Goal: Task Accomplishment & Management: Manage account settings

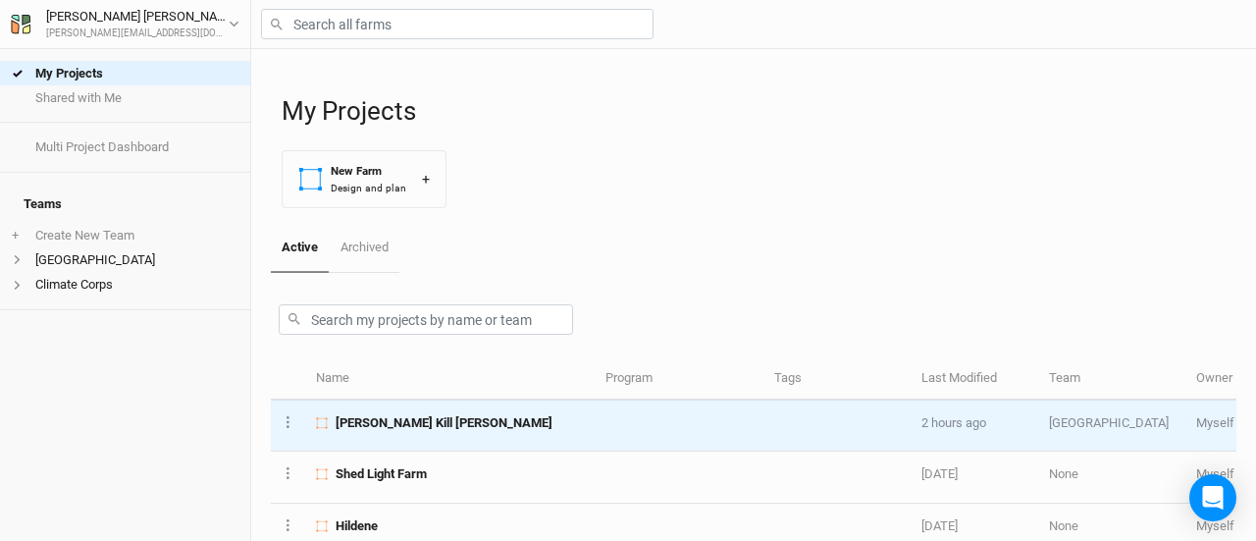
click at [389, 427] on span "[PERSON_NAME] Kill [PERSON_NAME]" at bounding box center [444, 423] width 217 height 18
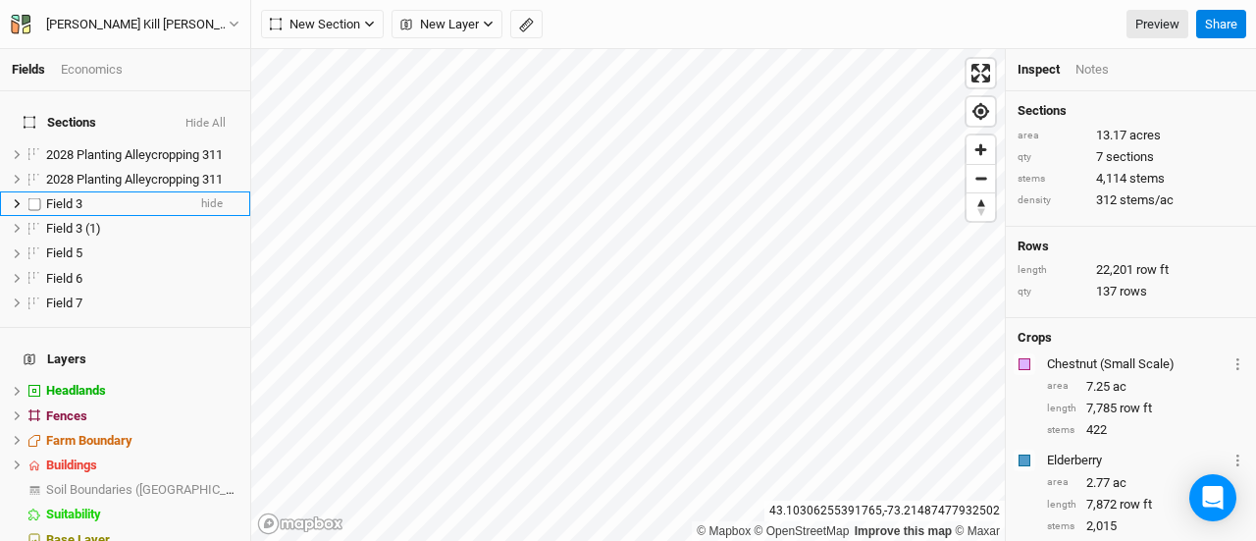
click at [153, 196] on div "Field 3" at bounding box center [115, 204] width 139 height 16
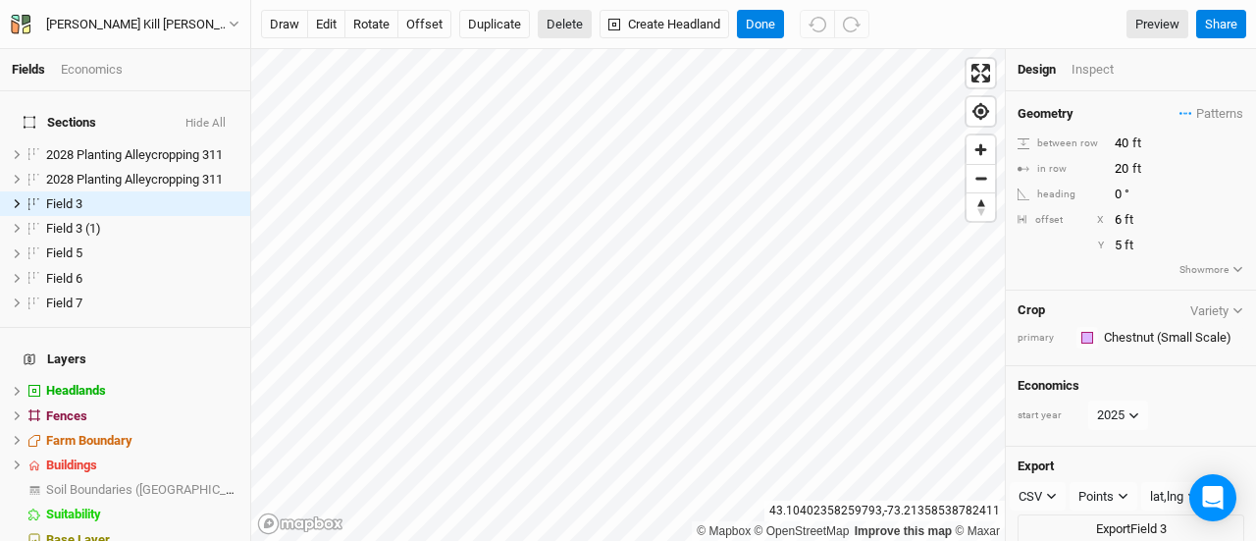
click at [559, 26] on button "Delete" at bounding box center [565, 24] width 54 height 29
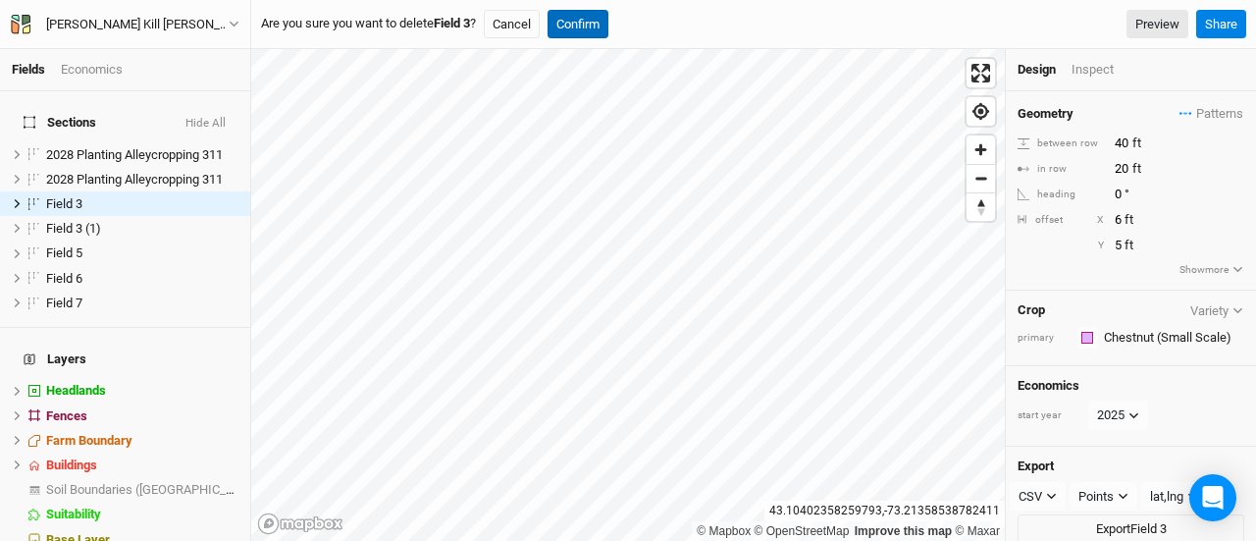
click at [578, 27] on button "Confirm" at bounding box center [578, 24] width 61 height 29
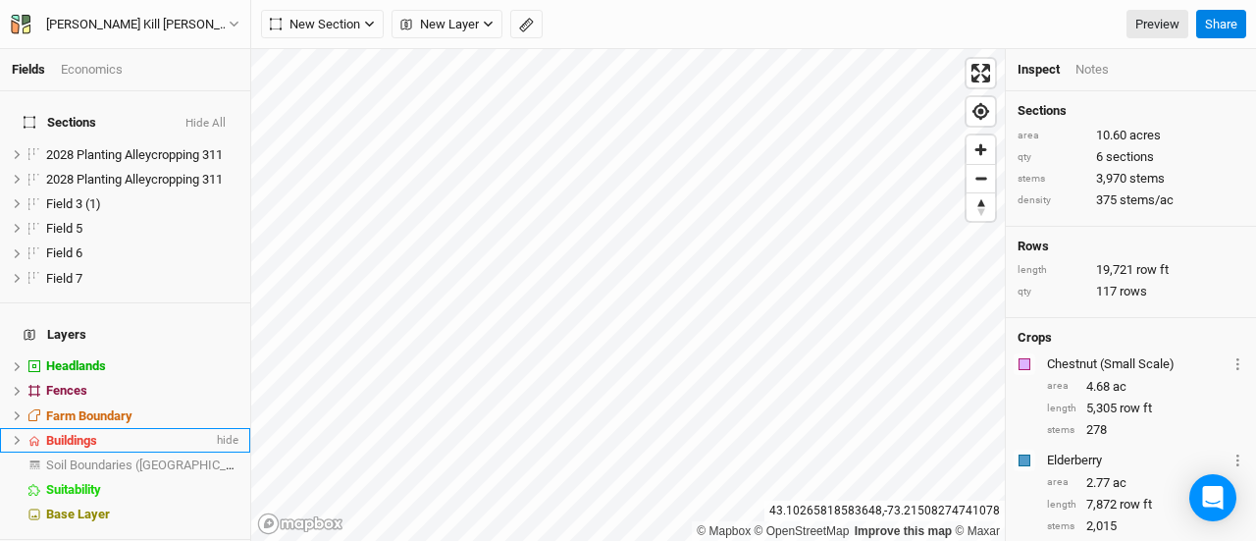
click at [10, 428] on li "Buildings hide" at bounding box center [125, 440] width 250 height 25
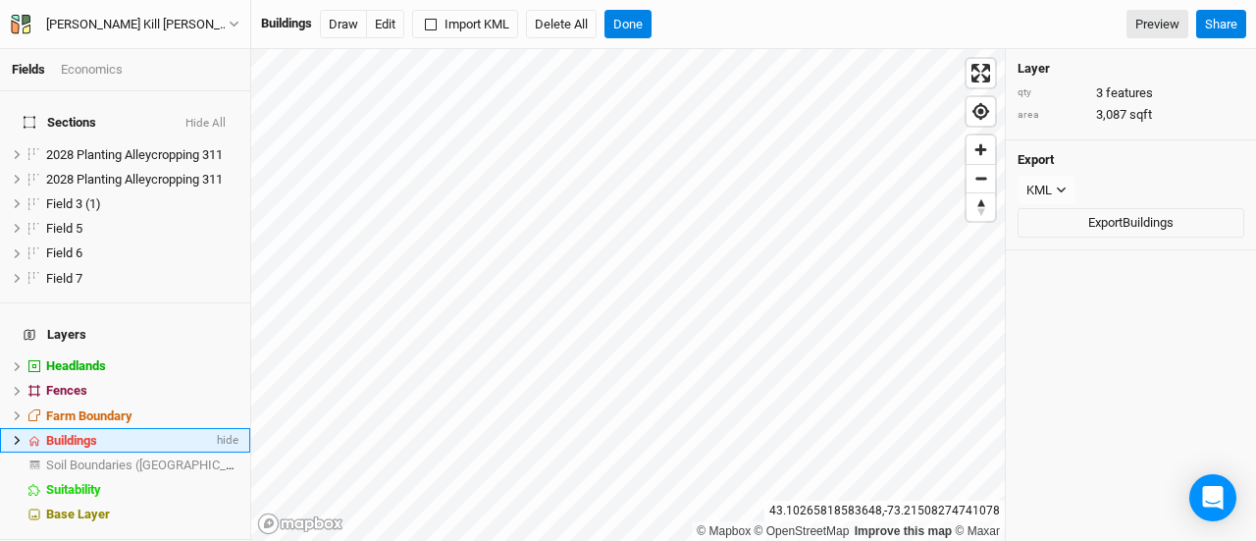
click at [18, 436] on icon at bounding box center [18, 440] width 6 height 9
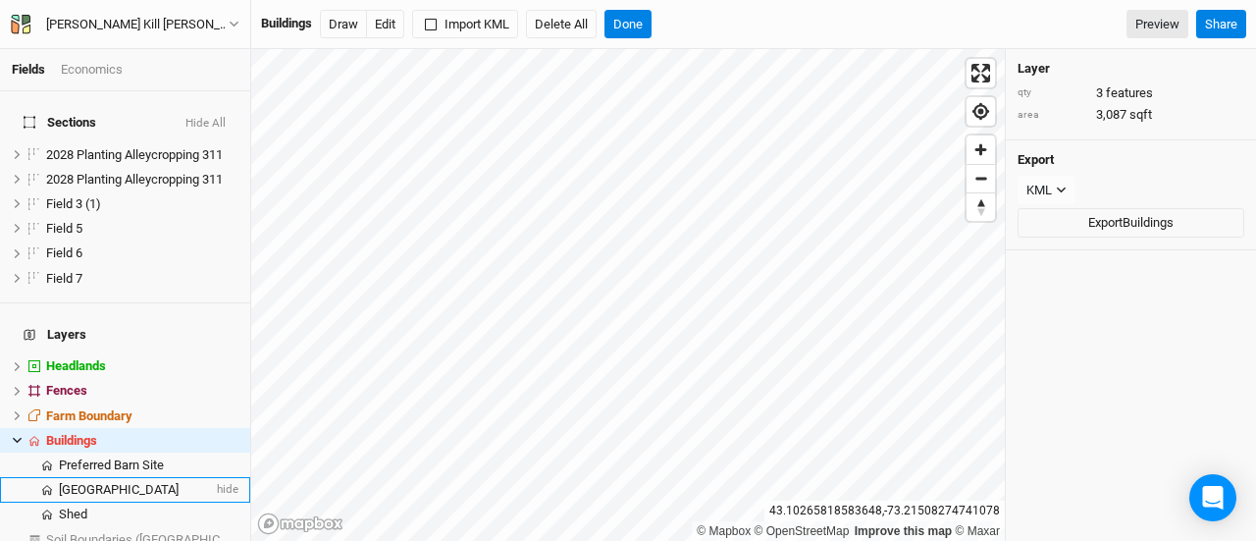
click at [164, 482] on span "[GEOGRAPHIC_DATA]" at bounding box center [119, 489] width 120 height 15
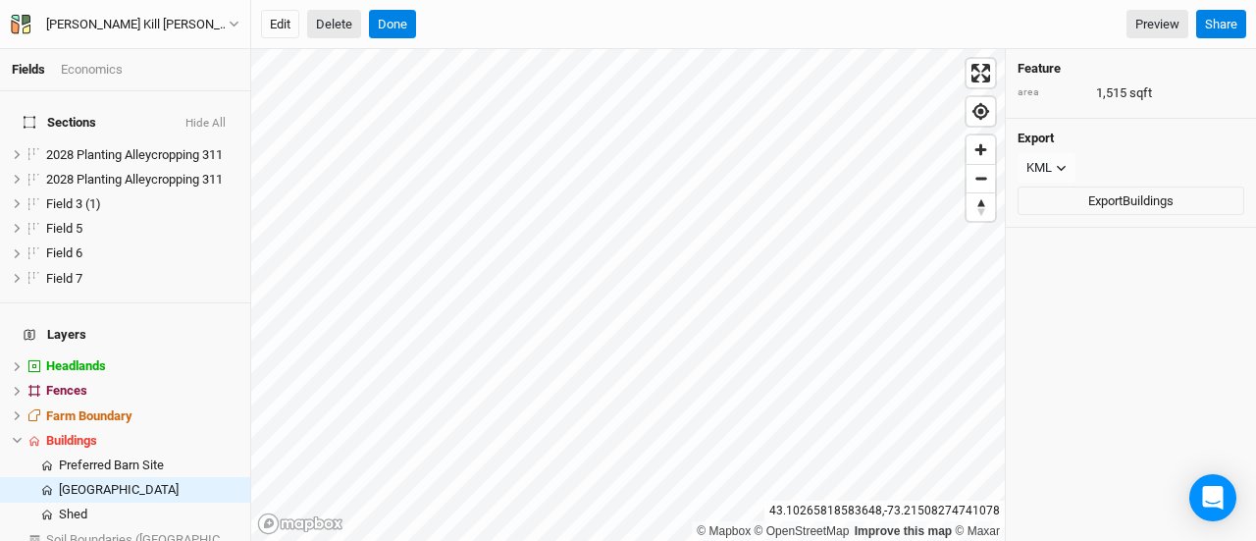
click at [347, 19] on button "Delete" at bounding box center [334, 24] width 54 height 29
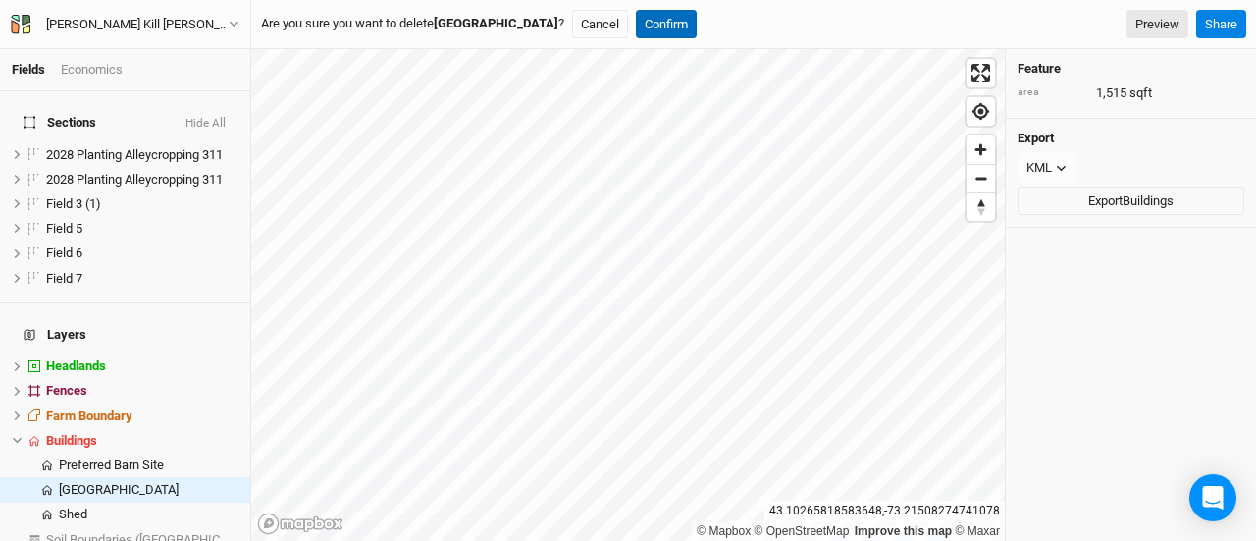
click at [673, 25] on button "Confirm" at bounding box center [666, 24] width 61 height 29
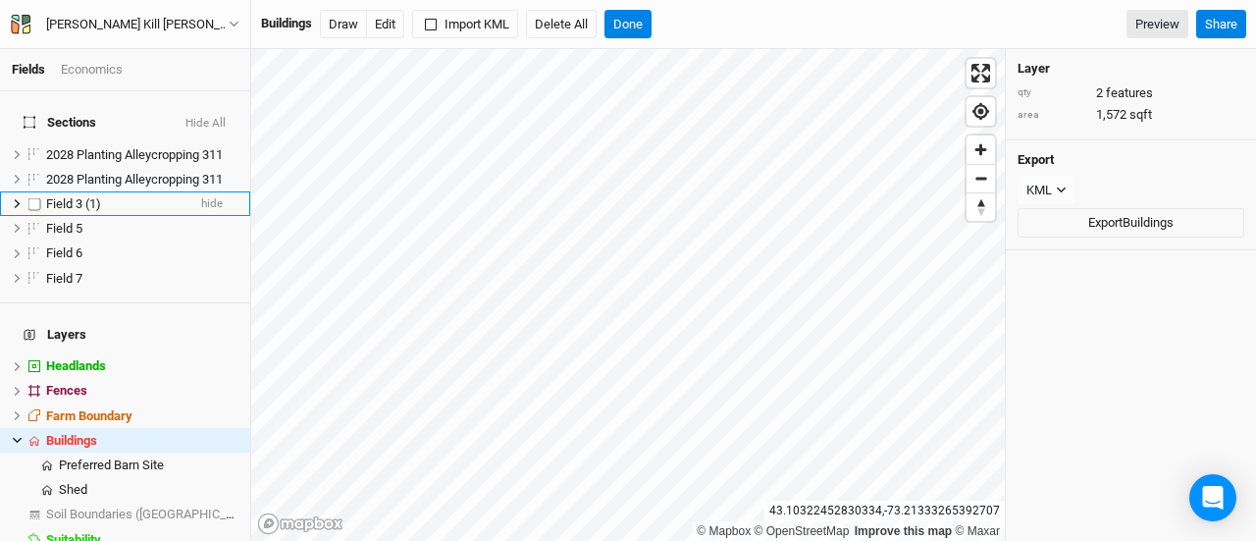
click at [91, 196] on span "Field 3 (1)" at bounding box center [73, 203] width 55 height 15
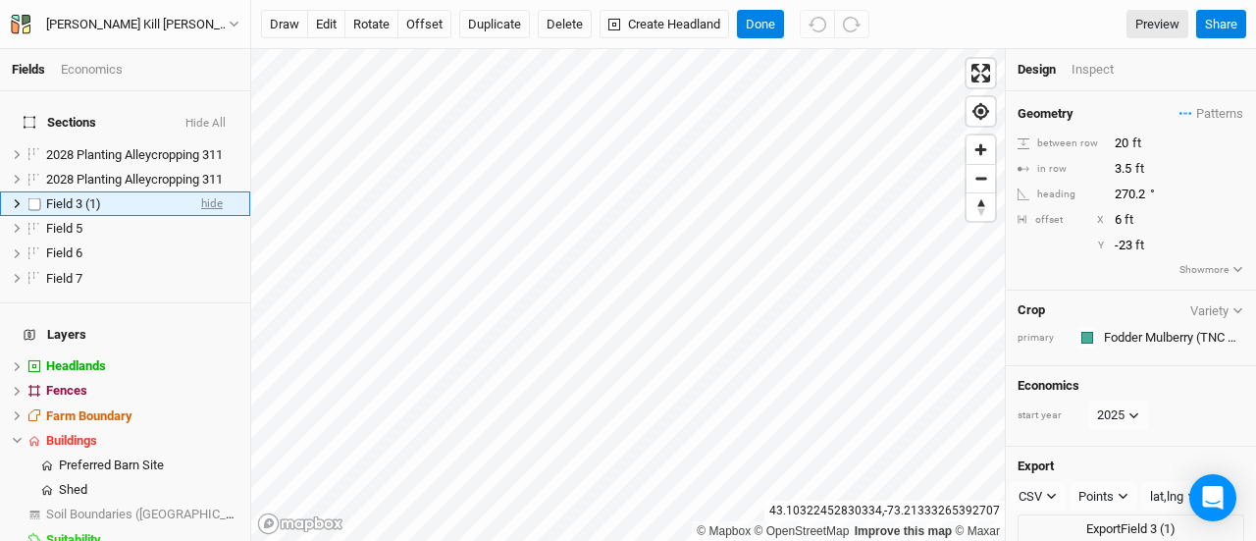
click at [205, 191] on span "hide" at bounding box center [212, 203] width 22 height 25
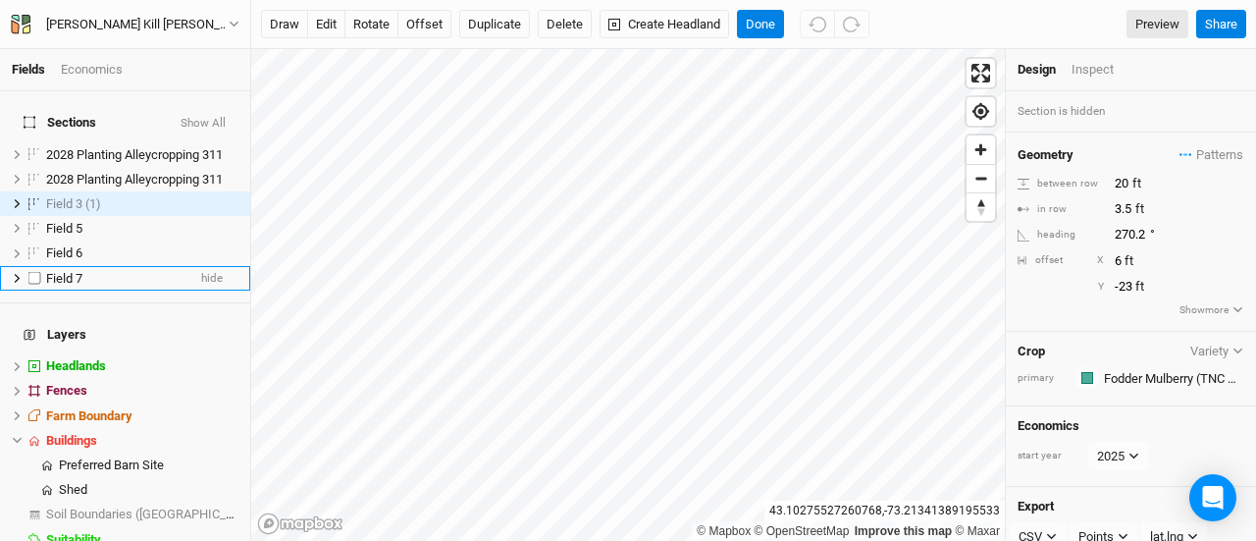
click at [75, 271] on span "Field 7" at bounding box center [64, 278] width 36 height 15
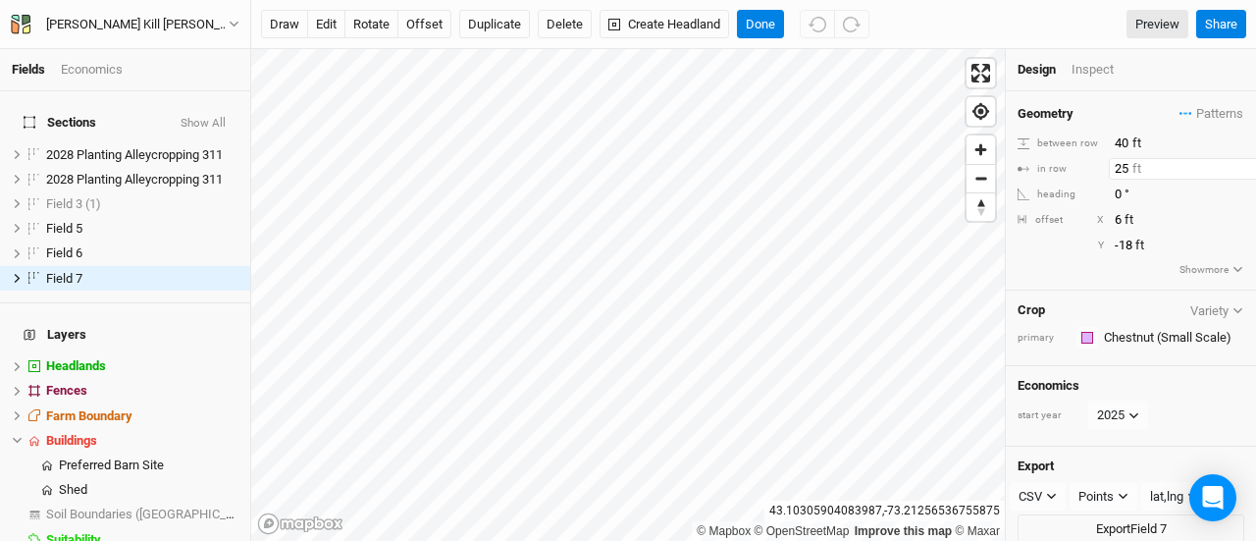
click at [1127, 166] on input "25" at bounding box center [1194, 169] width 171 height 22
type input "20"
click at [1087, 68] on div "Inspect" at bounding box center [1107, 70] width 70 height 18
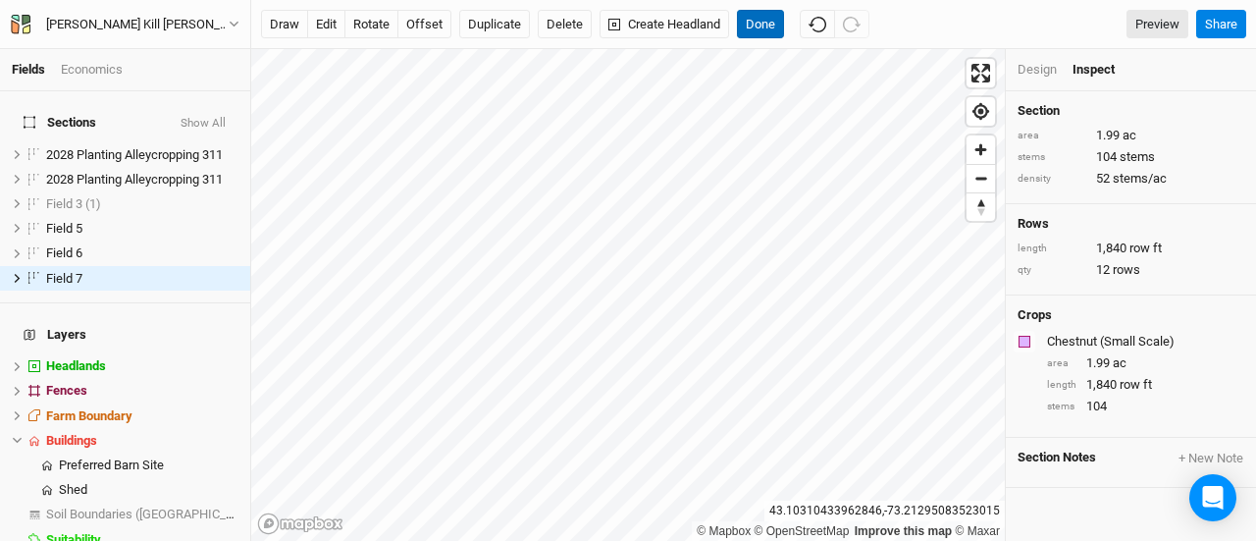
click at [754, 28] on button "Done" at bounding box center [760, 24] width 47 height 29
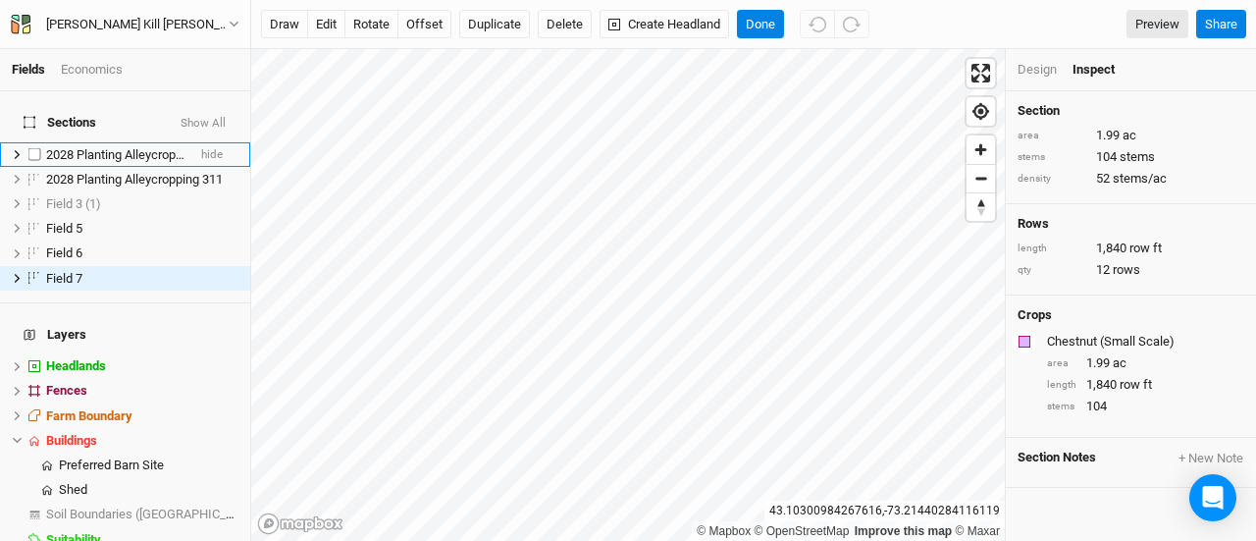
click at [120, 147] on span "2028 Planting Alleycropping 311" at bounding box center [134, 154] width 177 height 15
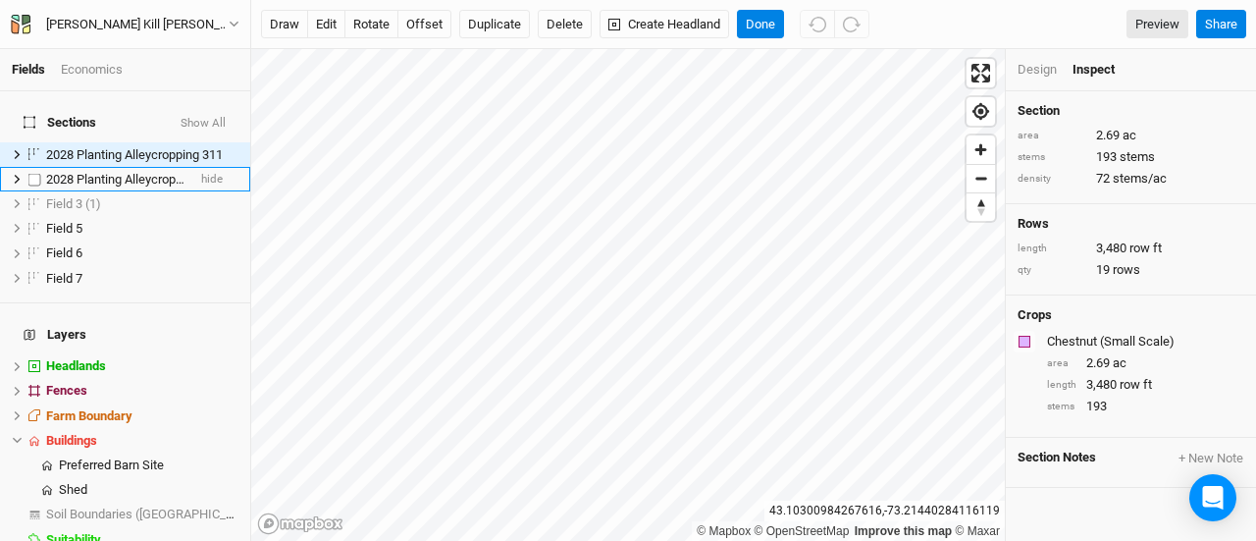
click at [105, 172] on span "2028 Planting Alleycropping 311" at bounding box center [134, 179] width 177 height 15
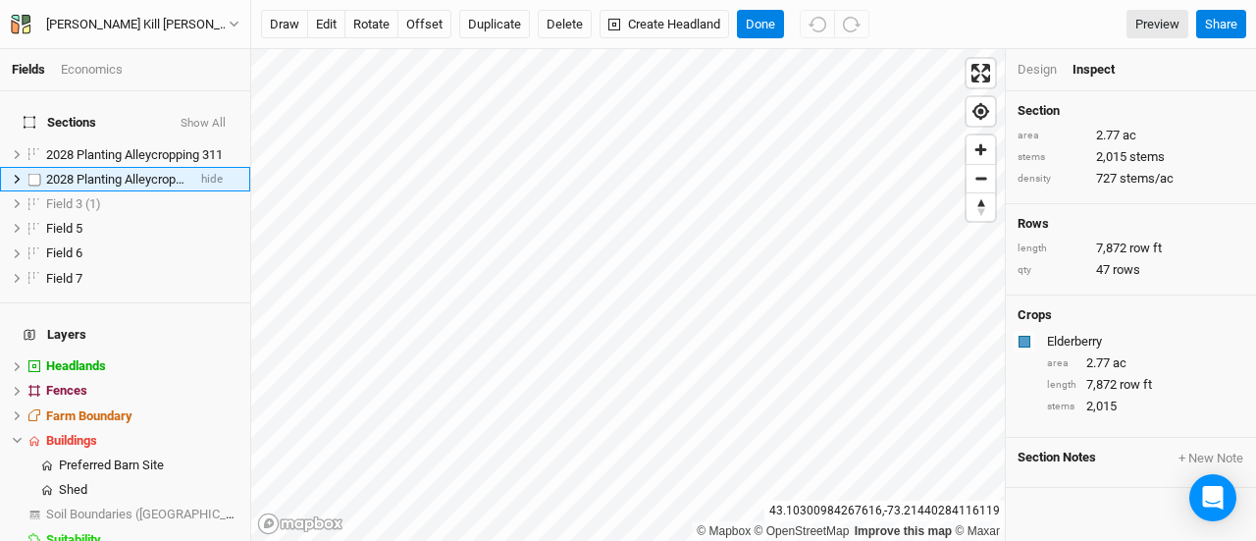
click at [17, 174] on icon at bounding box center [17, 179] width 11 height 11
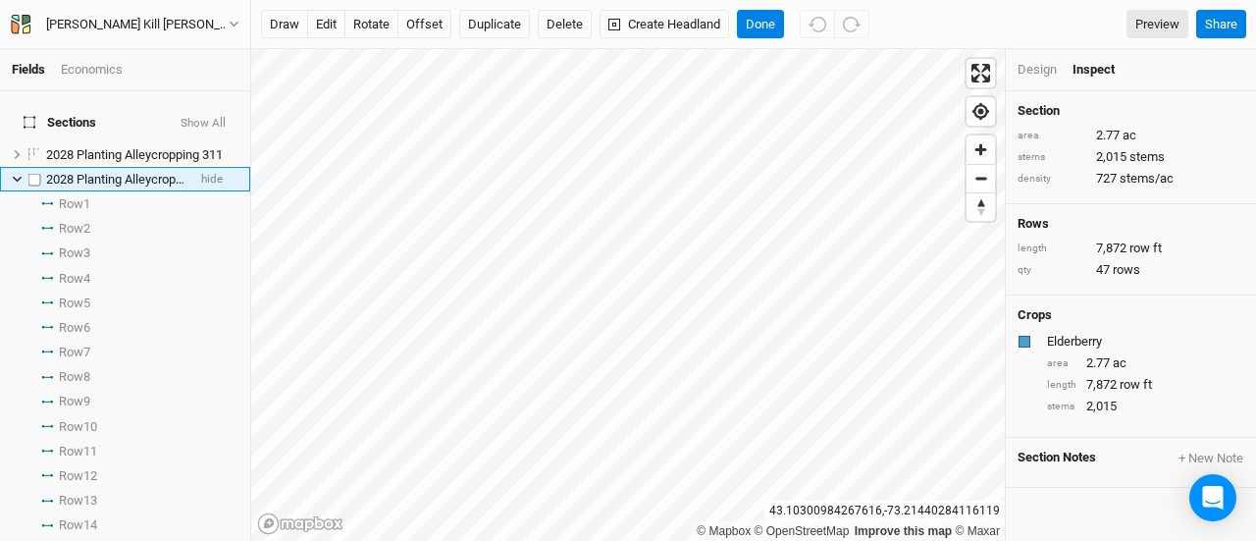
click at [16, 174] on icon at bounding box center [17, 179] width 11 height 11
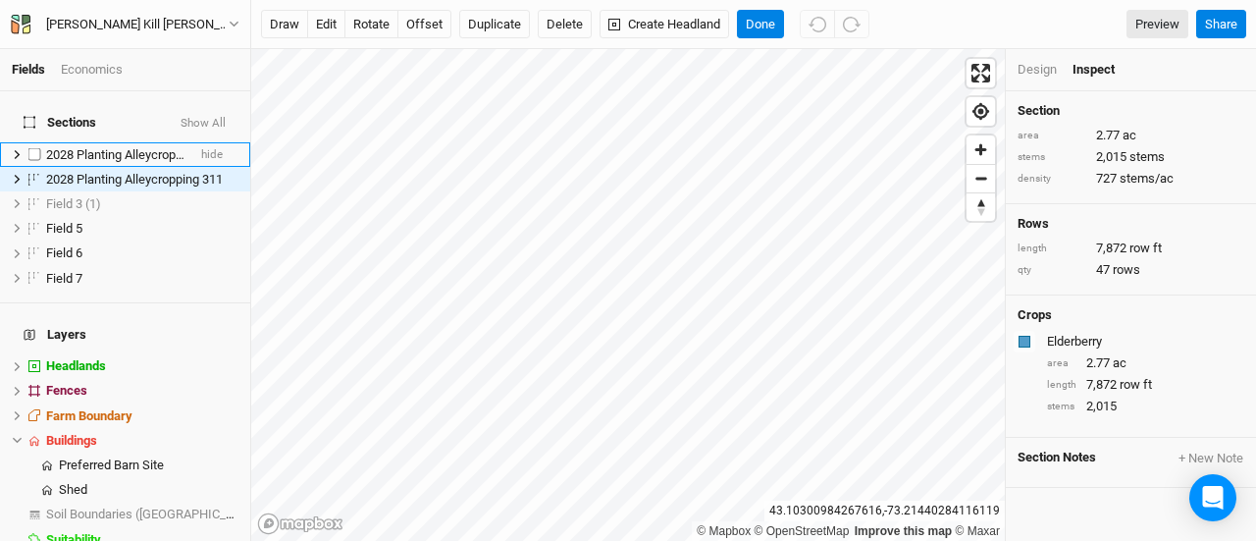
click at [15, 149] on icon at bounding box center [17, 154] width 11 height 11
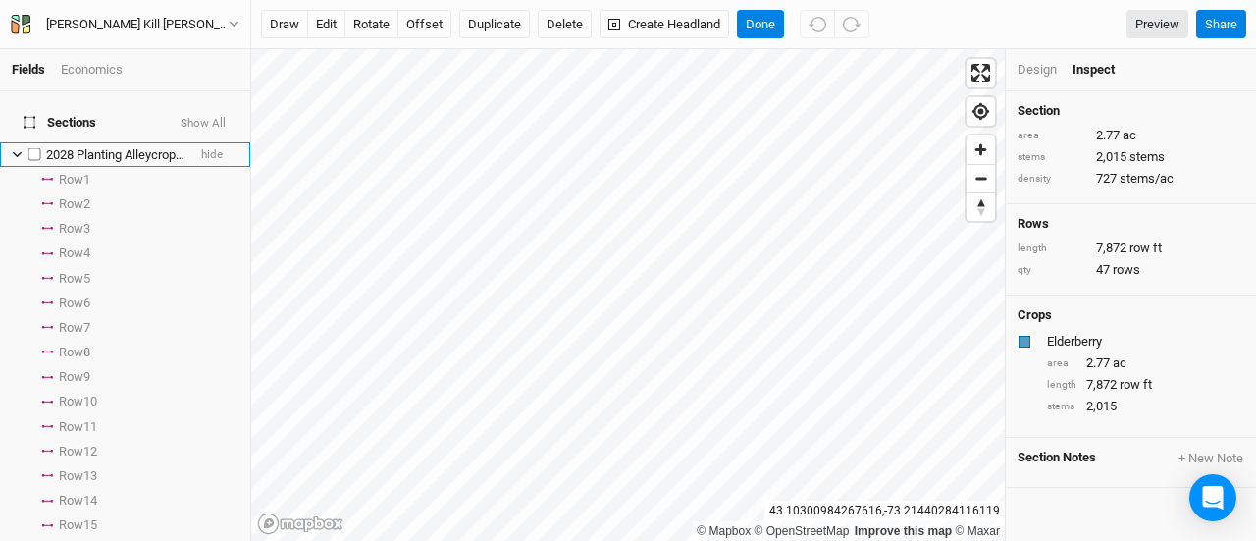
click at [15, 149] on icon at bounding box center [17, 154] width 11 height 11
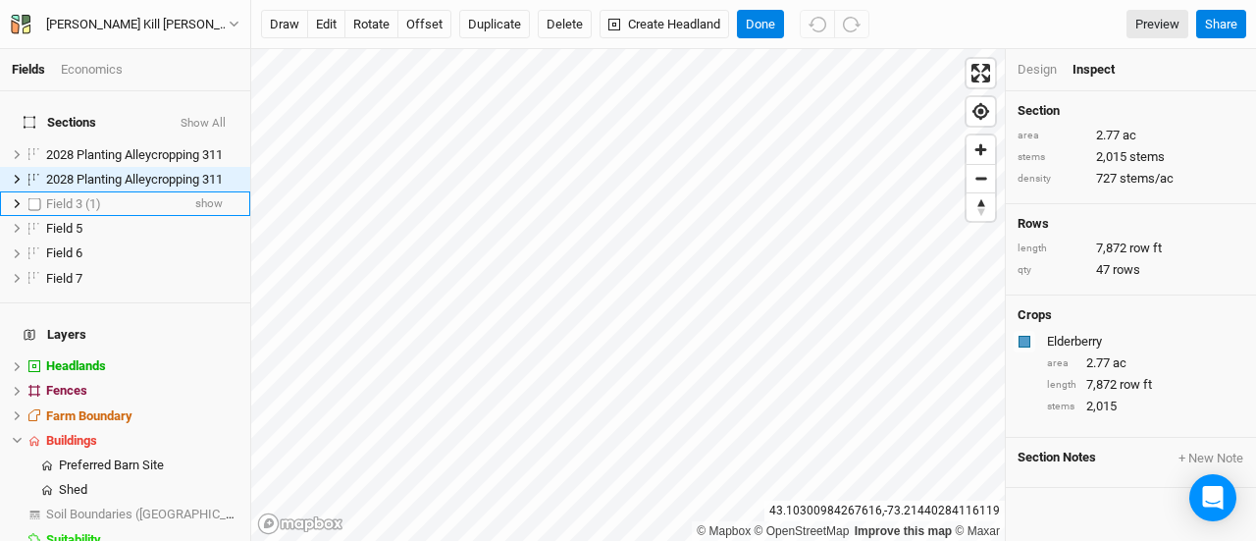
click at [57, 196] on span "Field 3 (1)" at bounding box center [73, 203] width 55 height 15
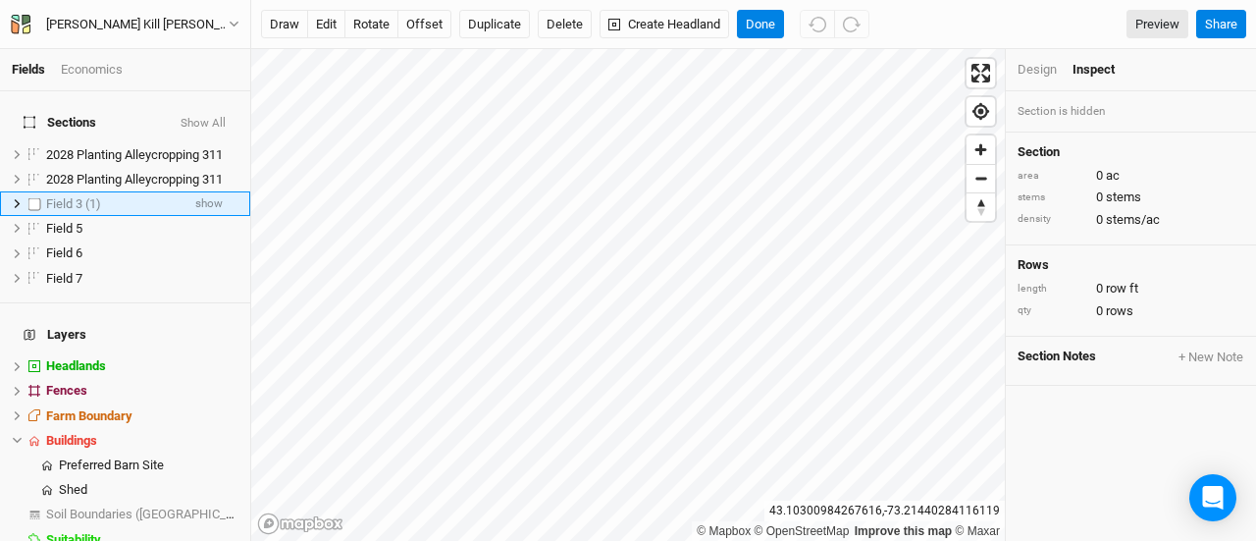
click at [32, 191] on label at bounding box center [35, 203] width 25 height 25
click at [32, 197] on input "checkbox" at bounding box center [34, 203] width 13 height 13
checkbox input "true"
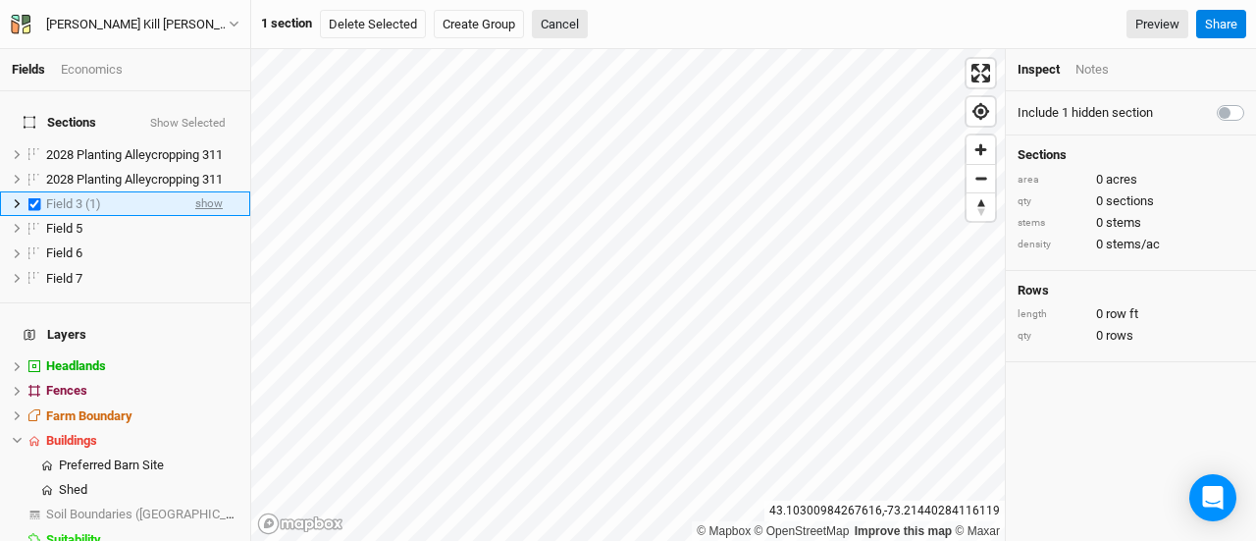
click at [195, 191] on span "show" at bounding box center [208, 203] width 27 height 25
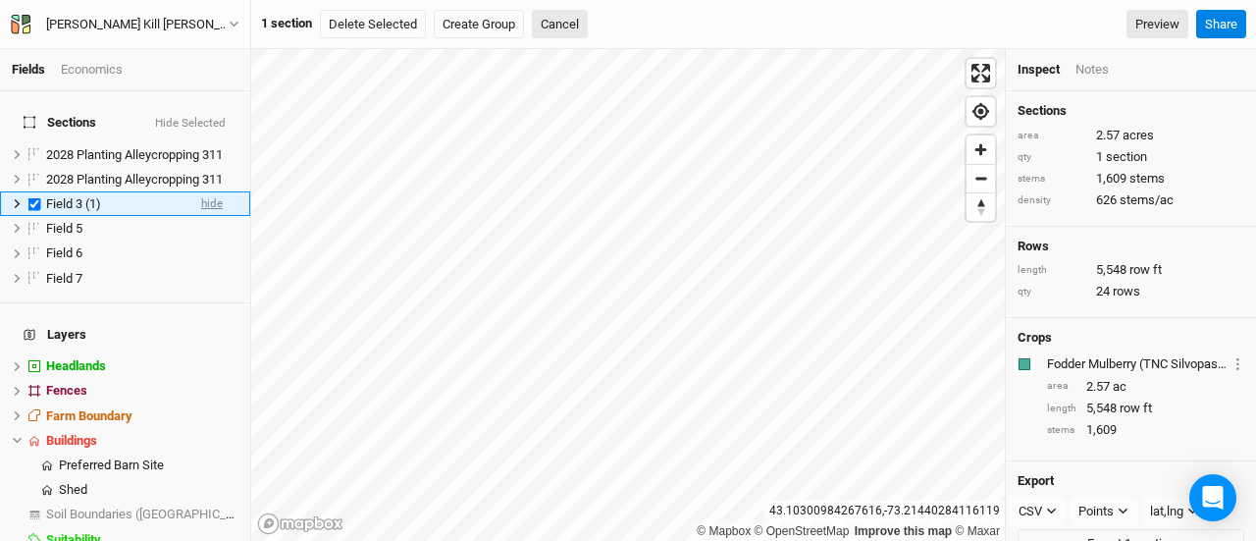
click at [201, 191] on span "hide" at bounding box center [212, 203] width 22 height 25
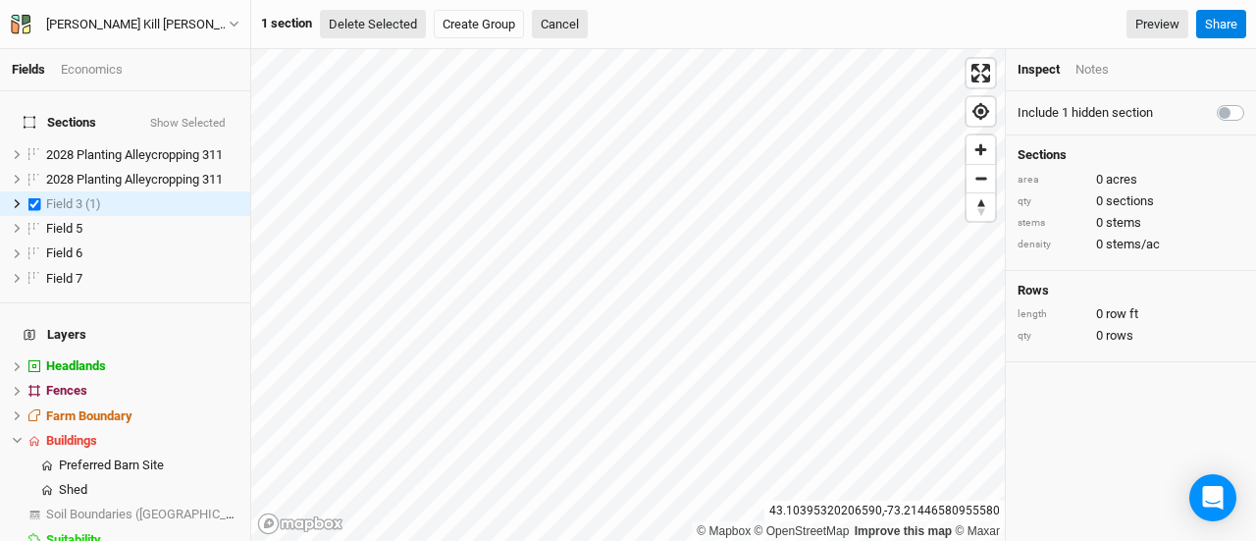
click at [368, 25] on button "Delete Selected" at bounding box center [373, 24] width 106 height 29
click at [591, 19] on button "Confirm" at bounding box center [592, 24] width 61 height 29
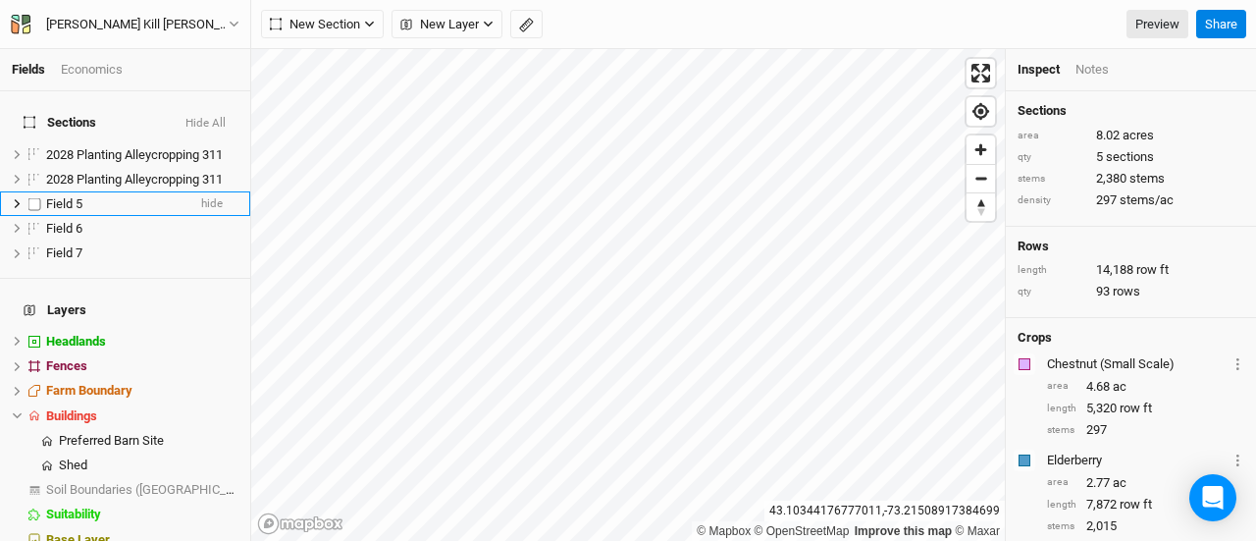
click at [101, 196] on div "Field 5" at bounding box center [115, 204] width 139 height 16
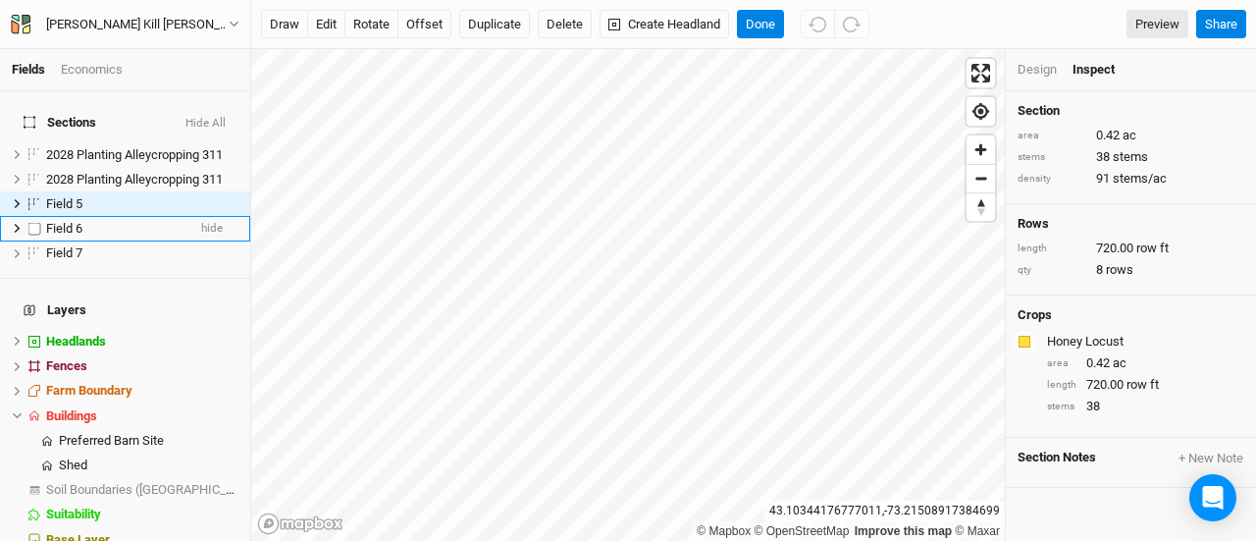
click at [67, 221] on span "Field 6" at bounding box center [64, 228] width 36 height 15
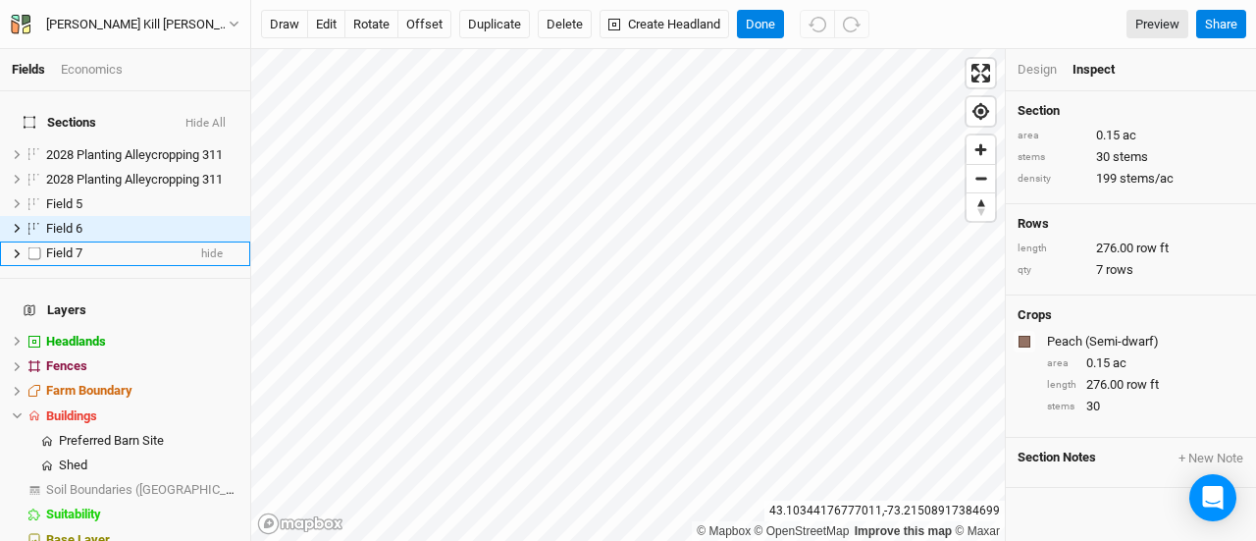
click at [79, 245] on span "Field 7" at bounding box center [64, 252] width 36 height 15
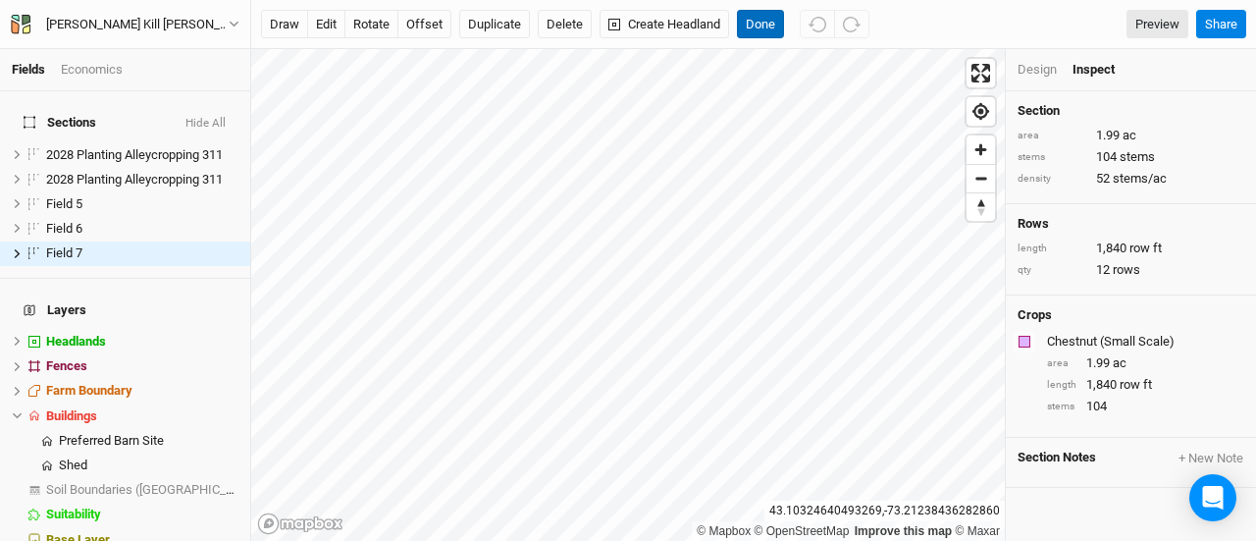
click at [760, 21] on button "Done" at bounding box center [760, 24] width 47 height 29
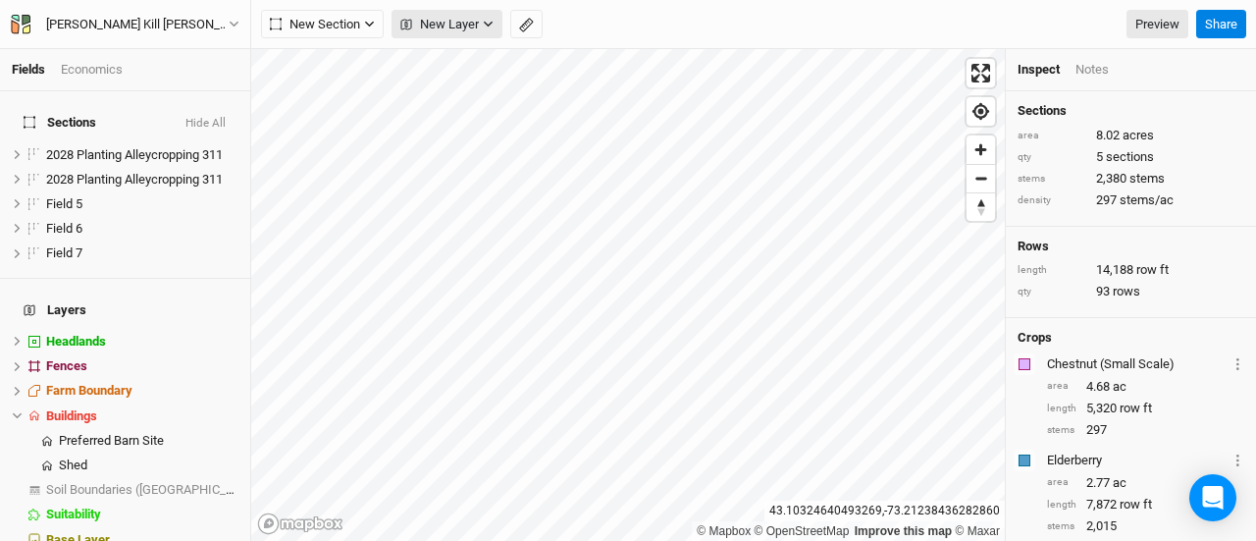
click at [419, 24] on span "New Layer" at bounding box center [439, 25] width 79 height 20
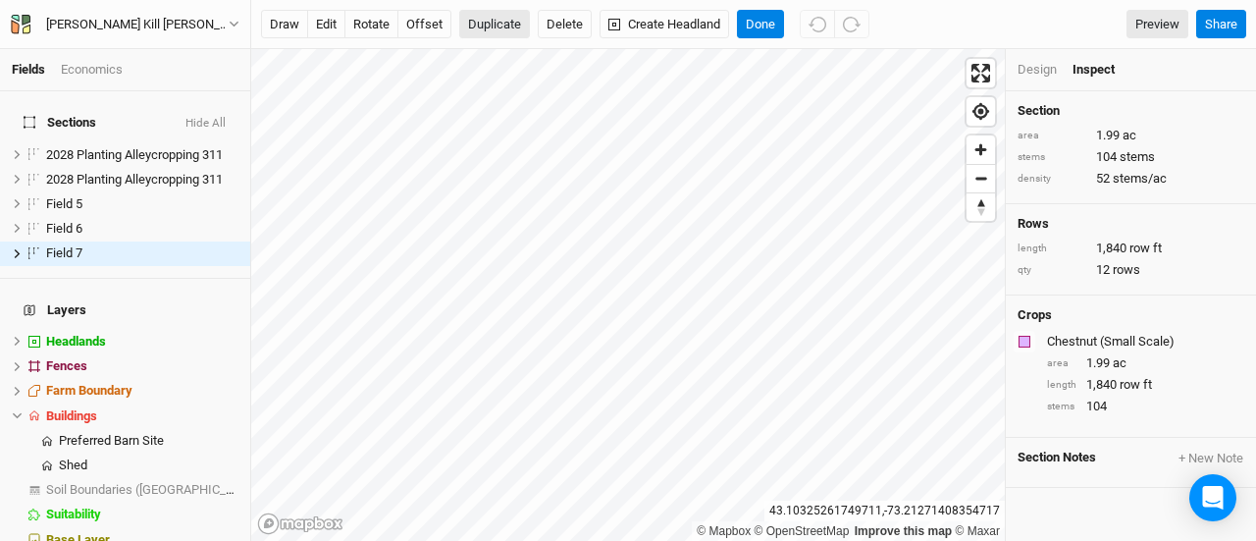
click at [495, 27] on button "Duplicate" at bounding box center [494, 24] width 71 height 29
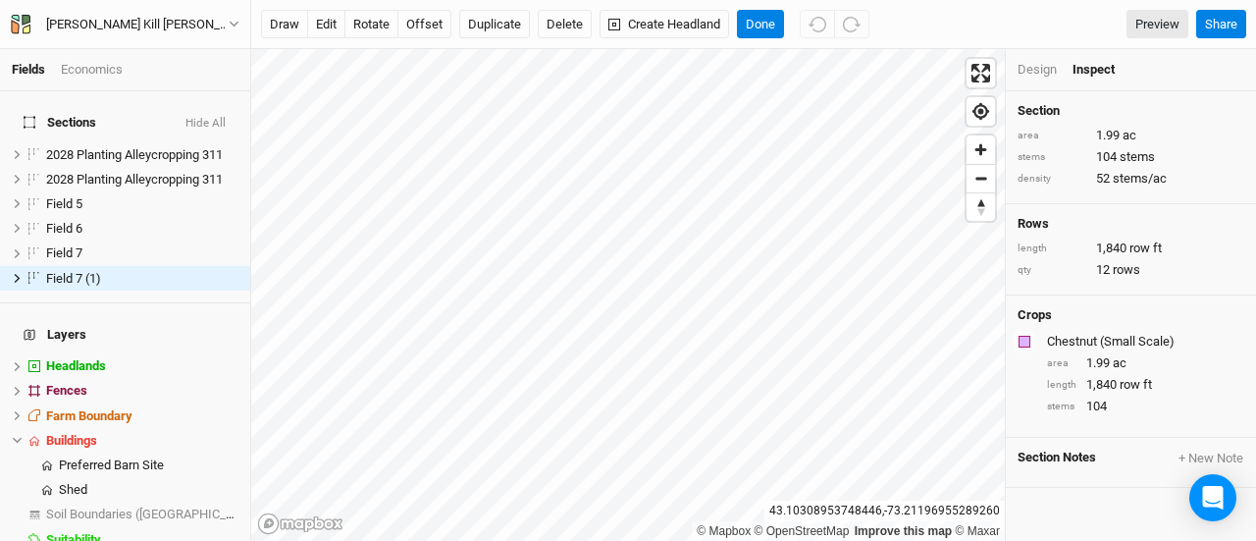
click at [1099, 341] on div "Chestnut (Small Scale)" at bounding box center [1143, 342] width 193 height 18
click at [1096, 343] on div "Chestnut (Small Scale)" at bounding box center [1143, 342] width 193 height 18
click at [1039, 68] on div "Design" at bounding box center [1037, 70] width 39 height 18
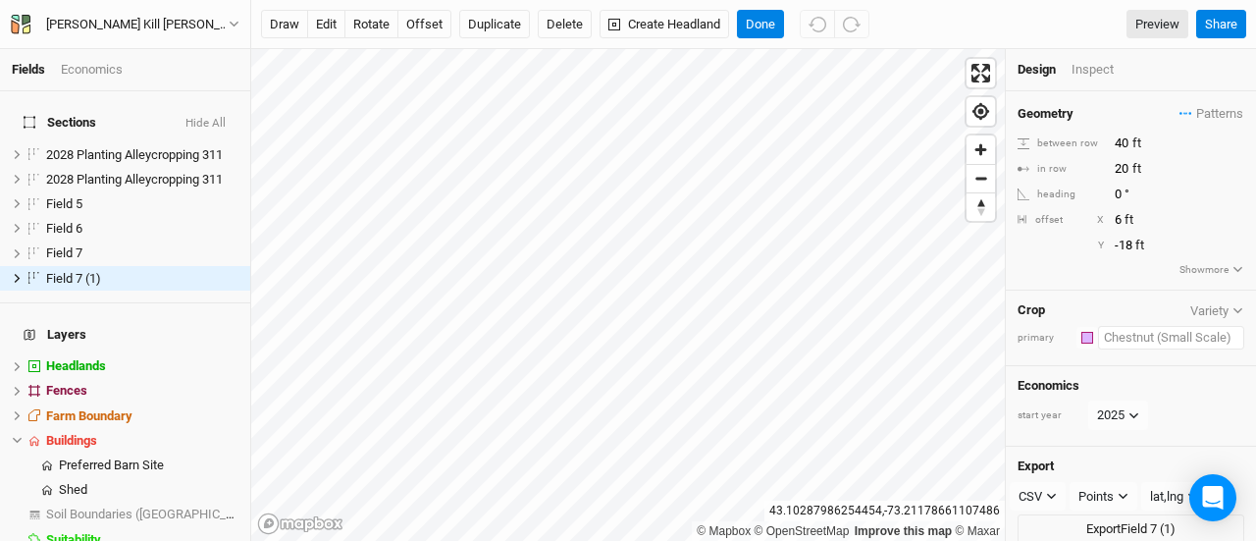
click at [1128, 330] on input "text" at bounding box center [1171, 338] width 146 height 24
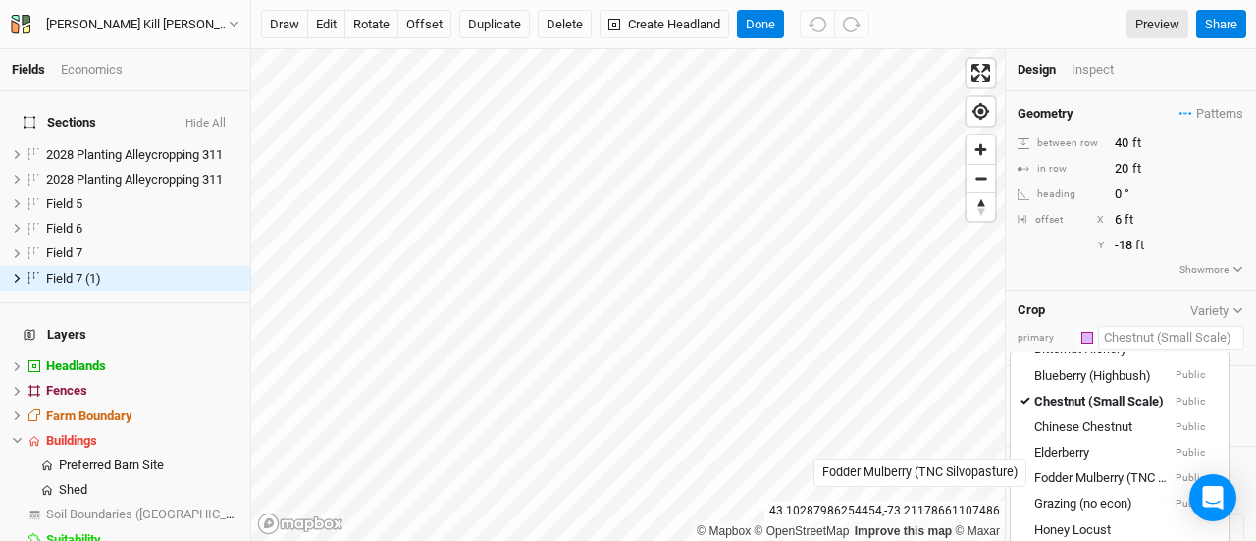
scroll to position [182, 0]
click at [1083, 468] on div "Fodder Mulberry (TNC Silvopasture)" at bounding box center [1102, 477] width 137 height 18
type input "22.5"
type input "0.8"
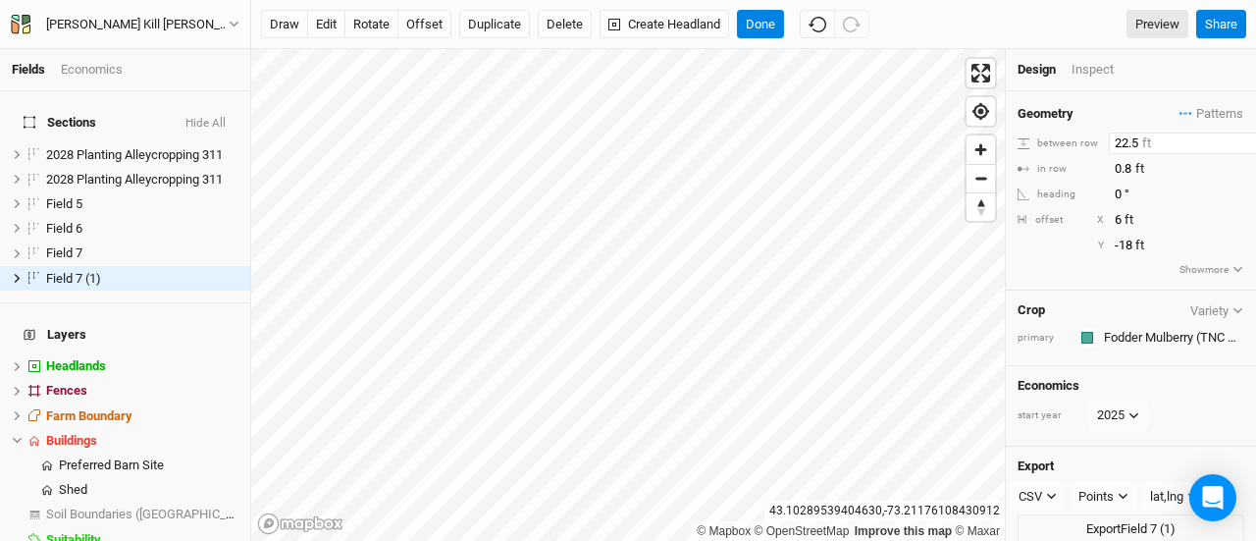
click at [1121, 143] on input "22.5" at bounding box center [1194, 143] width 171 height 22
type input "2"
type input "40"
click at [412, 30] on button "offset" at bounding box center [424, 24] width 54 height 29
type input "-13"
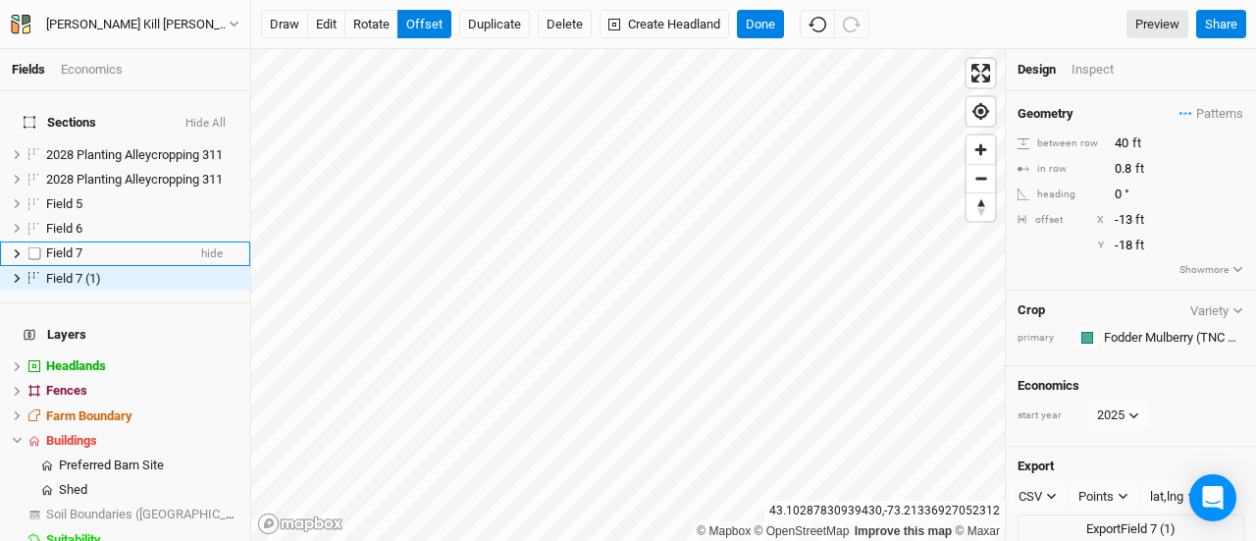
click at [70, 245] on span "Field 7" at bounding box center [64, 252] width 36 height 15
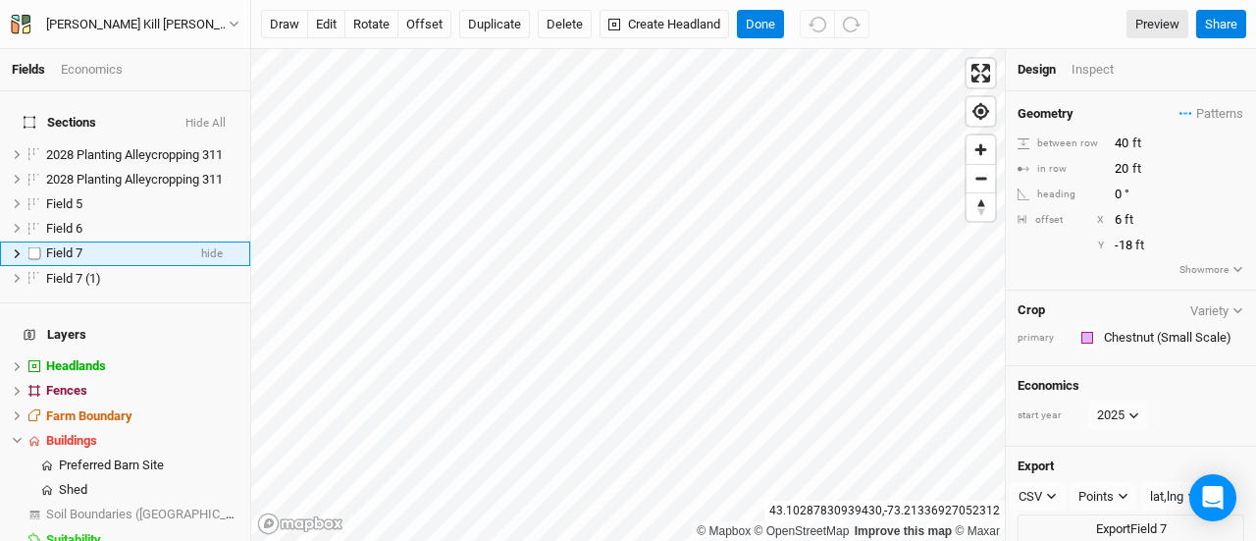
click at [70, 245] on span "Field 7" at bounding box center [64, 252] width 36 height 15
type input "Chetnut"
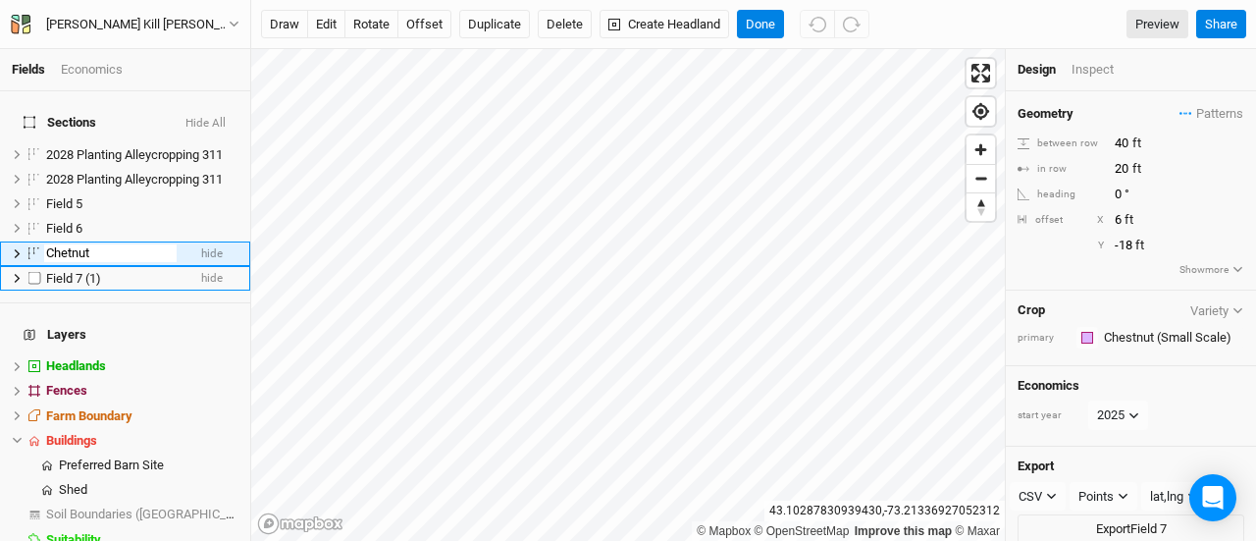
click at [70, 271] on span "Field 7 (1)" at bounding box center [73, 278] width 55 height 15
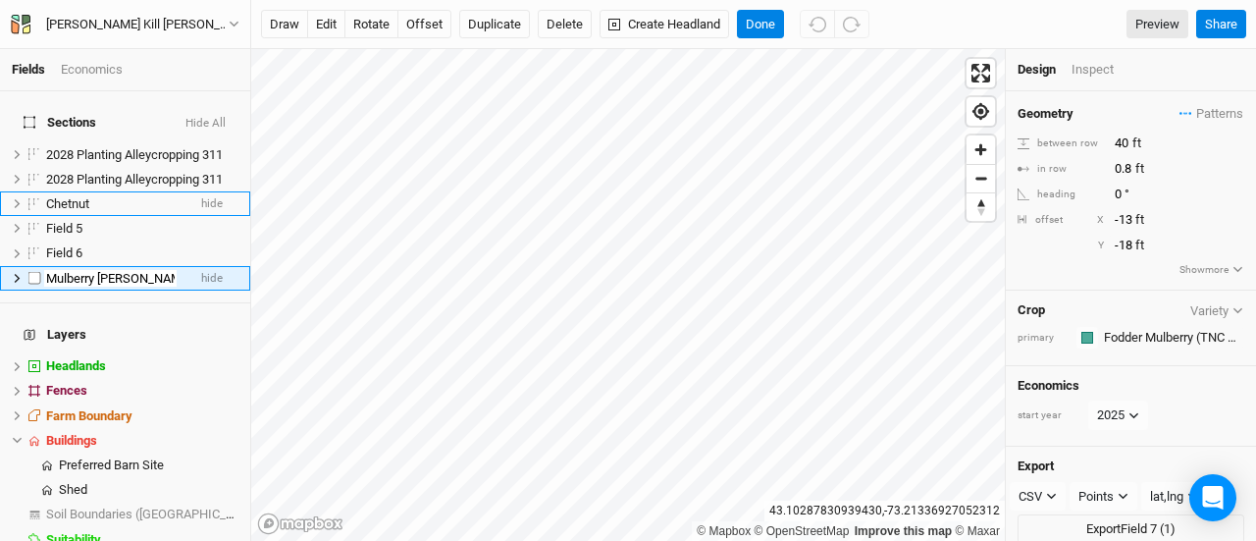
type input "Mulberry Fodder"
click at [760, 24] on button "Done" at bounding box center [760, 24] width 47 height 29
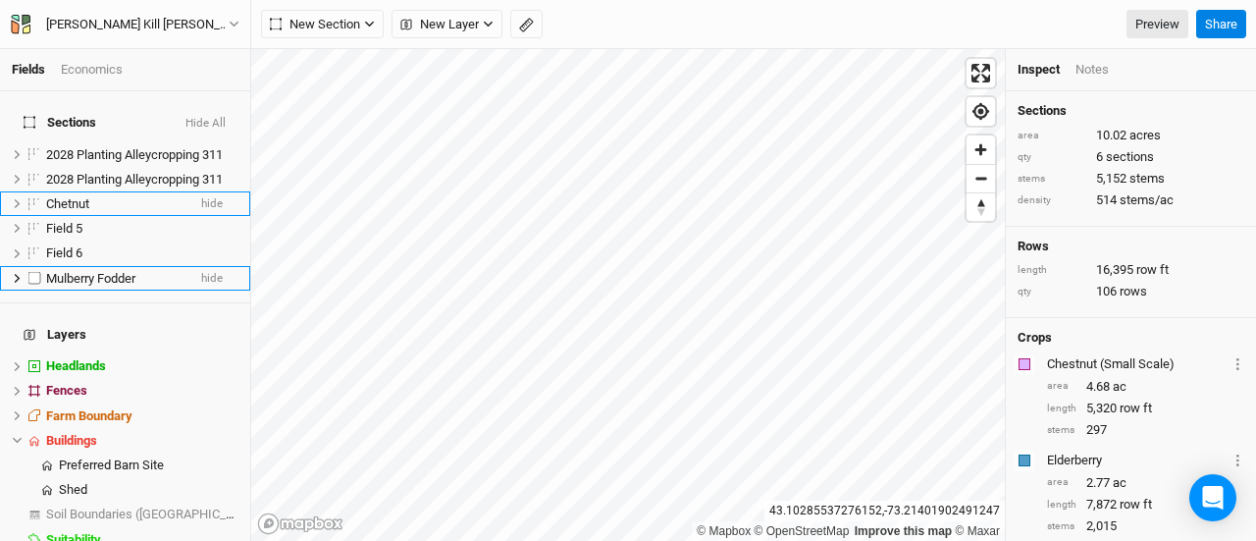
click at [104, 271] on span "Mulberry Fodder" at bounding box center [90, 278] width 89 height 15
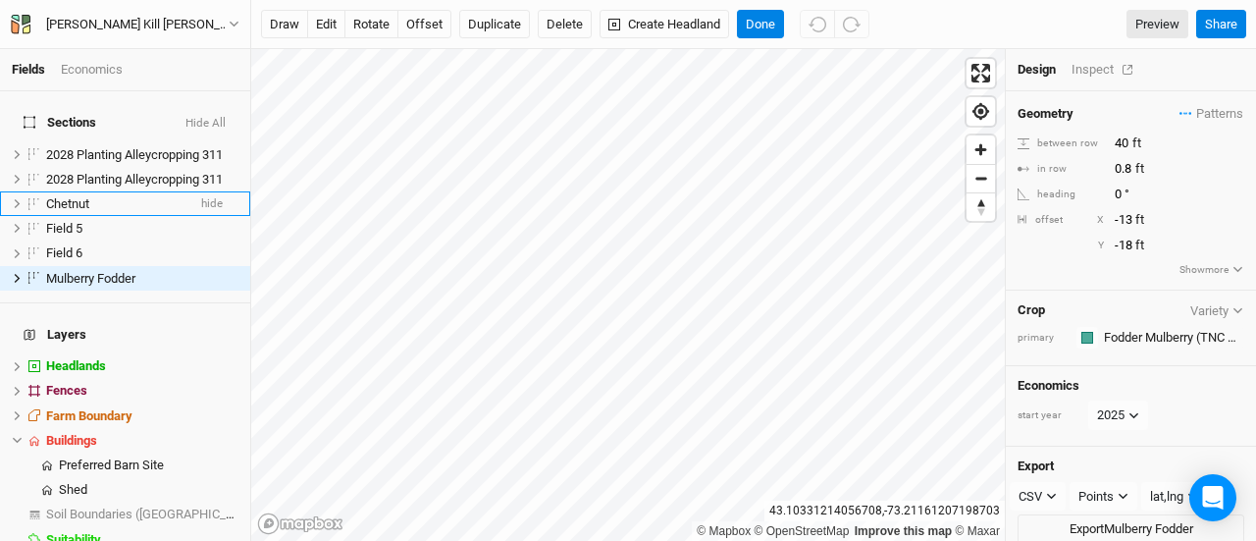
click at [1094, 74] on div "Inspect" at bounding box center [1107, 70] width 70 height 18
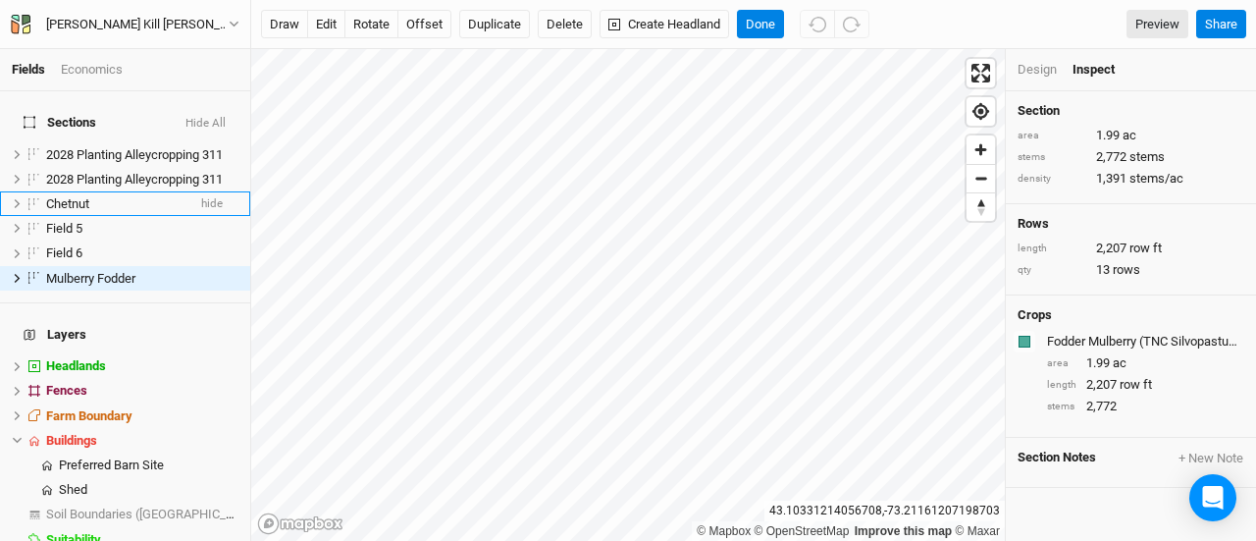
click at [1041, 67] on div "Design" at bounding box center [1037, 70] width 39 height 18
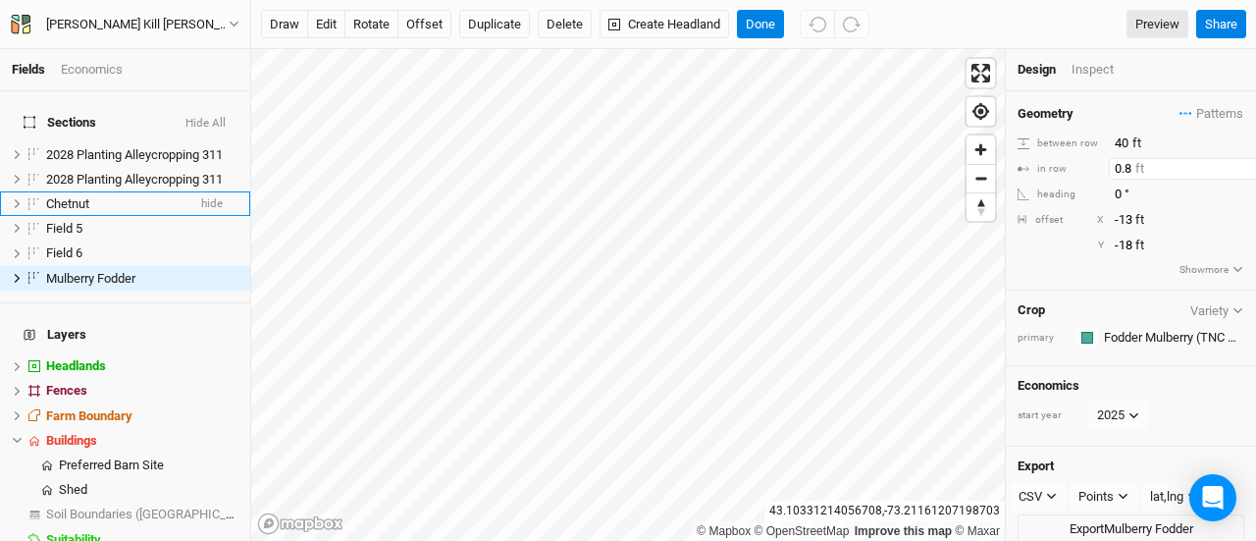
click at [1121, 166] on input "0.8" at bounding box center [1194, 169] width 171 height 22
click at [1130, 166] on input "0.8" at bounding box center [1194, 169] width 171 height 22
type input "0"
type input "3"
click at [13, 386] on icon at bounding box center [17, 391] width 11 height 11
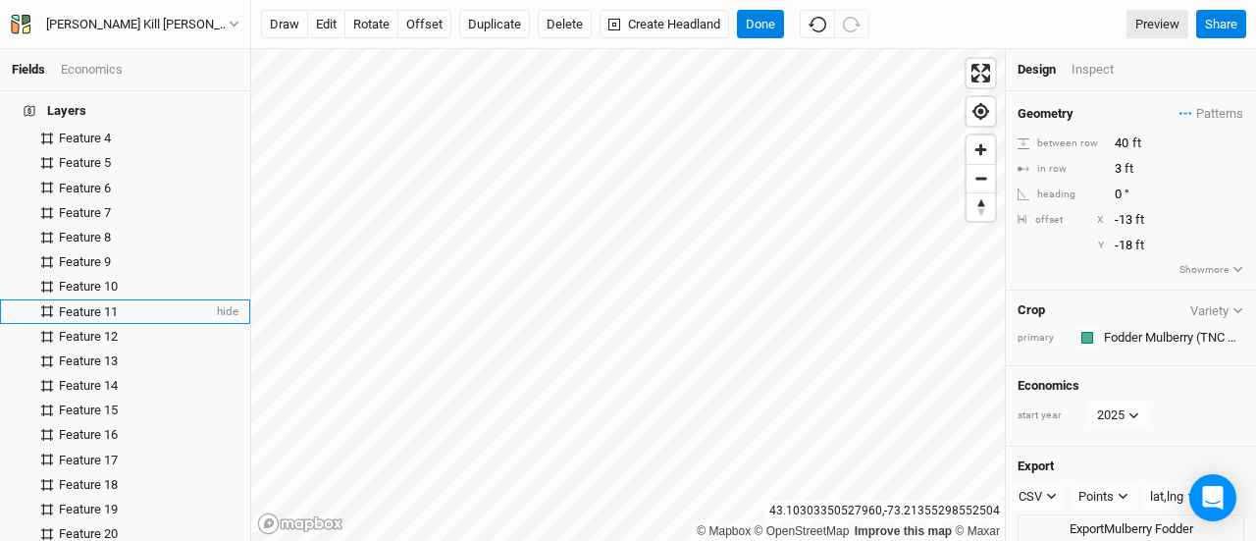
scroll to position [443, 0]
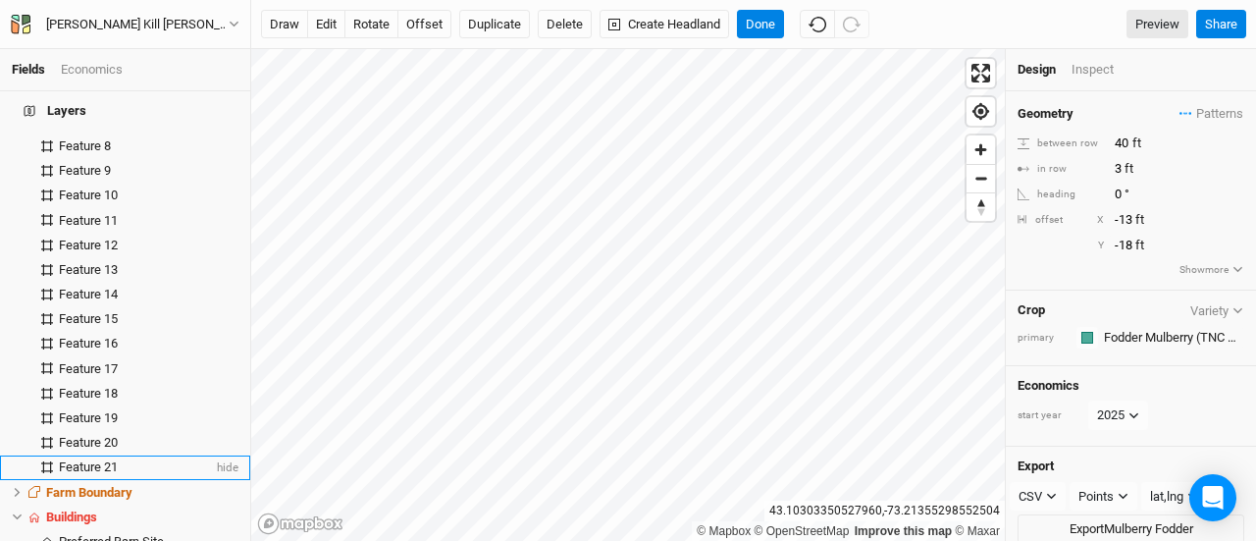
click at [114, 459] on span "Feature 21" at bounding box center [88, 466] width 59 height 15
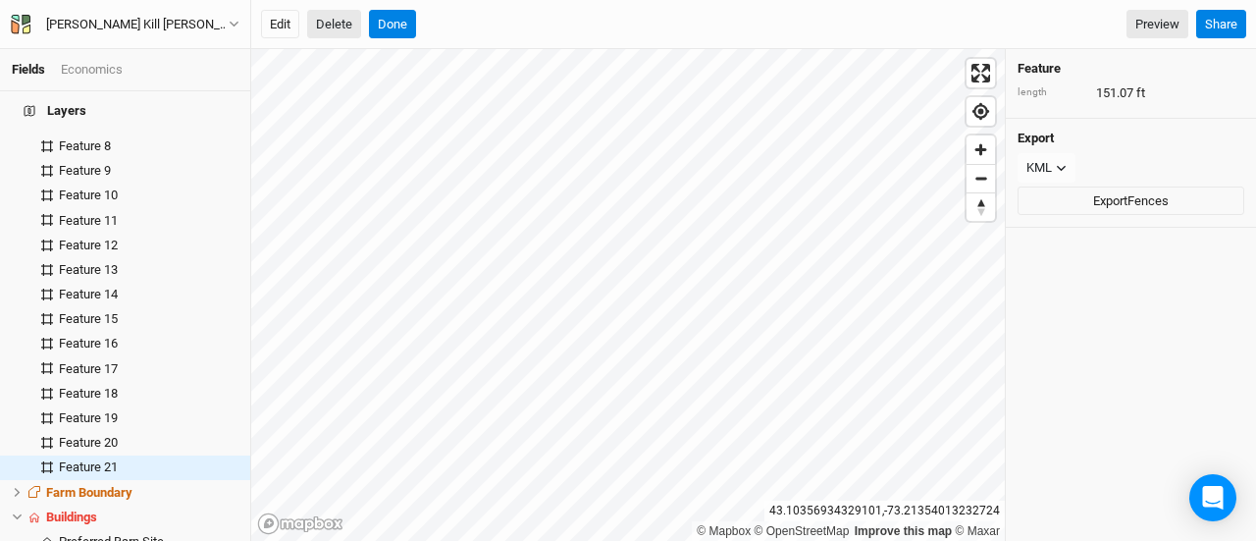
click at [349, 18] on button "Delete" at bounding box center [334, 24] width 54 height 29
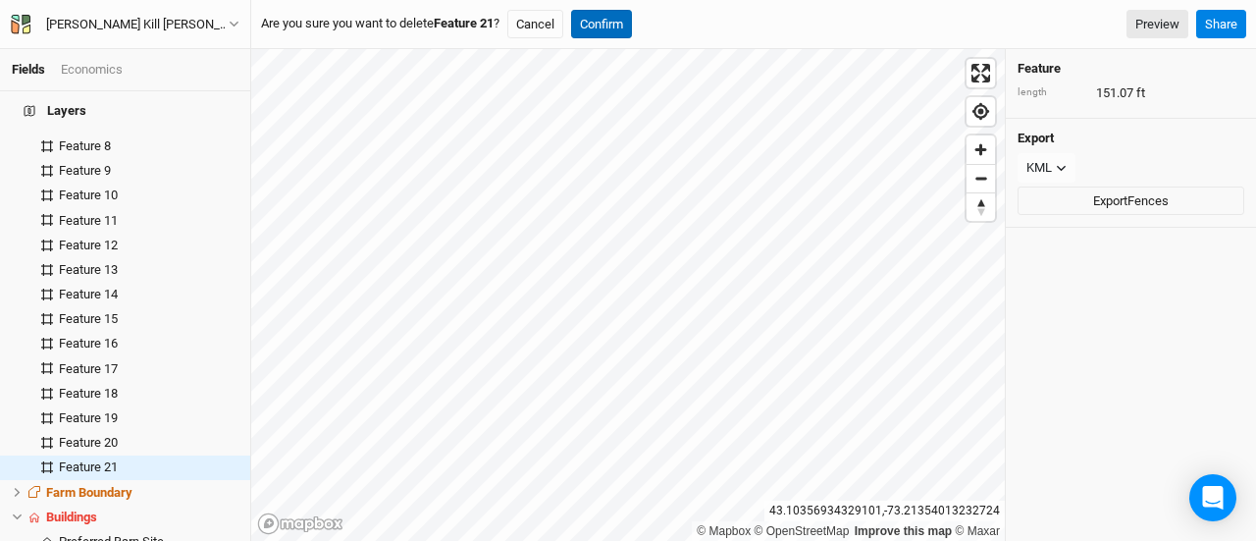
click at [604, 30] on button "Confirm" at bounding box center [601, 24] width 61 height 29
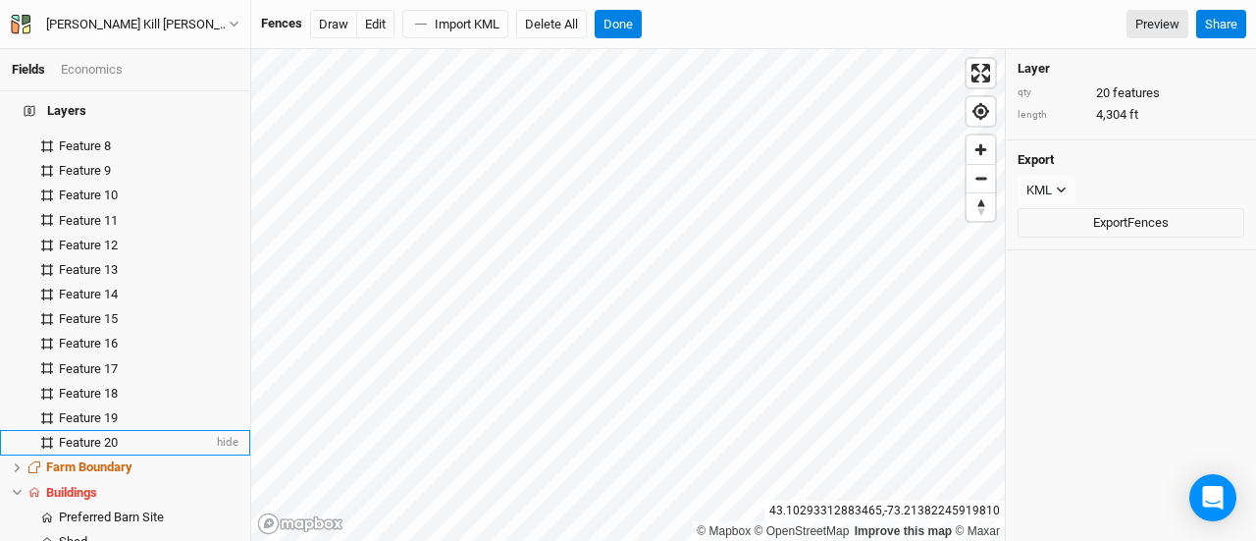
click at [137, 435] on div "Feature 20" at bounding box center [136, 443] width 154 height 16
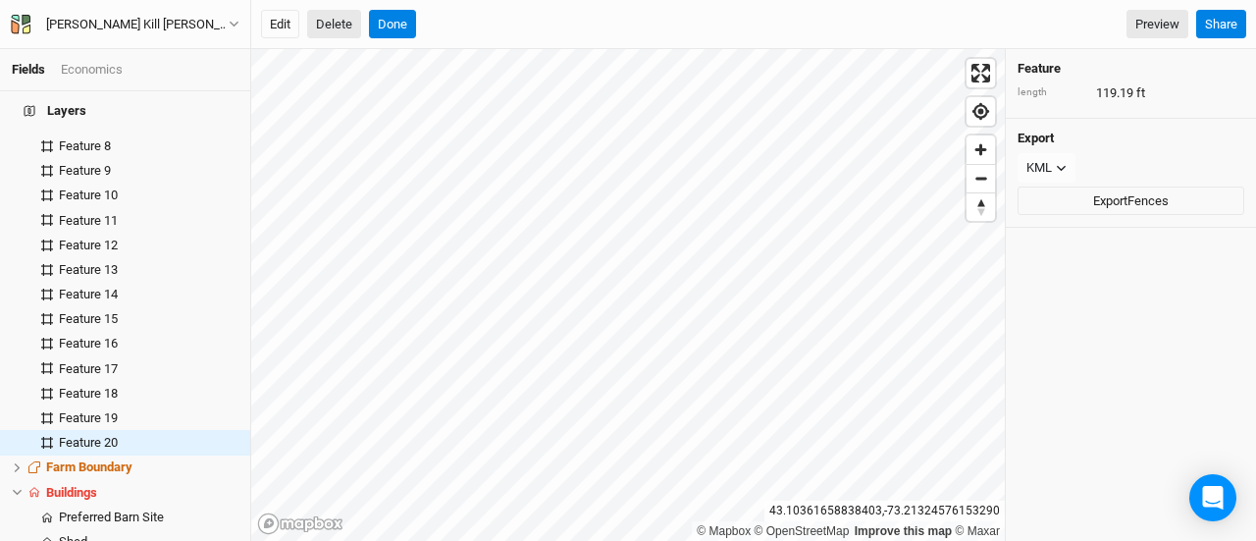
click at [309, 23] on button "Delete" at bounding box center [334, 24] width 54 height 29
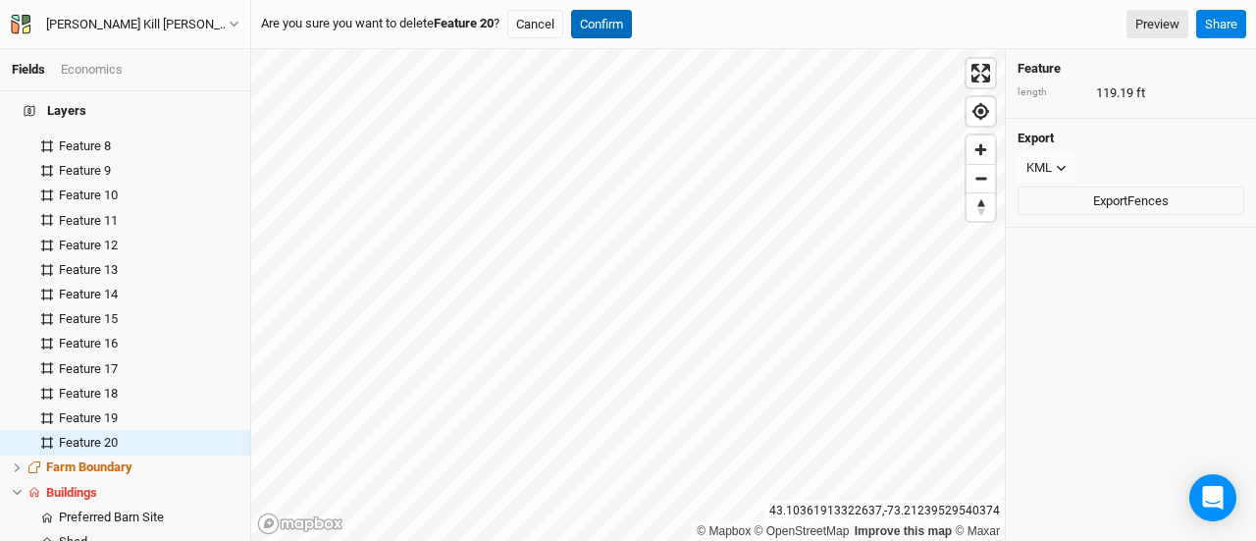
click at [623, 26] on button "Confirm" at bounding box center [601, 24] width 61 height 29
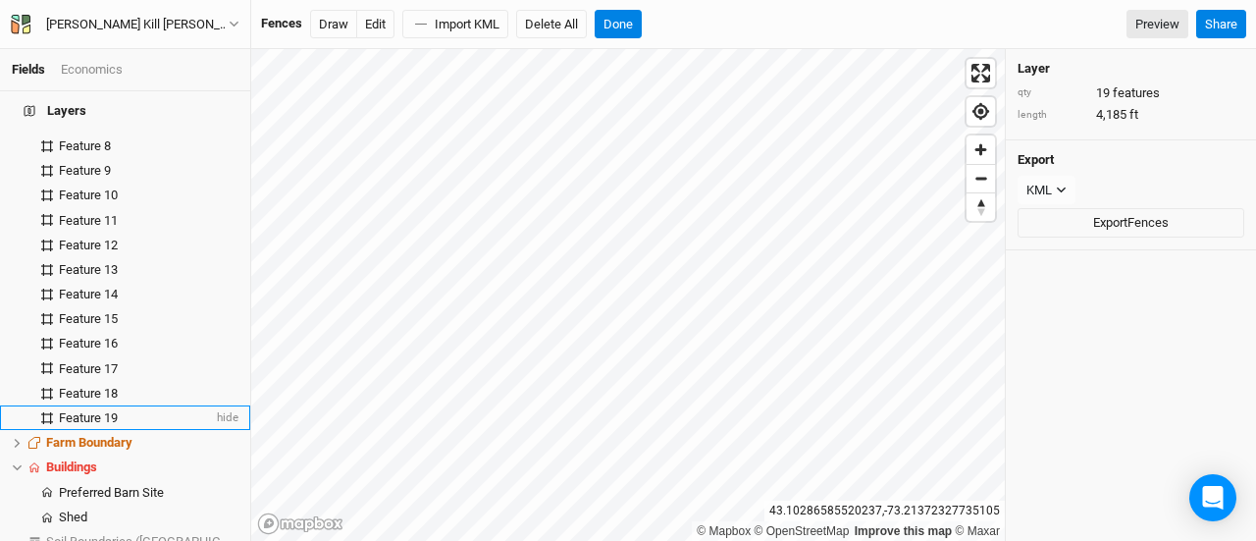
click at [138, 410] on div "Feature 19" at bounding box center [136, 418] width 154 height 16
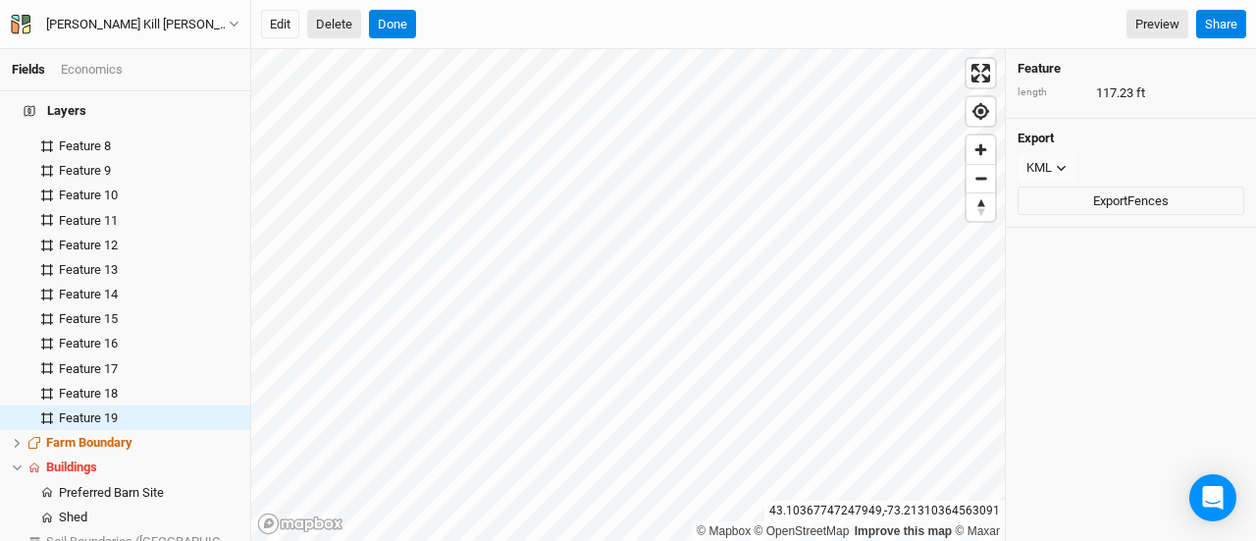
click at [338, 21] on button "Delete" at bounding box center [334, 24] width 54 height 29
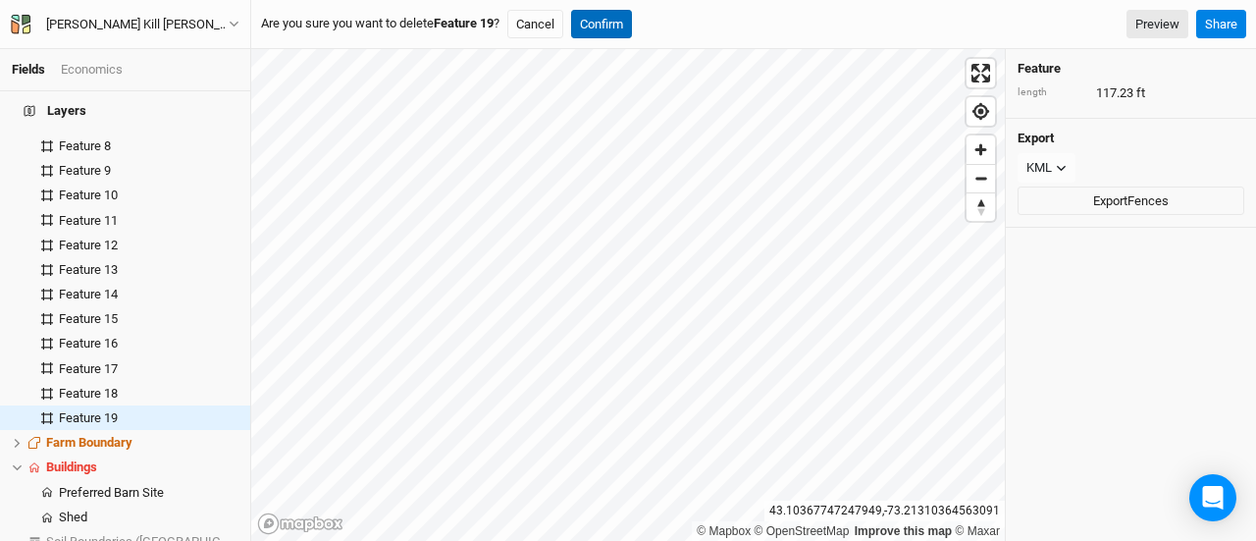
click at [614, 18] on button "Confirm" at bounding box center [601, 24] width 61 height 29
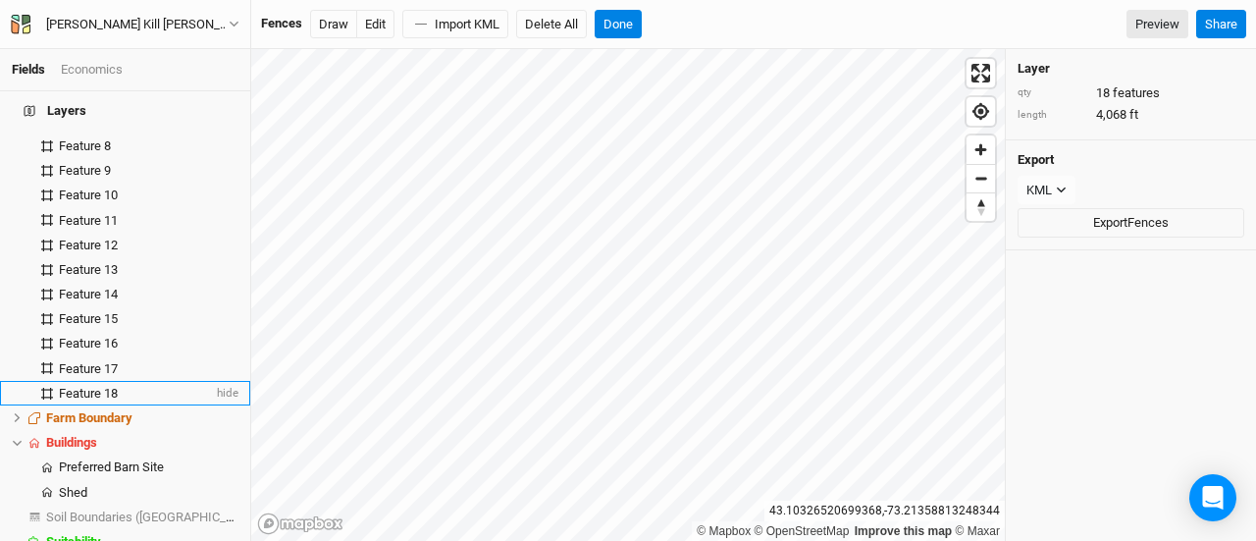
click at [96, 386] on span "Feature 18" at bounding box center [88, 393] width 59 height 15
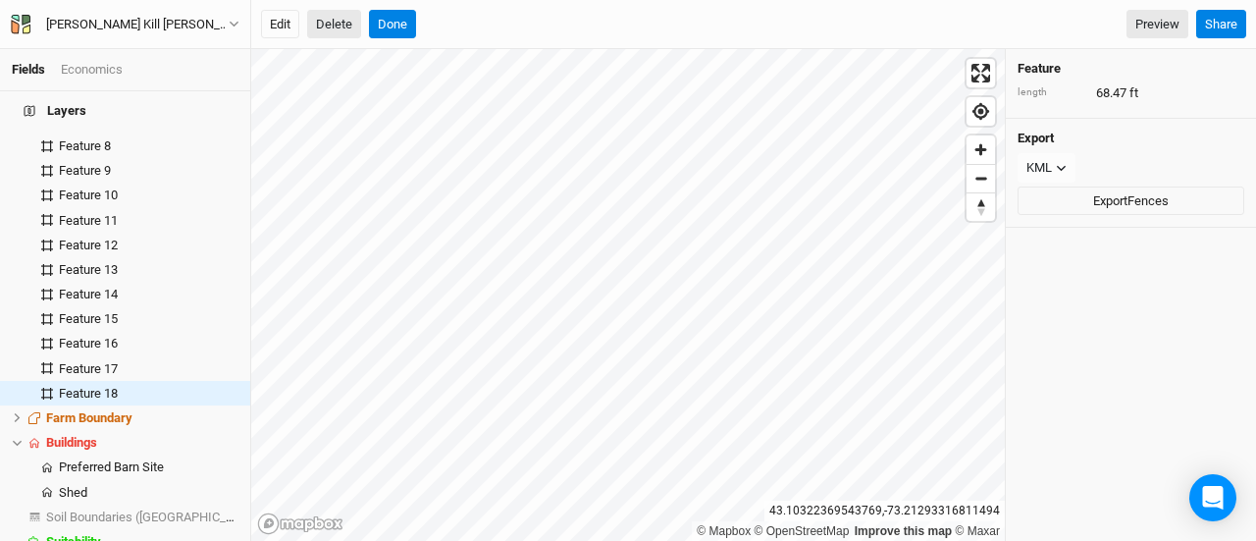
click at [332, 25] on button "Delete" at bounding box center [334, 24] width 54 height 29
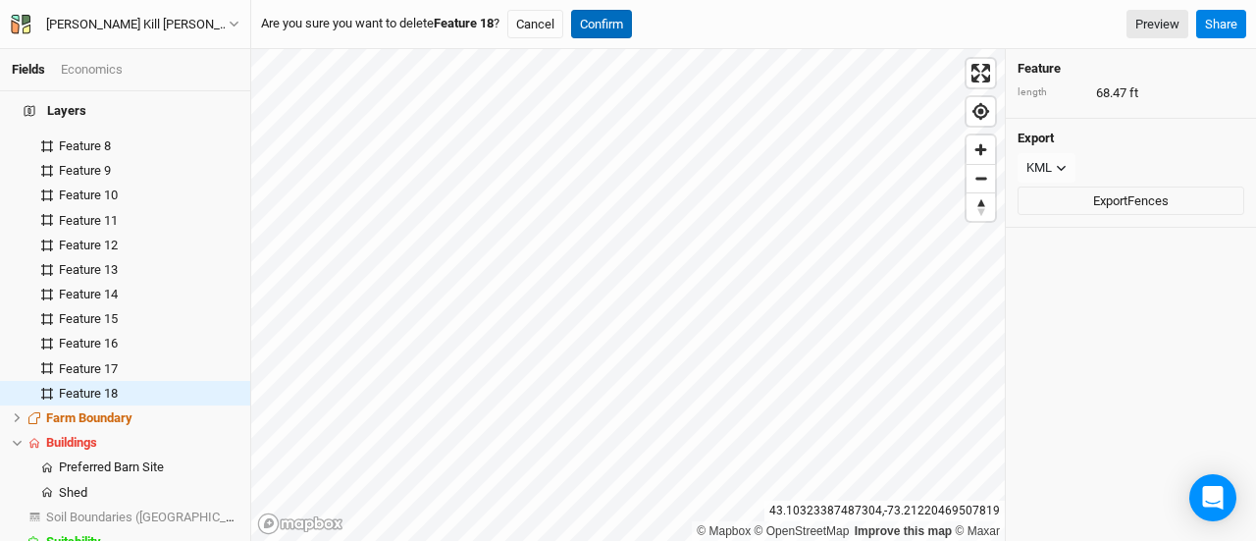
click at [626, 29] on button "Confirm" at bounding box center [601, 24] width 61 height 29
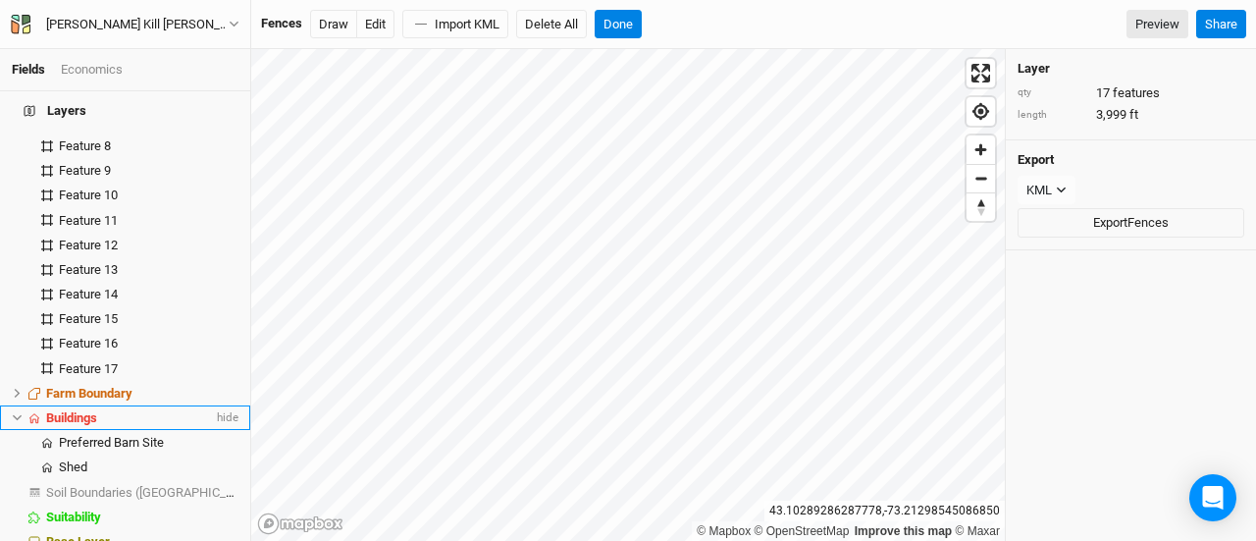
scroll to position [442, 0]
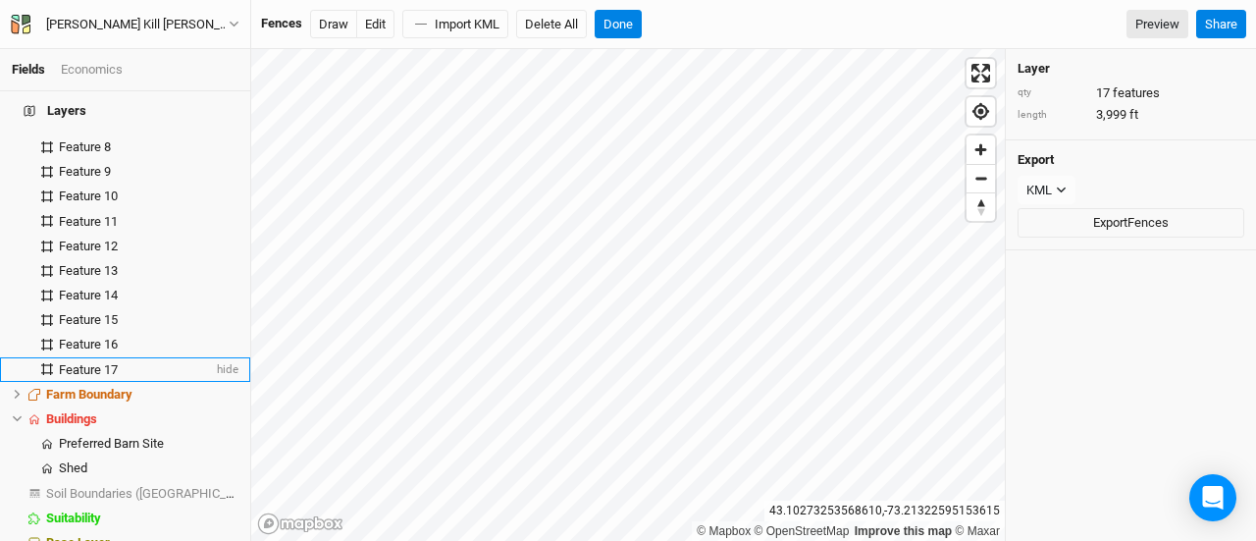
click at [94, 362] on span "Feature 17" at bounding box center [88, 369] width 59 height 15
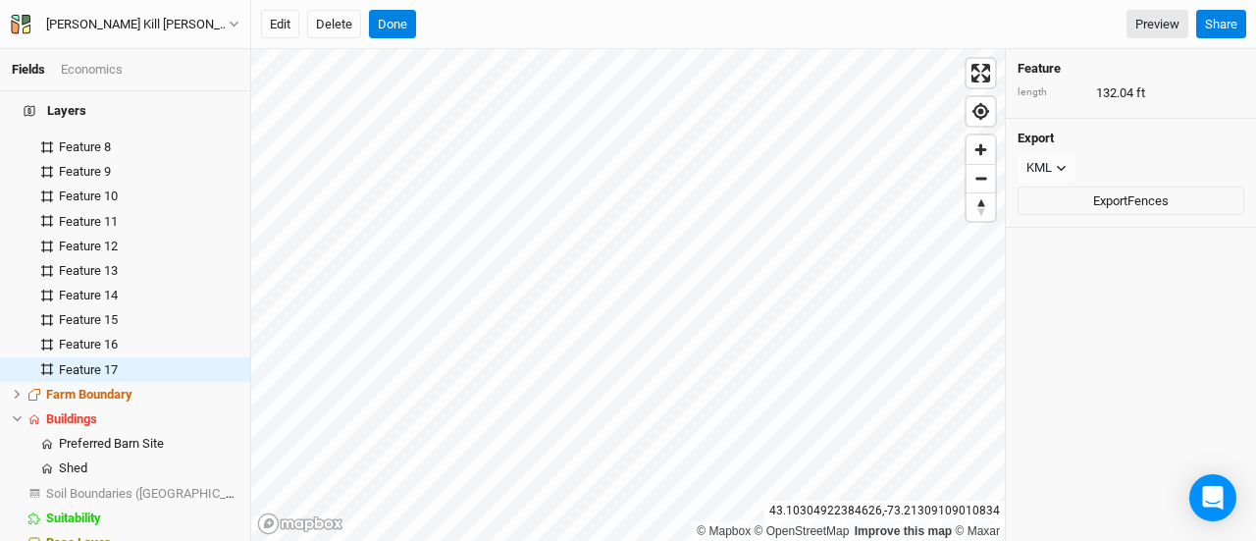
scroll to position [443, 0]
click at [338, 18] on button "Delete" at bounding box center [334, 24] width 54 height 29
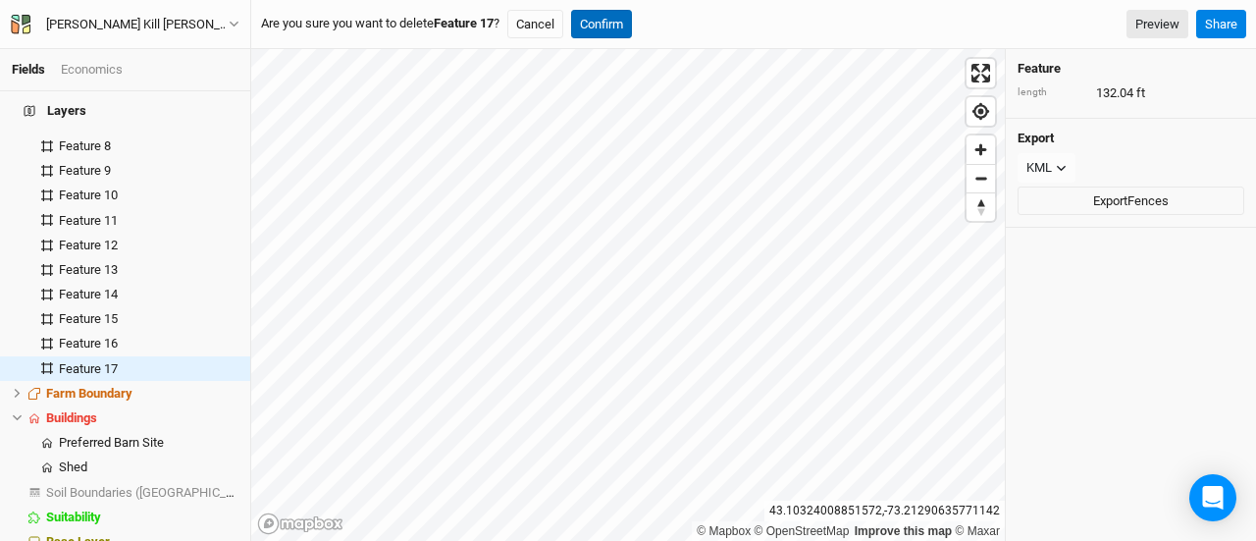
click at [601, 16] on button "Confirm" at bounding box center [601, 24] width 61 height 29
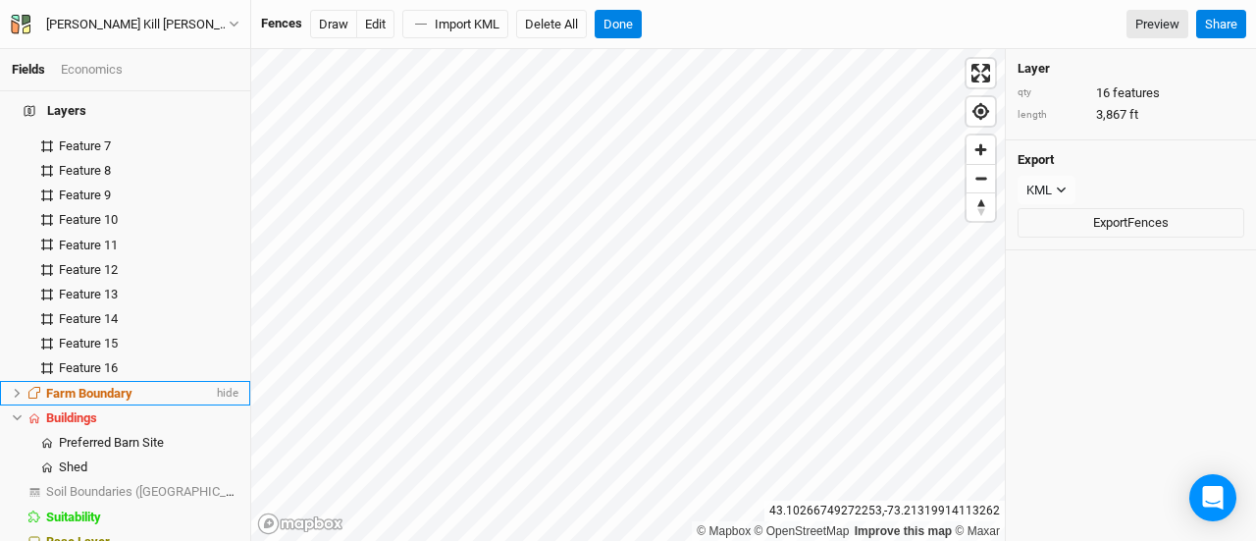
scroll to position [418, 0]
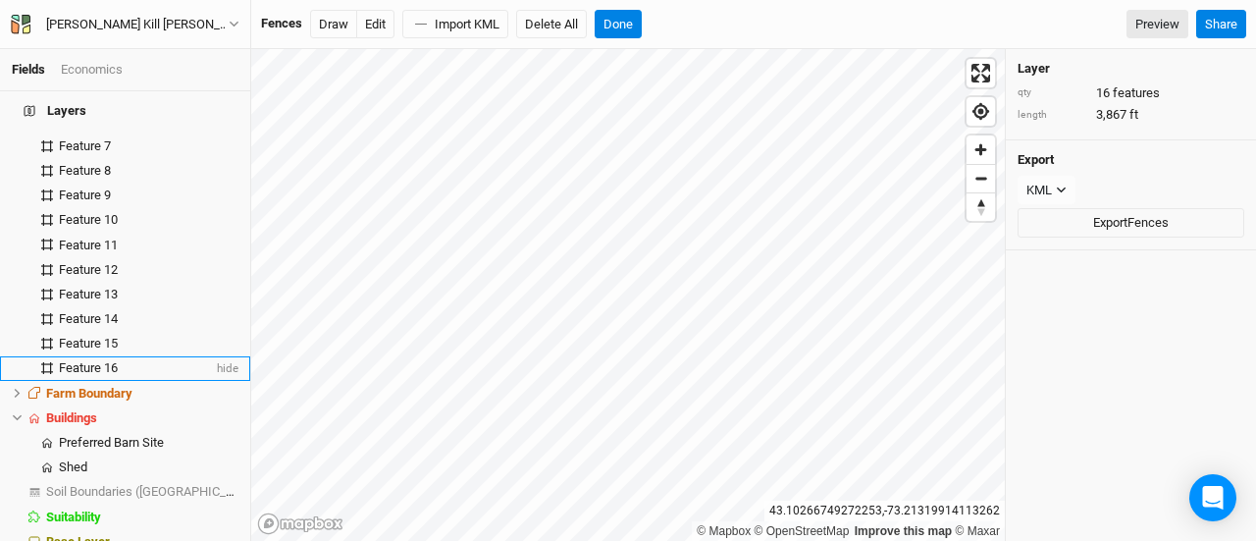
click at [131, 360] on div "Feature 16" at bounding box center [136, 368] width 154 height 16
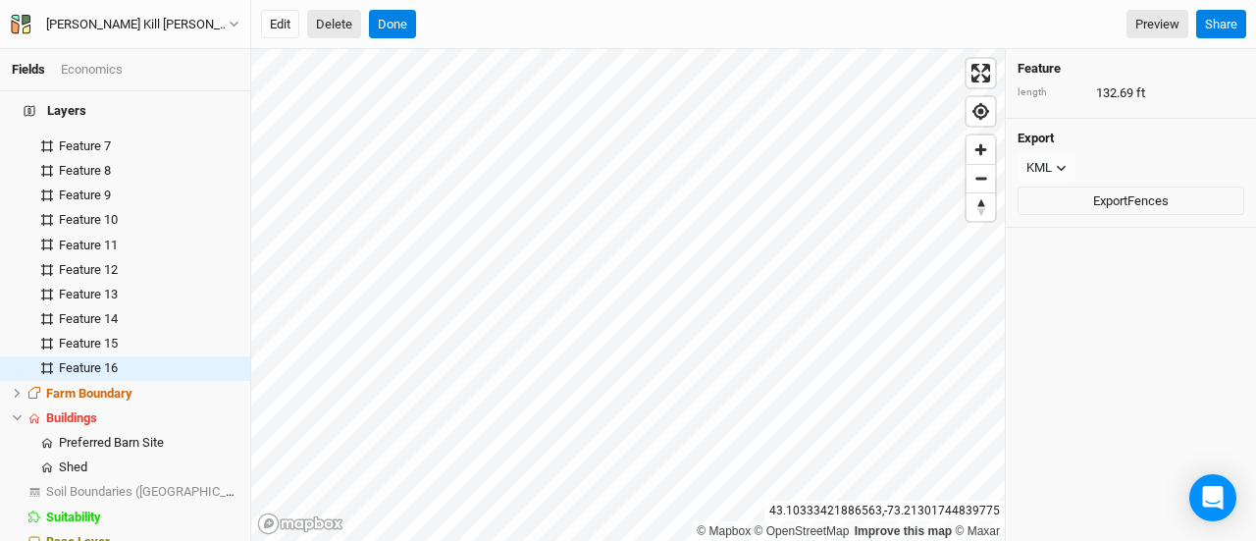
click at [341, 34] on button "Delete" at bounding box center [334, 24] width 54 height 29
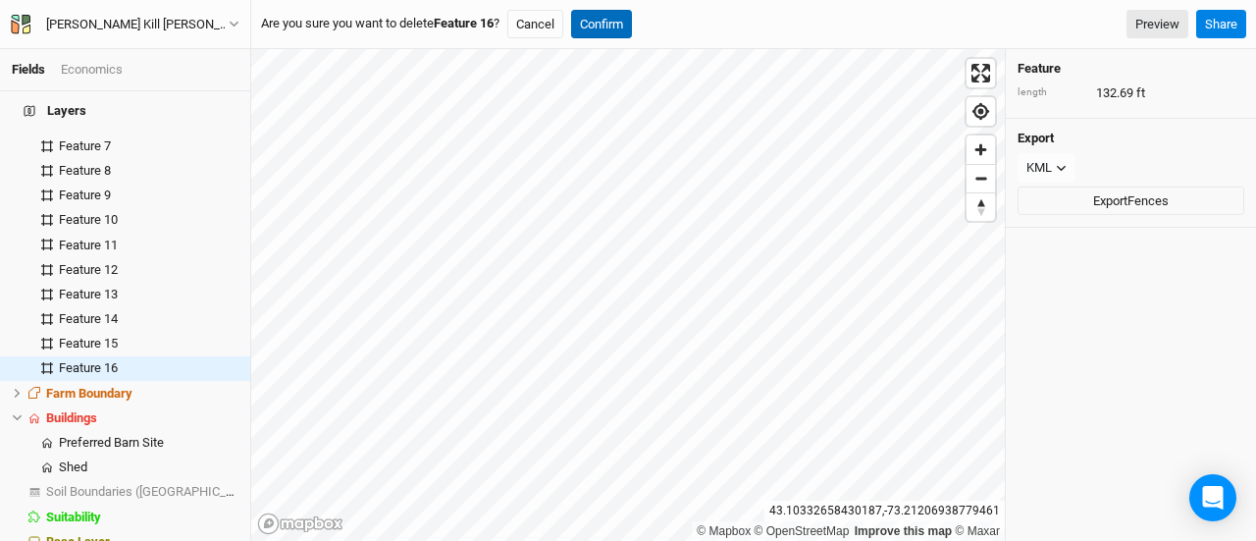
click at [614, 30] on button "Confirm" at bounding box center [601, 24] width 61 height 29
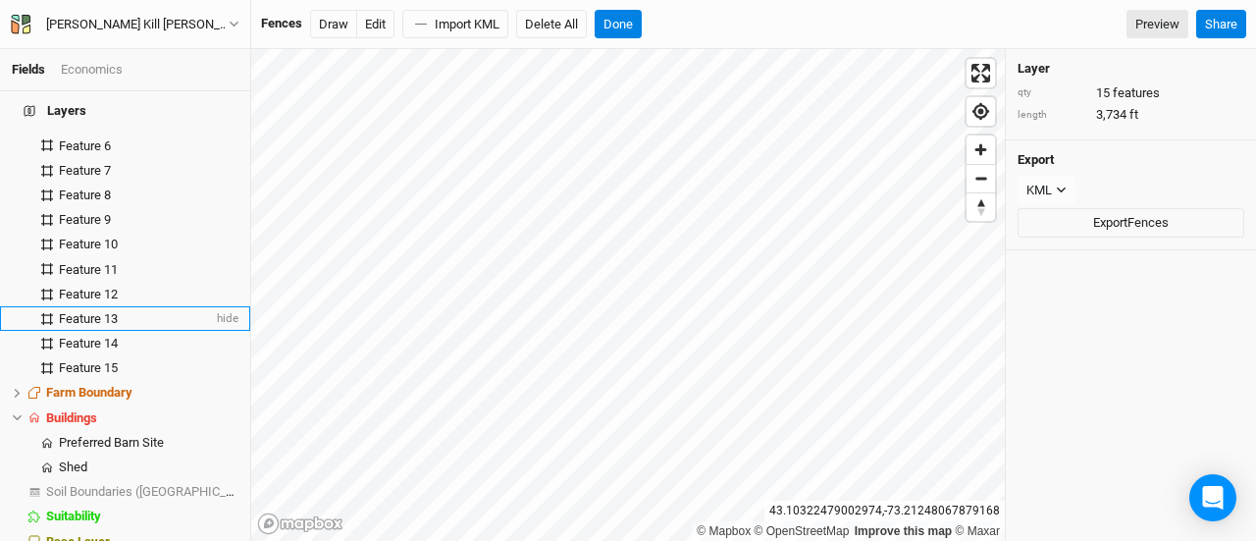
scroll to position [393, 0]
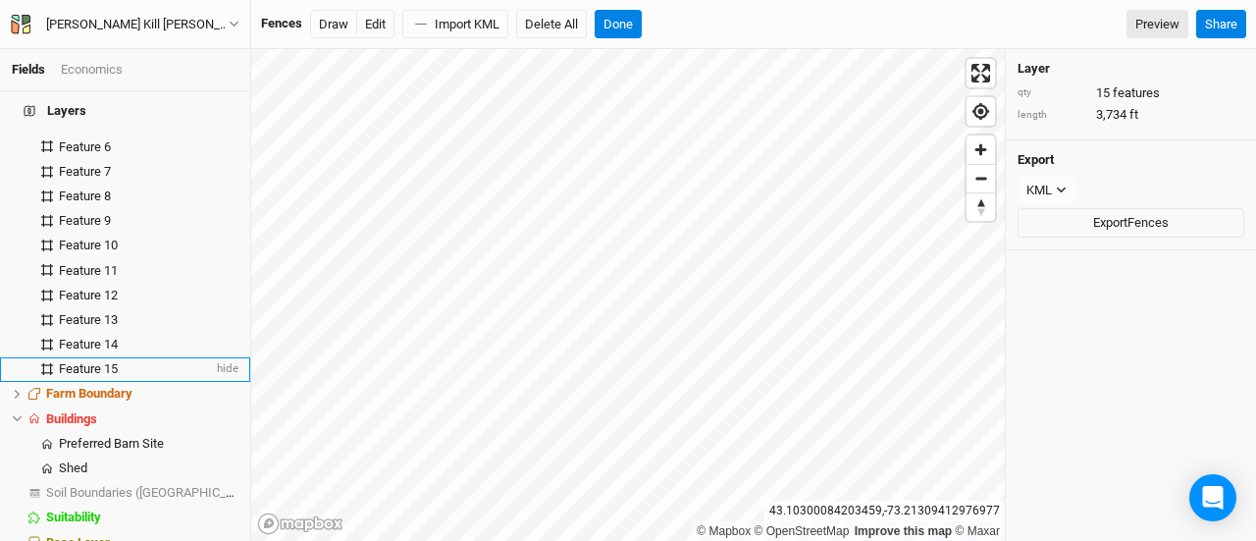
click at [94, 361] on span "Feature 15" at bounding box center [88, 368] width 59 height 15
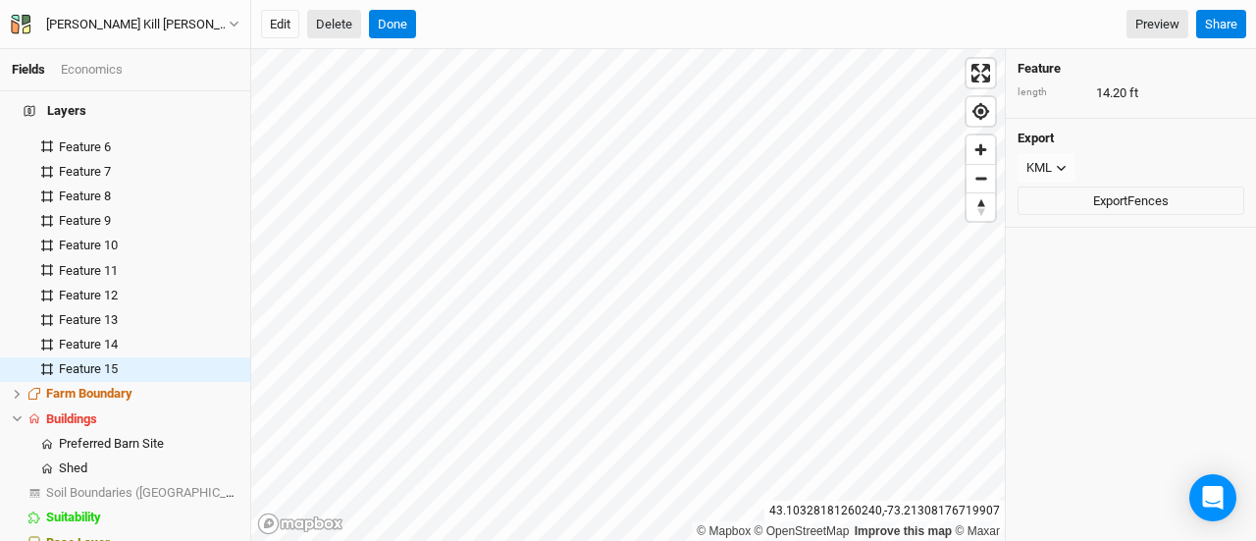
click at [329, 28] on button "Delete" at bounding box center [334, 24] width 54 height 29
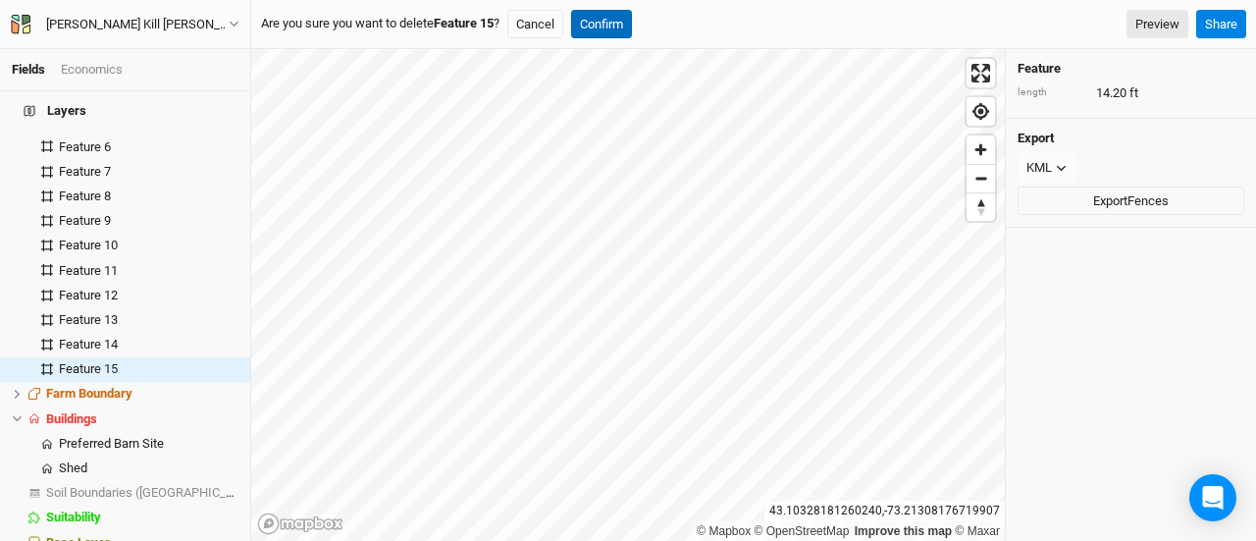
click at [597, 18] on button "Confirm" at bounding box center [601, 24] width 61 height 29
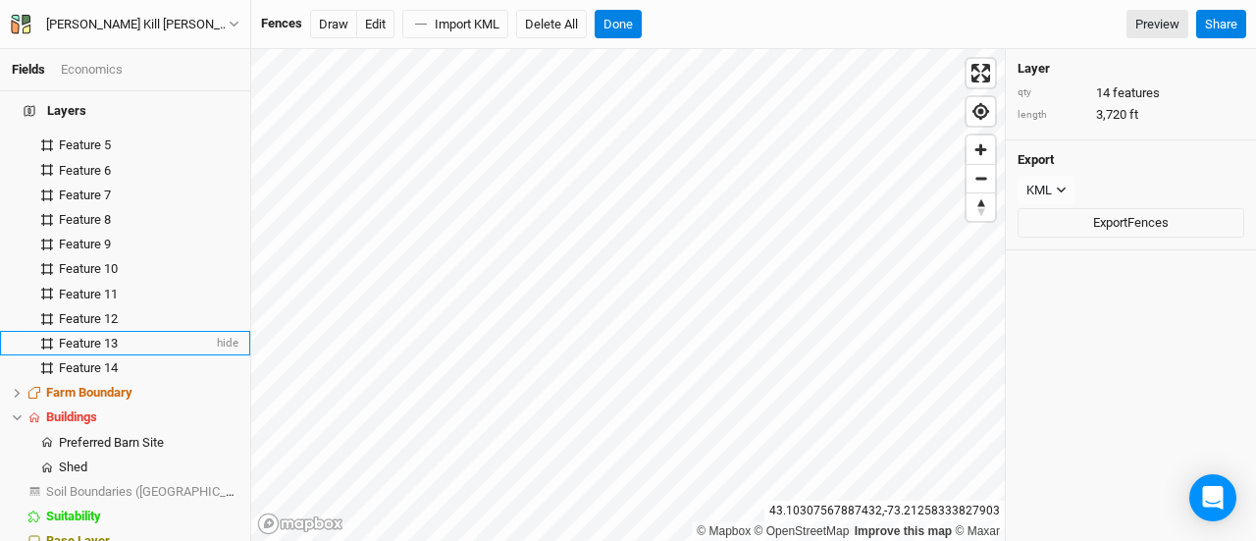
scroll to position [368, 0]
click at [127, 361] on div "Feature 14" at bounding box center [136, 369] width 154 height 16
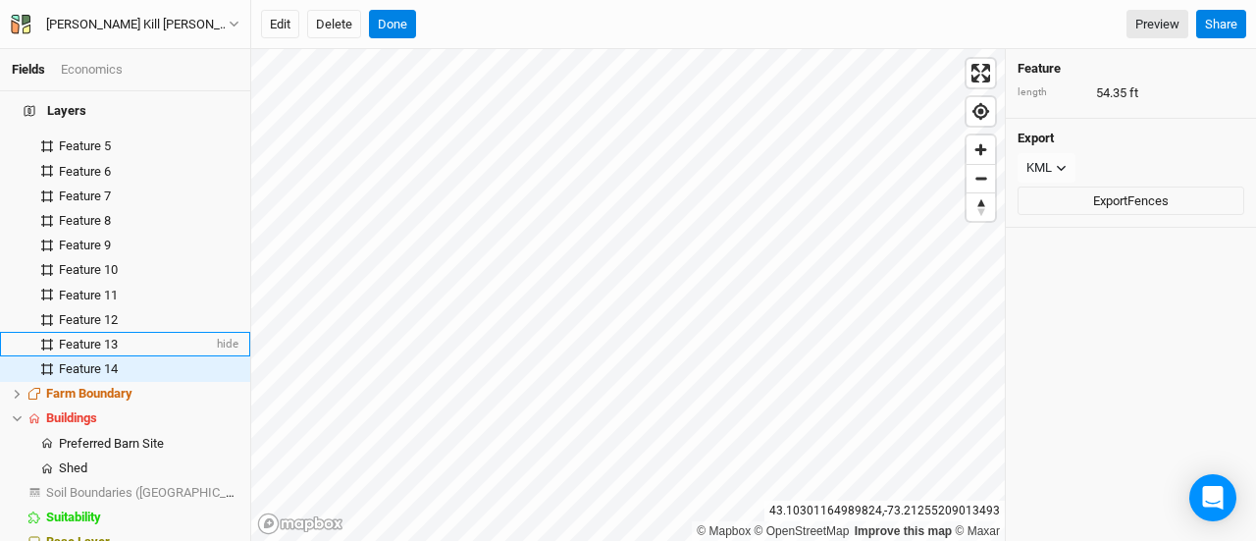
scroll to position [369, 0]
click at [333, 16] on button "Delete" at bounding box center [334, 24] width 54 height 29
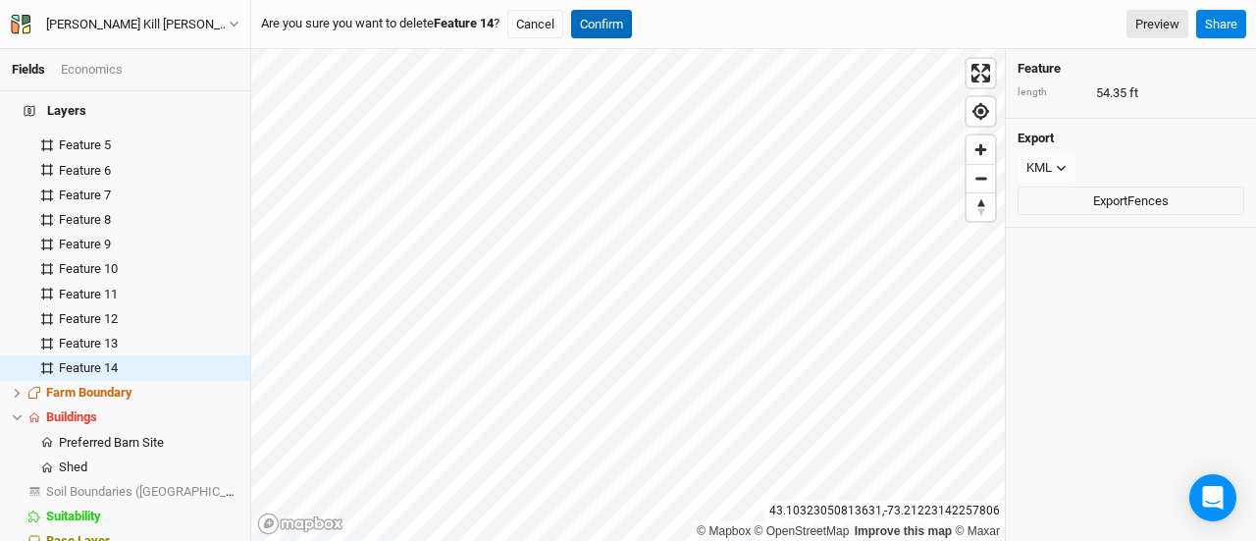
click at [597, 30] on button "Confirm" at bounding box center [601, 24] width 61 height 29
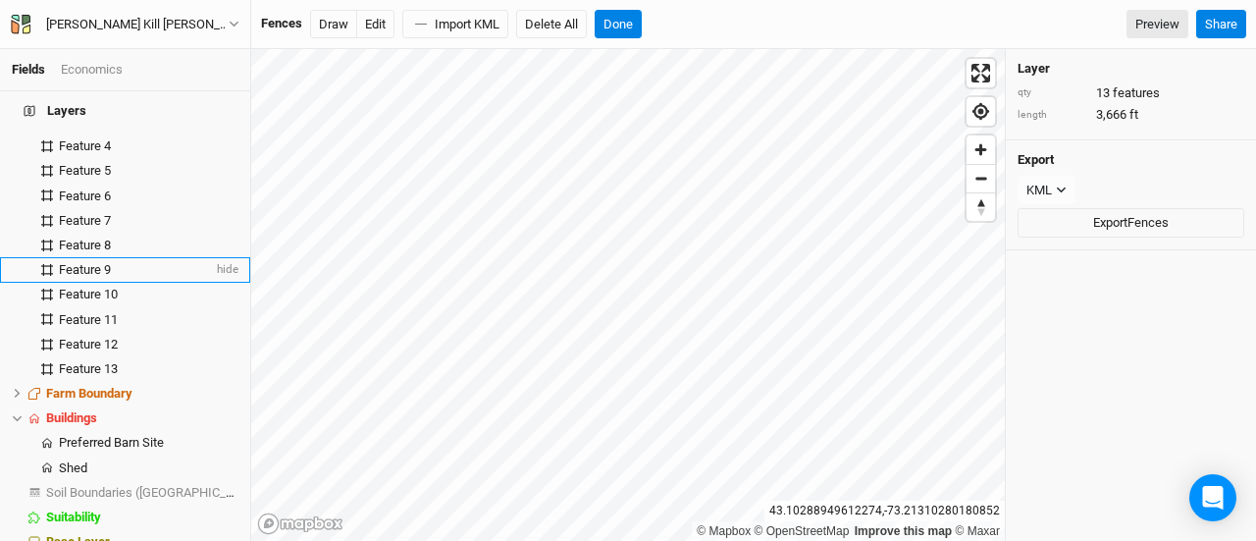
scroll to position [343, 0]
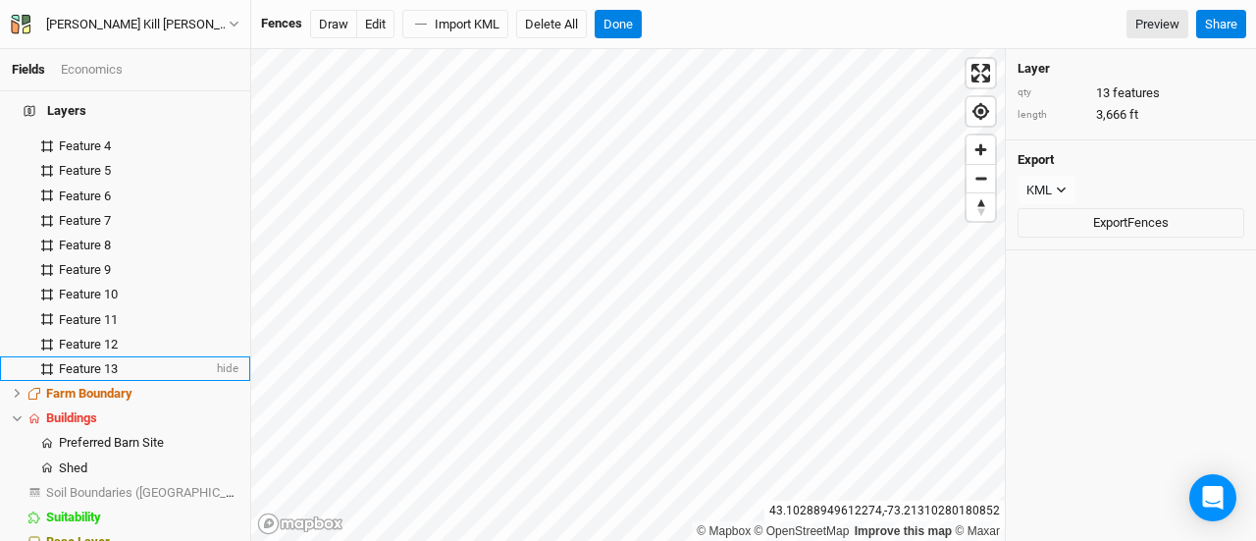
click at [108, 361] on span "Feature 13" at bounding box center [88, 368] width 59 height 15
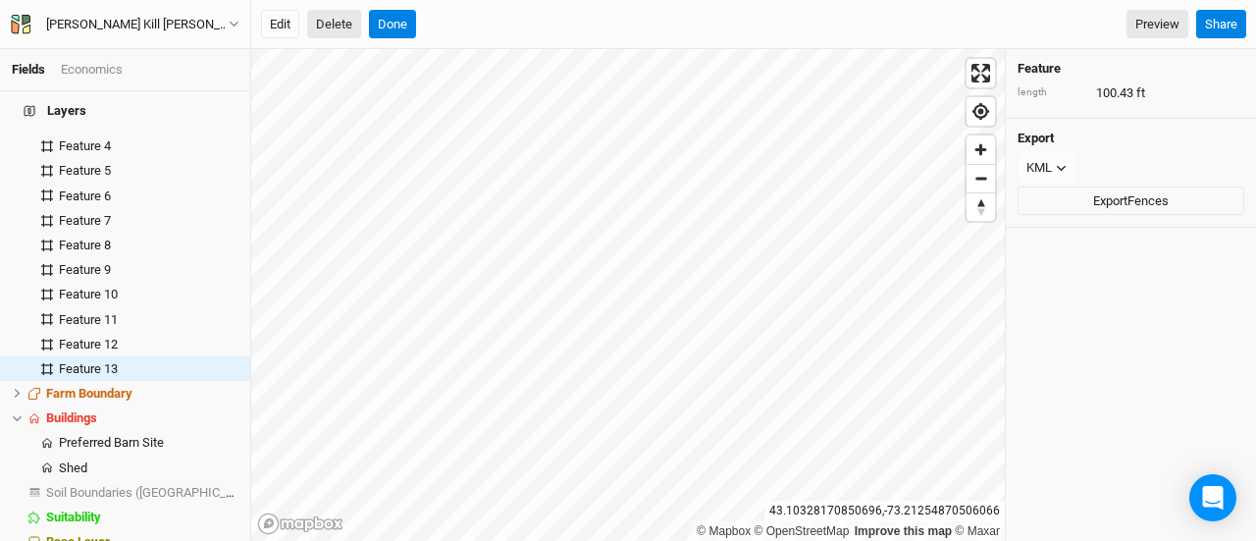
click at [342, 33] on button "Delete" at bounding box center [334, 24] width 54 height 29
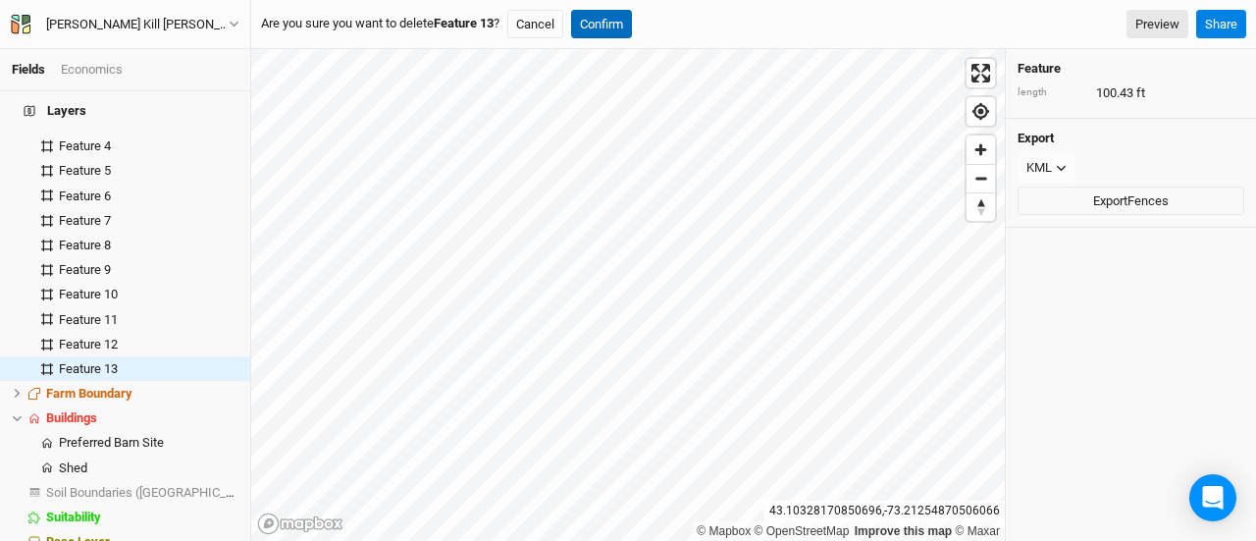
click at [612, 22] on button "Confirm" at bounding box center [601, 24] width 61 height 29
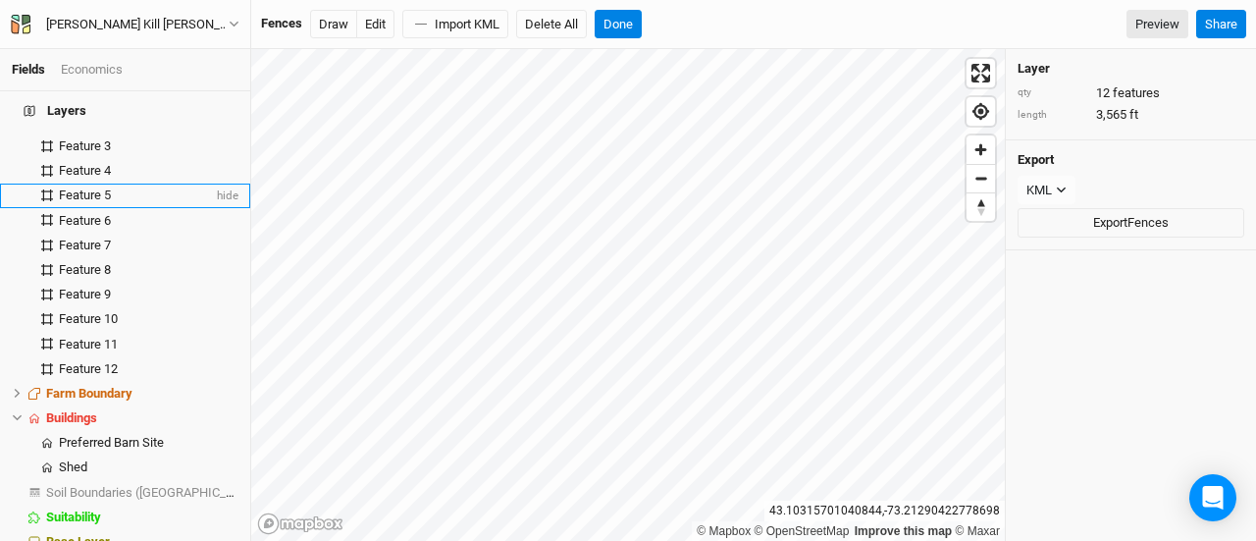
scroll to position [318, 0]
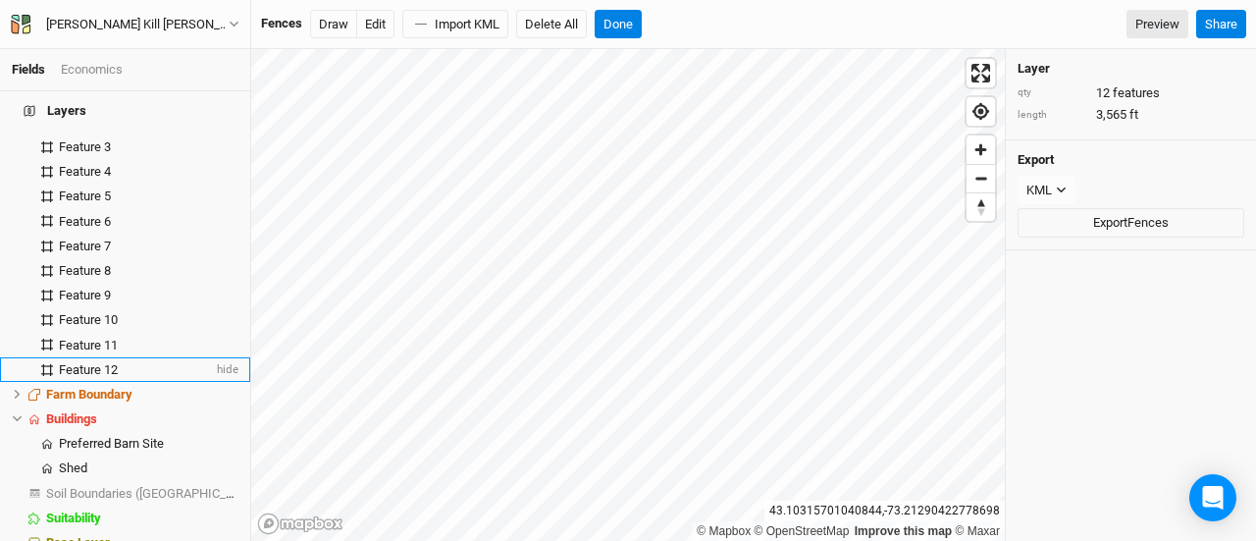
click at [124, 362] on div "Feature 12" at bounding box center [136, 370] width 154 height 16
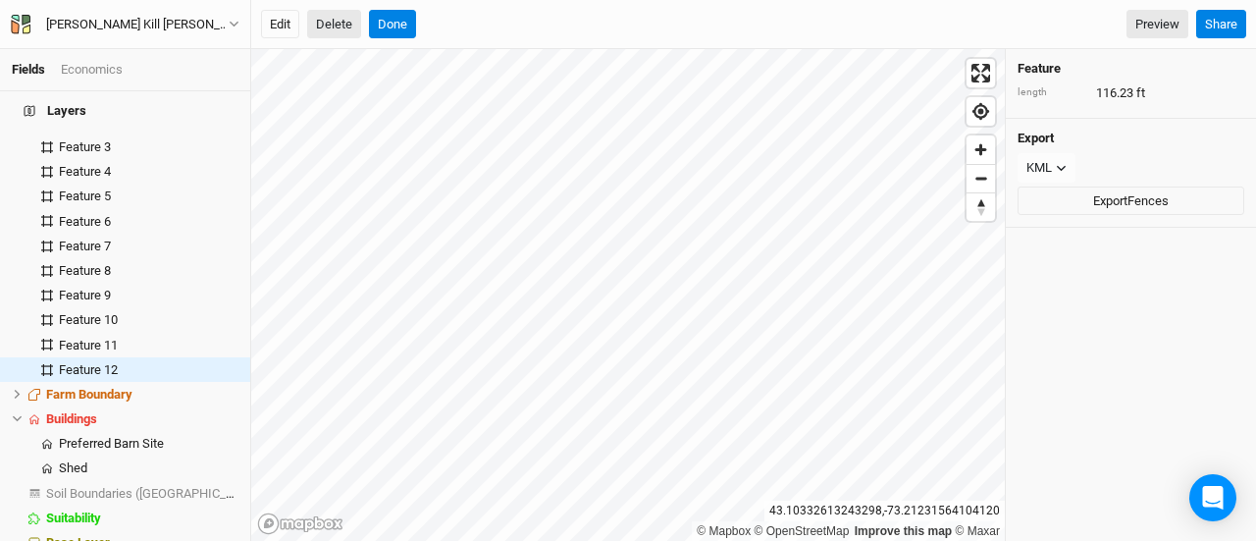
click at [333, 19] on button "Delete" at bounding box center [334, 24] width 54 height 29
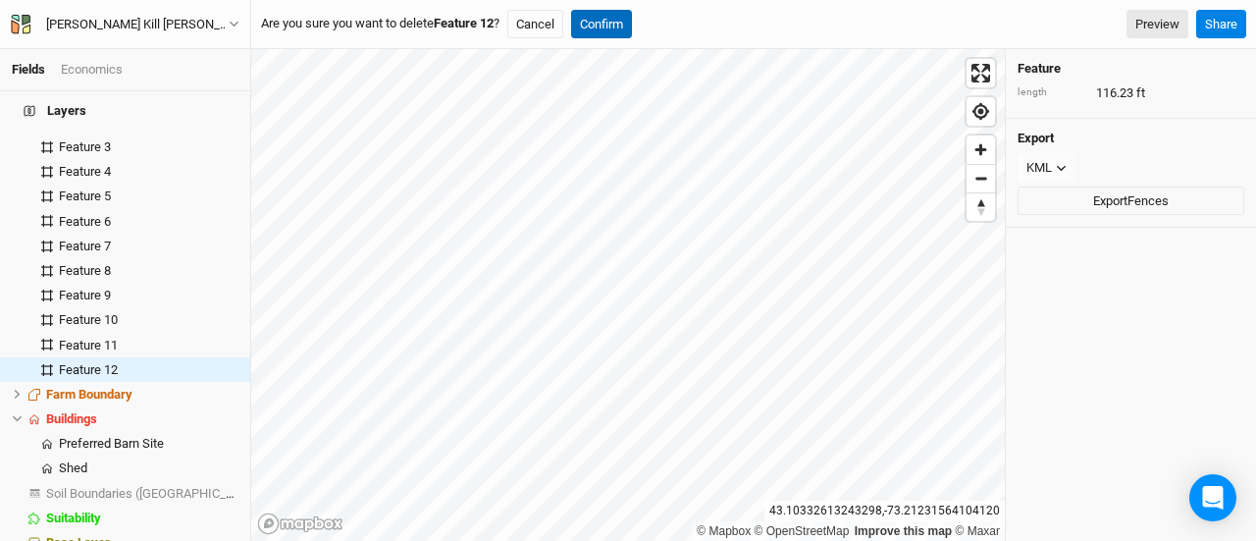
click at [588, 22] on button "Confirm" at bounding box center [601, 24] width 61 height 29
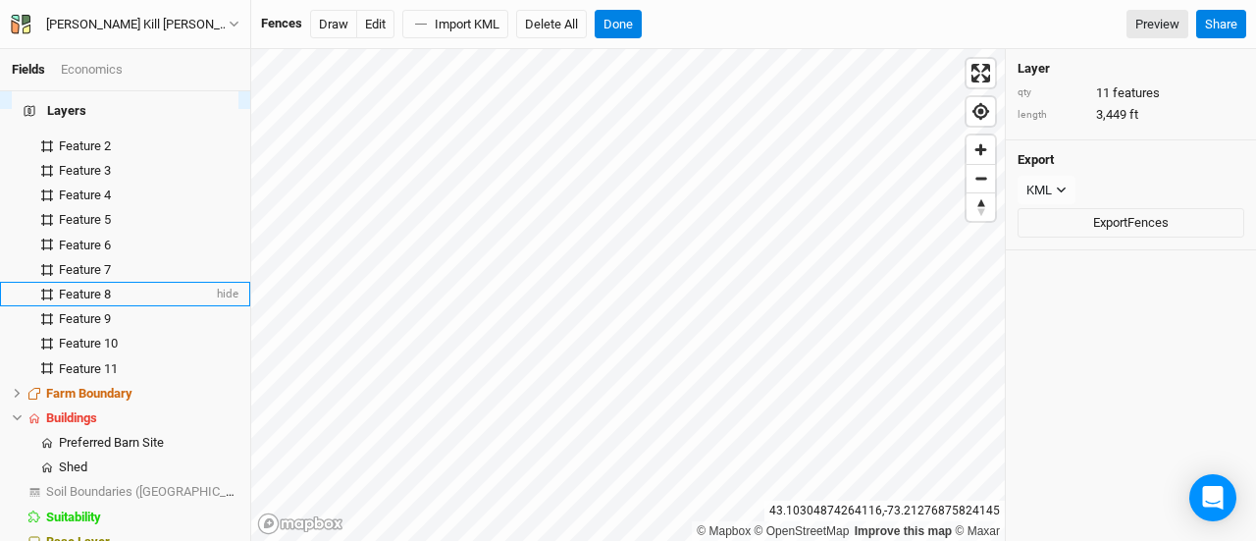
scroll to position [294, 0]
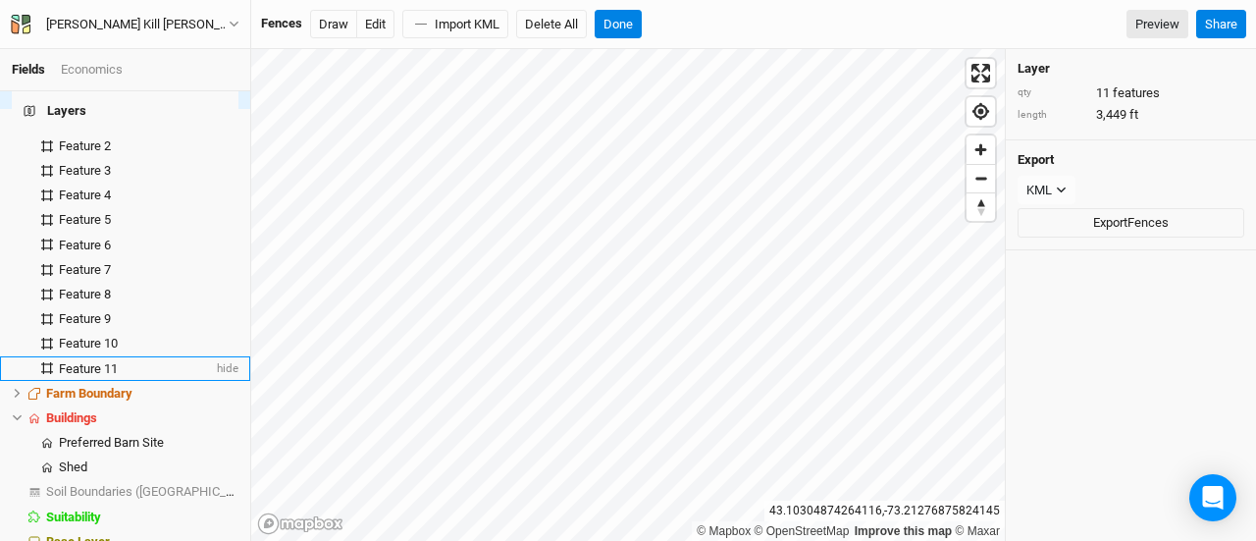
click at [46, 362] on icon at bounding box center [47, 368] width 12 height 12
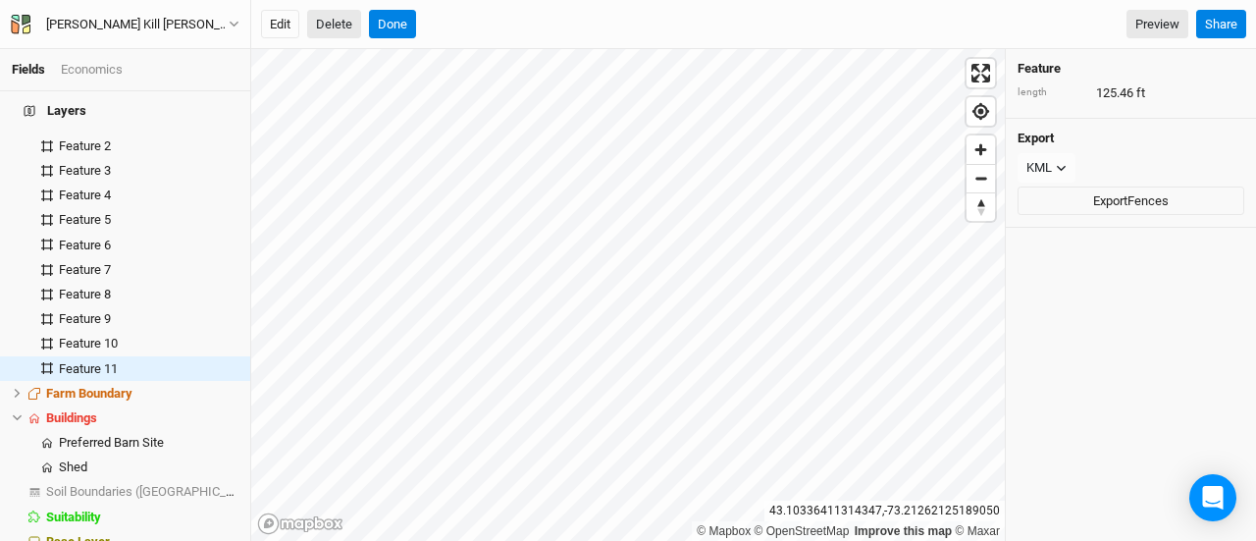
click at [320, 26] on button "Delete" at bounding box center [334, 24] width 54 height 29
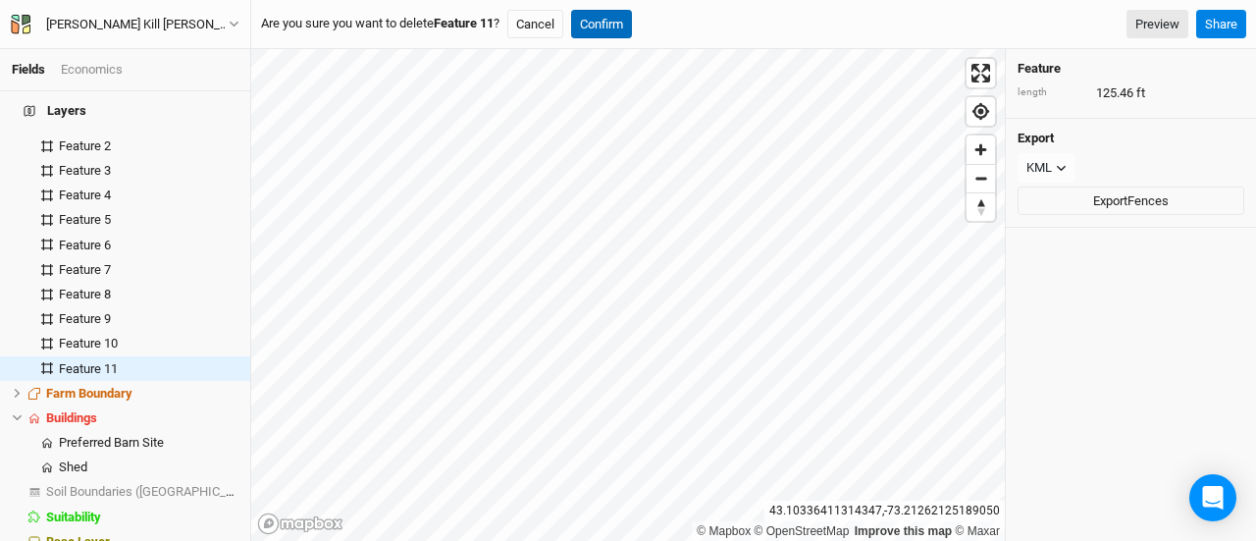
click at [610, 28] on button "Confirm" at bounding box center [601, 24] width 61 height 29
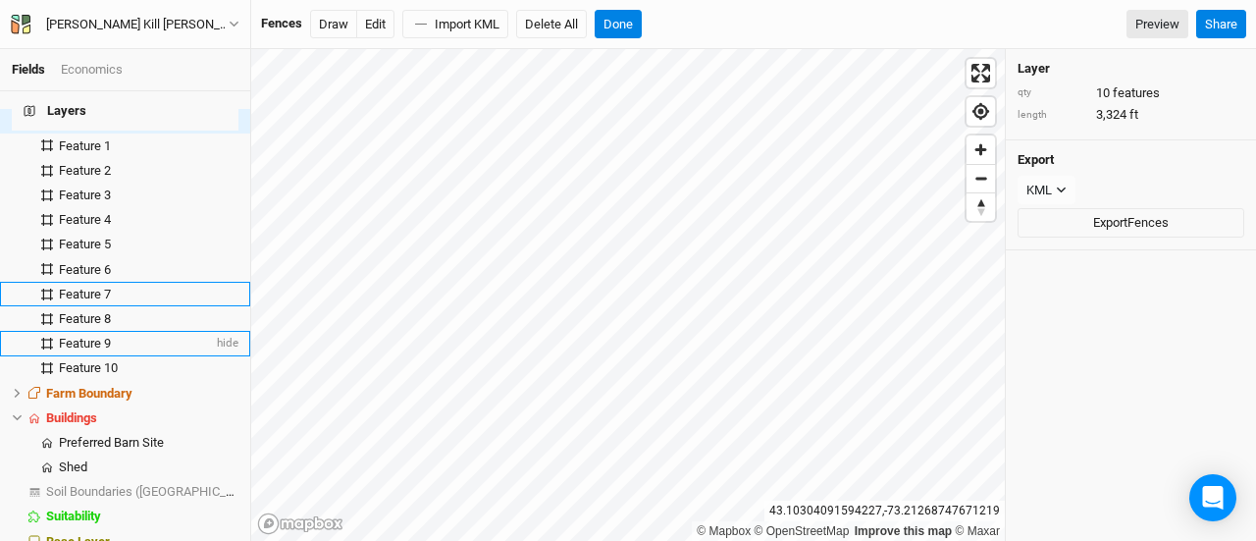
scroll to position [269, 0]
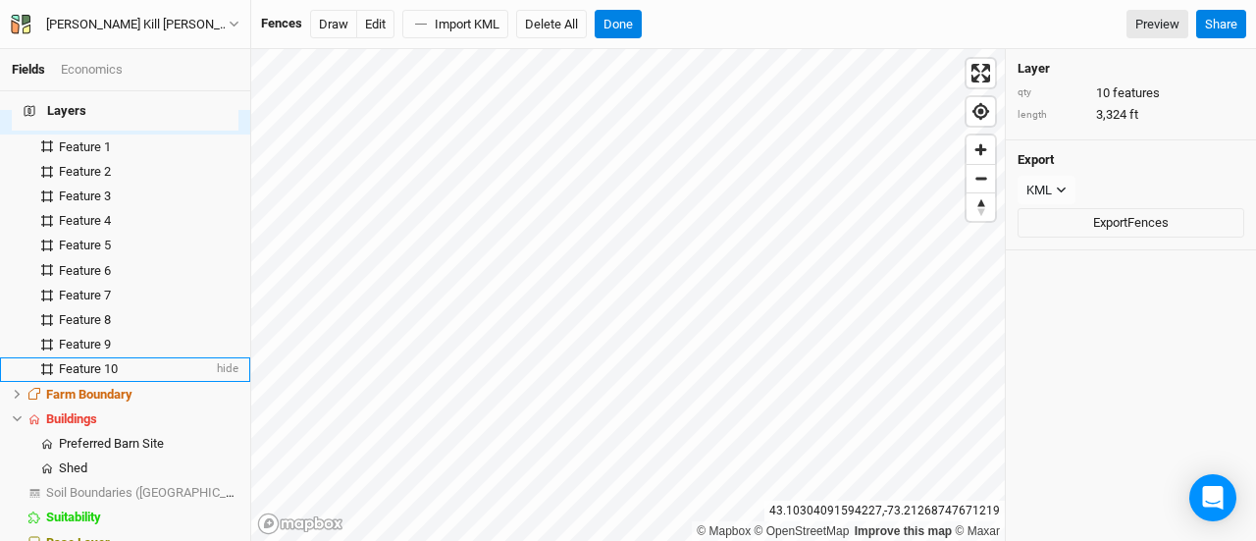
click at [107, 357] on li "Feature 10 hide" at bounding box center [125, 369] width 250 height 25
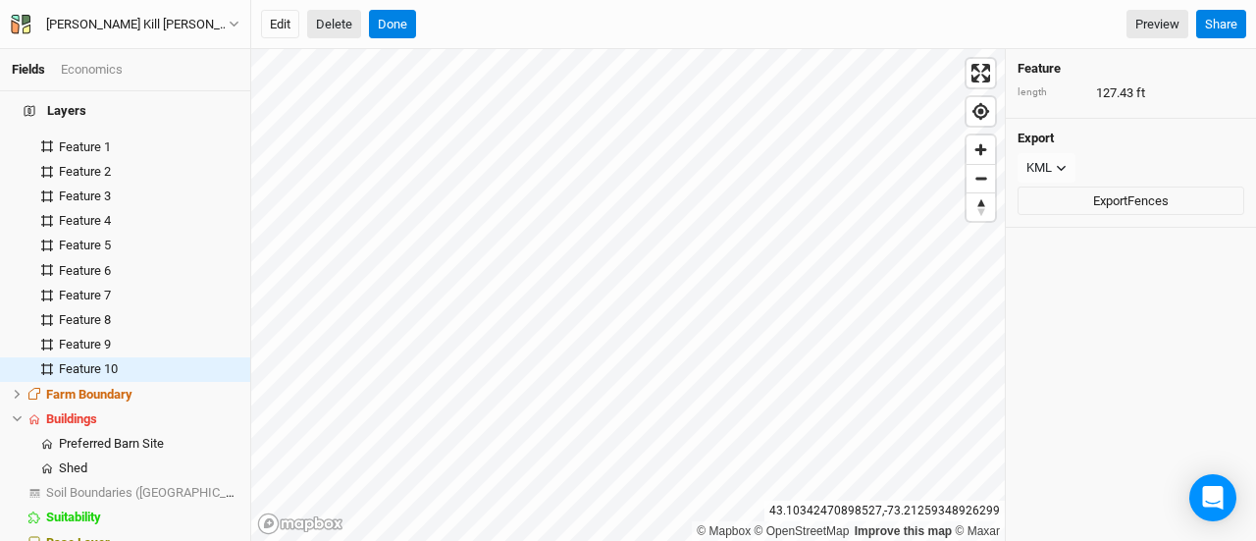
scroll to position [270, 0]
click at [318, 25] on button "Delete" at bounding box center [334, 24] width 54 height 29
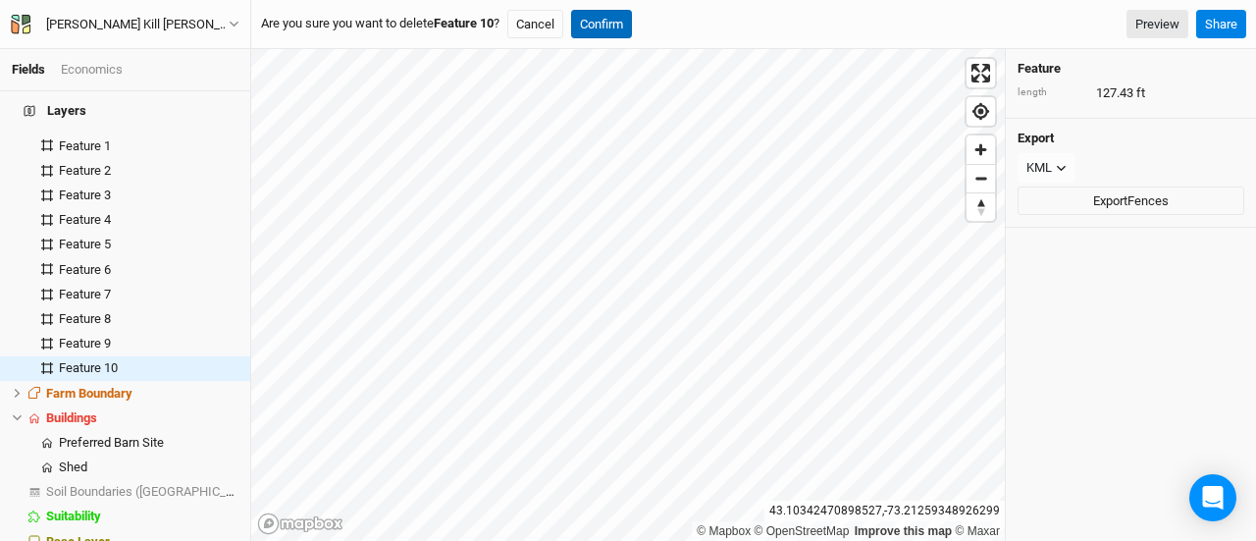
click at [621, 28] on button "Confirm" at bounding box center [601, 24] width 61 height 29
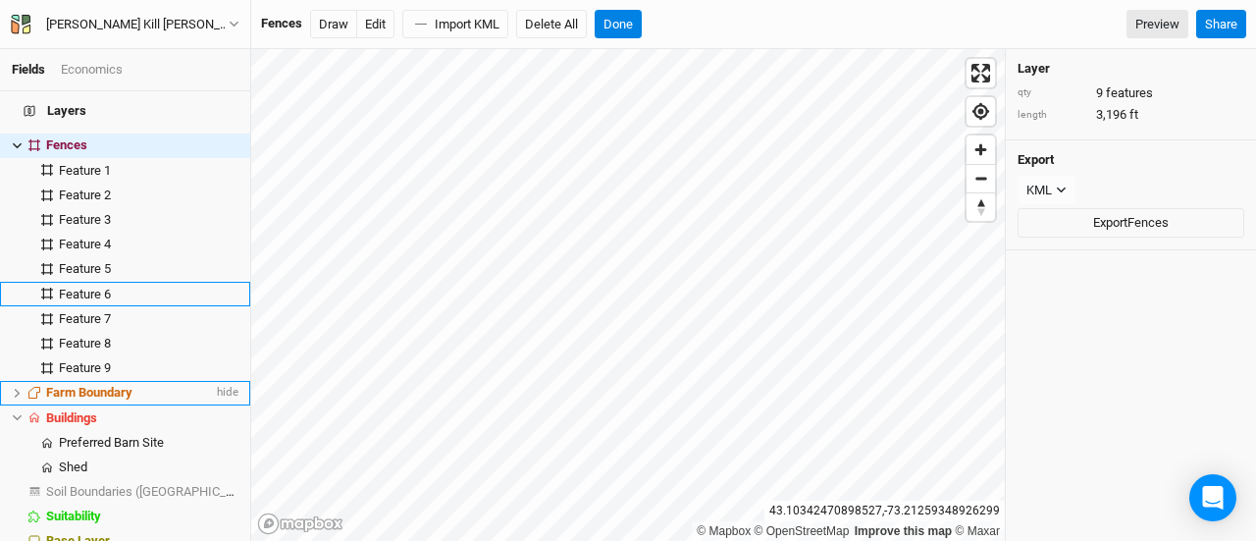
scroll to position [244, 0]
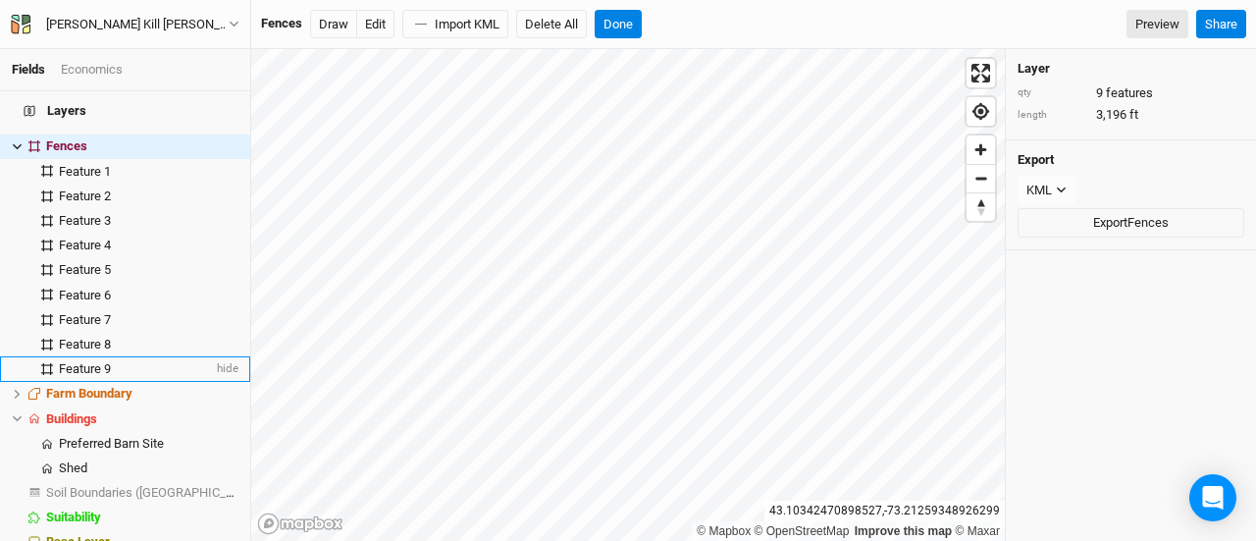
click at [126, 332] on li "Feature 8 hide" at bounding box center [125, 344] width 250 height 25
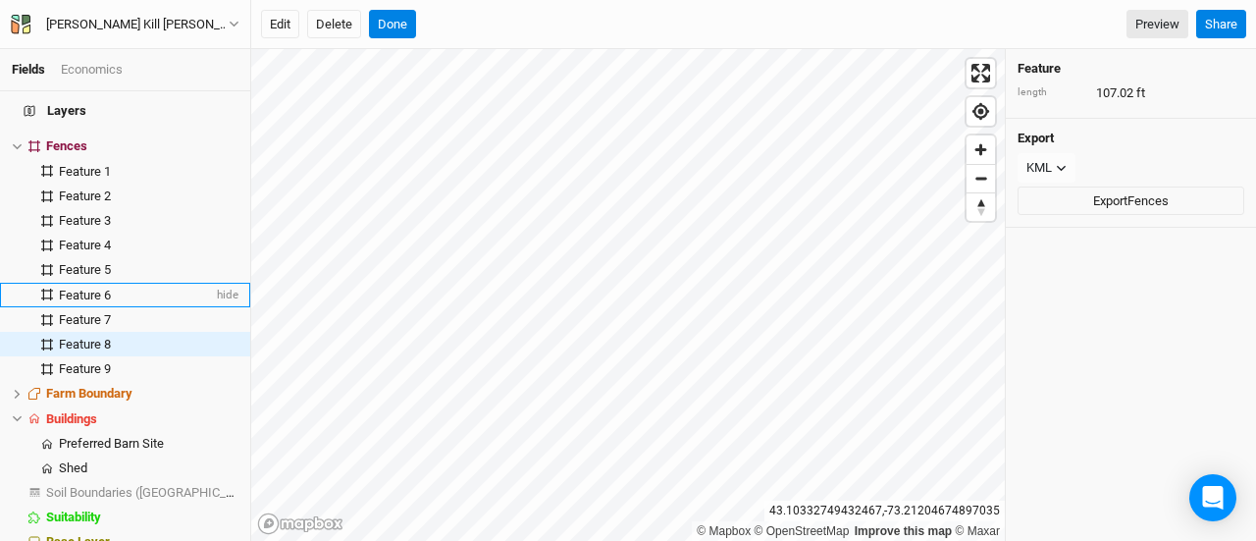
scroll to position [245, 0]
click at [342, 21] on button "Delete" at bounding box center [334, 24] width 54 height 29
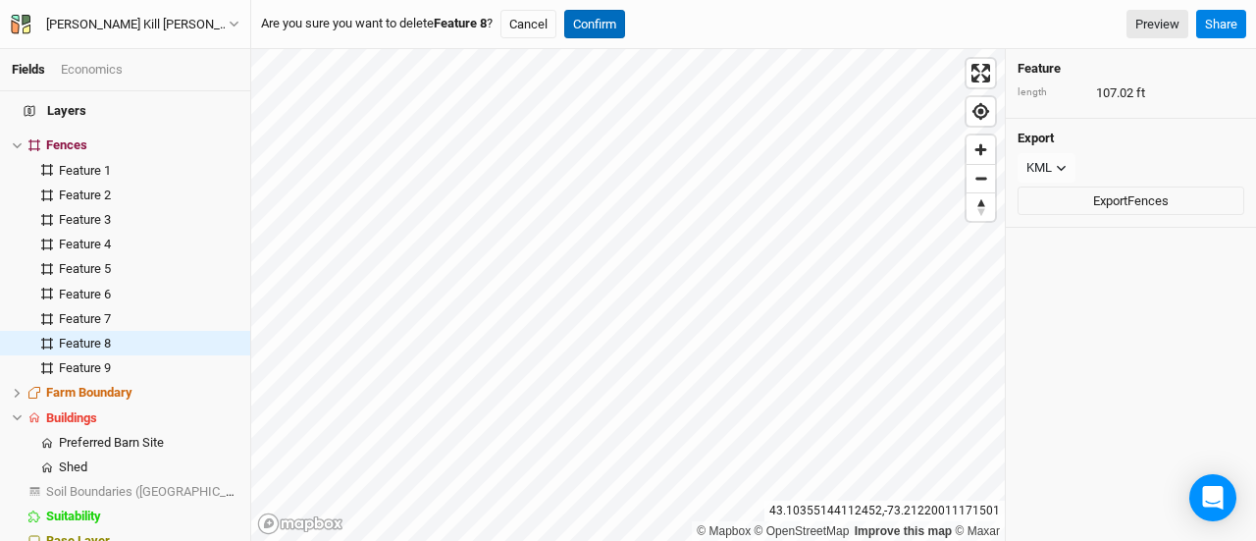
click at [588, 25] on button "Confirm" at bounding box center [594, 24] width 61 height 29
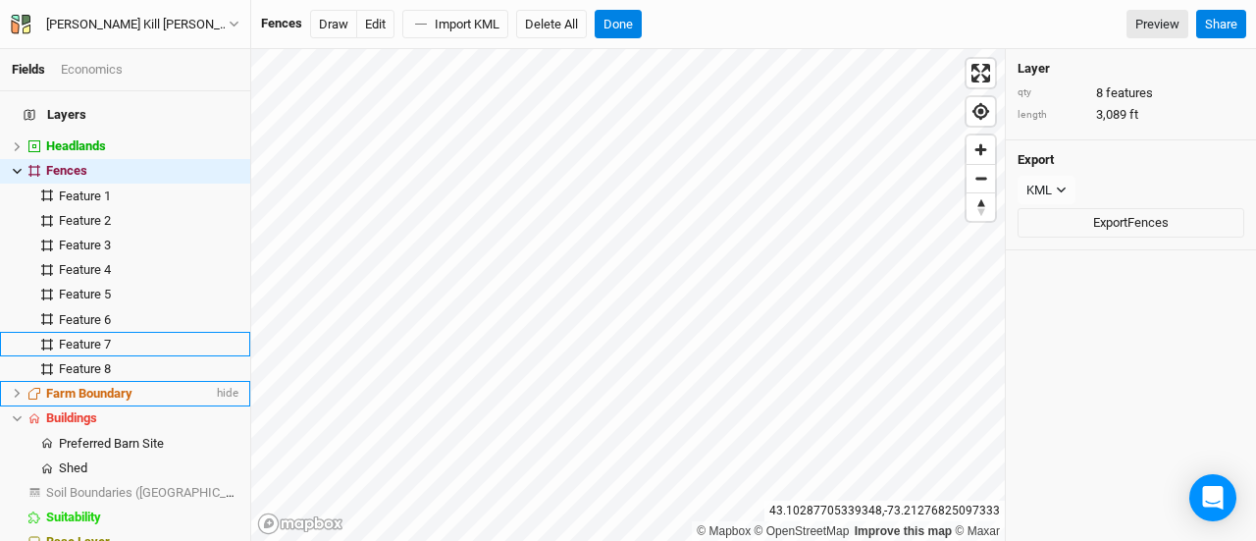
scroll to position [220, 0]
click at [147, 361] on div "Feature 8" at bounding box center [136, 369] width 154 height 16
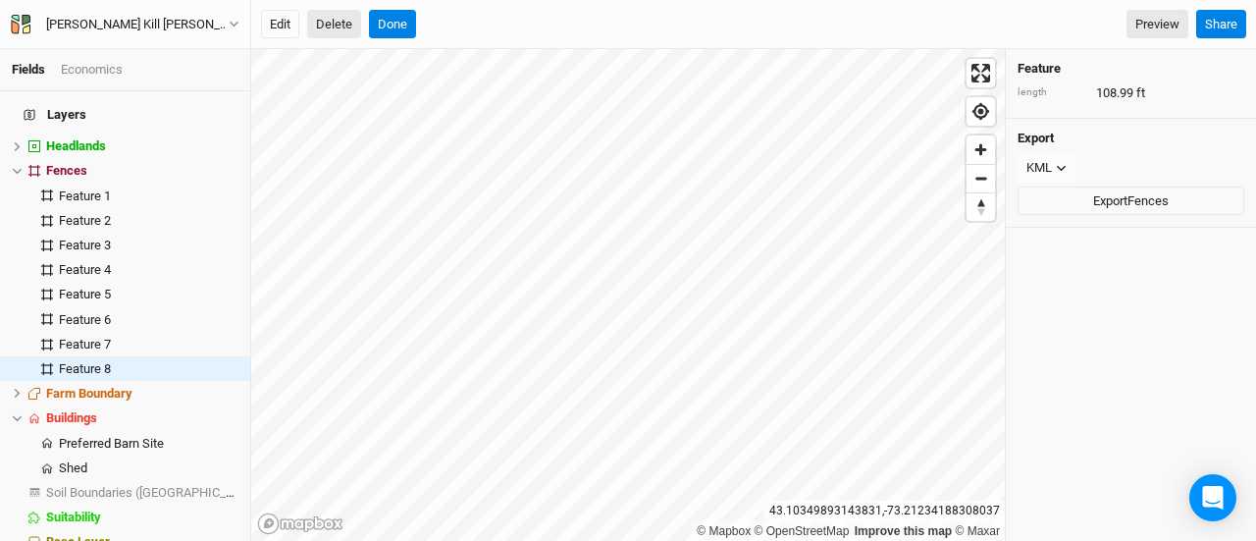
click at [349, 37] on button "Delete" at bounding box center [334, 24] width 54 height 29
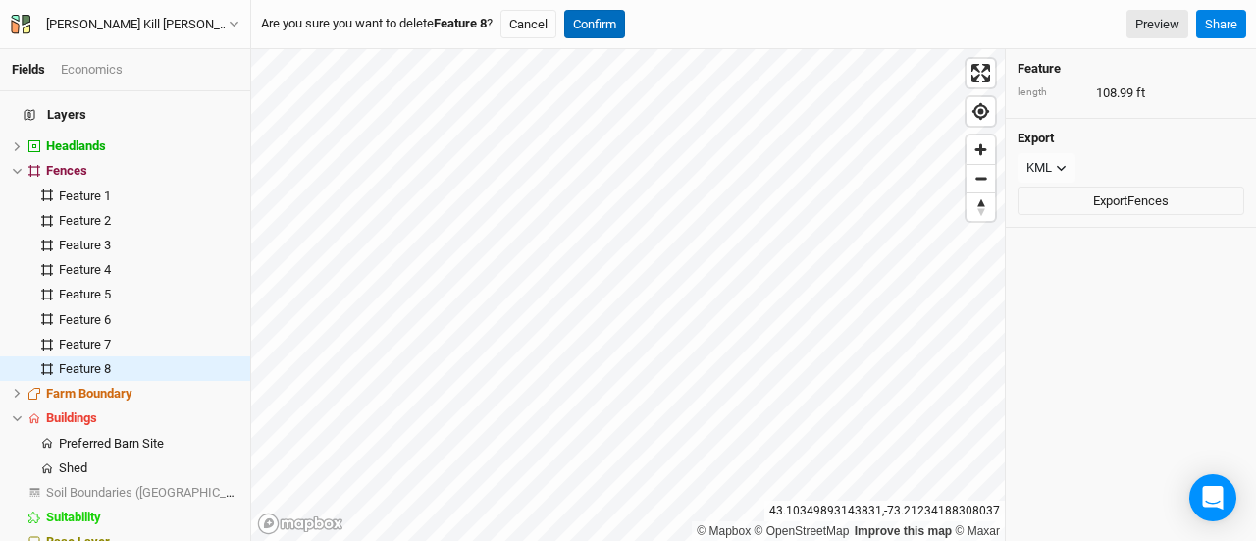
click at [591, 17] on button "Confirm" at bounding box center [594, 24] width 61 height 29
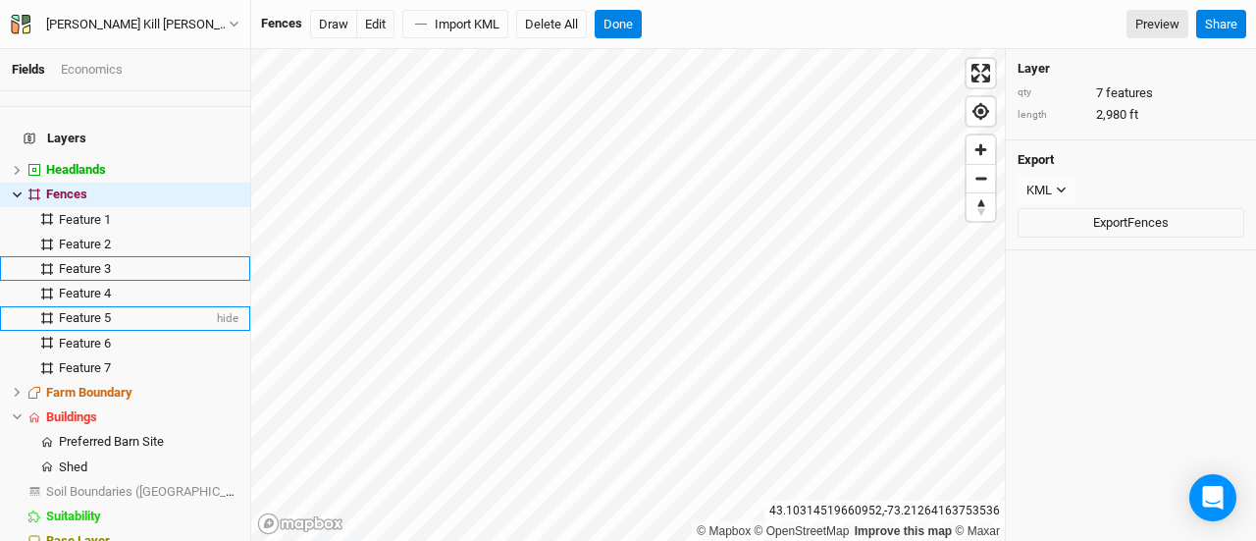
scroll to position [195, 0]
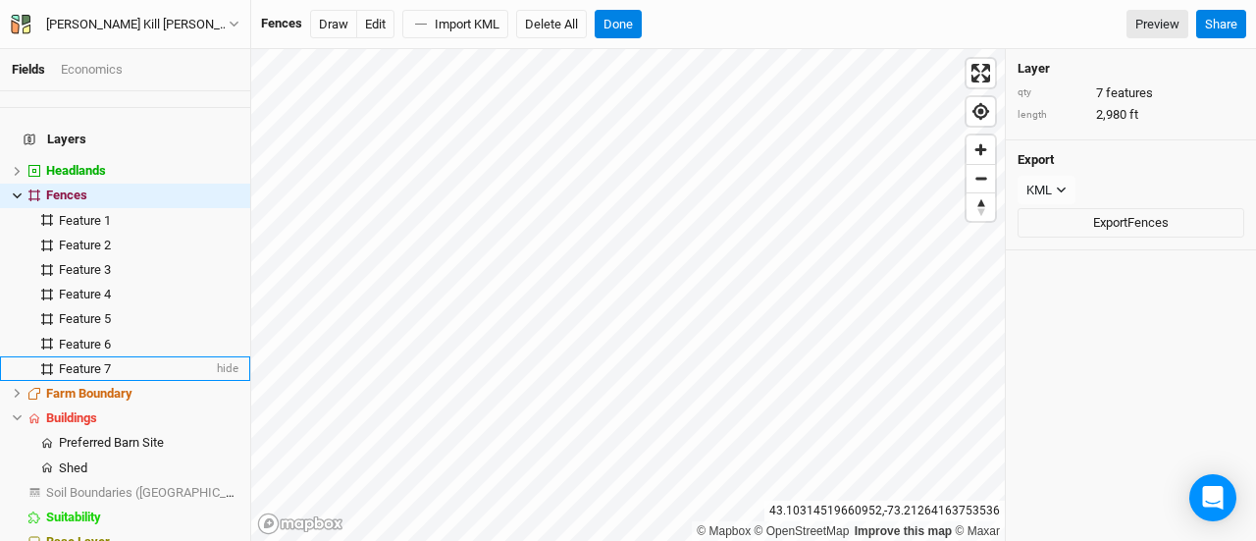
click at [86, 361] on span "Feature 7" at bounding box center [85, 368] width 52 height 15
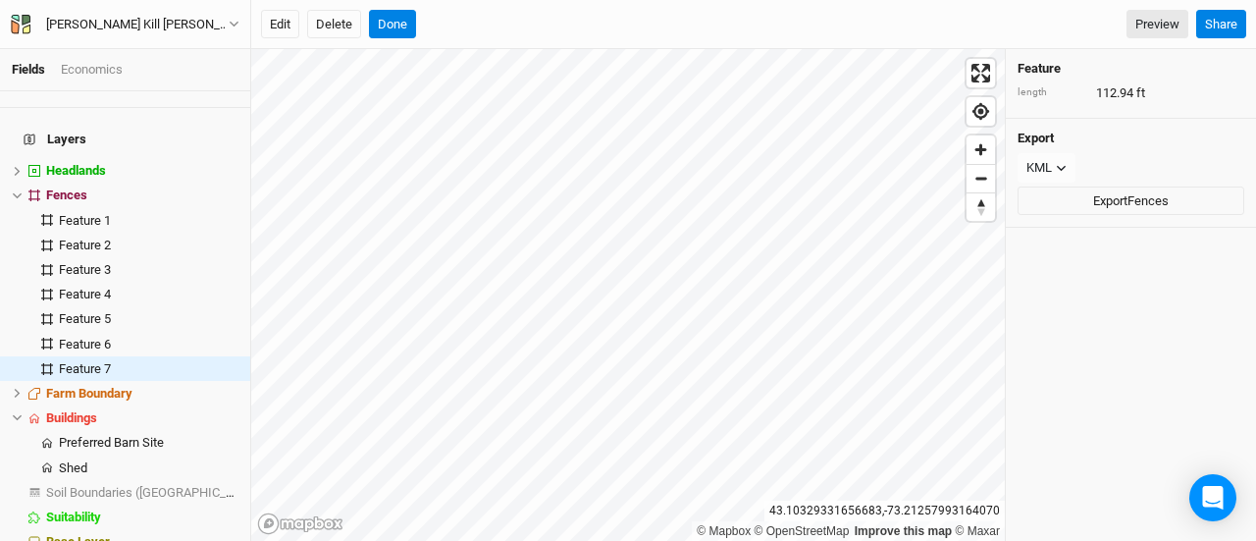
scroll to position [196, 0]
click at [328, 32] on button "Delete" at bounding box center [334, 24] width 54 height 29
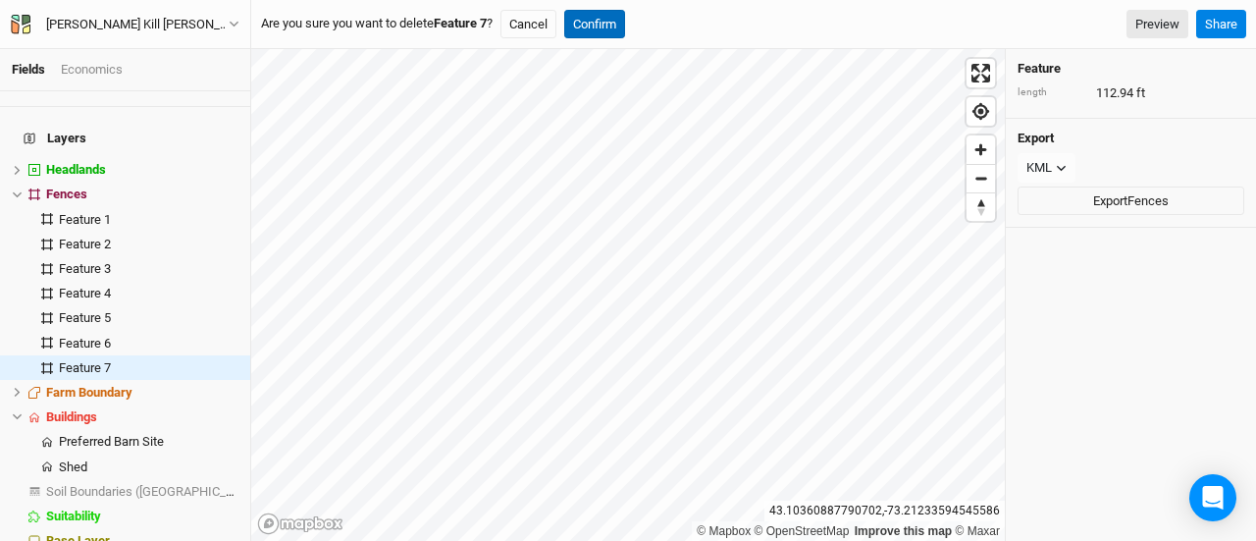
click at [625, 21] on button "Confirm" at bounding box center [594, 24] width 61 height 29
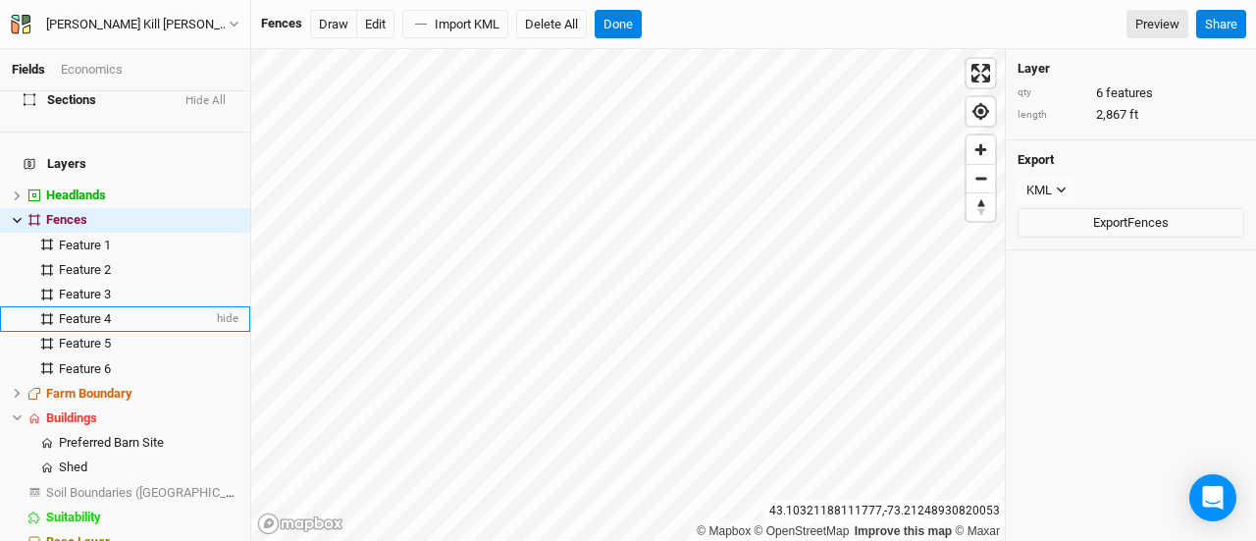
scroll to position [171, 0]
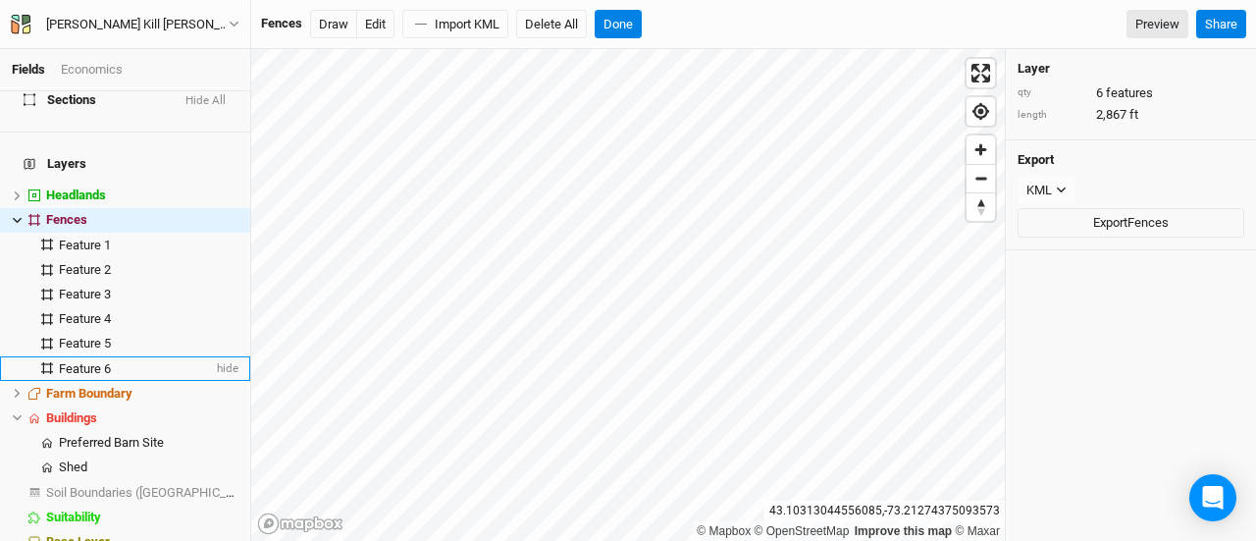
click at [123, 361] on div "Feature 6" at bounding box center [136, 369] width 154 height 16
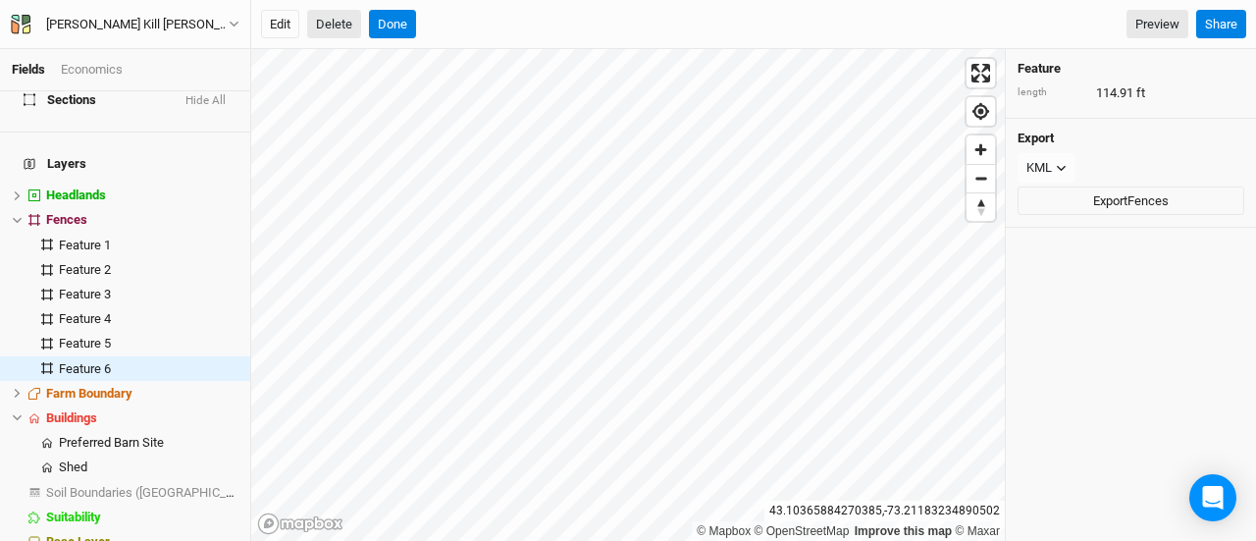
click at [324, 20] on button "Delete" at bounding box center [334, 24] width 54 height 29
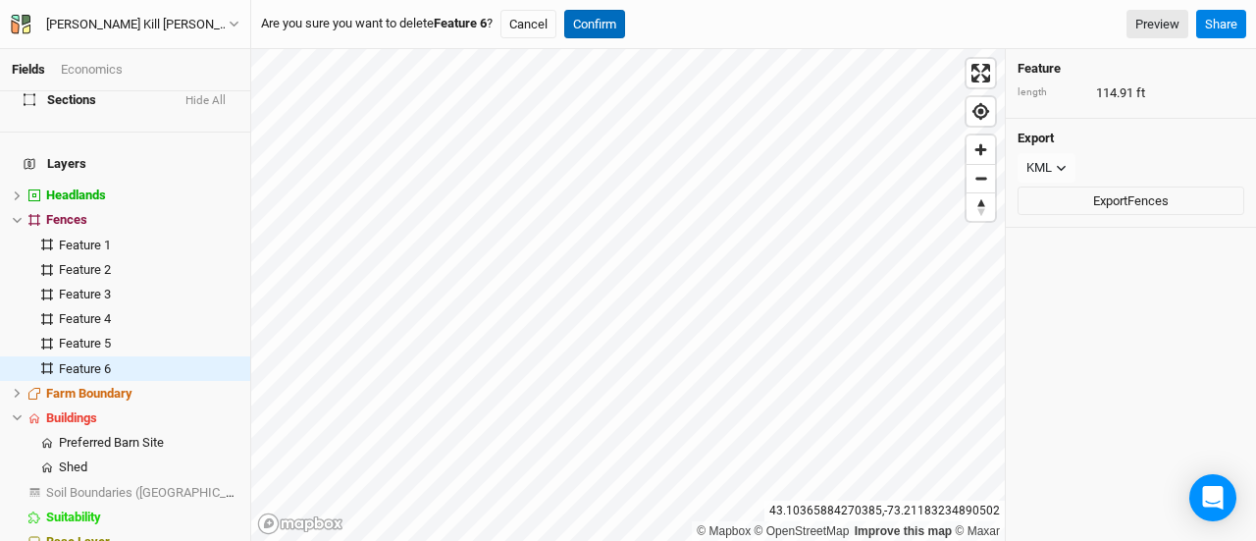
click at [593, 22] on button "Confirm" at bounding box center [594, 24] width 61 height 29
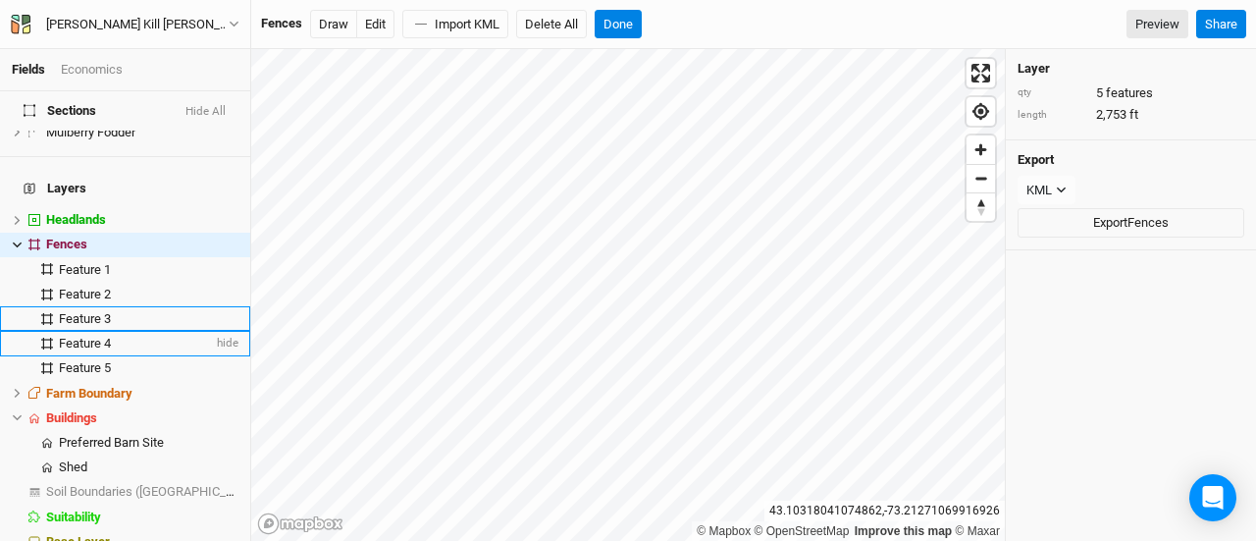
scroll to position [145, 0]
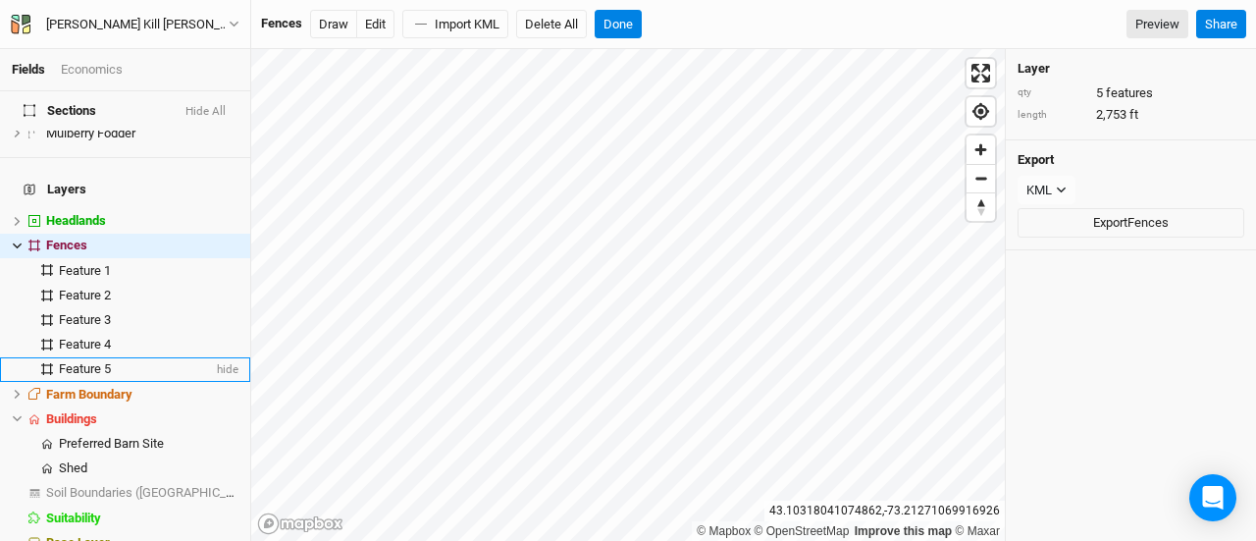
click at [131, 361] on div "Feature 5" at bounding box center [136, 369] width 154 height 16
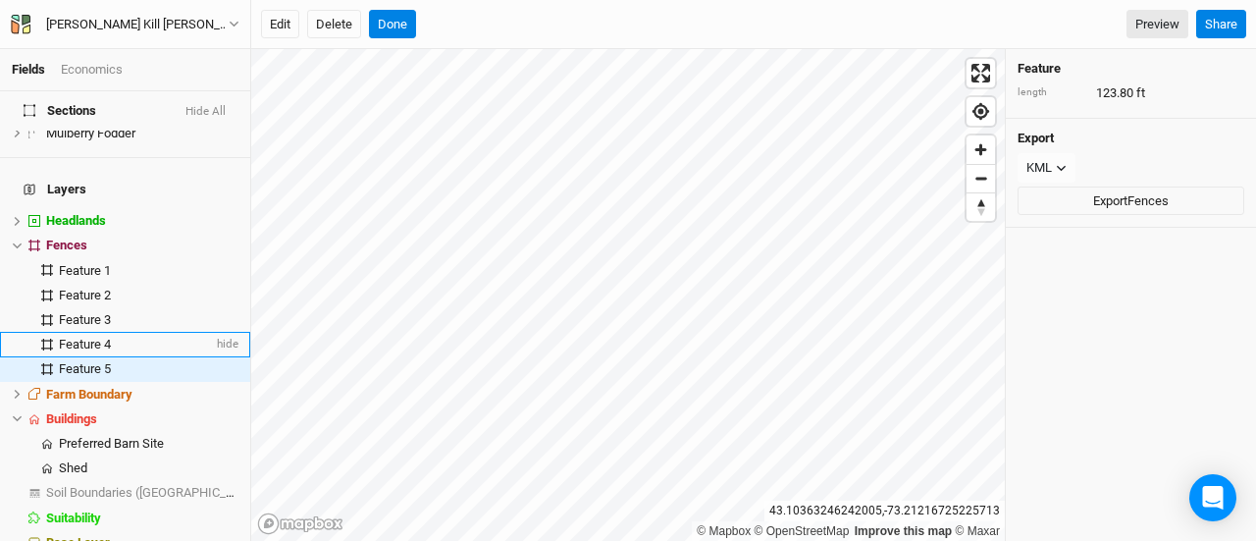
scroll to position [146, 0]
click at [347, 25] on button "Delete" at bounding box center [334, 24] width 54 height 29
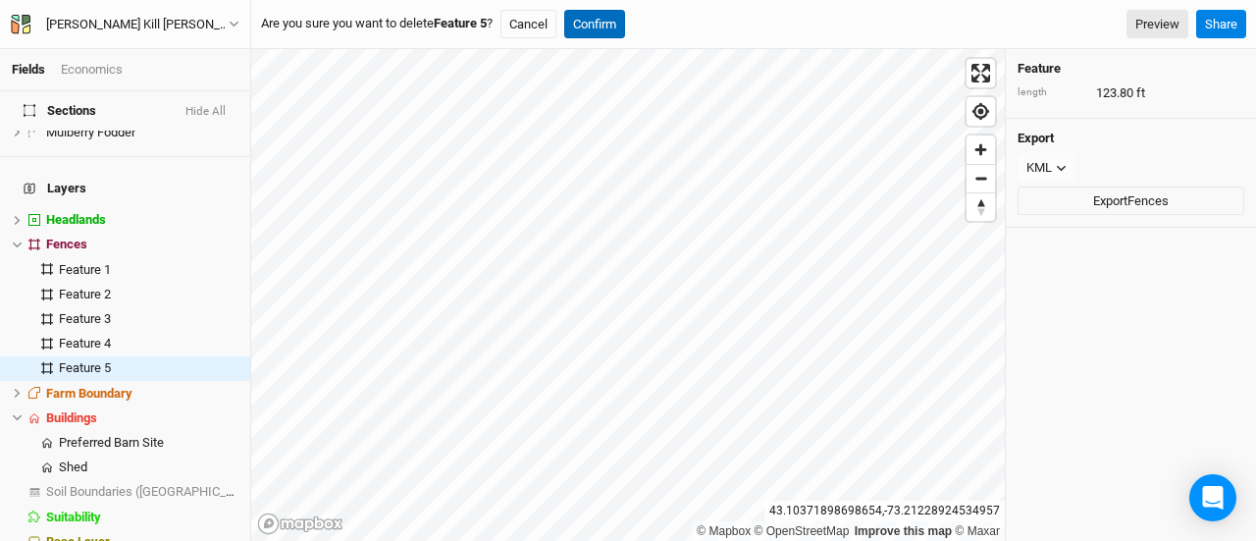
click at [603, 25] on button "Confirm" at bounding box center [594, 24] width 61 height 29
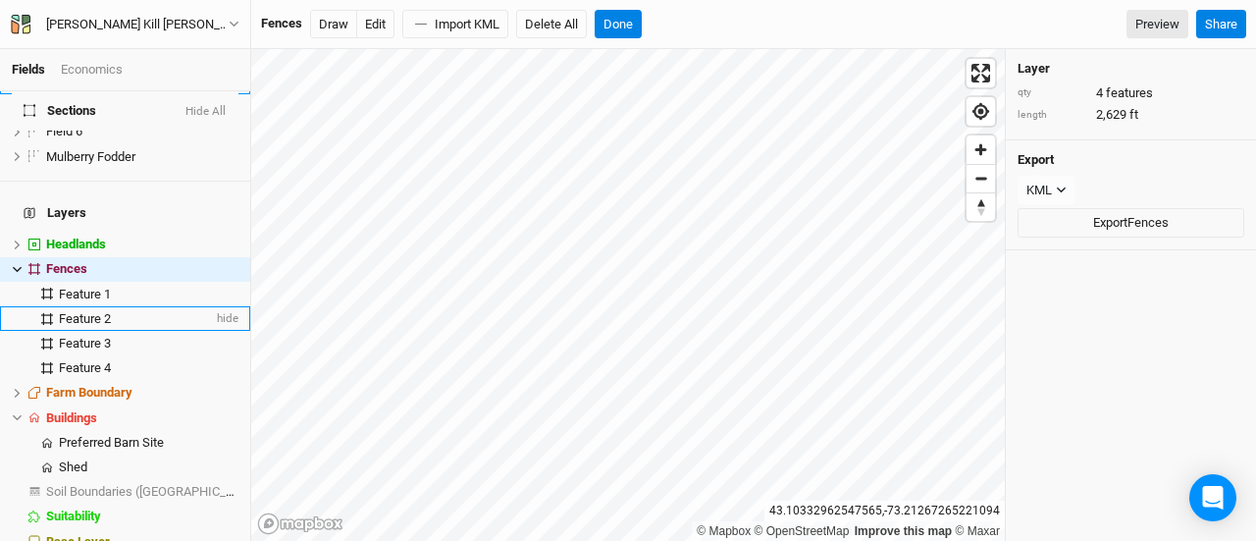
scroll to position [121, 0]
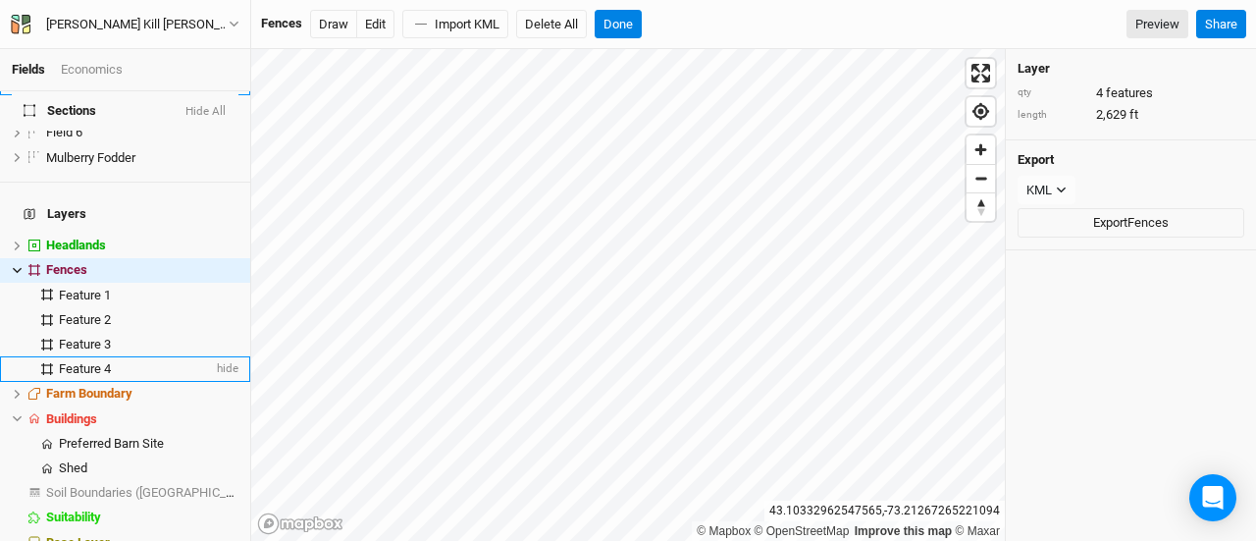
click at [108, 361] on span "Feature 4" at bounding box center [85, 368] width 52 height 15
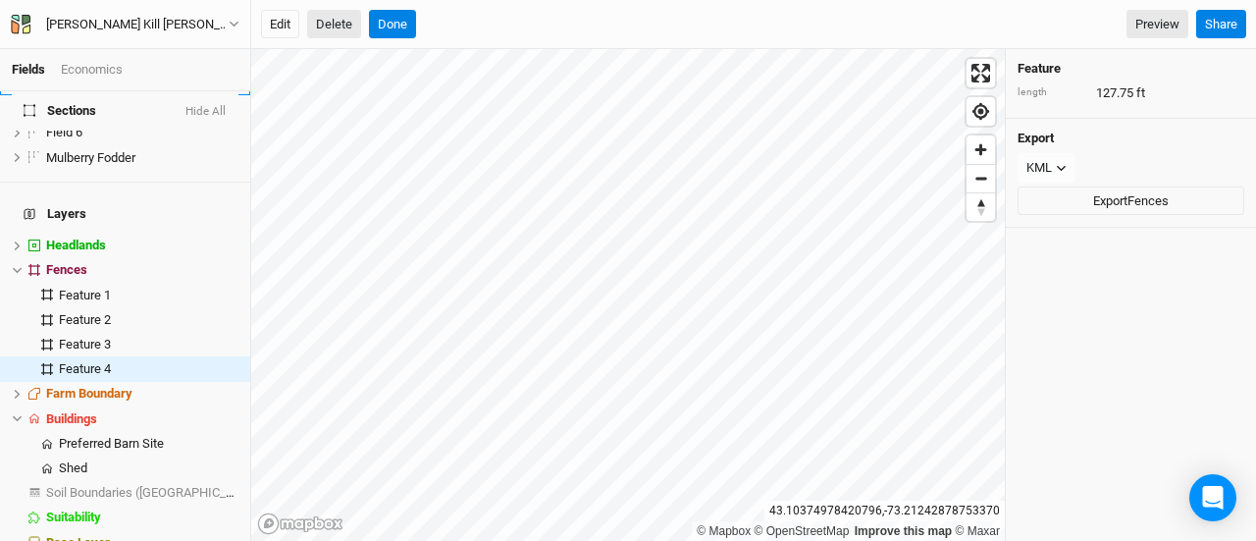
click at [332, 34] on button "Delete" at bounding box center [334, 24] width 54 height 29
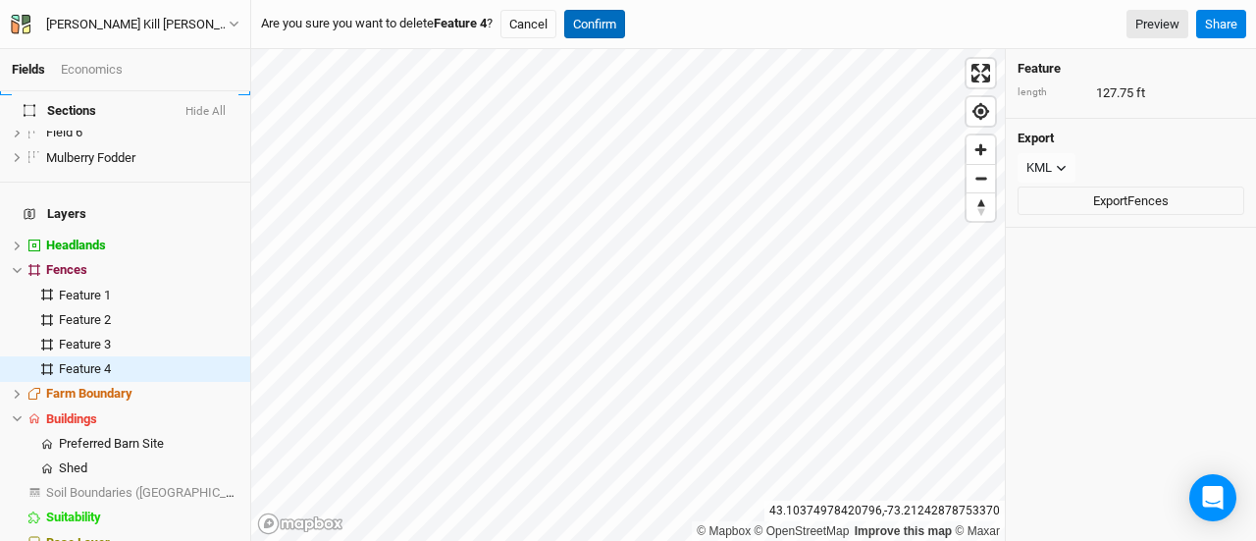
click at [620, 21] on button "Confirm" at bounding box center [594, 24] width 61 height 29
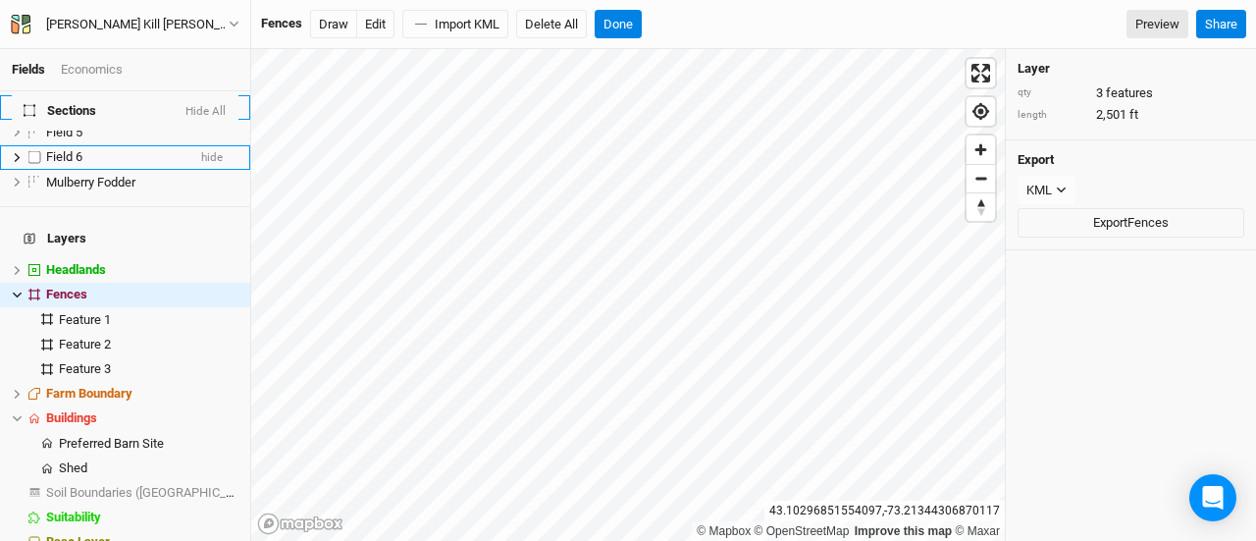
scroll to position [0, 0]
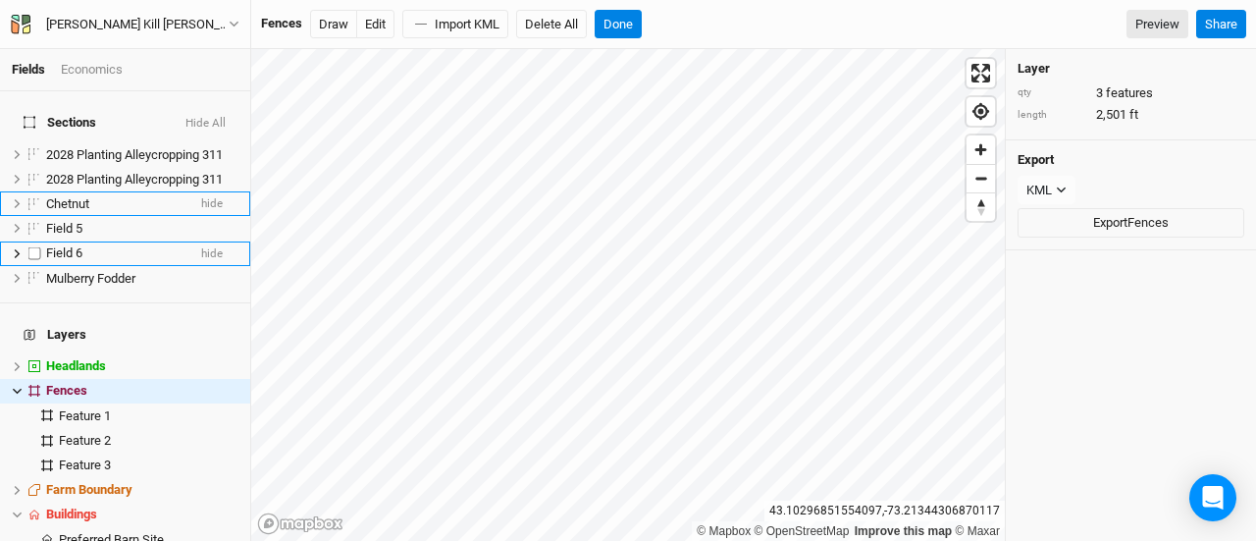
click at [66, 245] on span "Field 6" at bounding box center [64, 252] width 36 height 15
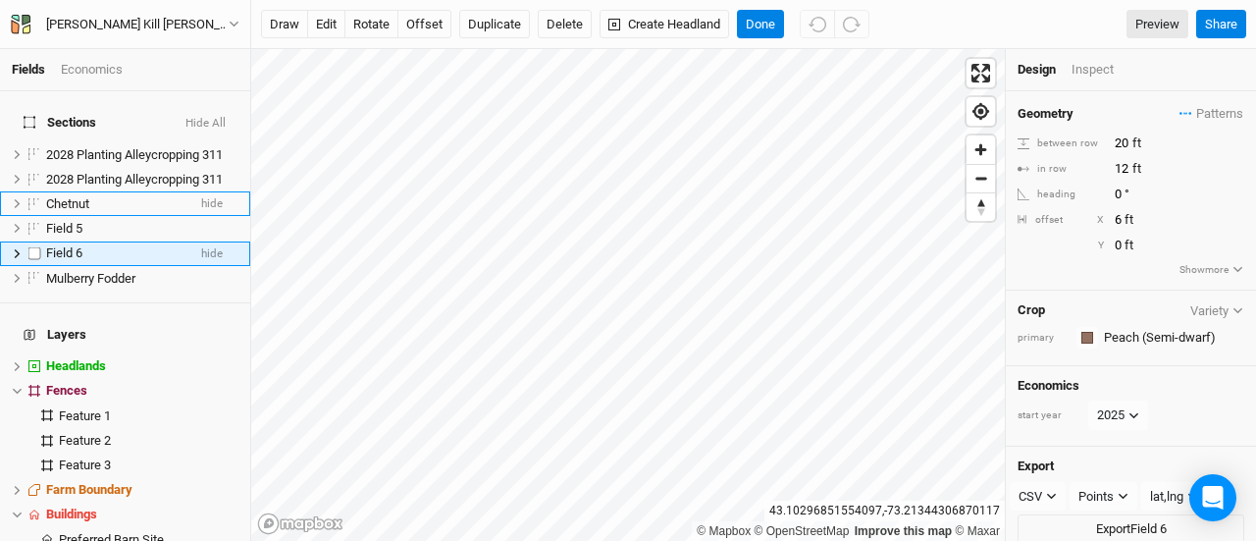
click at [73, 245] on span "Field 6" at bounding box center [64, 252] width 36 height 15
type input "Semi Dwarf Fruit Orchard"
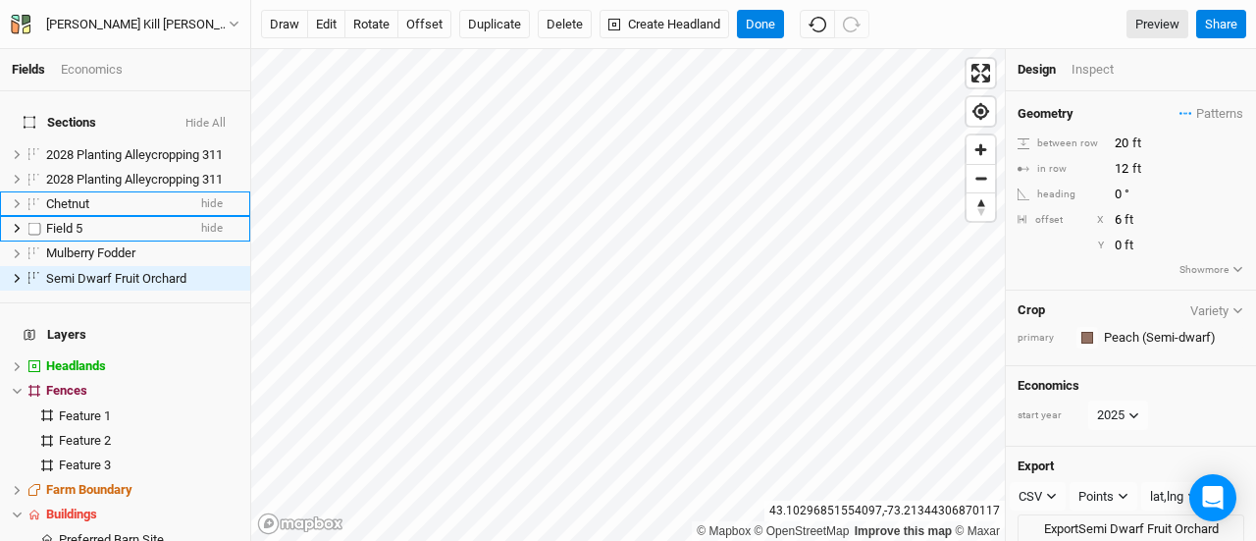
click at [75, 221] on span "Field 5" at bounding box center [64, 228] width 36 height 15
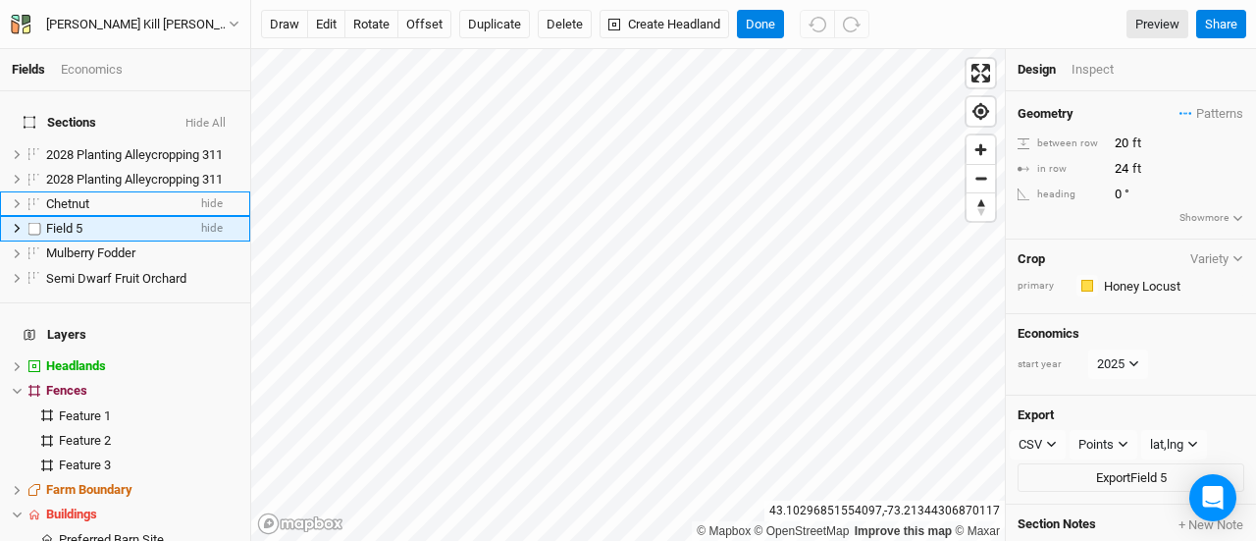
click at [75, 221] on span "Field 5" at bounding box center [64, 228] width 36 height 15
type input "Honey Locust"
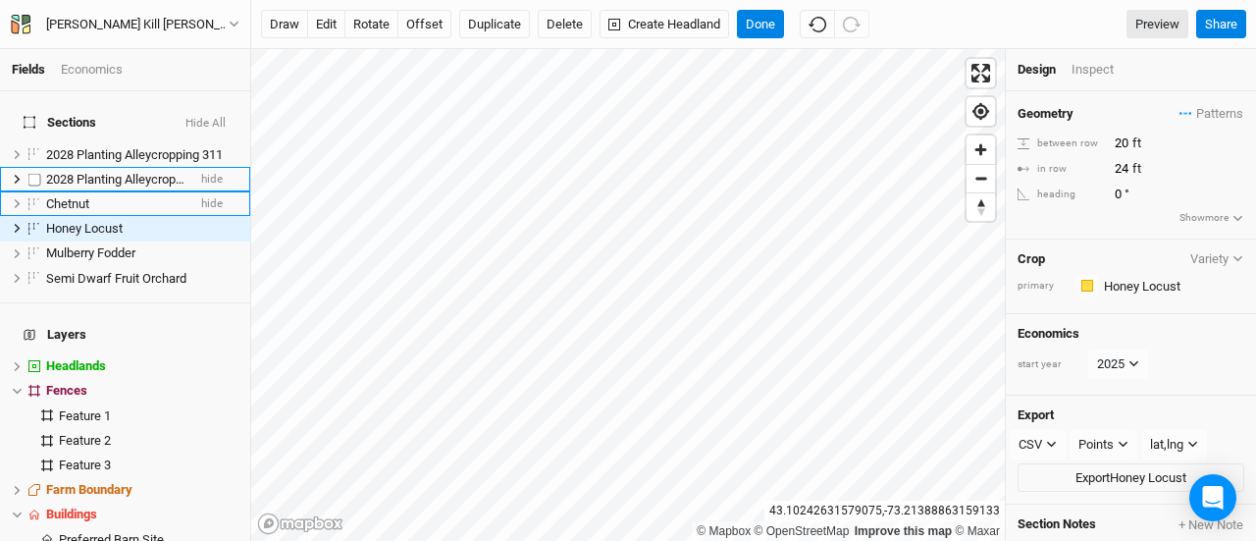
click at [135, 172] on span "2028 Planting Alleycropping 311" at bounding box center [134, 179] width 177 height 15
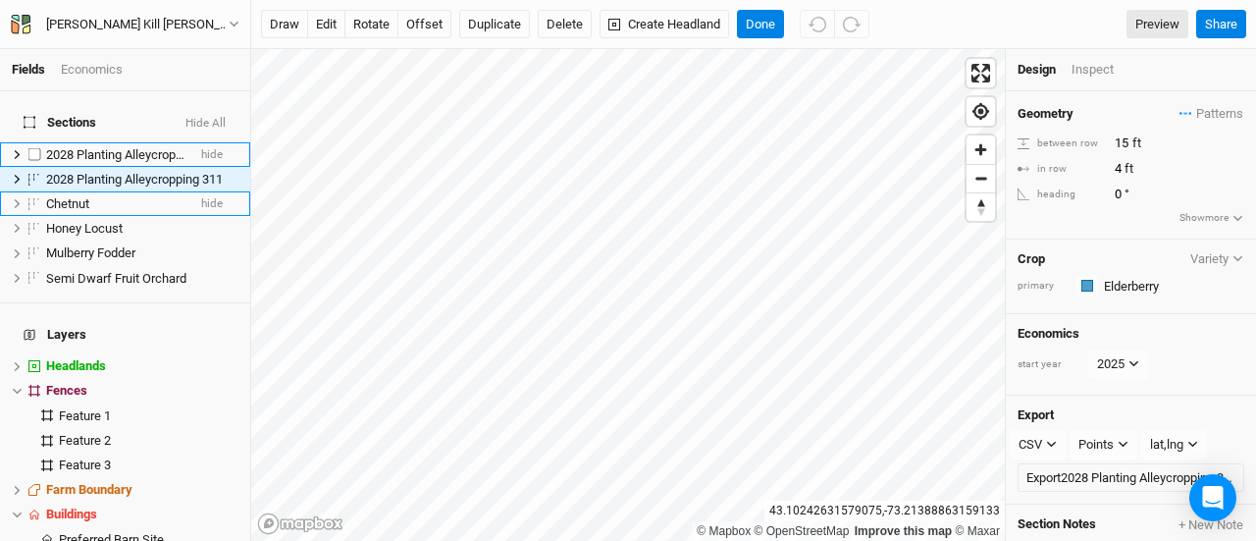
click at [131, 147] on span "2028 Planting Alleycropping 311" at bounding box center [134, 154] width 177 height 15
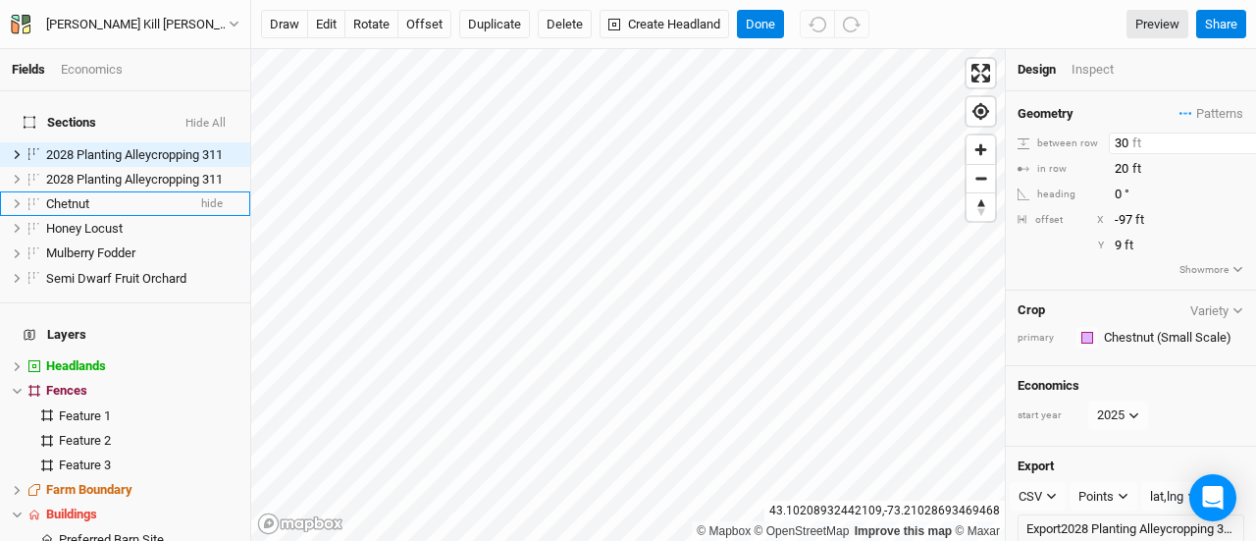
click at [1123, 142] on input "30" at bounding box center [1194, 143] width 171 height 22
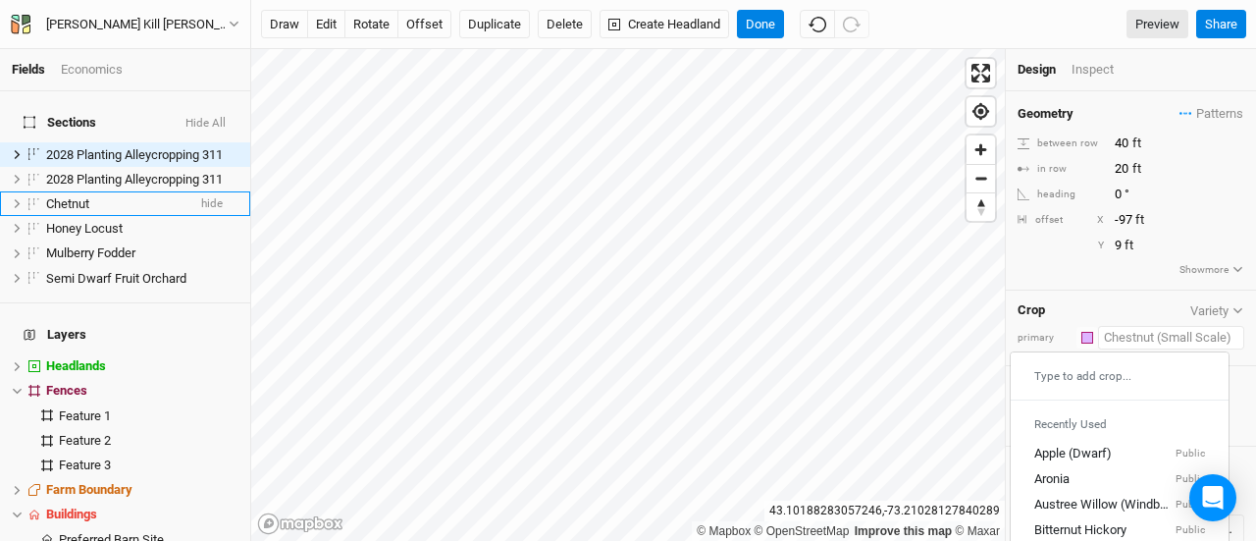
click at [1120, 336] on input "text" at bounding box center [1171, 338] width 146 height 24
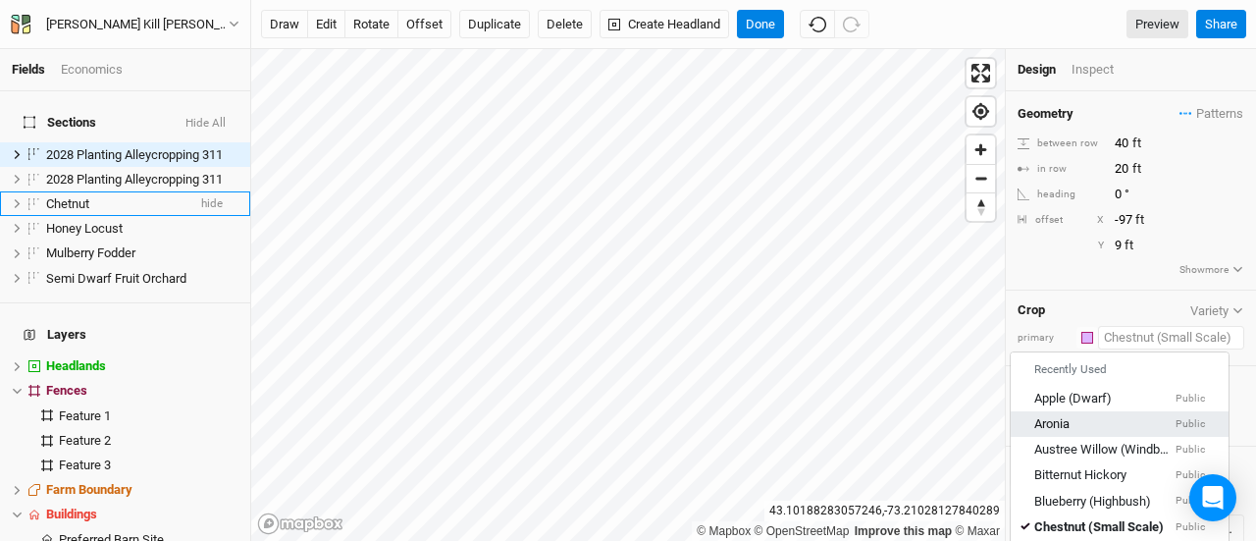
scroll to position [61, 0]
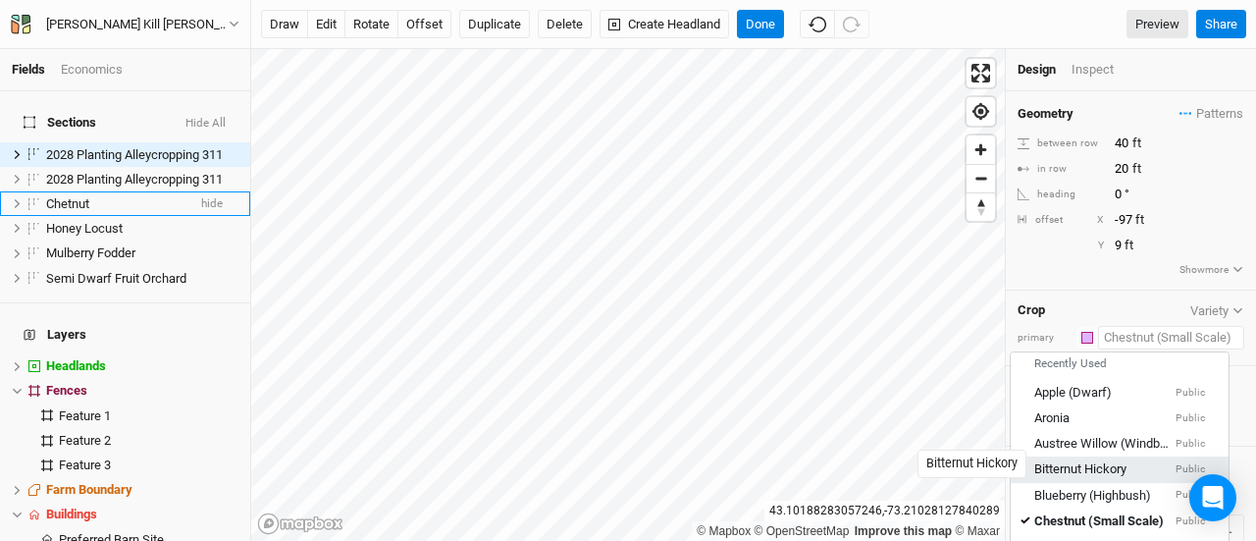
click at [1079, 463] on div "Bitternut Hickory" at bounding box center [1080, 469] width 92 height 18
type input "20"
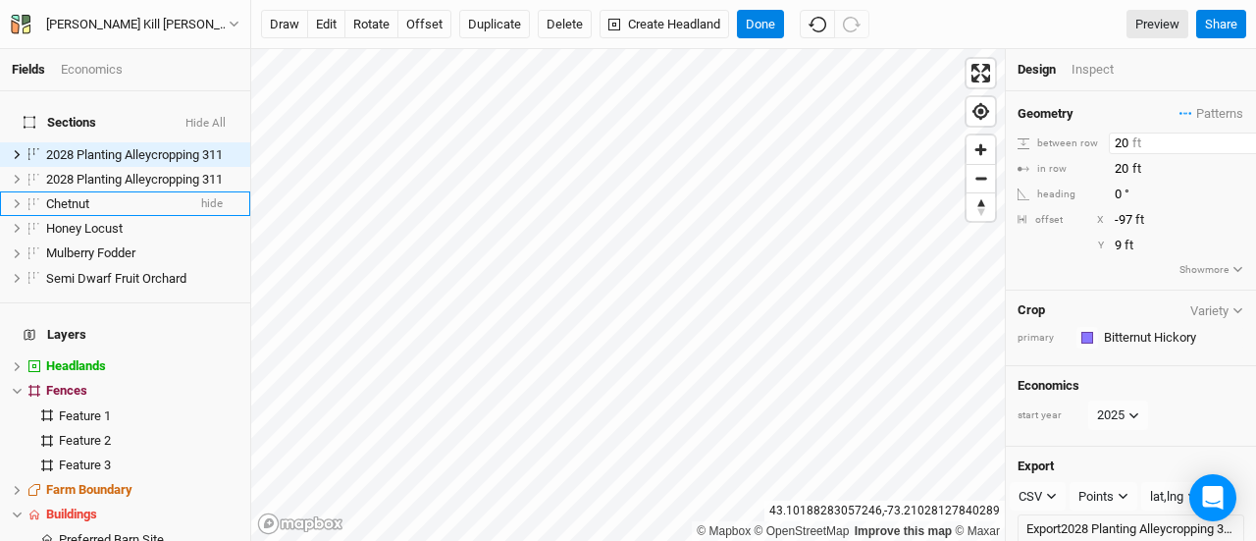
click at [1125, 140] on input "20" at bounding box center [1194, 143] width 171 height 22
type input "40"
click at [324, 26] on button "edit" at bounding box center [326, 24] width 38 height 29
click at [141, 172] on span "2028 Planting Alleycropping 311" at bounding box center [134, 179] width 177 height 15
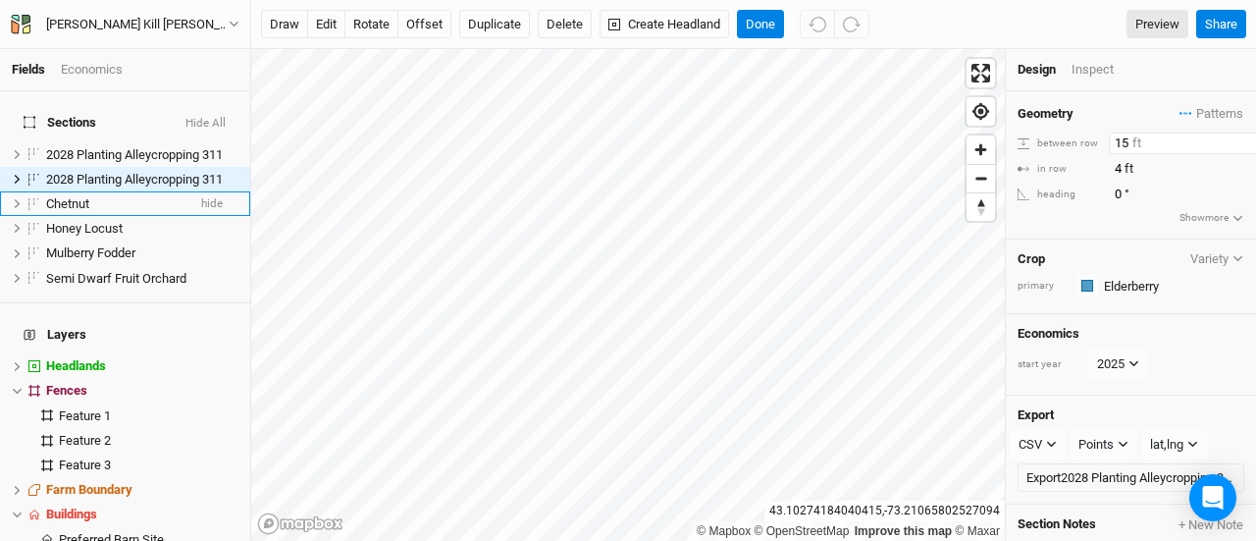
click at [1127, 144] on input "15" at bounding box center [1194, 143] width 171 height 22
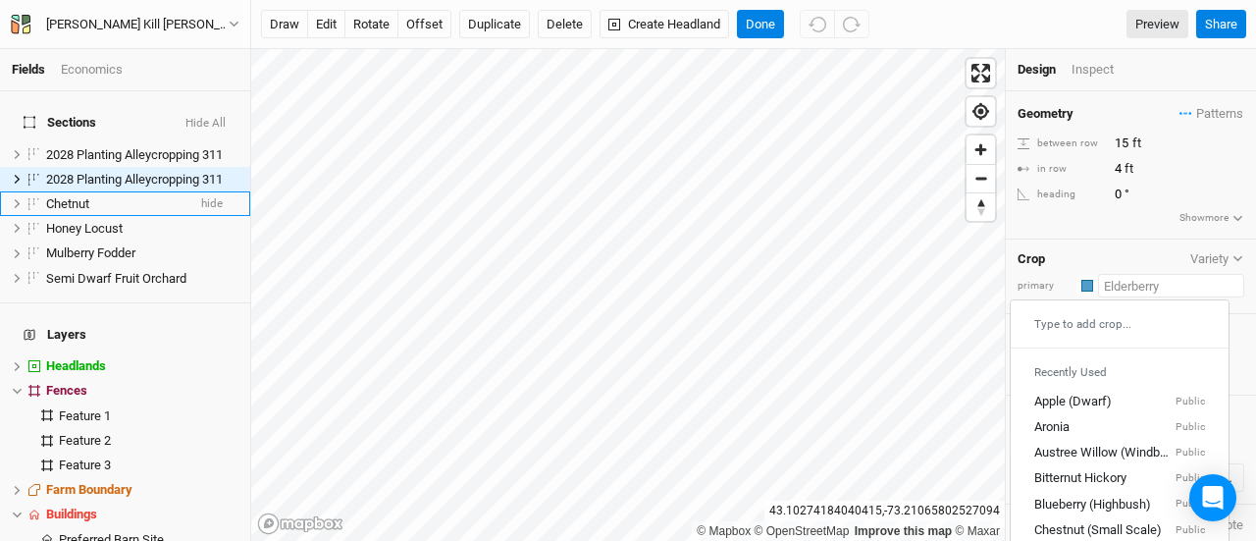
click at [1110, 287] on input "text" at bounding box center [1171, 286] width 146 height 24
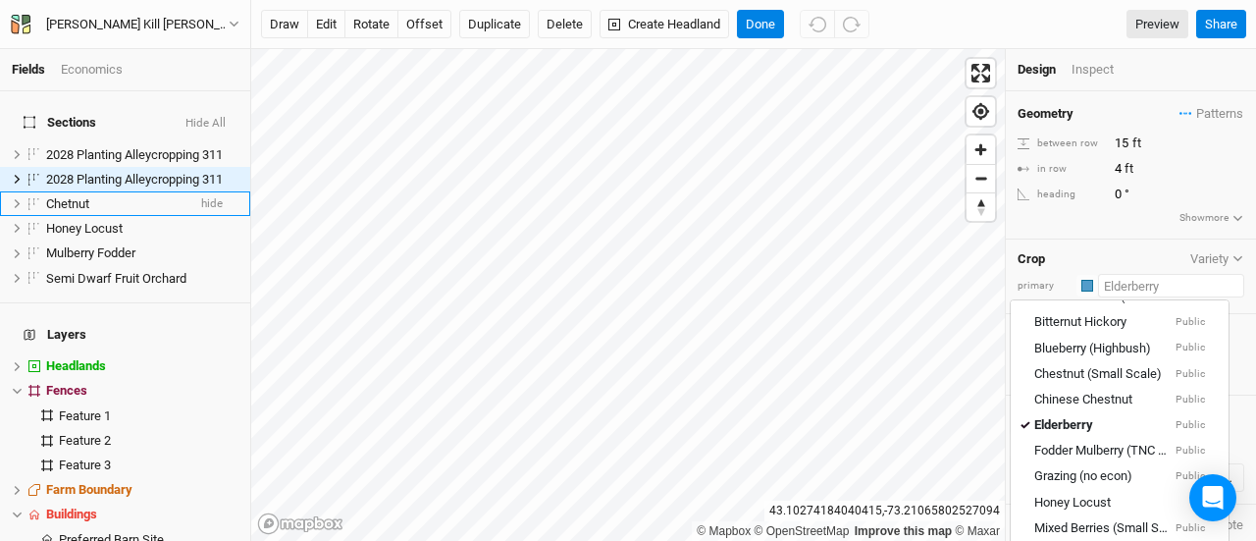
scroll to position [157, 0]
click at [1071, 419] on div "Elderberry" at bounding box center [1063, 425] width 59 height 18
type input "12"
type input "2.5"
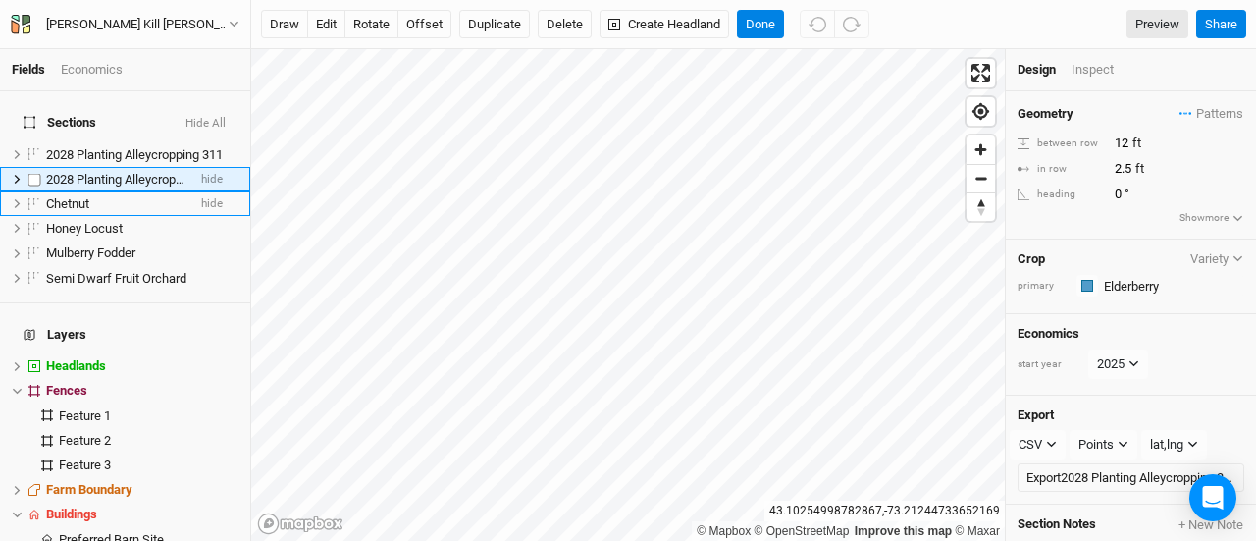
click at [174, 167] on li "2028 Planting Alleycropping 311 hide" at bounding box center [125, 179] width 250 height 25
click at [565, 19] on button "Delete" at bounding box center [565, 24] width 54 height 29
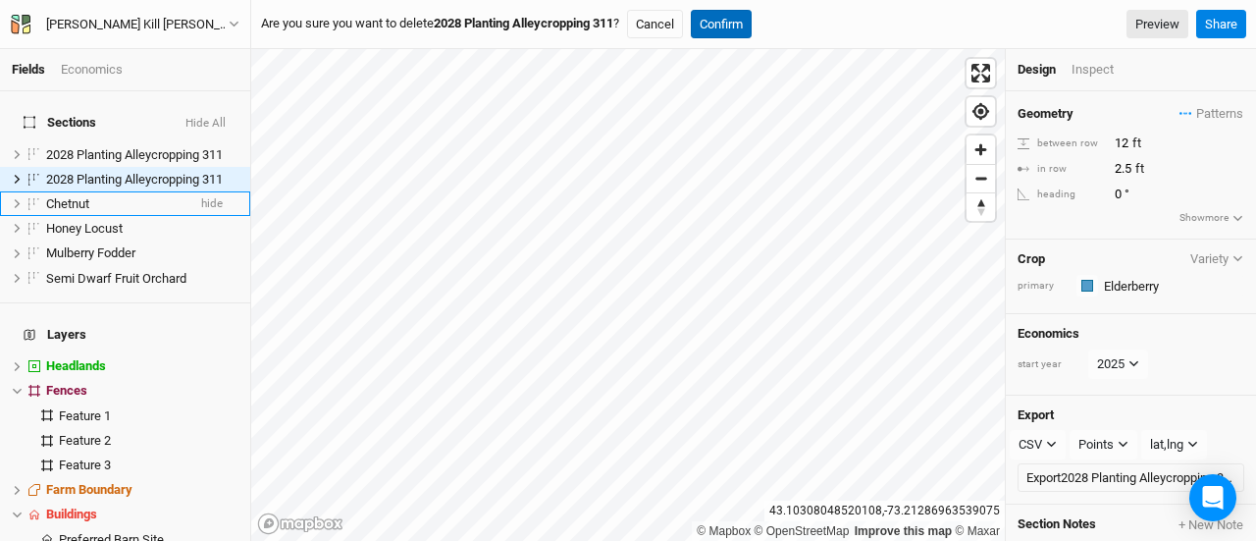
click at [752, 13] on button "Confirm" at bounding box center [721, 24] width 61 height 29
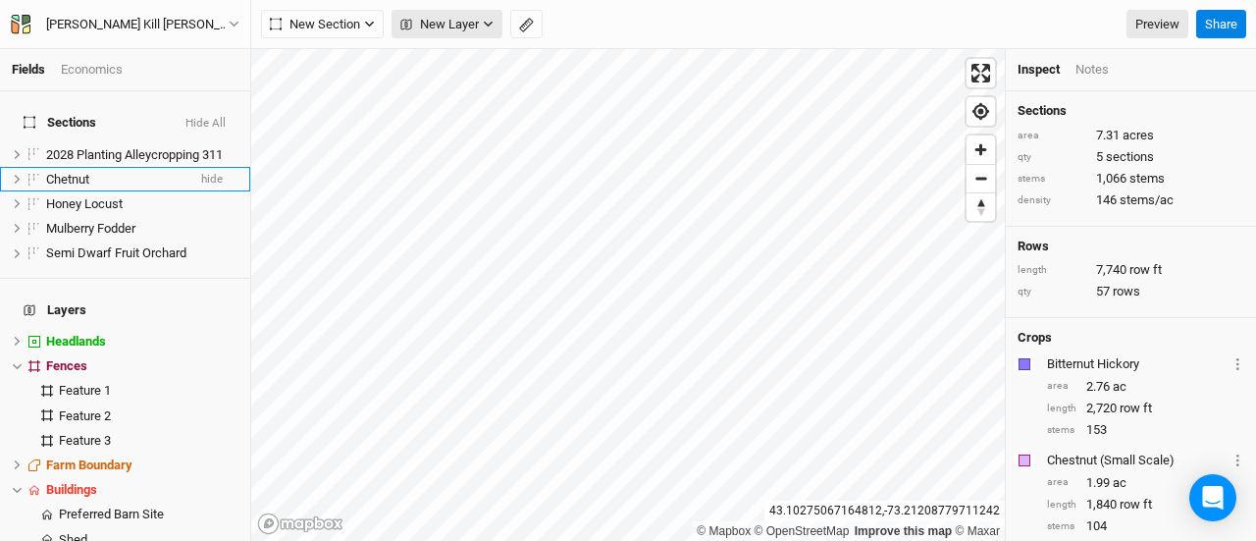
click at [428, 30] on span "New Layer" at bounding box center [439, 25] width 79 height 20
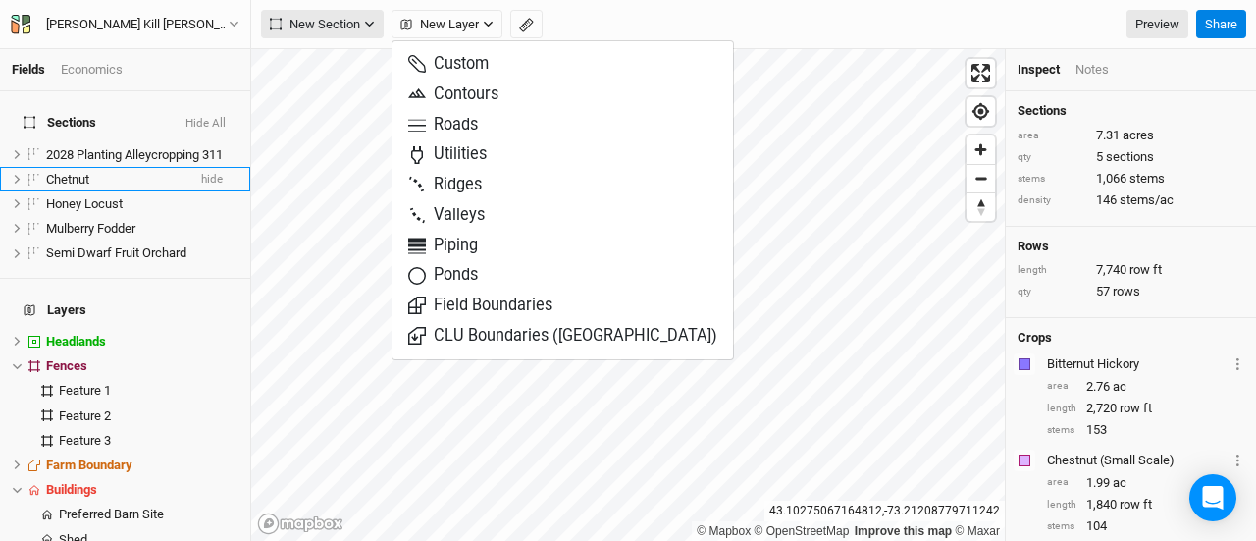
click at [330, 23] on span "New Section" at bounding box center [315, 25] width 90 height 20
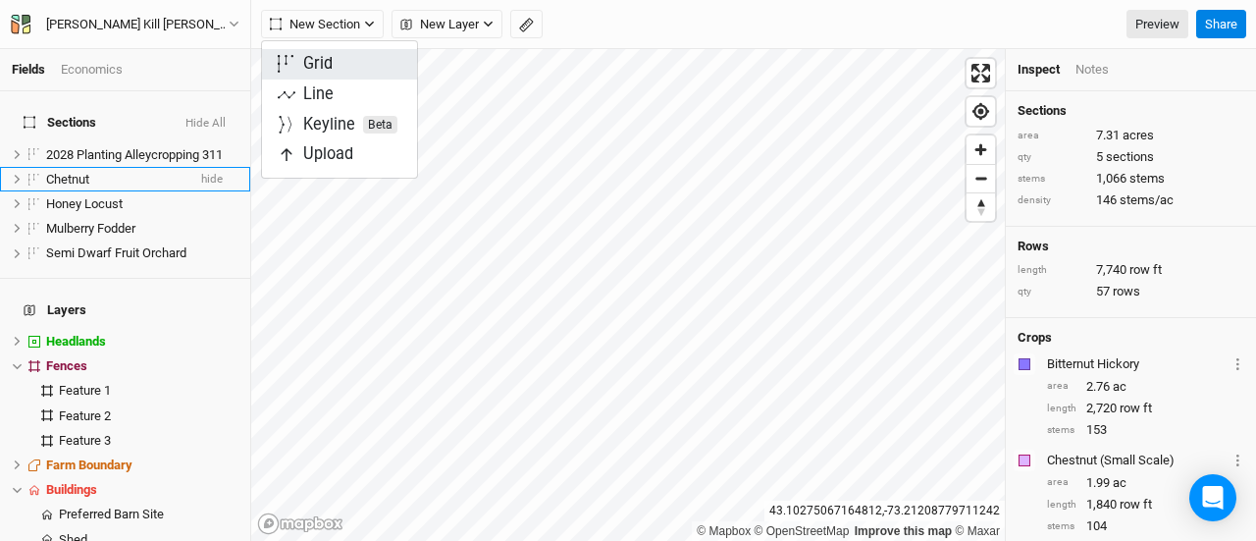
click at [324, 64] on div "Grid" at bounding box center [317, 64] width 29 height 23
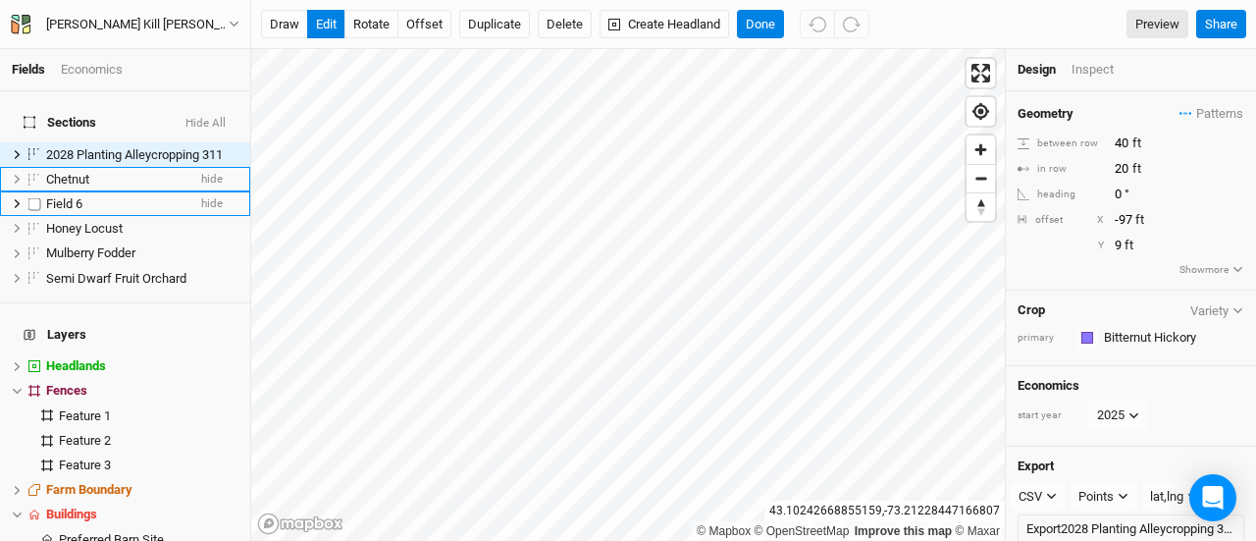
click at [98, 196] on div "Field 6" at bounding box center [115, 204] width 139 height 16
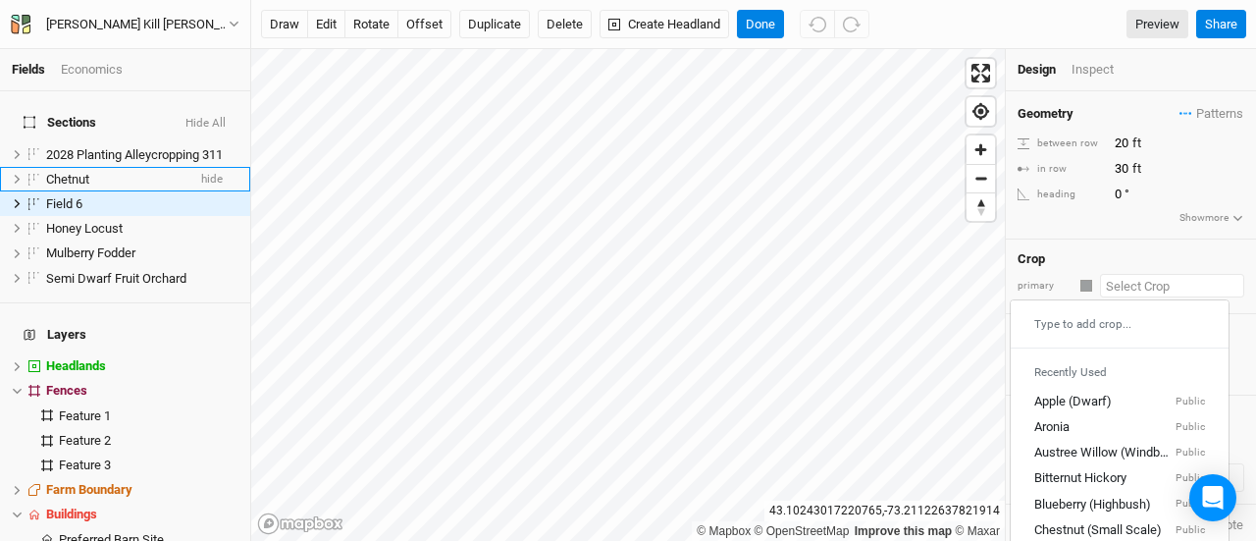
click at [1125, 289] on input "text" at bounding box center [1172, 286] width 144 height 24
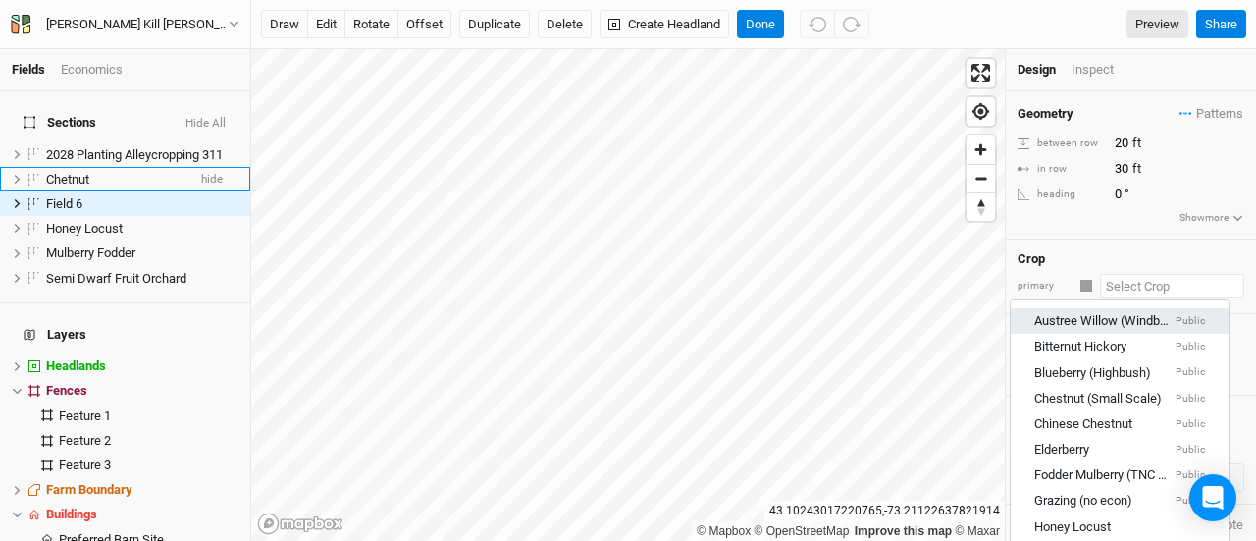
scroll to position [132, 0]
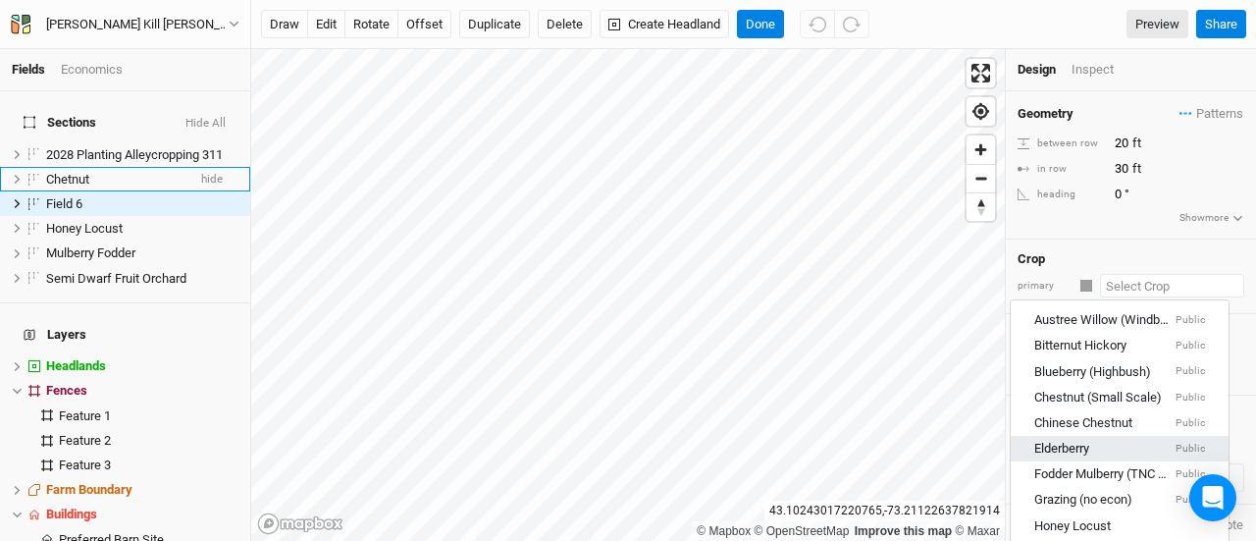
click at [1091, 441] on div "Elderberry Public" at bounding box center [1119, 450] width 171 height 18
type input "12"
type input "2.5"
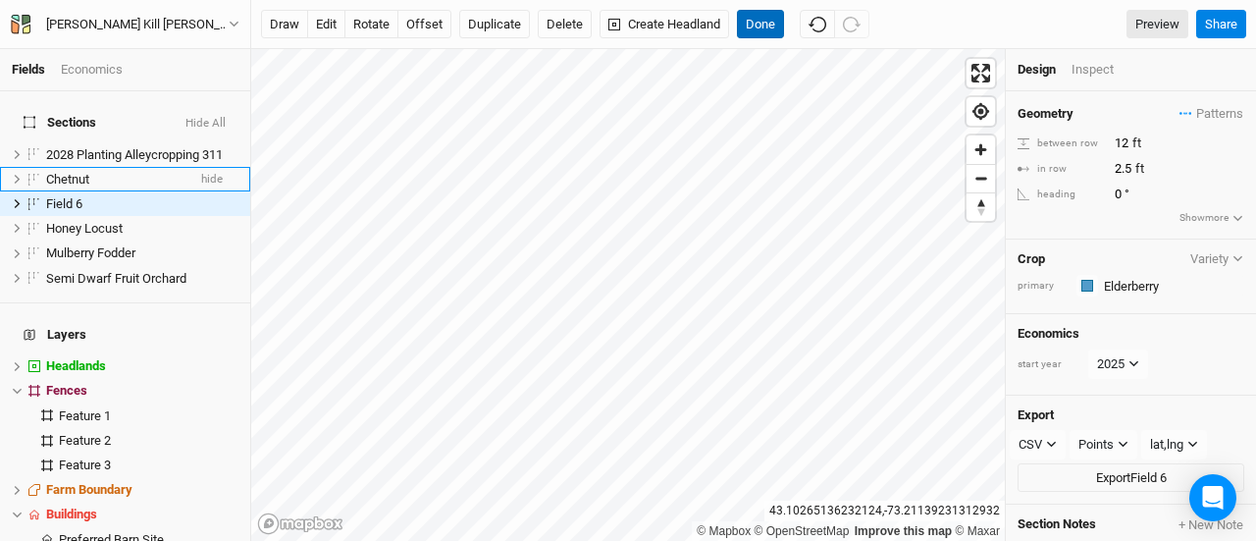
click at [768, 21] on button "Done" at bounding box center [760, 24] width 47 height 29
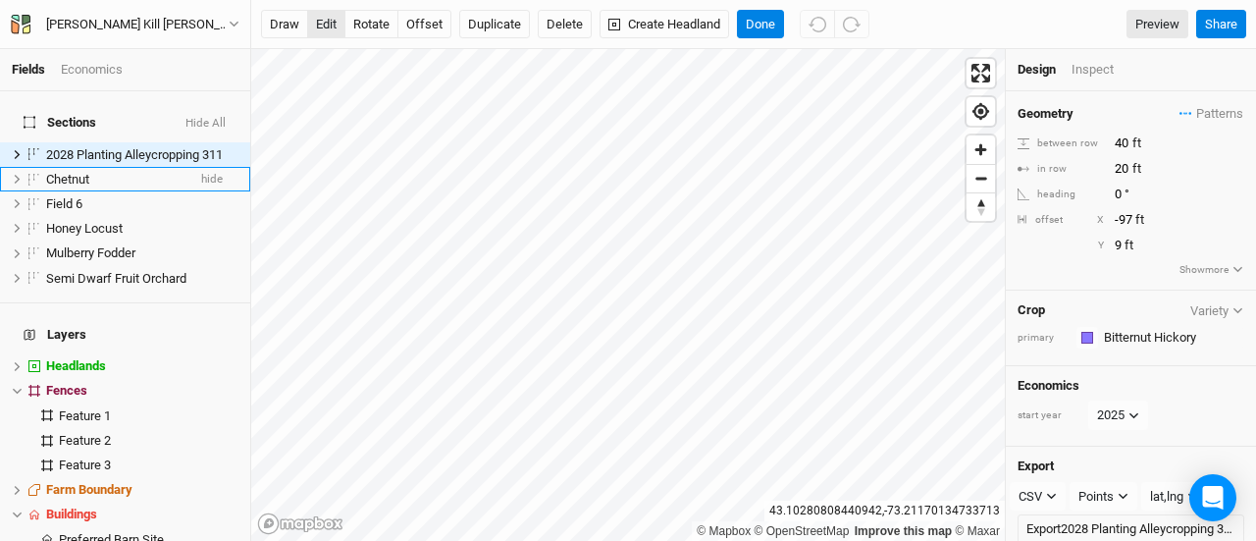
click at [328, 26] on button "edit" at bounding box center [326, 24] width 38 height 29
click at [423, 24] on button "offset" at bounding box center [424, 24] width 54 height 29
type input "-77"
click at [764, 26] on button "Done" at bounding box center [760, 24] width 47 height 29
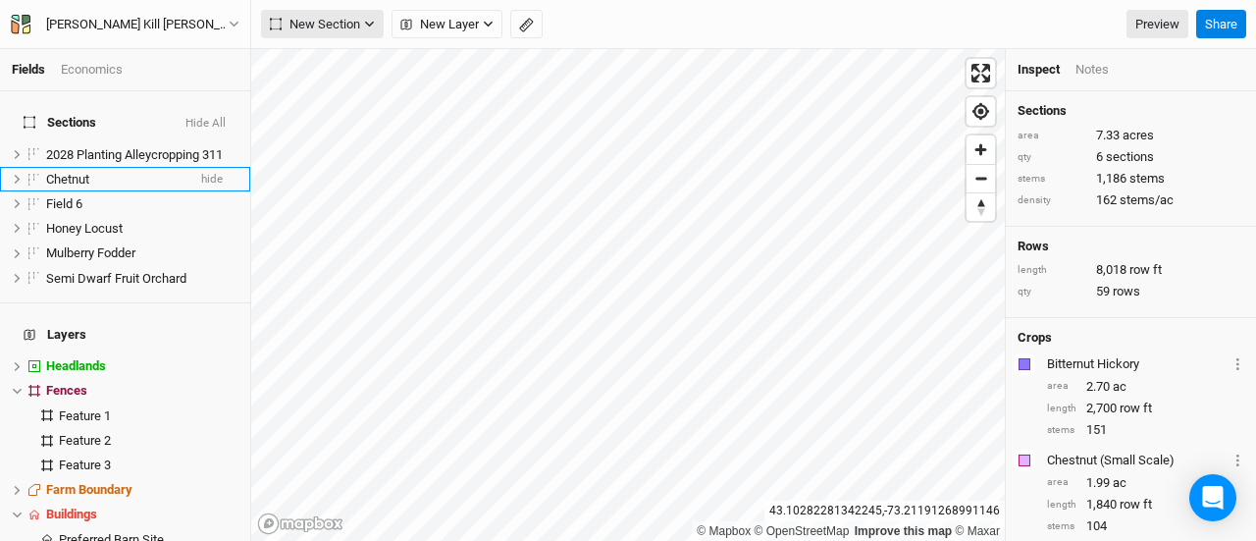
click at [301, 13] on button "New Section" at bounding box center [322, 24] width 123 height 29
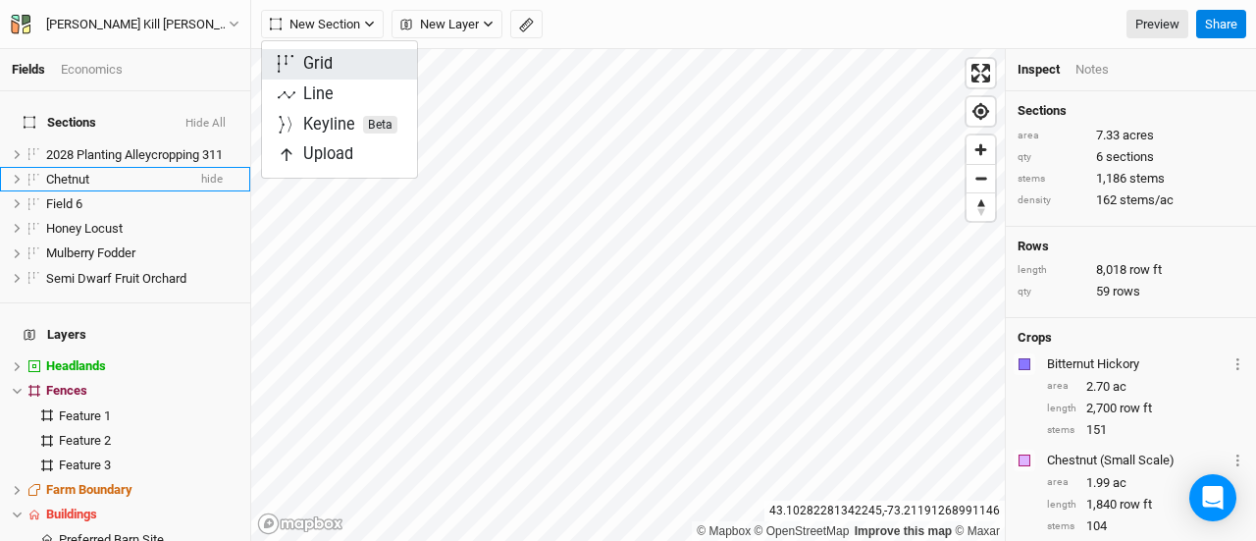
click at [298, 62] on span "Grid" at bounding box center [305, 64] width 55 height 23
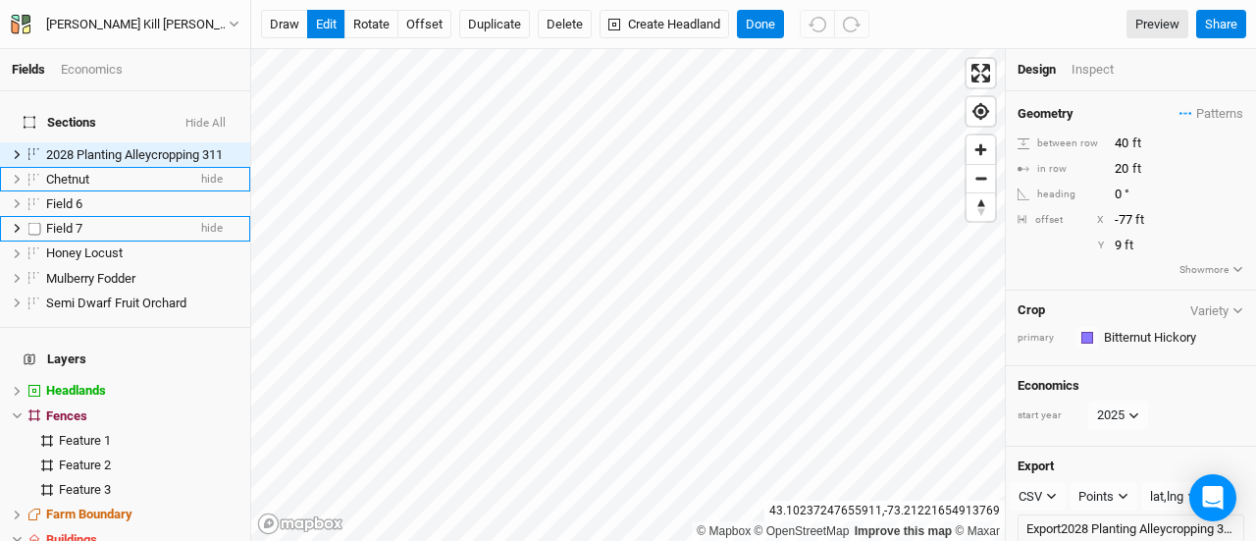
click at [88, 221] on div "Field 7" at bounding box center [115, 229] width 139 height 16
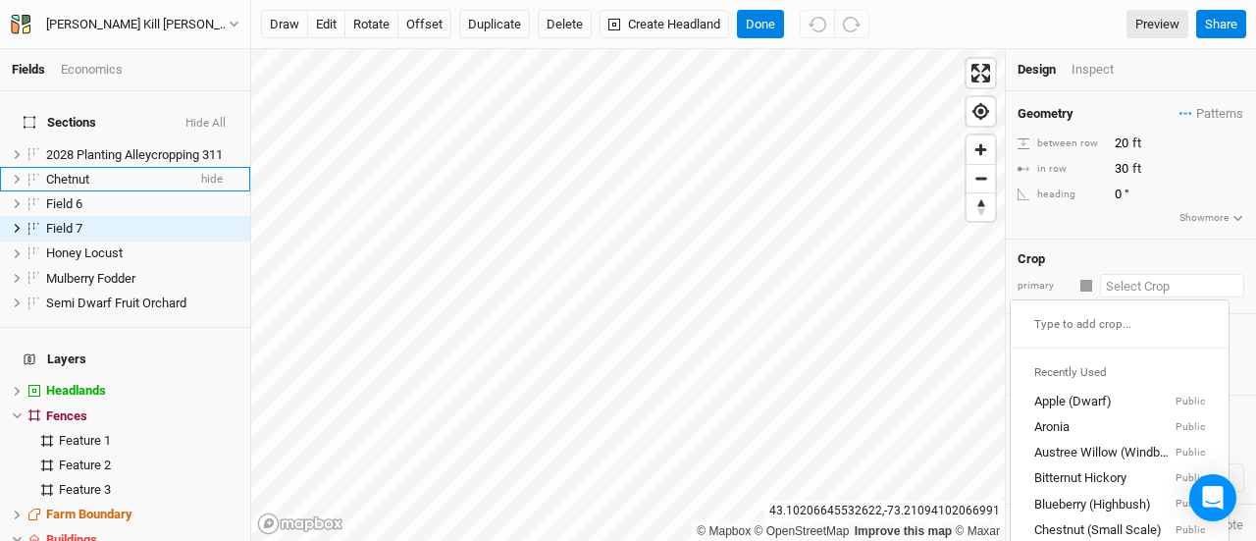
click at [1121, 282] on input "text" at bounding box center [1172, 286] width 144 height 24
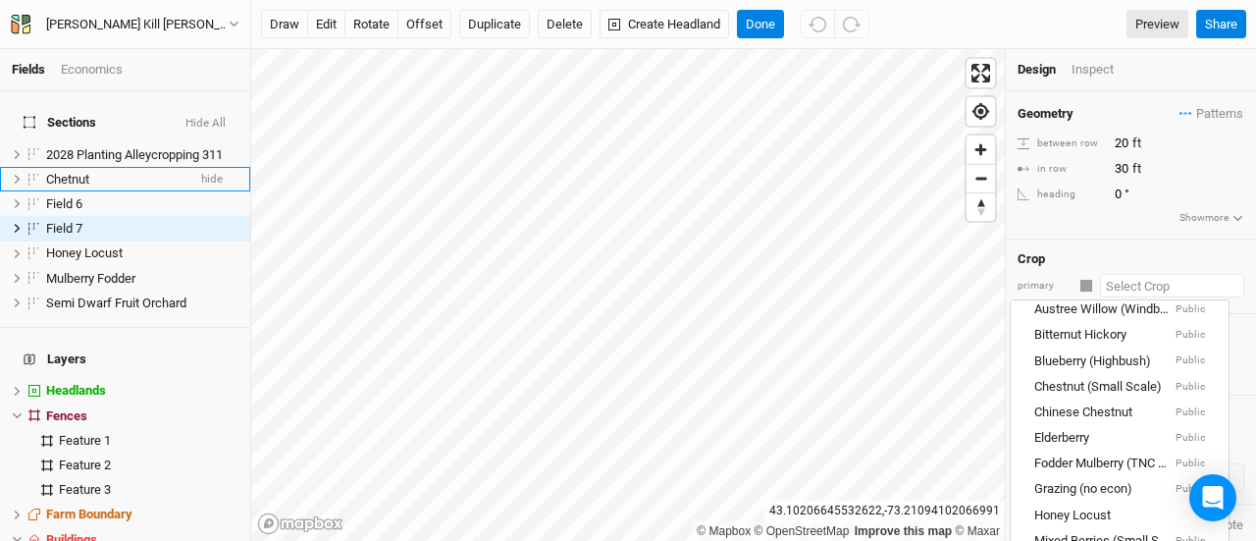
scroll to position [145, 0]
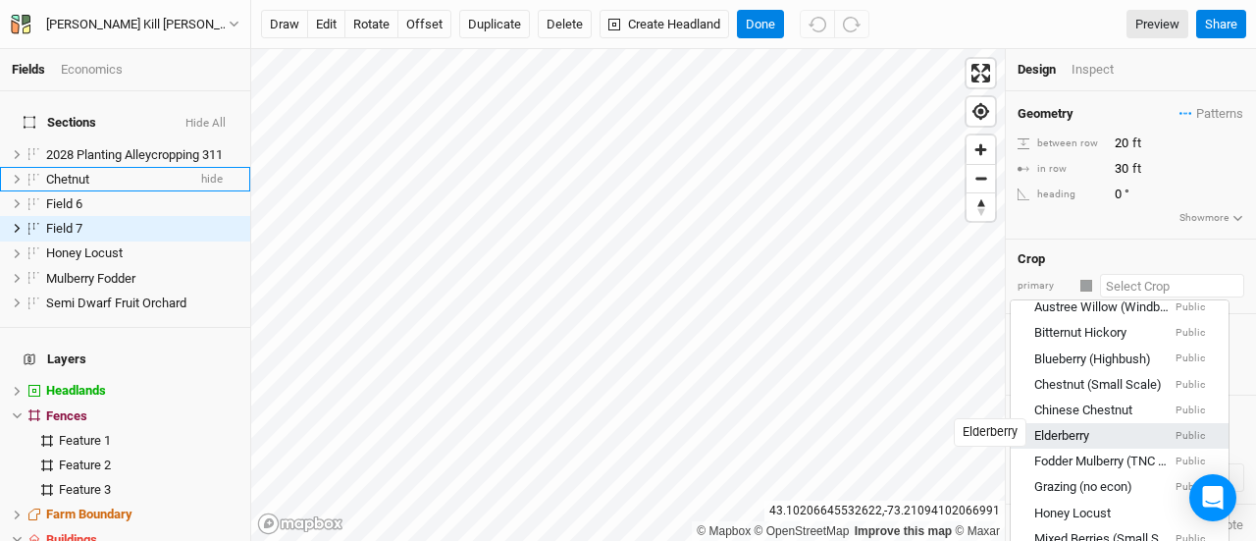
click at [1086, 432] on div "Elderberry" at bounding box center [1061, 437] width 55 height 18
type input "12"
type input "2.5"
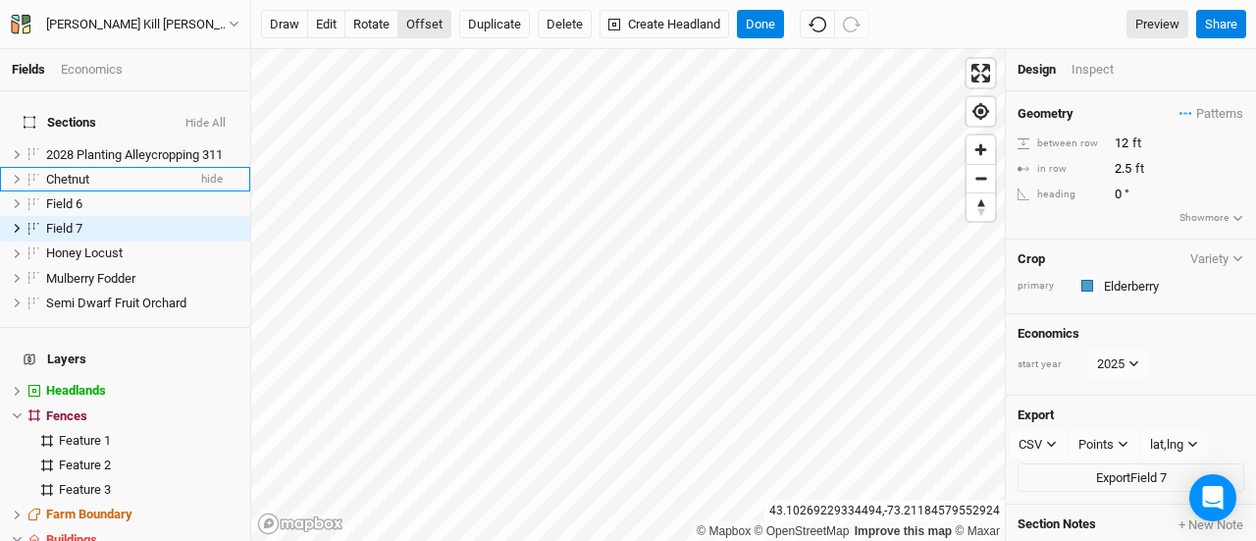
click at [422, 21] on button "offset" at bounding box center [424, 24] width 54 height 29
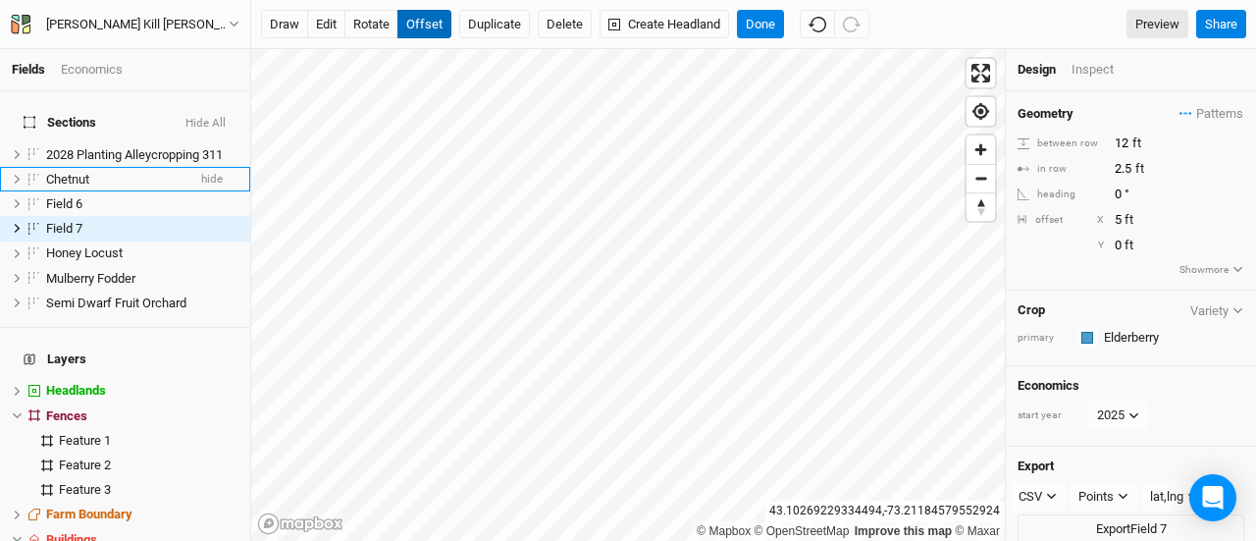
type input "6"
click at [760, 17] on button "Done" at bounding box center [760, 24] width 47 height 29
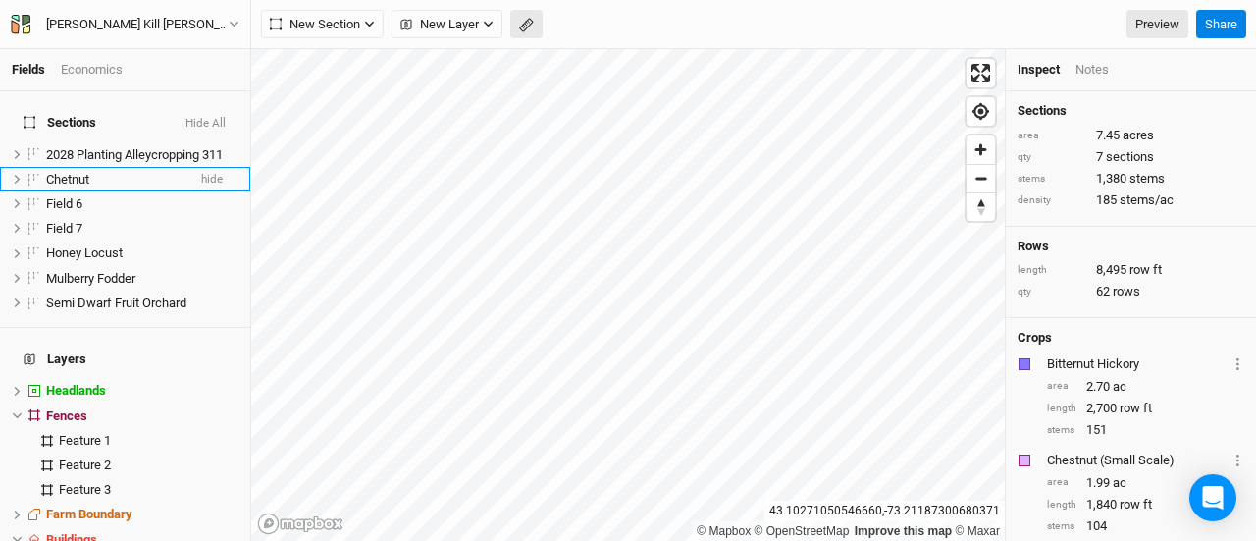
click at [530, 34] on button "button" at bounding box center [526, 24] width 32 height 29
click at [354, 26] on button "Done" at bounding box center [350, 24] width 47 height 29
click at [322, 20] on span "New Section" at bounding box center [315, 25] width 90 height 20
click at [320, 56] on div "Grid" at bounding box center [317, 64] width 29 height 23
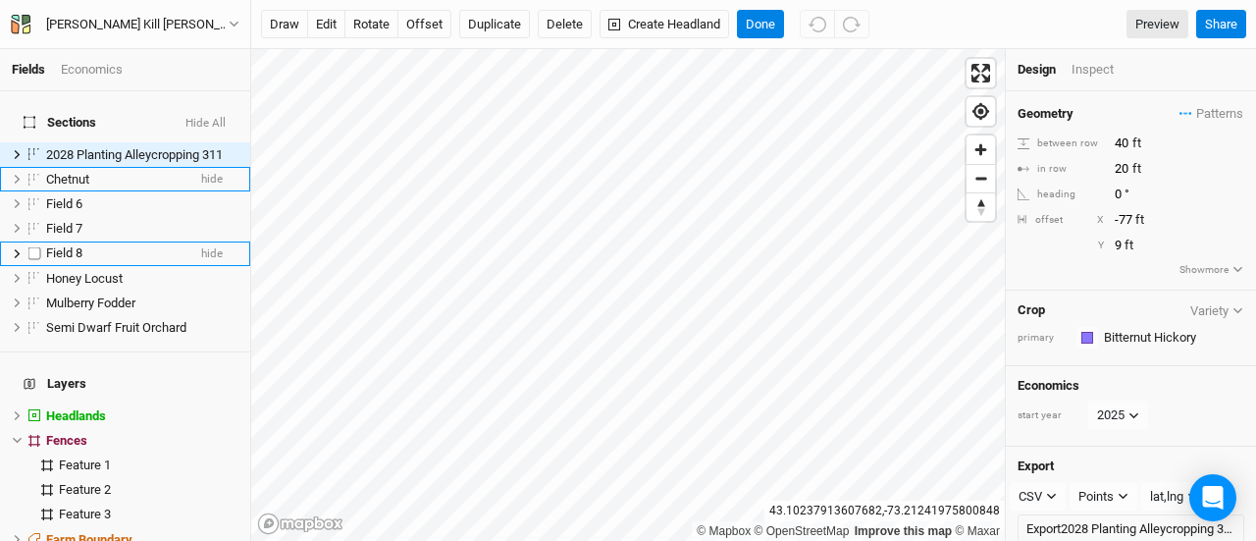
click at [63, 245] on span "Field 8" at bounding box center [64, 252] width 36 height 15
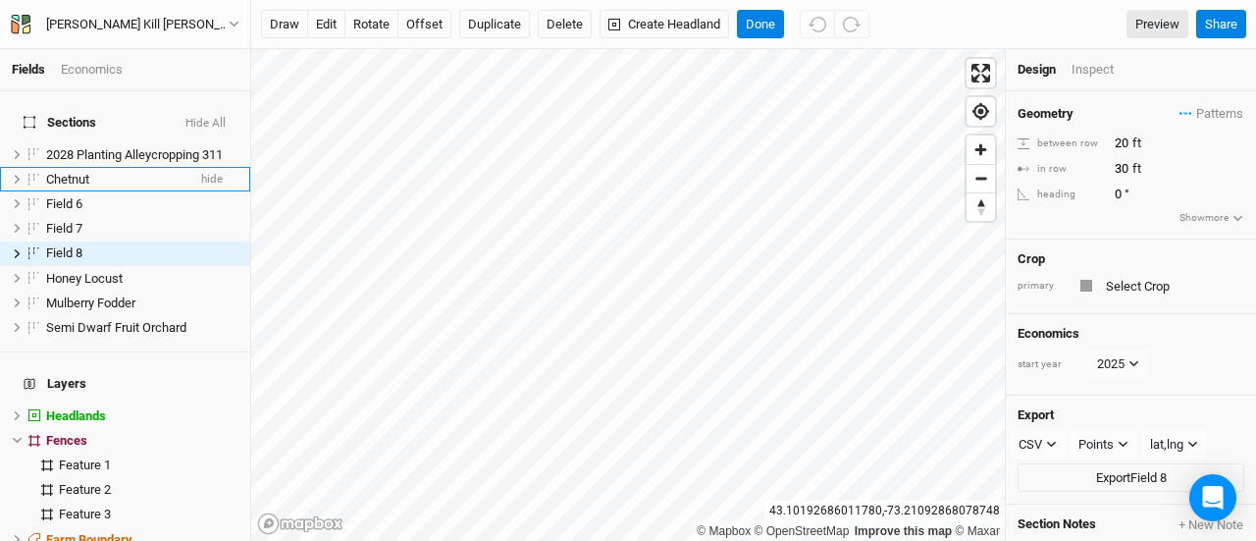
click at [1131, 294] on div "Crop primary" at bounding box center [1131, 277] width 250 height 76
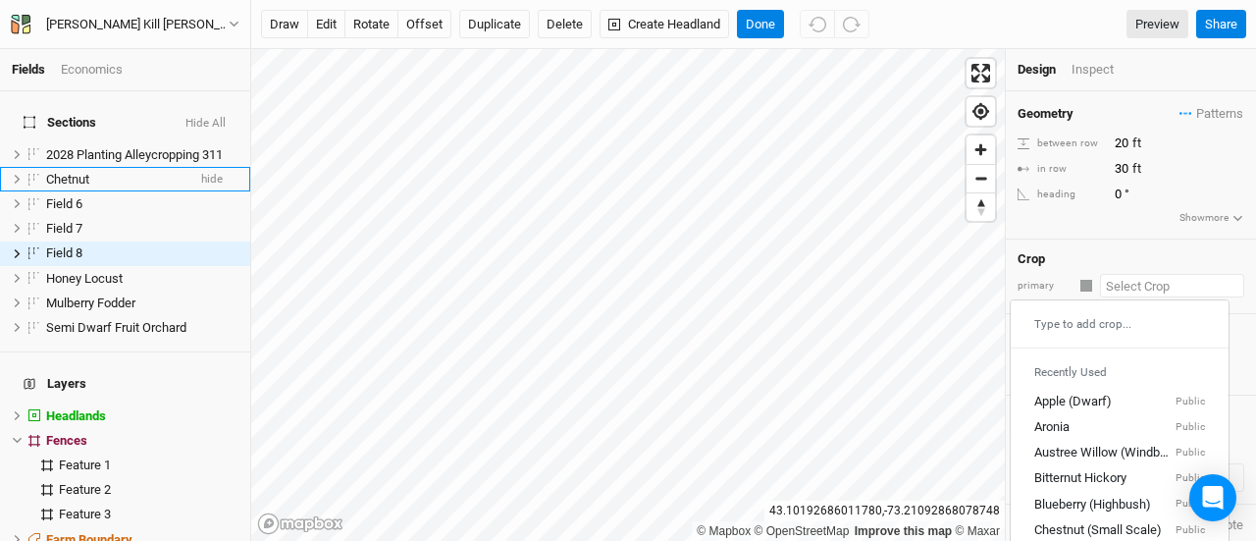
click at [1138, 277] on input "text" at bounding box center [1172, 286] width 144 height 24
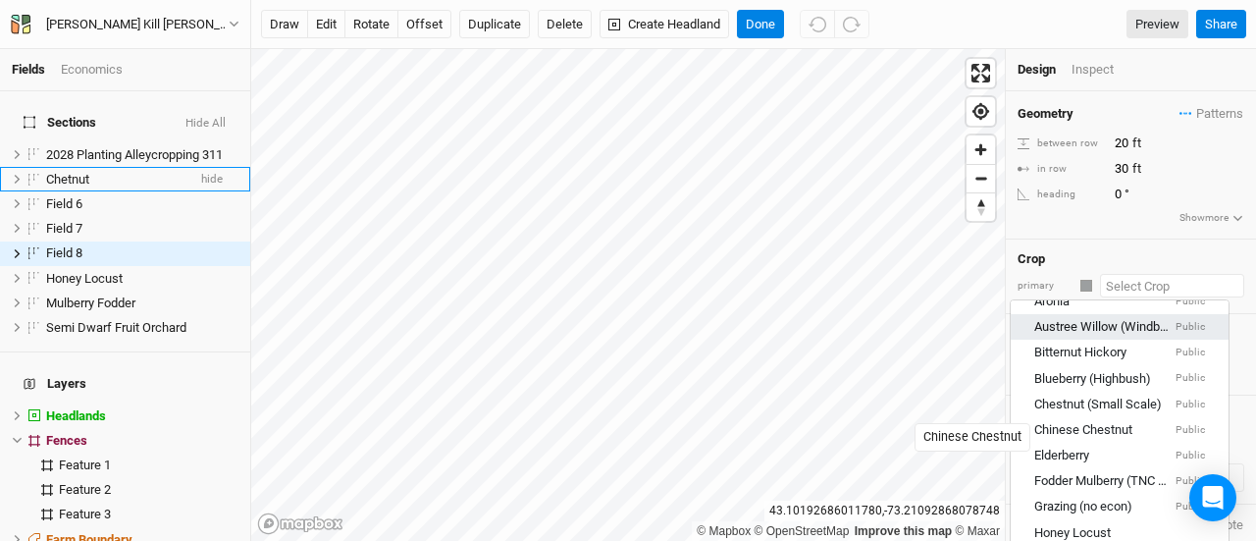
scroll to position [132, 0]
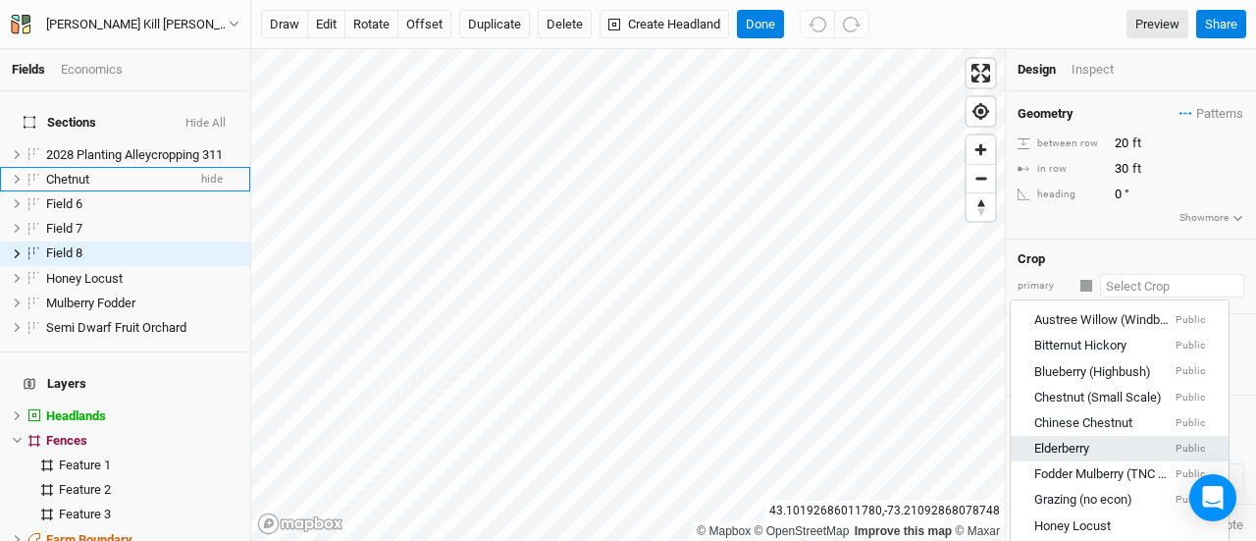
click at [1097, 441] on div "Elderberry Public" at bounding box center [1119, 450] width 171 height 18
type input "12"
type input "2.5"
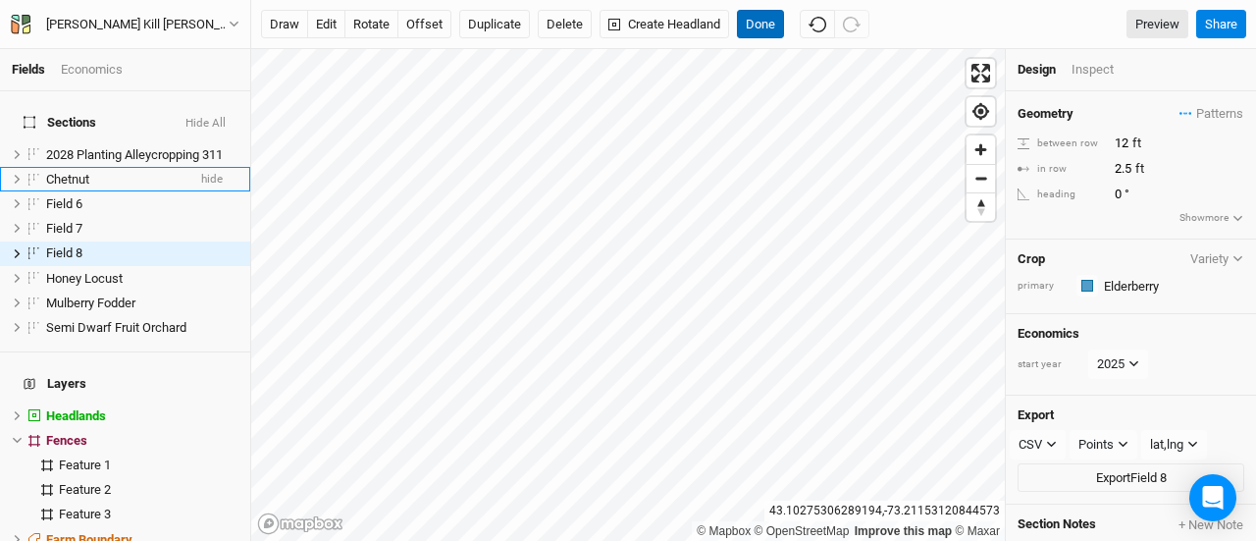
click at [758, 37] on button "Done" at bounding box center [760, 24] width 47 height 29
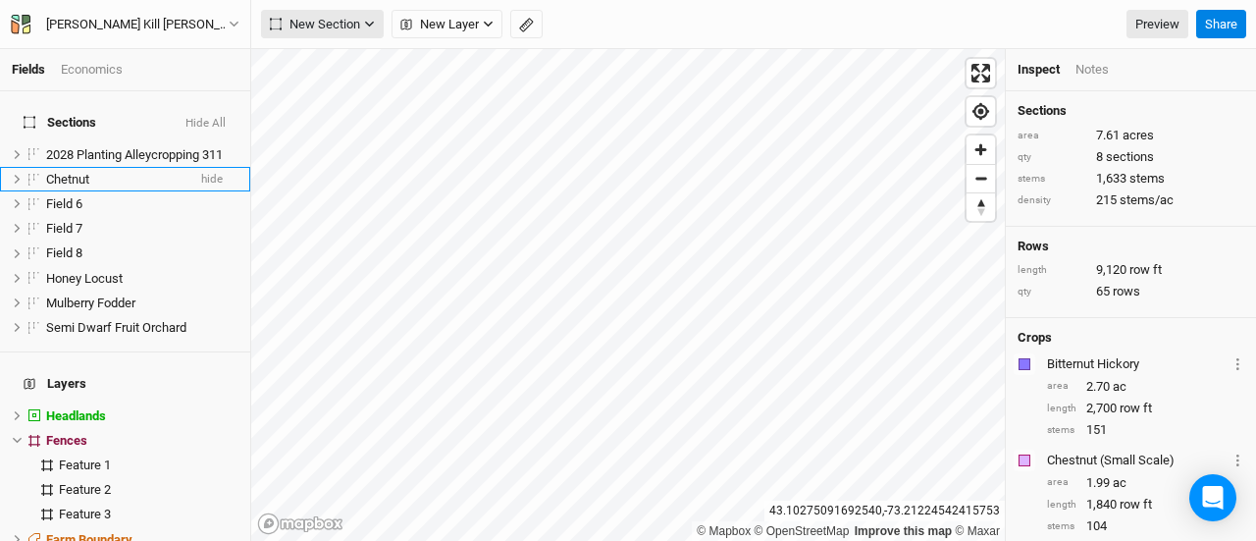
click at [294, 32] on span "New Section" at bounding box center [315, 25] width 90 height 20
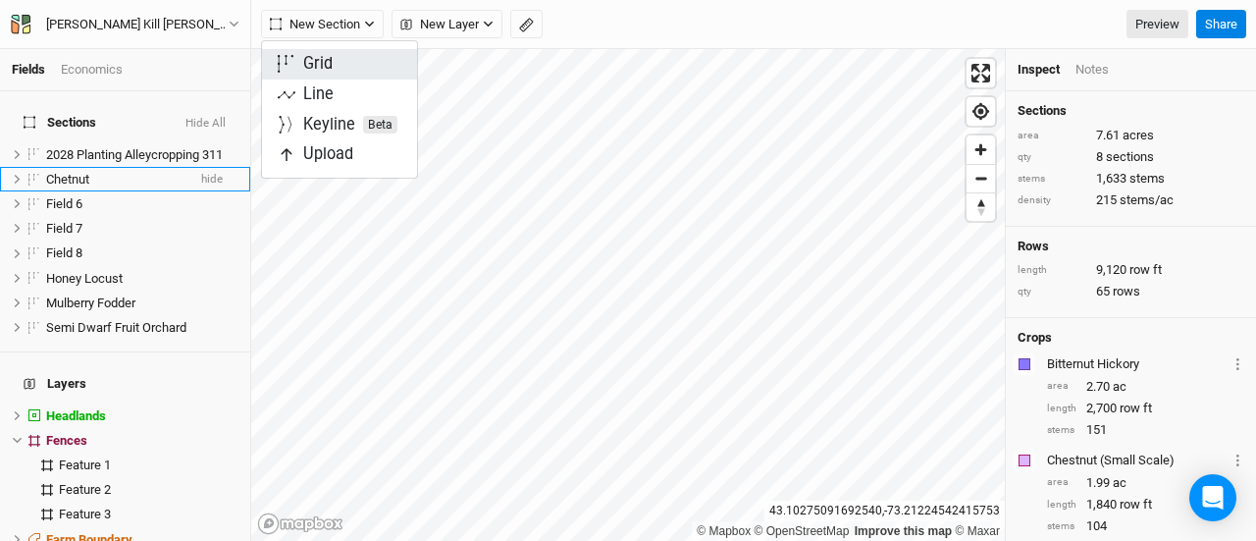
click at [351, 68] on button "Grid" at bounding box center [339, 64] width 155 height 30
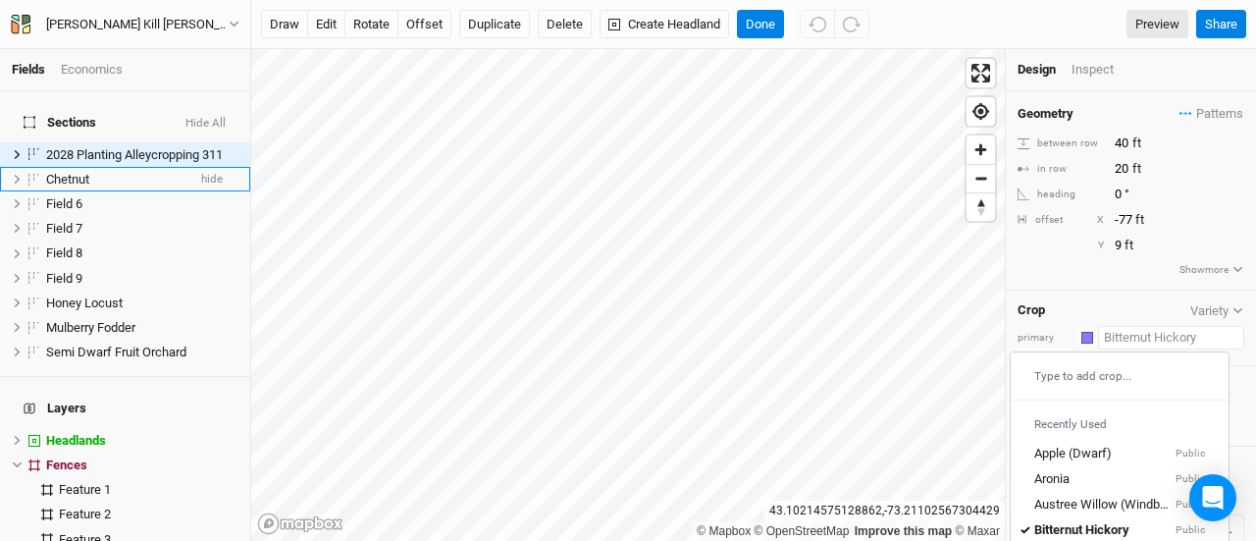
click at [1152, 335] on input "text" at bounding box center [1171, 338] width 146 height 24
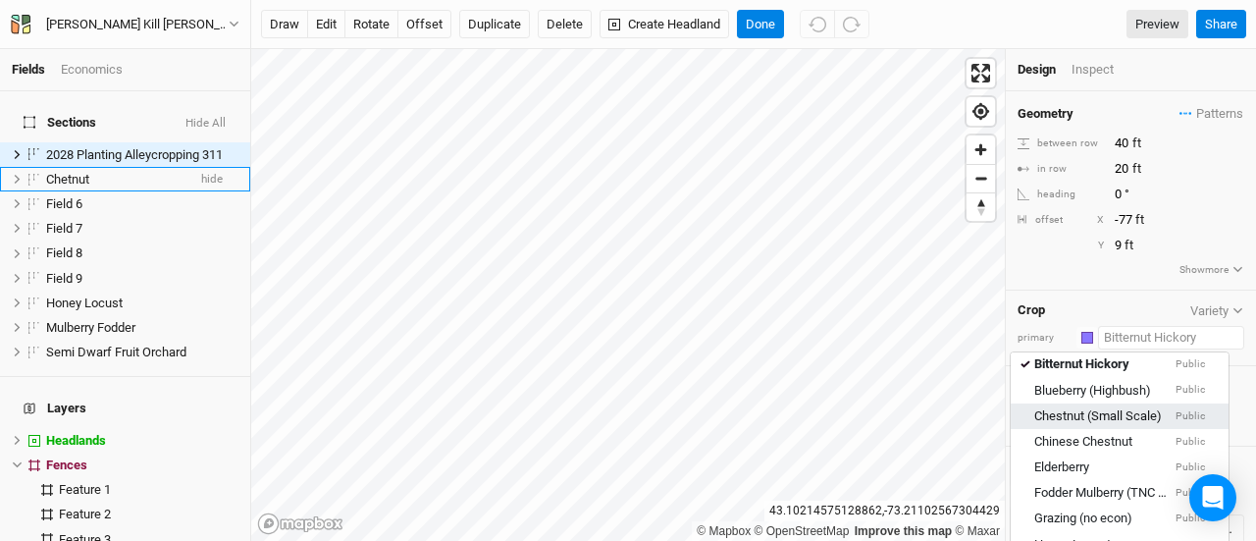
scroll to position [167, 0]
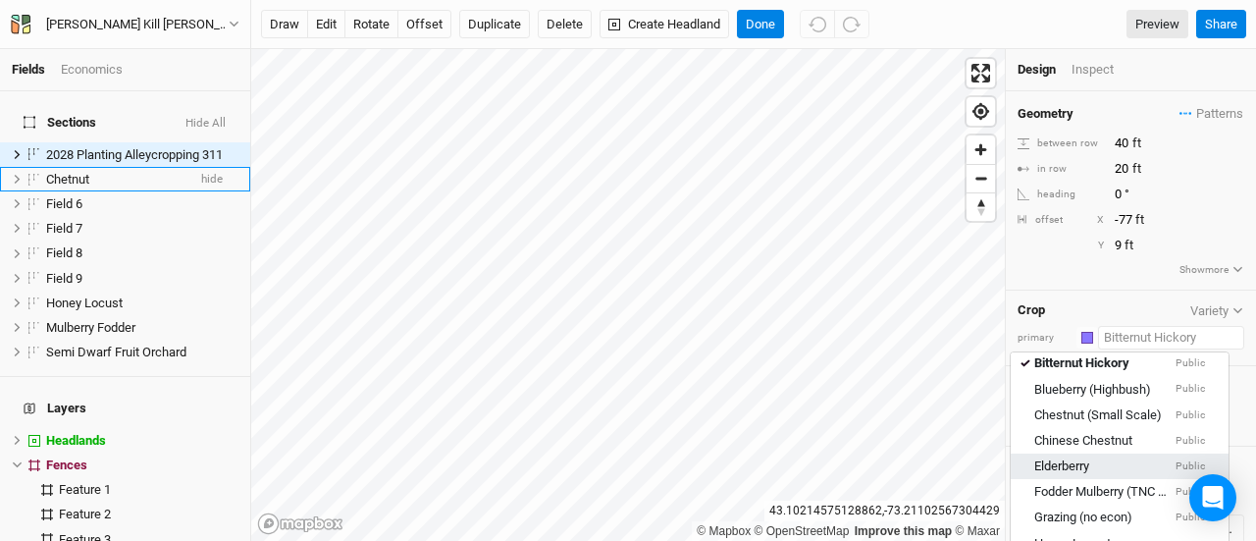
click at [1108, 458] on div "Elderberry Public" at bounding box center [1119, 466] width 171 height 18
type input "12"
type input "2.5"
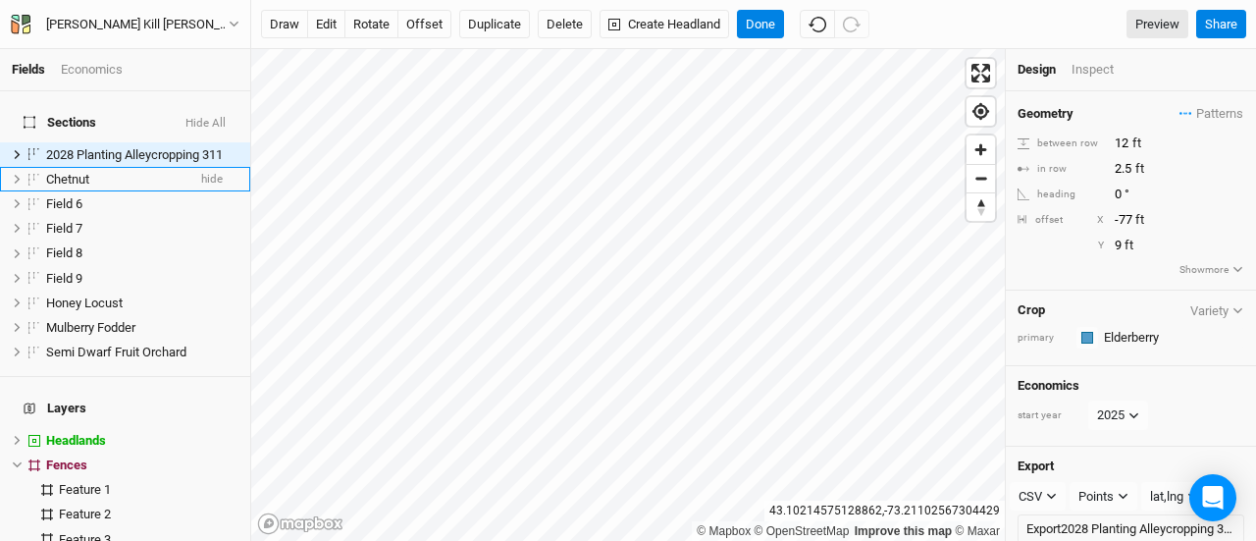
type input "40"
type input "20"
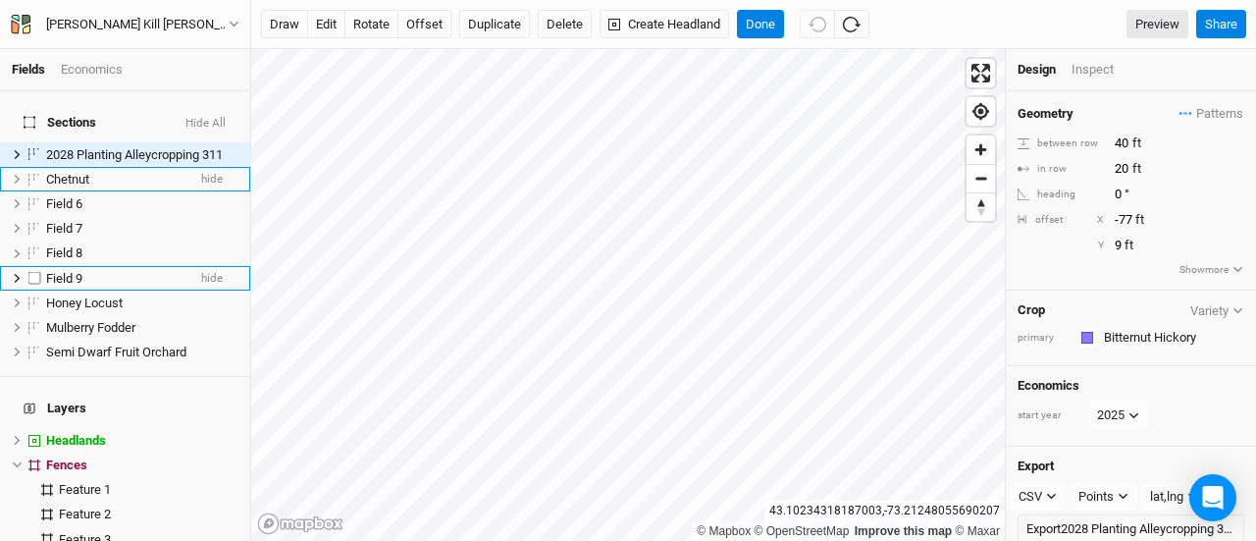
click at [124, 271] on div "Field 9" at bounding box center [115, 279] width 139 height 16
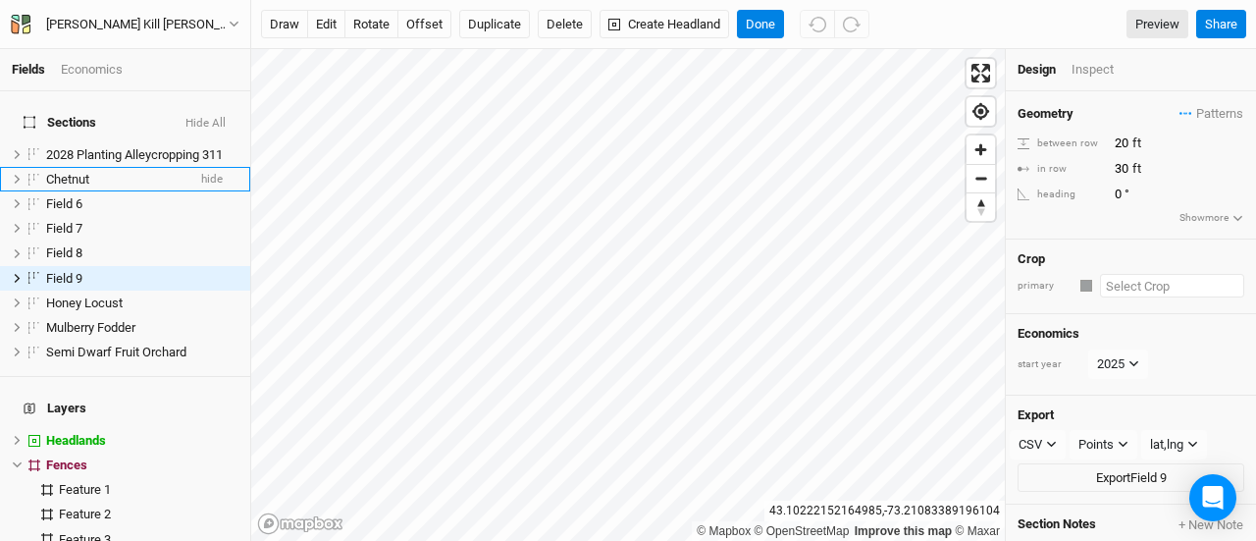
click at [1134, 291] on input "text" at bounding box center [1172, 286] width 144 height 24
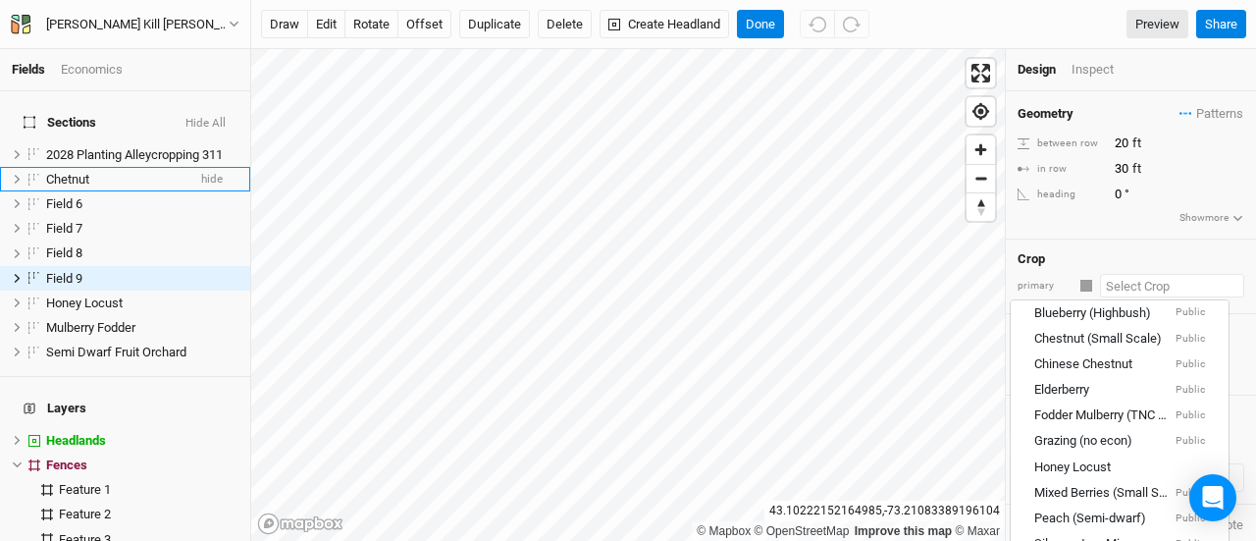
scroll to position [192, 0]
click at [1076, 382] on div "Elderberry" at bounding box center [1061, 390] width 55 height 18
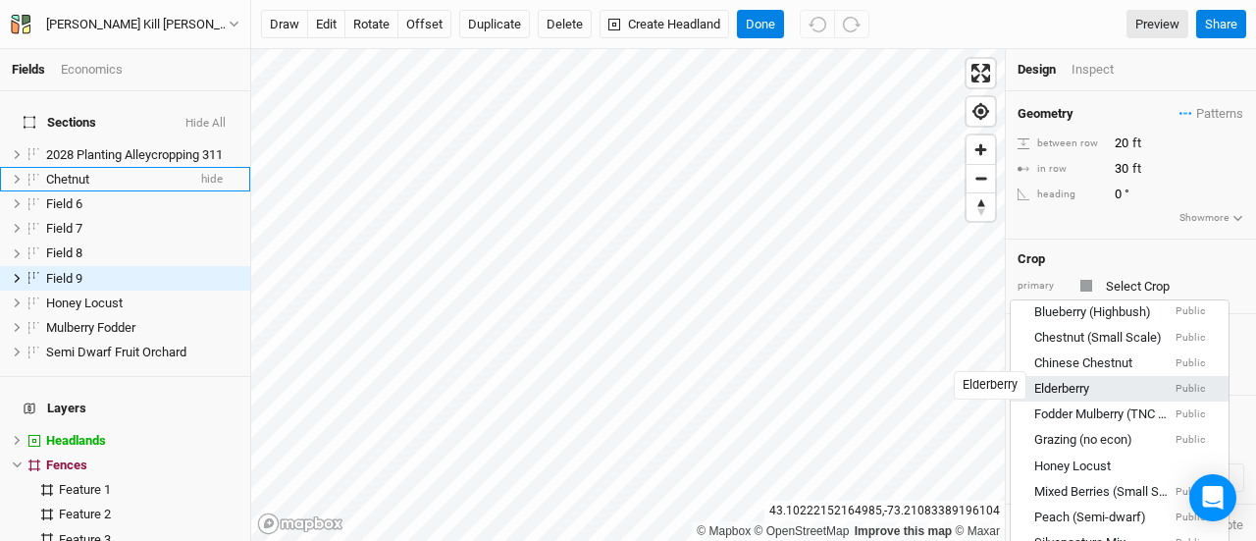
type input "12"
type input "2.5"
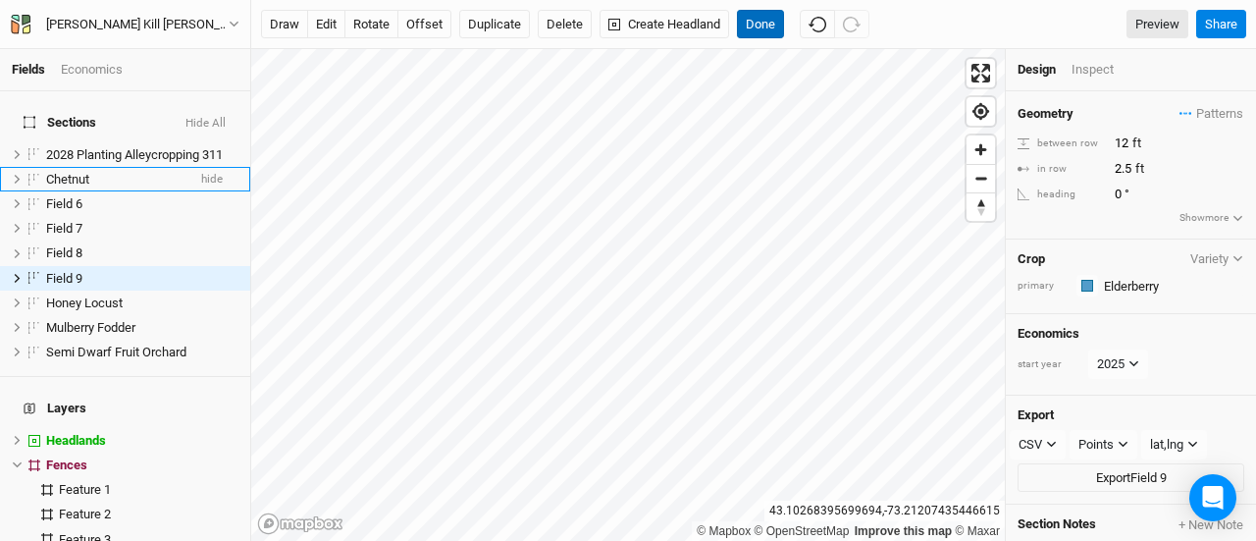
click at [752, 21] on button "Done" at bounding box center [760, 24] width 47 height 29
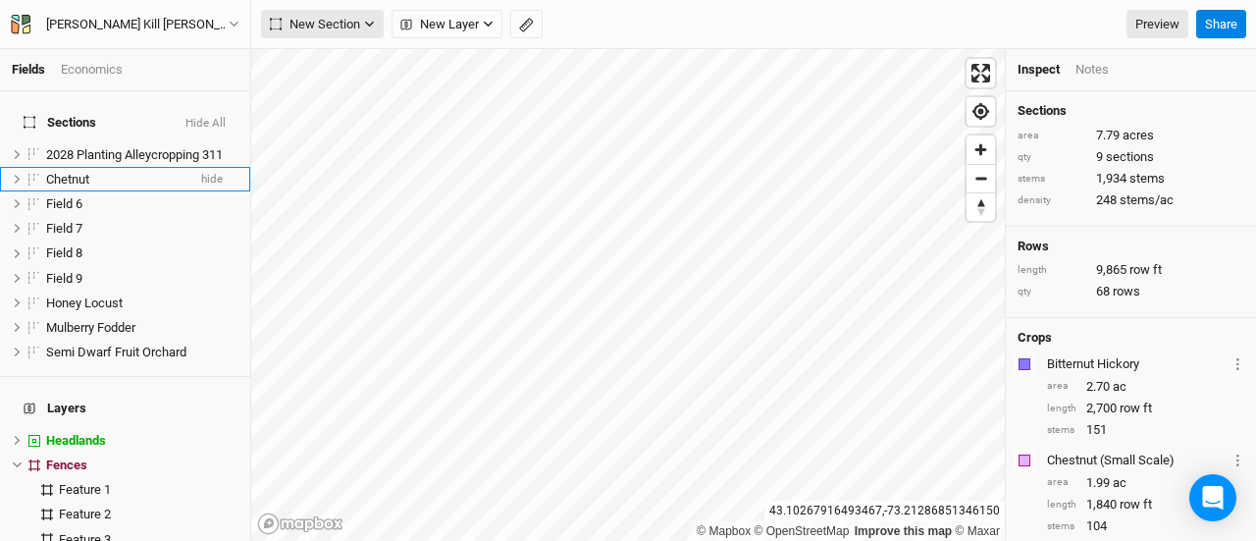
click at [285, 15] on span "New Section" at bounding box center [315, 25] width 90 height 20
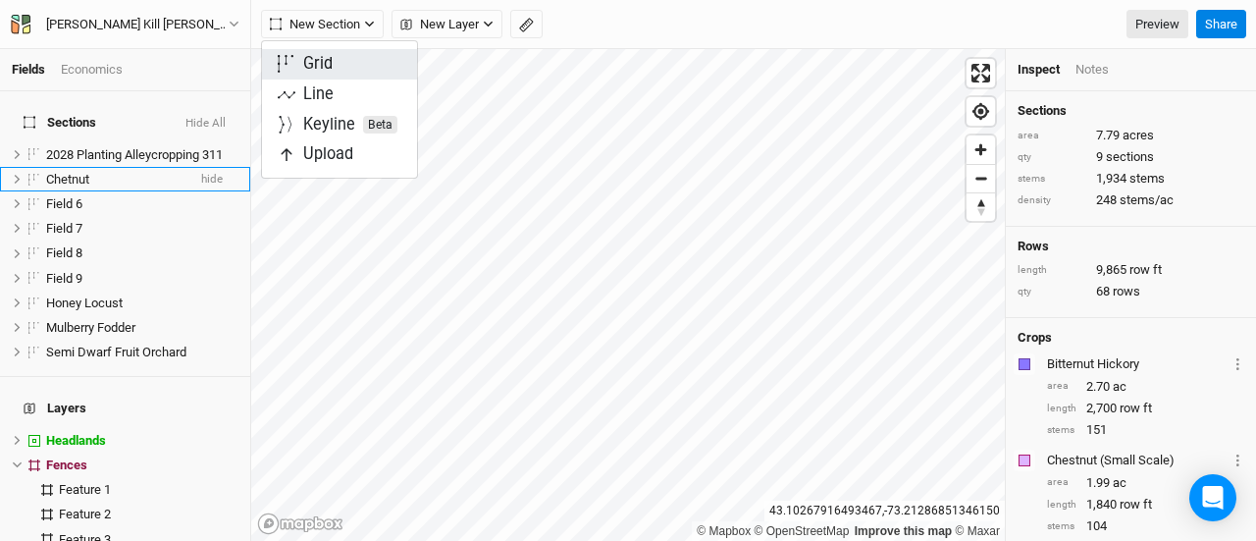
click at [311, 69] on div "Grid" at bounding box center [317, 64] width 29 height 23
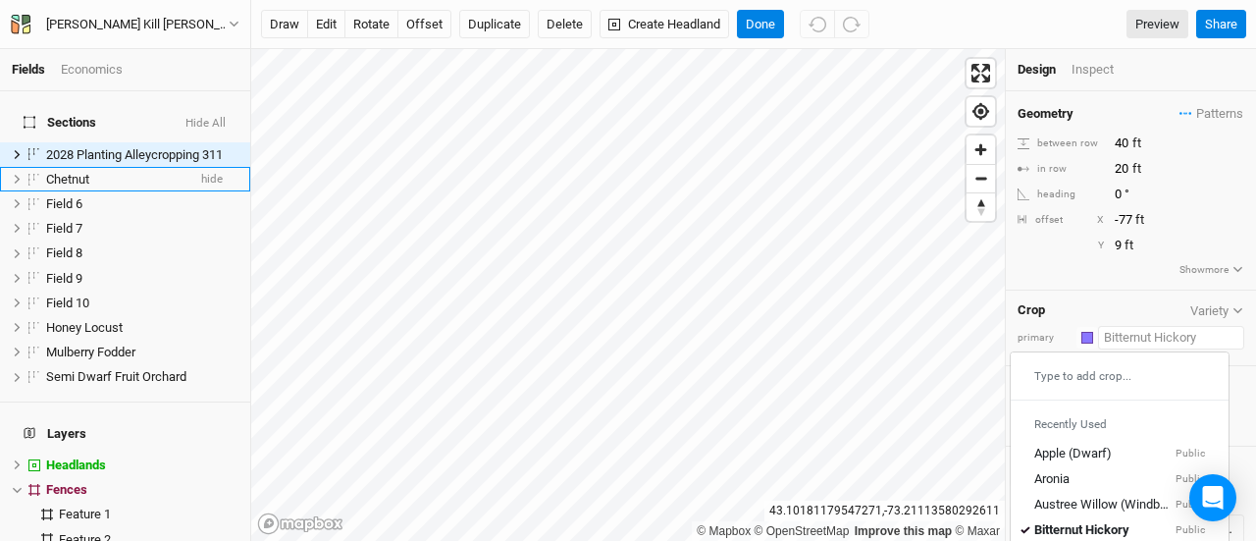
click at [1140, 335] on input "text" at bounding box center [1171, 338] width 146 height 24
click at [99, 295] on div "Field 10" at bounding box center [115, 303] width 139 height 16
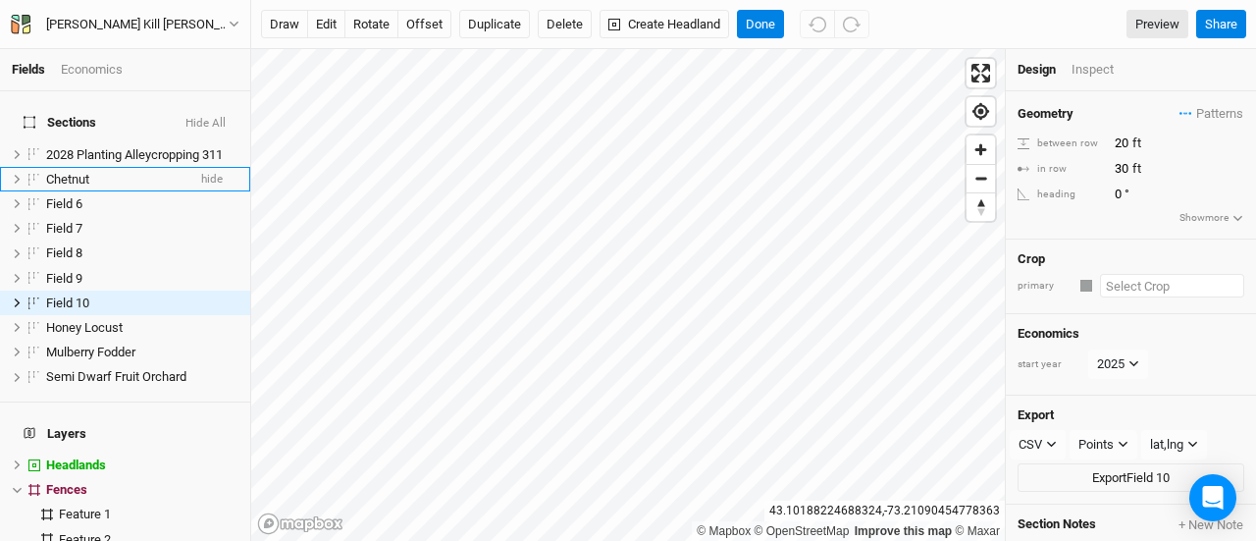
click at [1185, 276] on input "text" at bounding box center [1172, 286] width 144 height 24
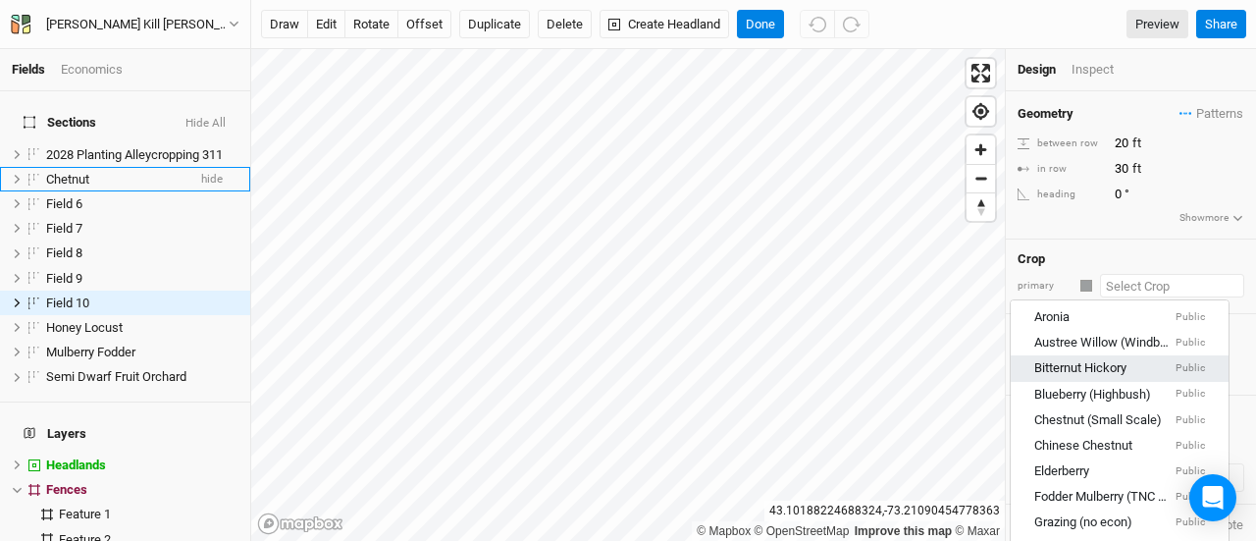
scroll to position [120, 0]
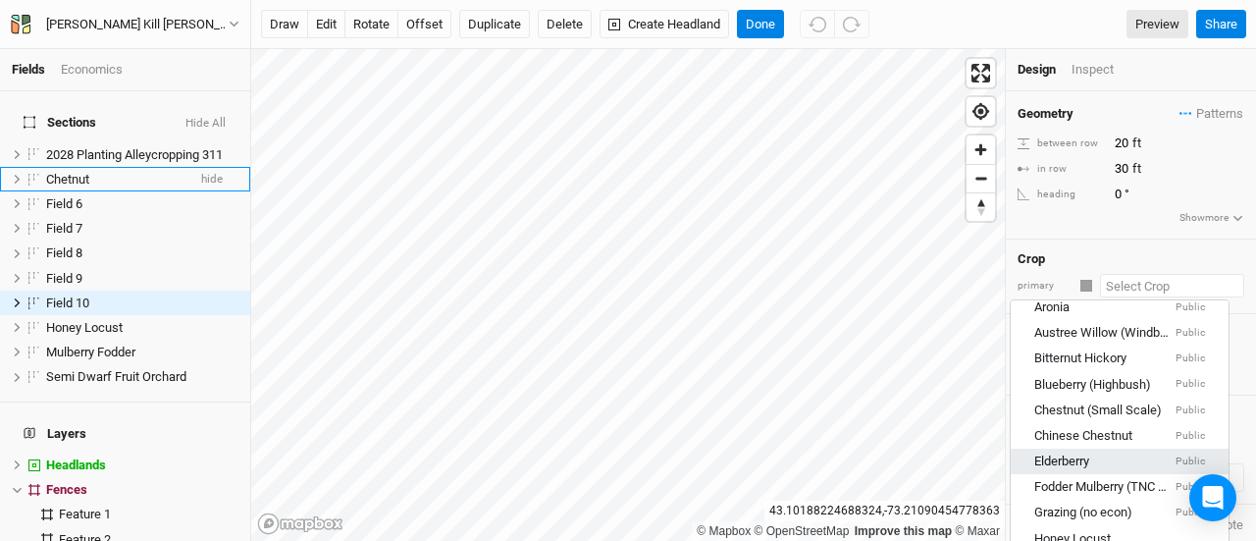
click at [1089, 458] on div "Elderberry" at bounding box center [1061, 462] width 55 height 18
type input "12"
type input "2.5"
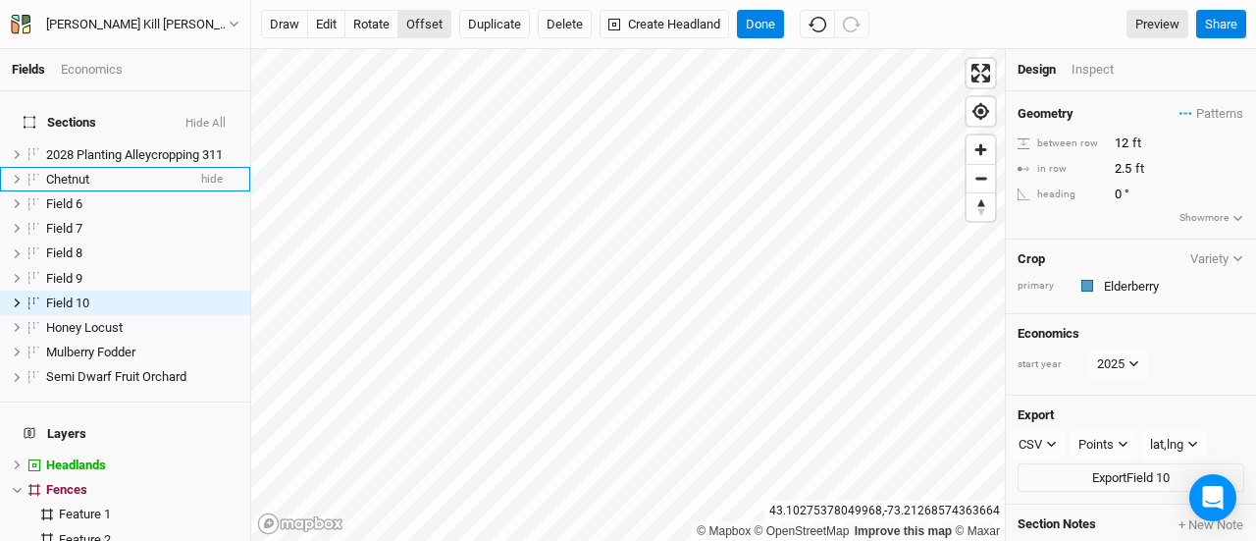
click at [406, 22] on button "offset" at bounding box center [424, 24] width 54 height 29
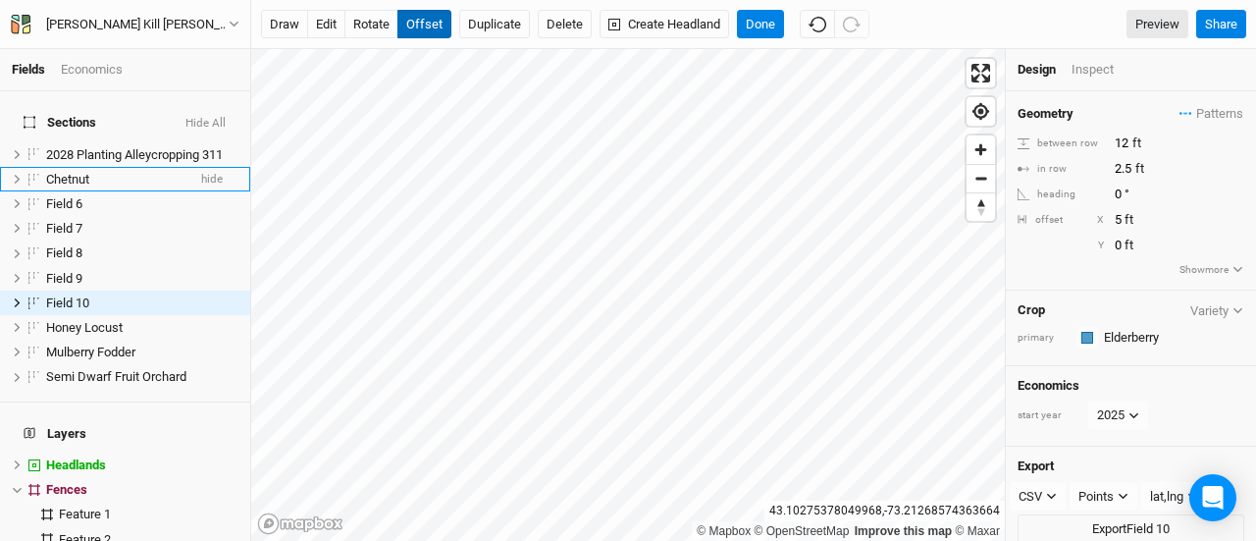
type input "6"
click at [765, 19] on button "Done" at bounding box center [760, 24] width 47 height 29
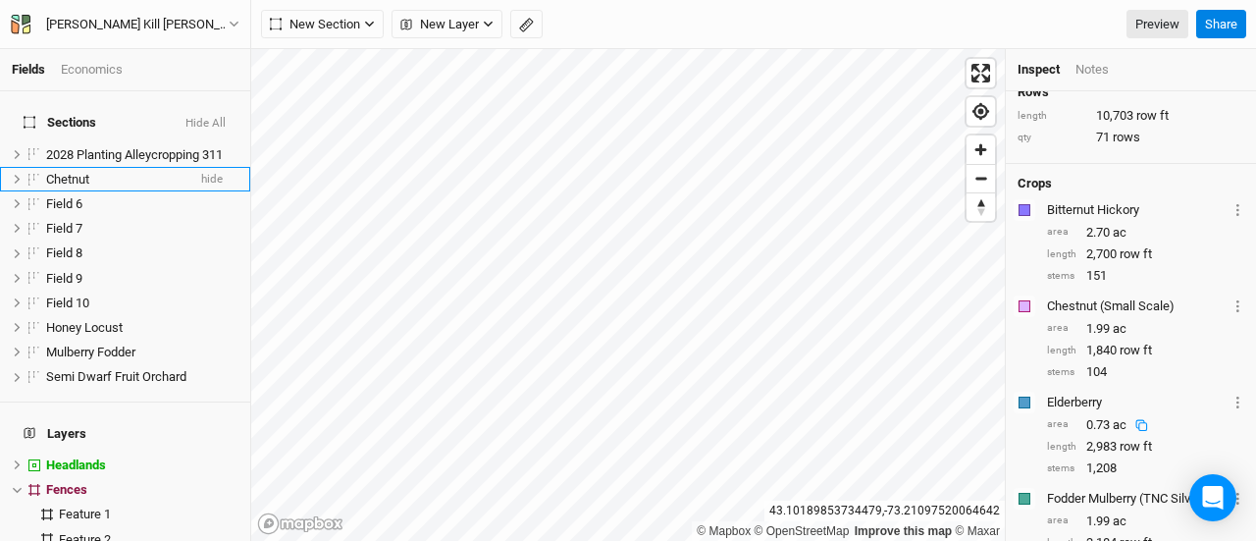
scroll to position [153, 0]
click at [287, 19] on span "New Section" at bounding box center [315, 25] width 90 height 20
click at [320, 59] on div "Grid" at bounding box center [317, 64] width 29 height 23
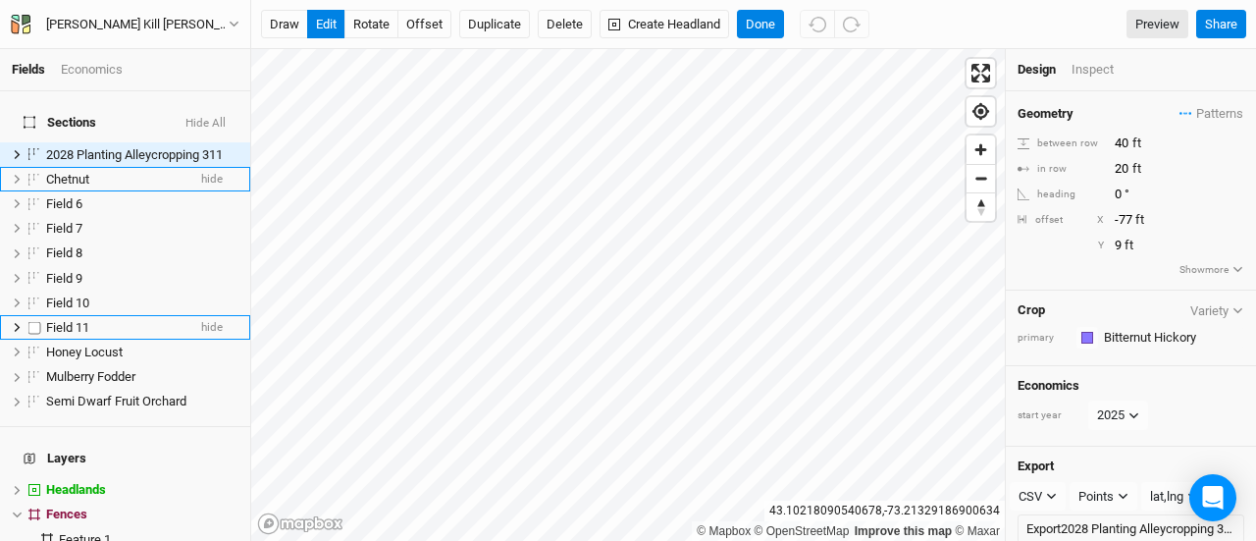
click at [93, 320] on div "Field 11" at bounding box center [115, 328] width 139 height 16
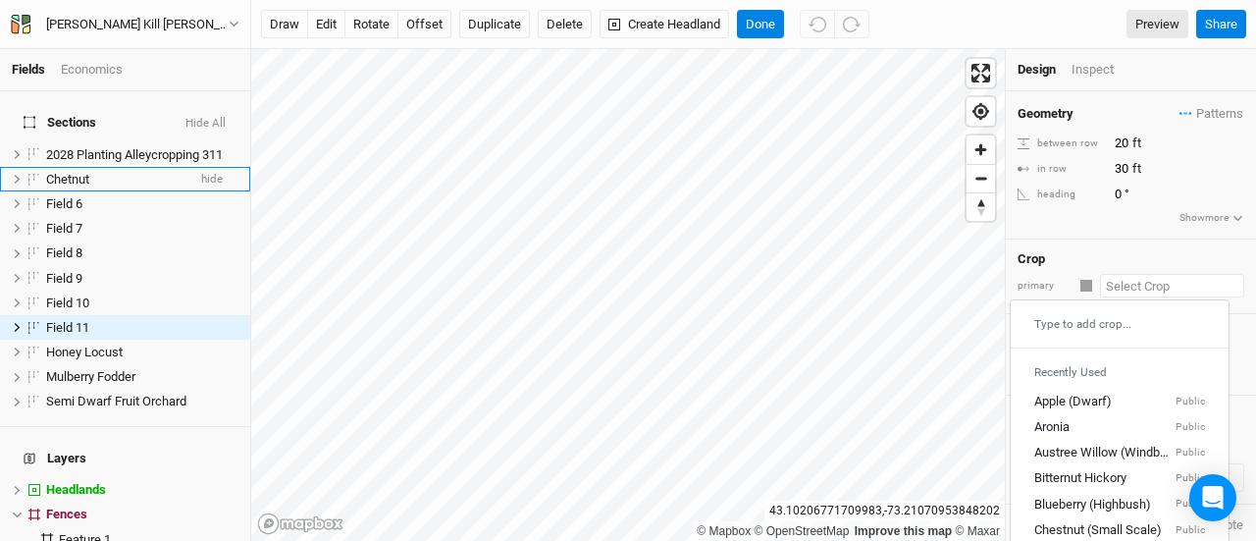
click at [1141, 277] on input "text" at bounding box center [1172, 286] width 144 height 24
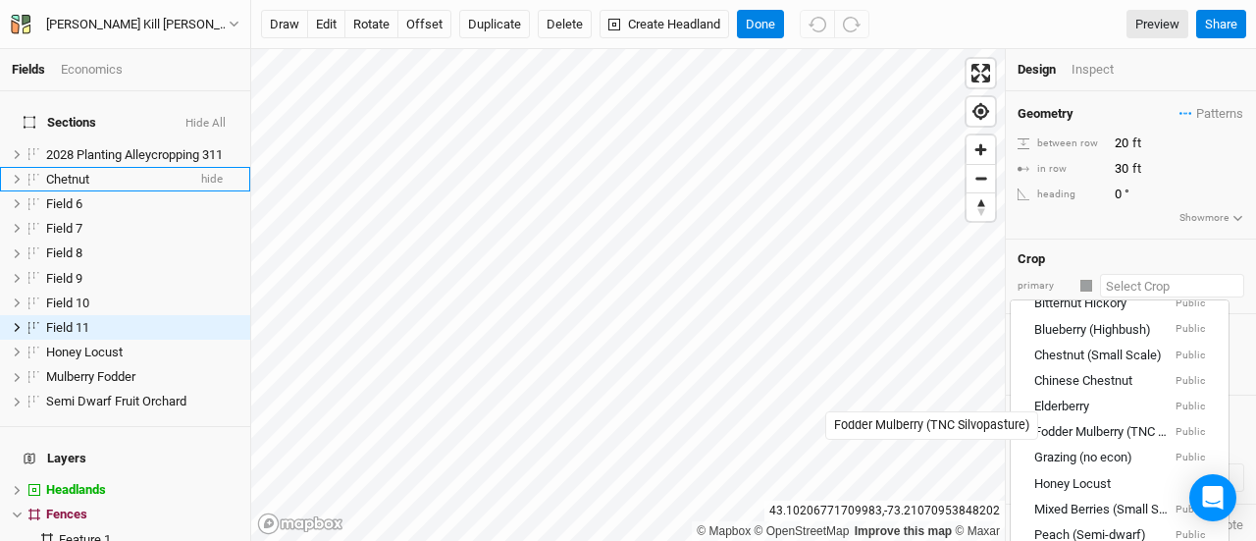
scroll to position [178, 0]
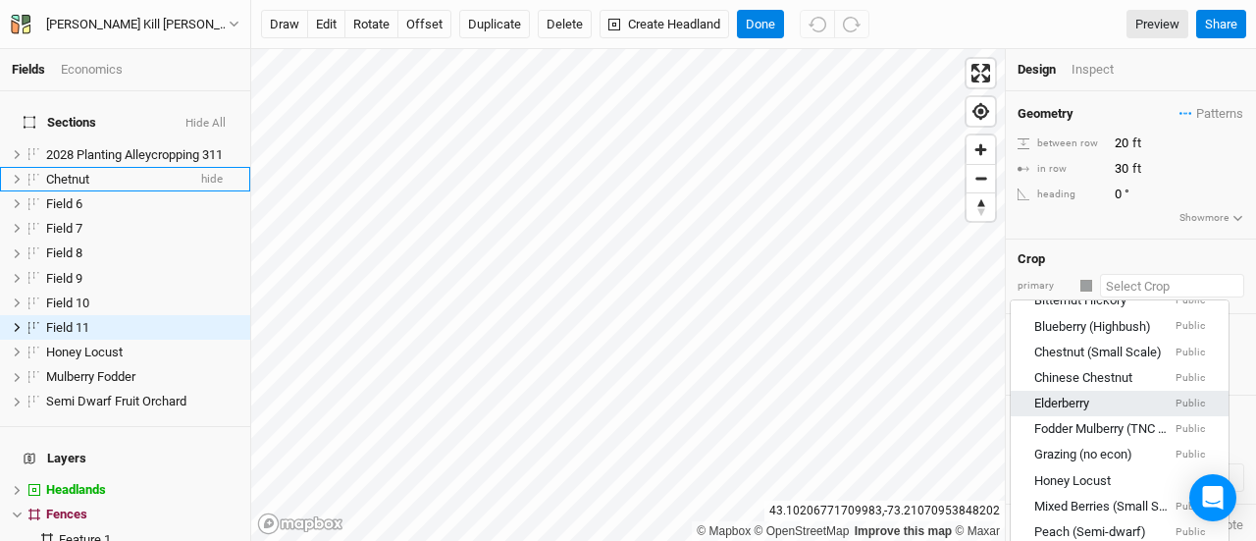
click at [1070, 392] on link "Elderberry Public" at bounding box center [1120, 405] width 218 height 26
type input "12"
type input "2.5"
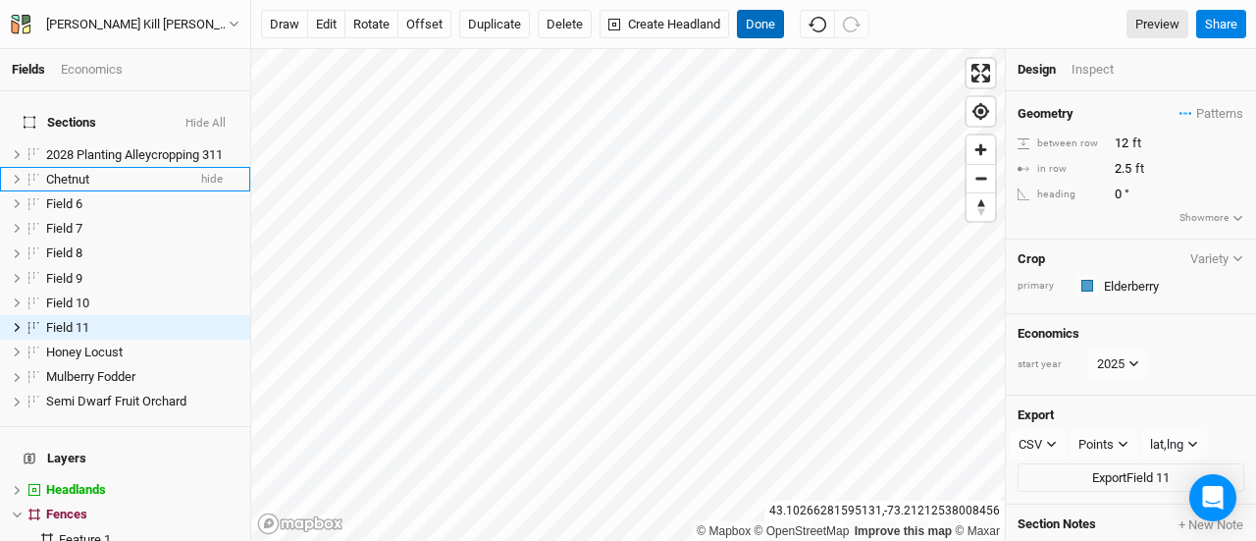
click at [760, 30] on button "Done" at bounding box center [760, 24] width 47 height 29
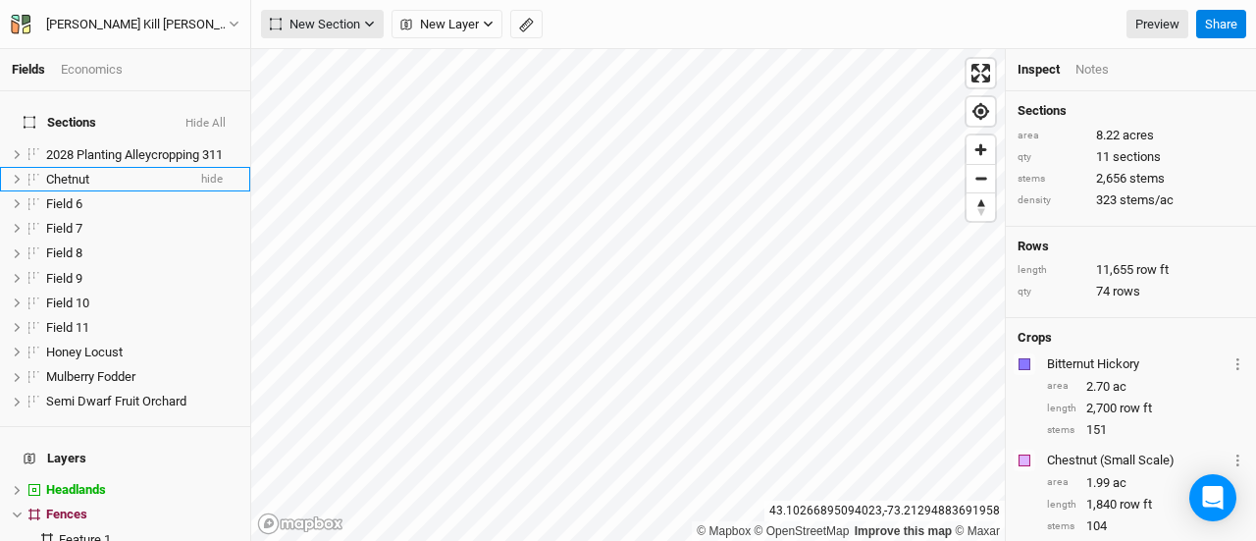
click at [318, 23] on span "New Section" at bounding box center [315, 25] width 90 height 20
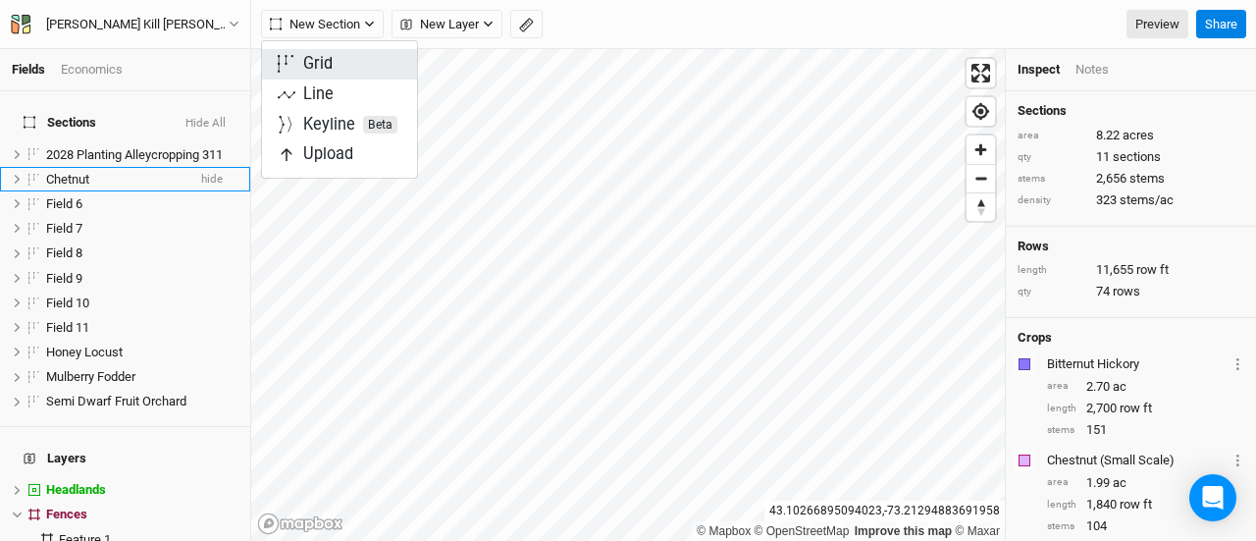
click at [319, 64] on div "Grid" at bounding box center [317, 64] width 29 height 23
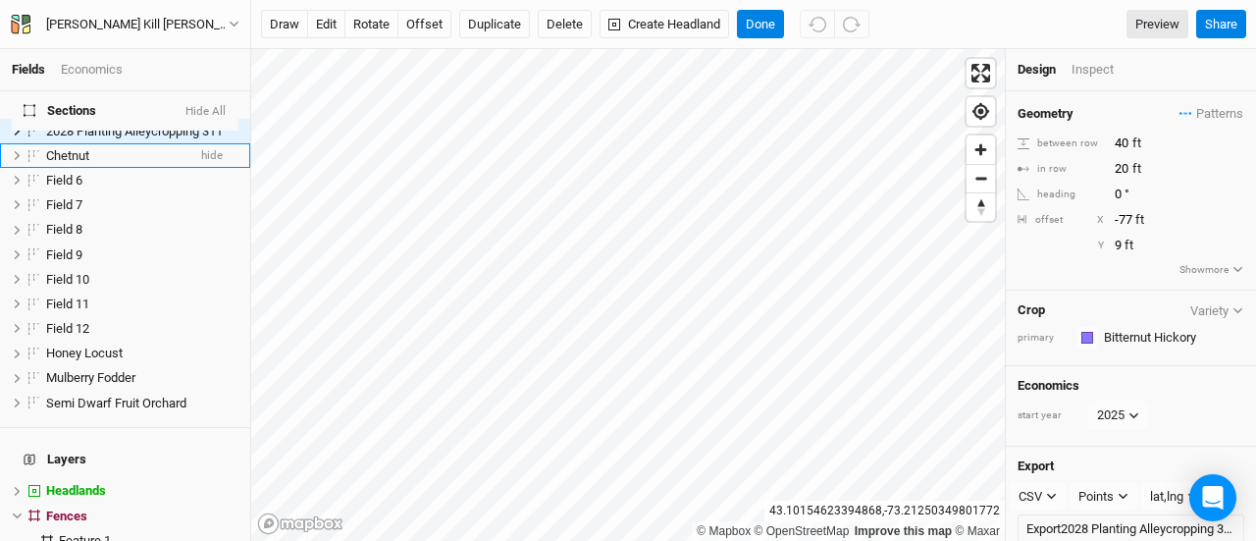
scroll to position [0, 0]
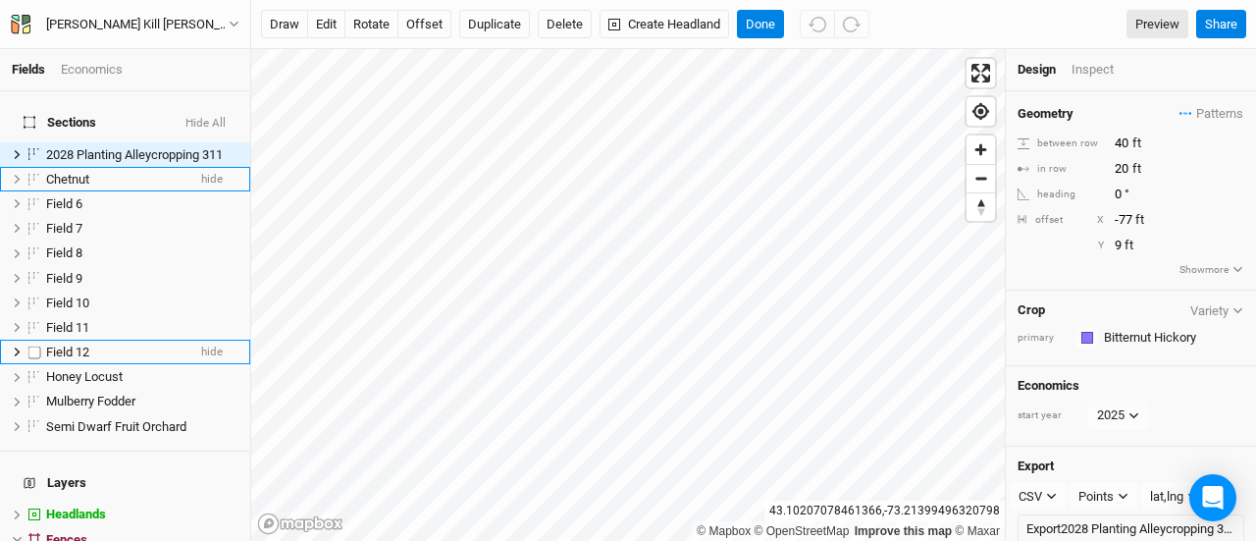
click at [108, 344] on div "Field 12" at bounding box center [115, 352] width 139 height 16
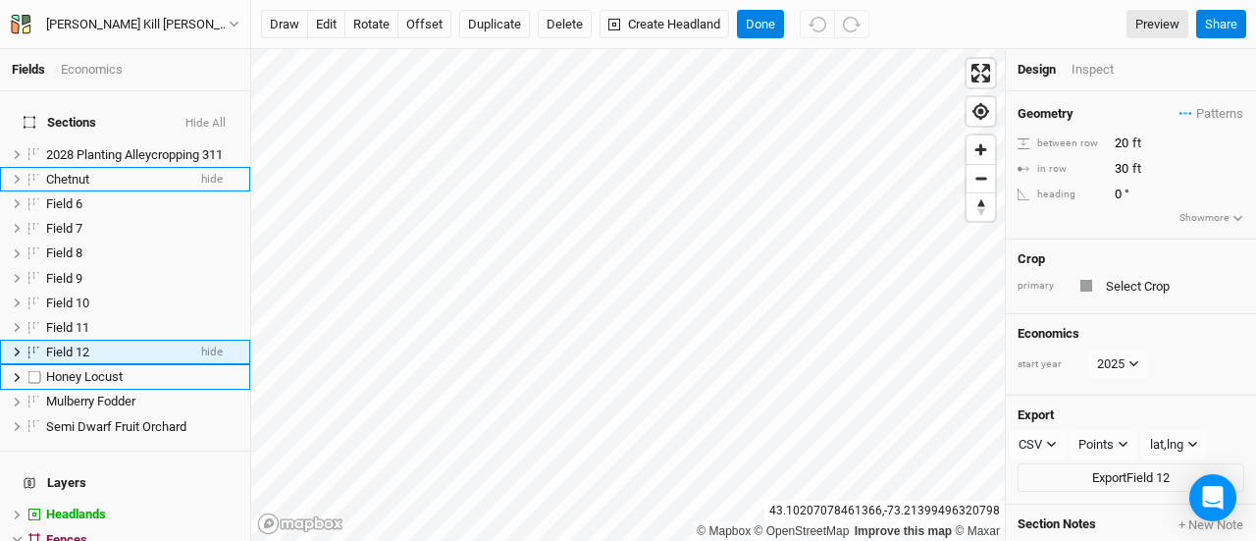
scroll to position [24, 0]
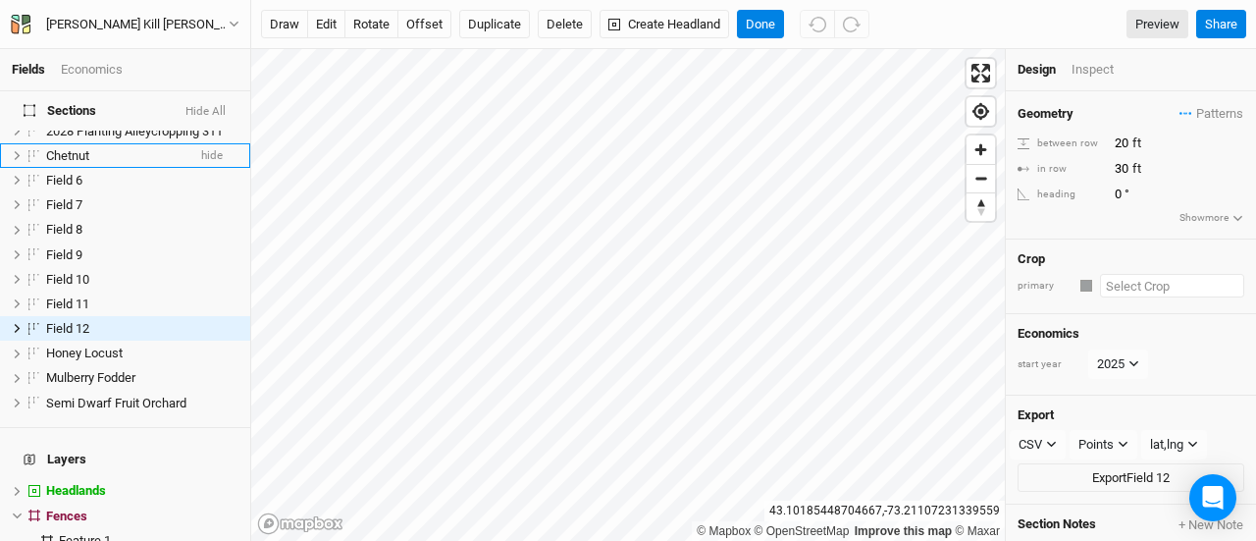
click at [1134, 285] on input "text" at bounding box center [1172, 286] width 144 height 24
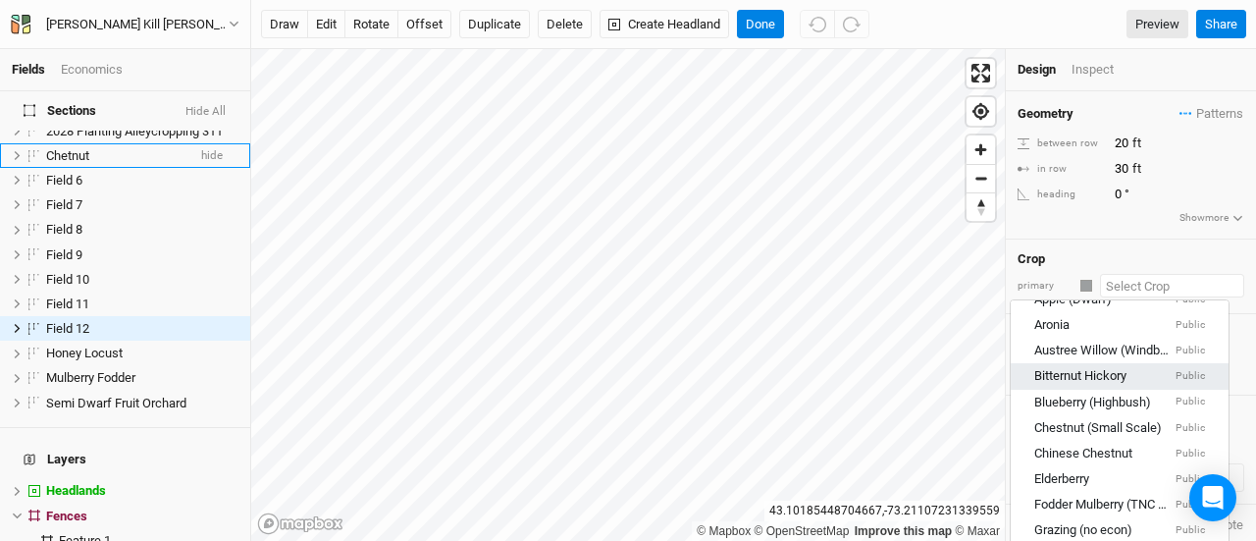
scroll to position [124, 0]
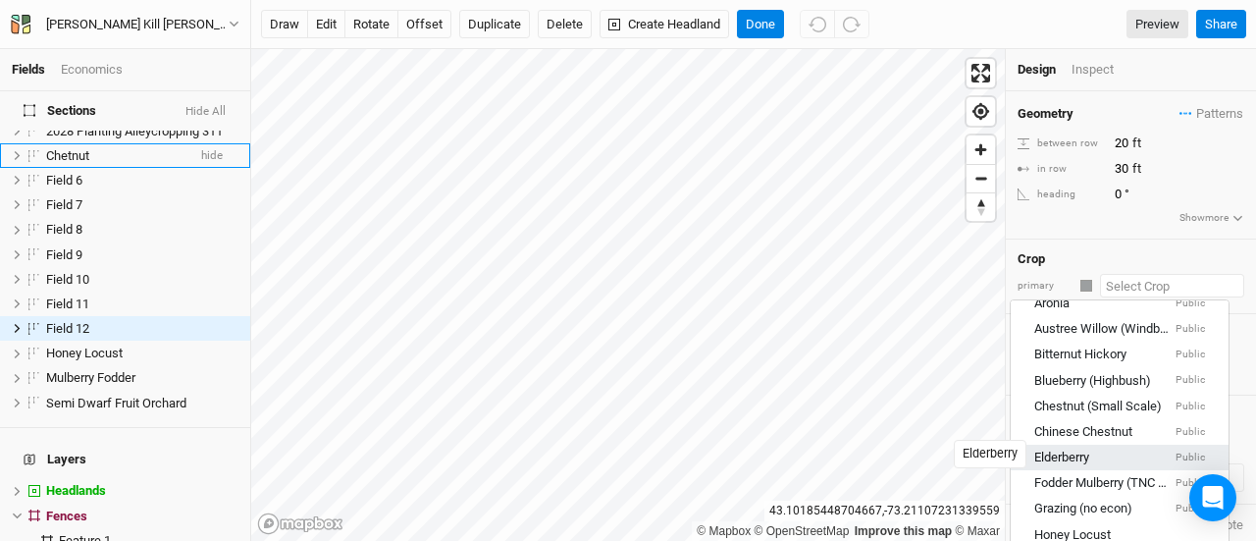
click at [1078, 454] on div "Elderberry" at bounding box center [1061, 458] width 55 height 18
type input "12"
type input "2.5"
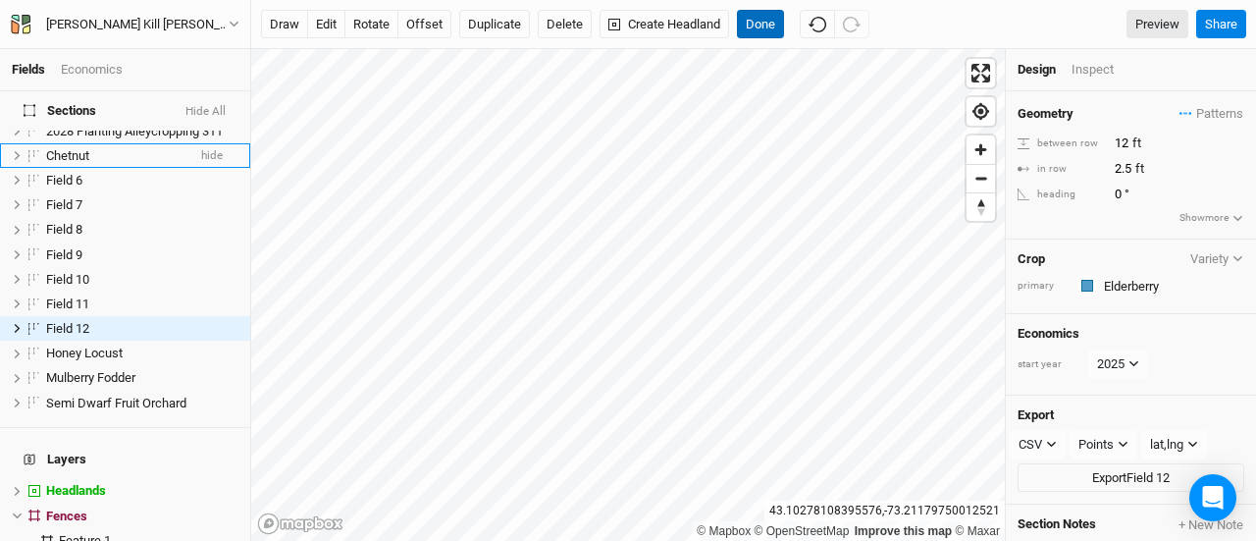
click at [760, 23] on button "Done" at bounding box center [760, 24] width 47 height 29
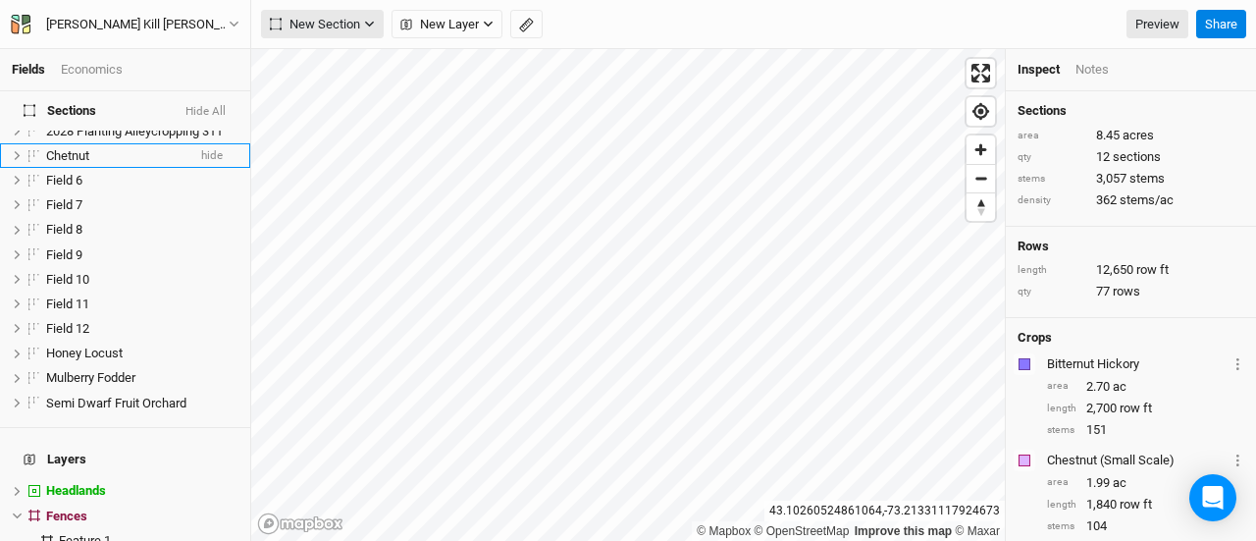
click at [356, 19] on span "New Section" at bounding box center [315, 25] width 90 height 20
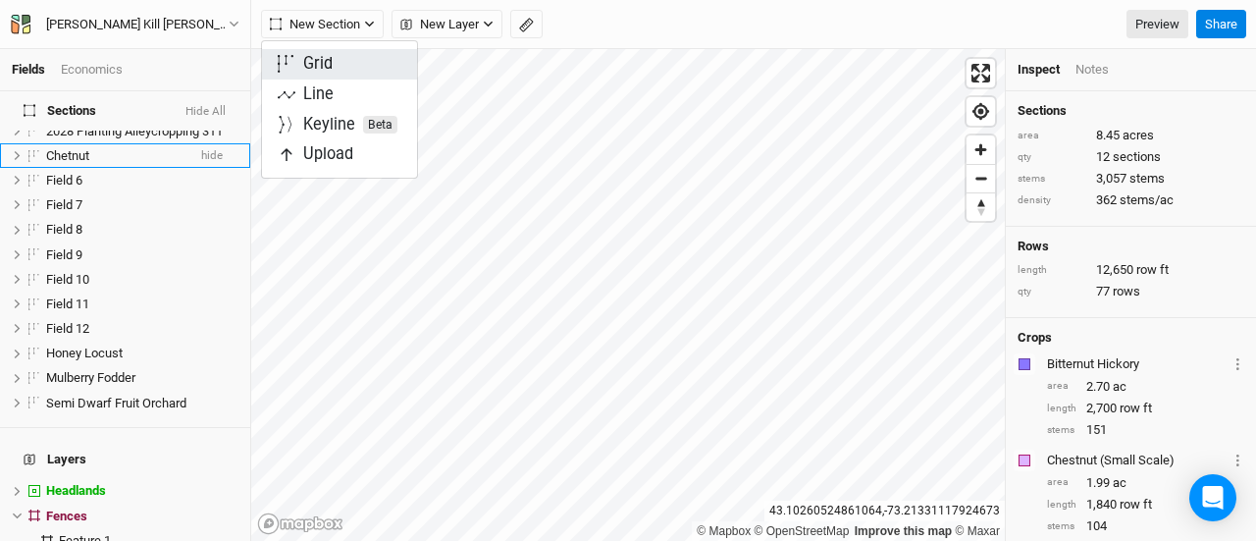
click at [336, 58] on button "Grid" at bounding box center [339, 64] width 155 height 30
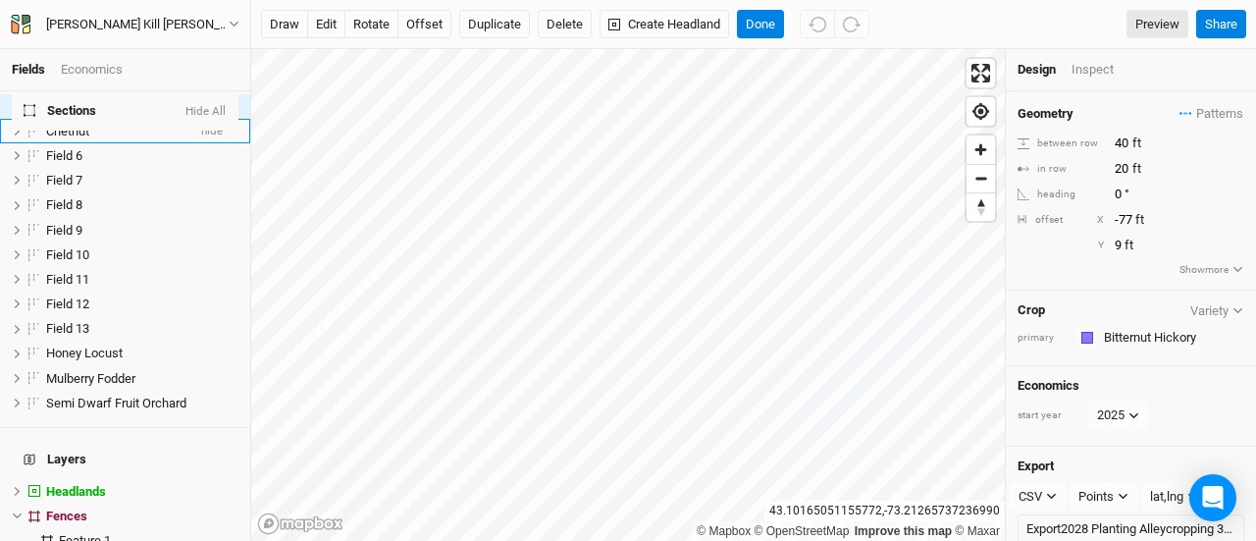
scroll to position [0, 0]
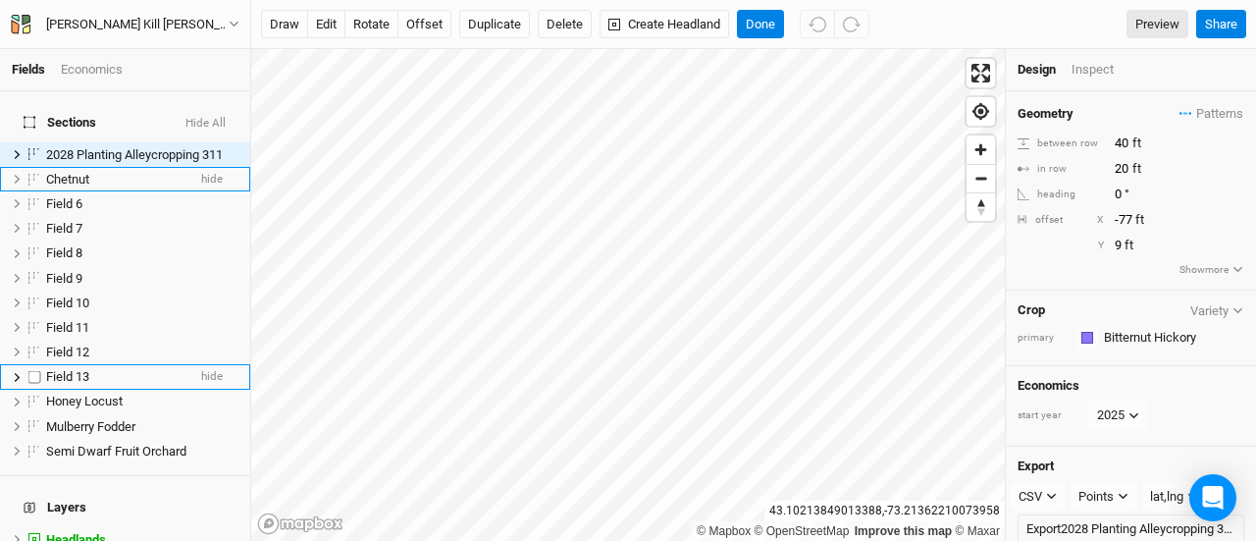
click at [106, 369] on div "Field 13" at bounding box center [115, 377] width 139 height 16
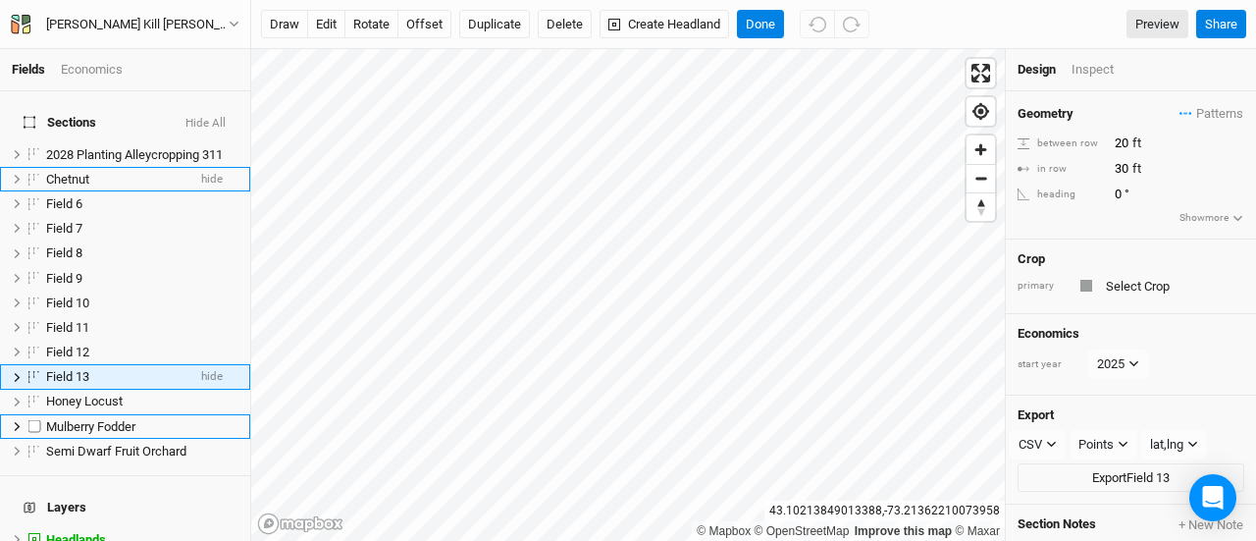
scroll to position [48, 0]
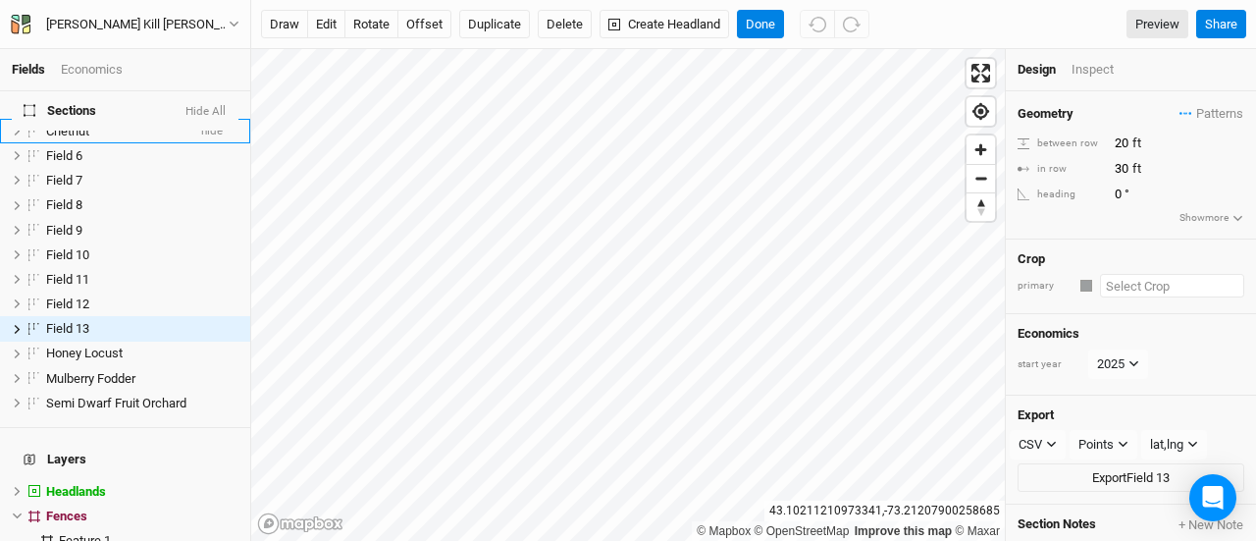
click at [1145, 280] on input "text" at bounding box center [1172, 286] width 144 height 24
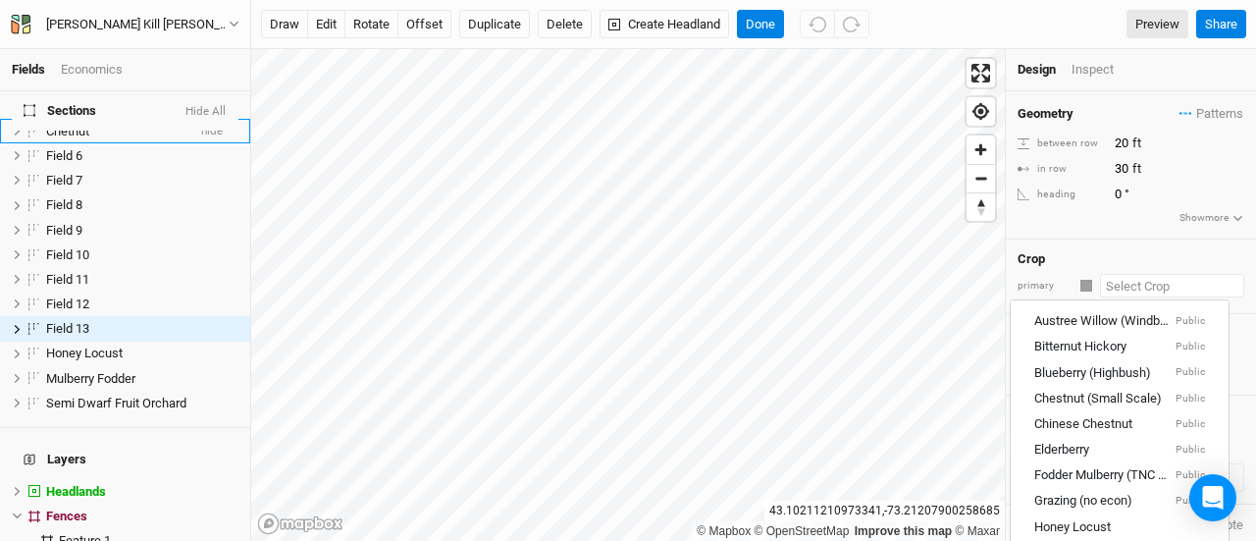
scroll to position [156, 0]
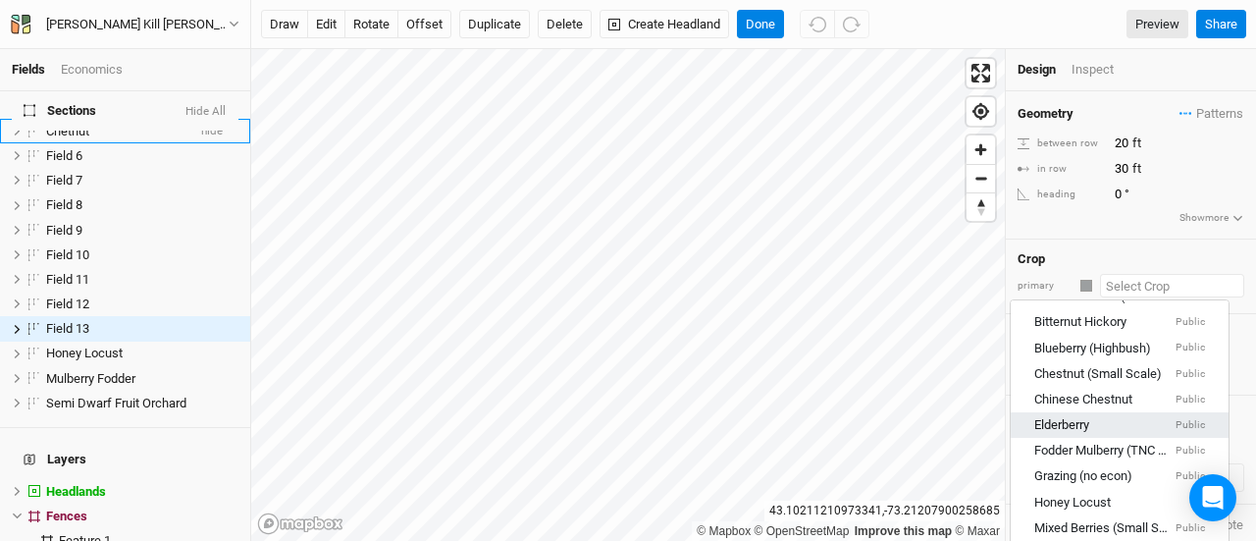
click at [1099, 417] on div "Elderberry Public" at bounding box center [1119, 426] width 171 height 18
type input "12"
type input "2.5"
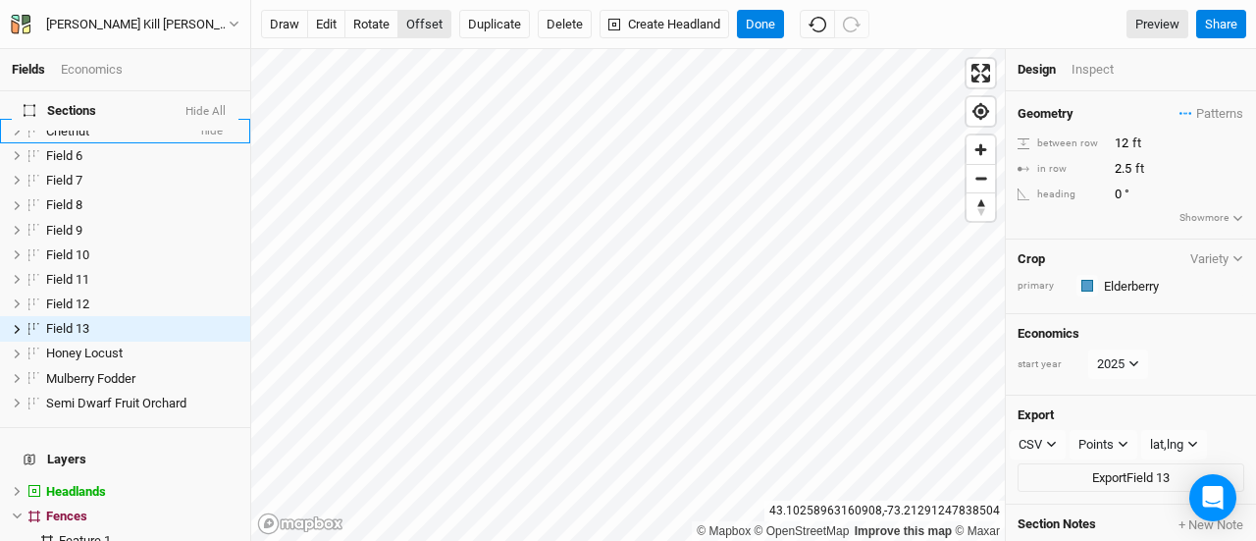
click at [420, 27] on button "offset" at bounding box center [424, 24] width 54 height 29
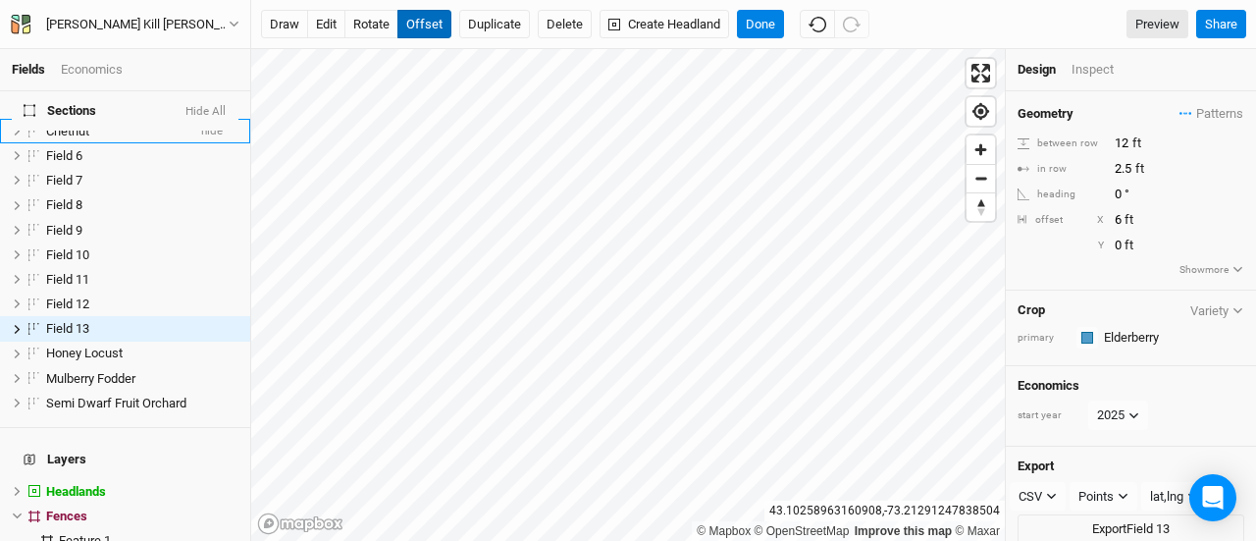
type input "5"
click at [753, 21] on button "Done" at bounding box center [760, 24] width 47 height 29
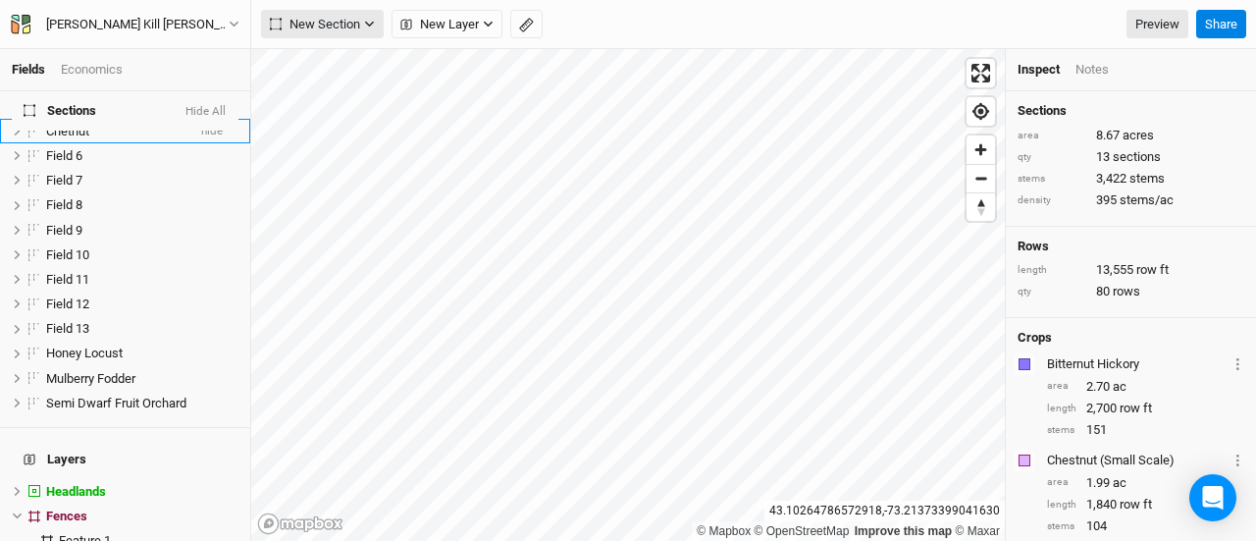
click at [338, 28] on span "New Section" at bounding box center [315, 25] width 90 height 20
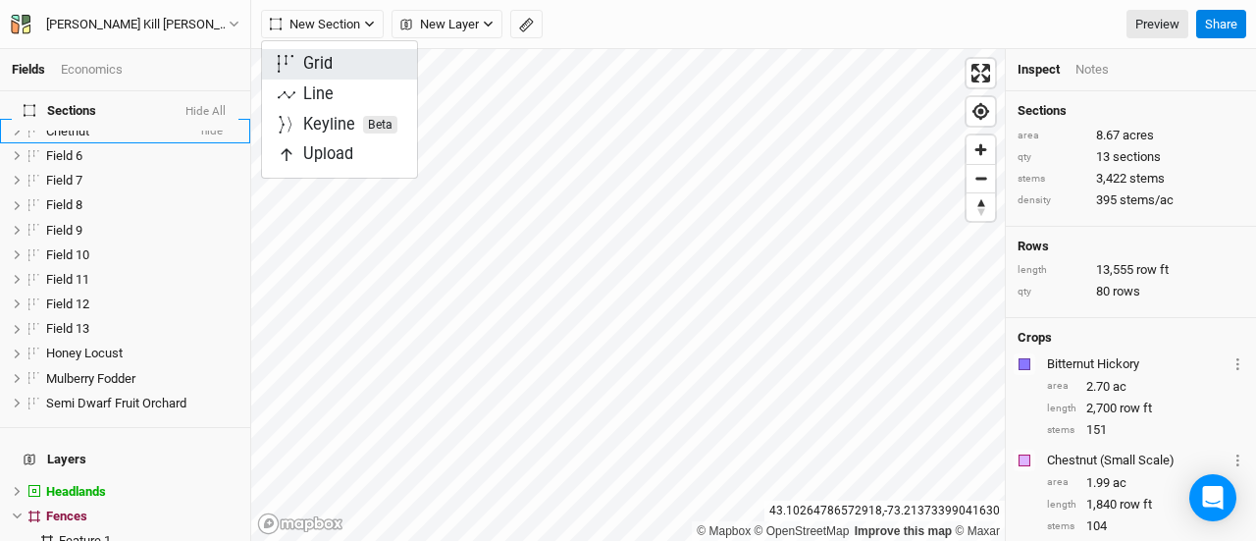
click at [333, 57] on button "Grid" at bounding box center [339, 64] width 155 height 30
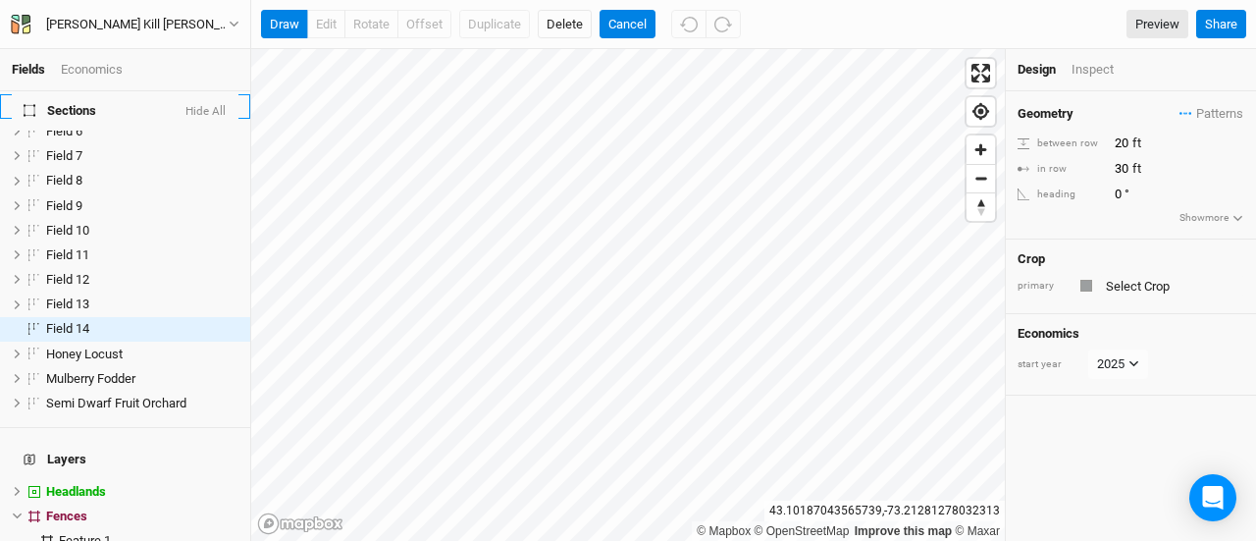
scroll to position [0, 0]
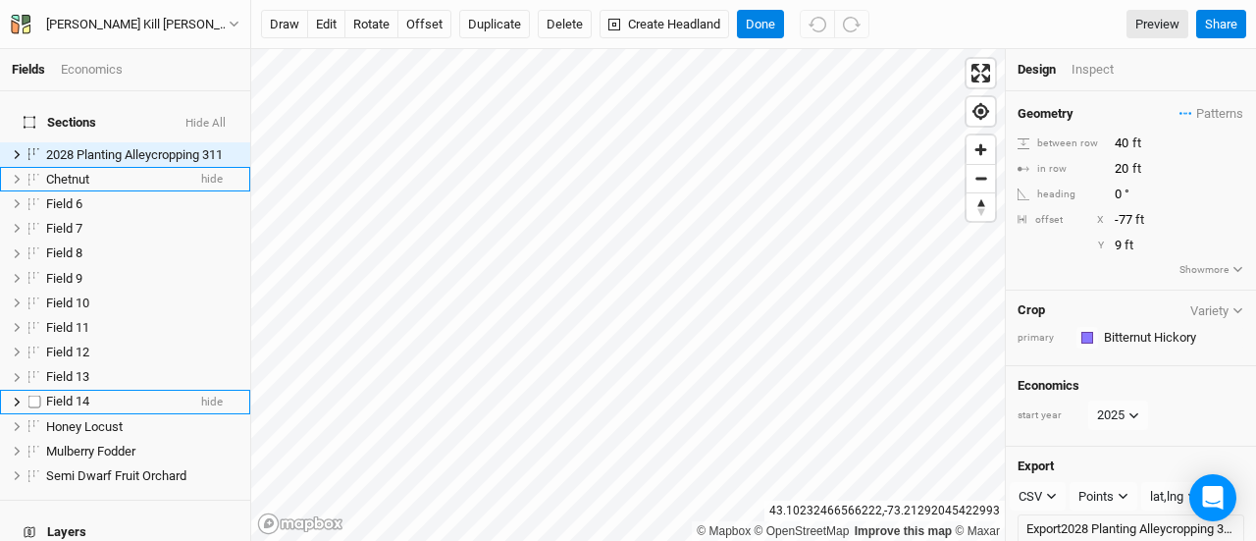
click at [124, 394] on div "Field 14" at bounding box center [115, 402] width 139 height 16
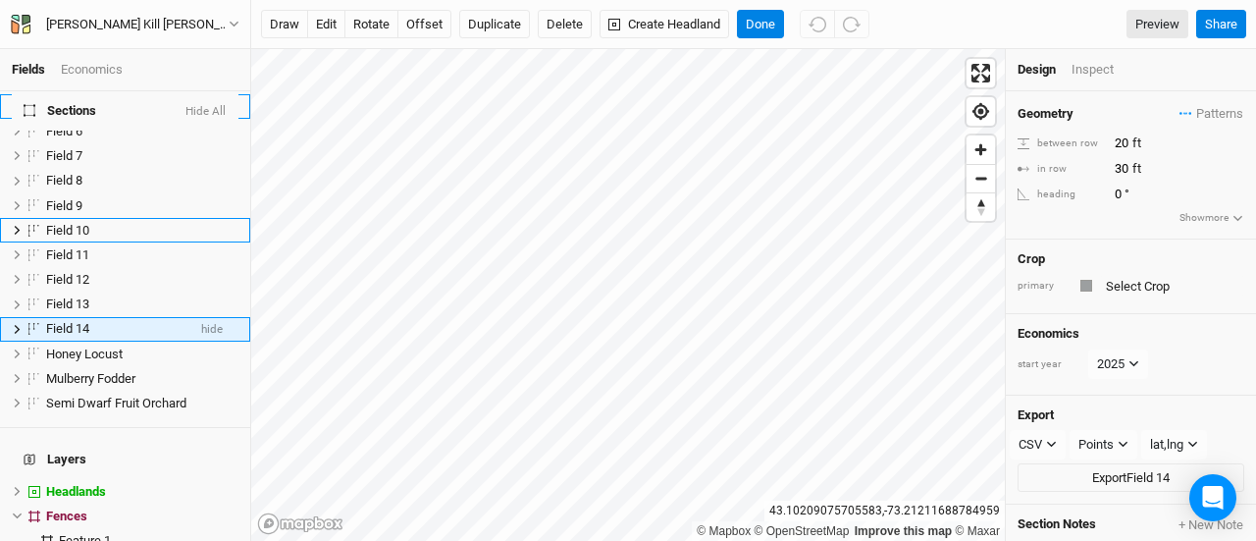
scroll to position [73, 0]
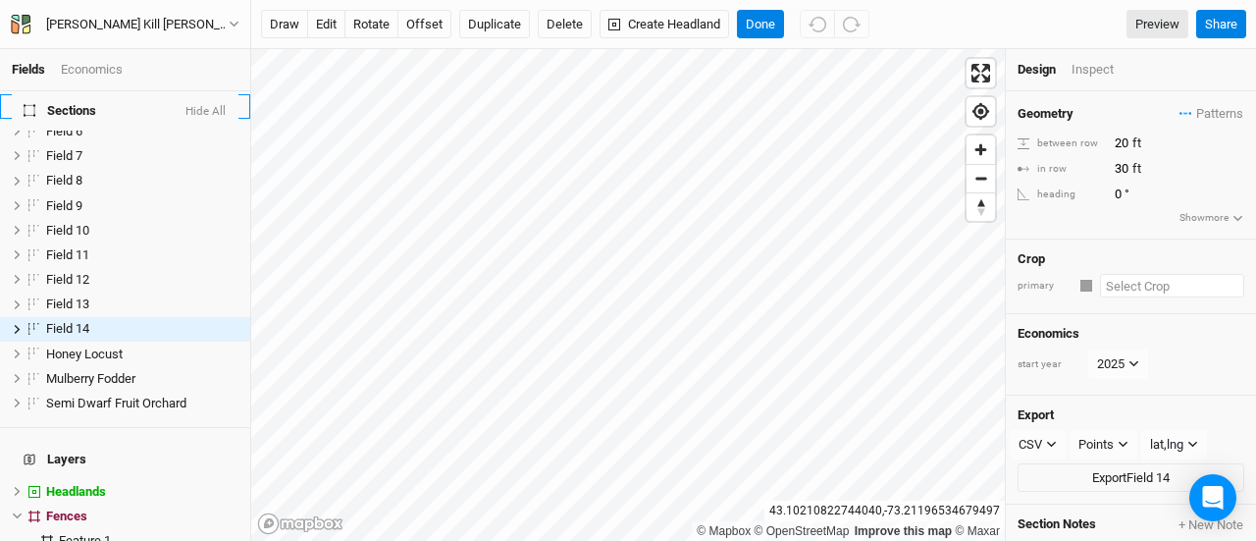
click at [1144, 280] on input "text" at bounding box center [1172, 286] width 144 height 24
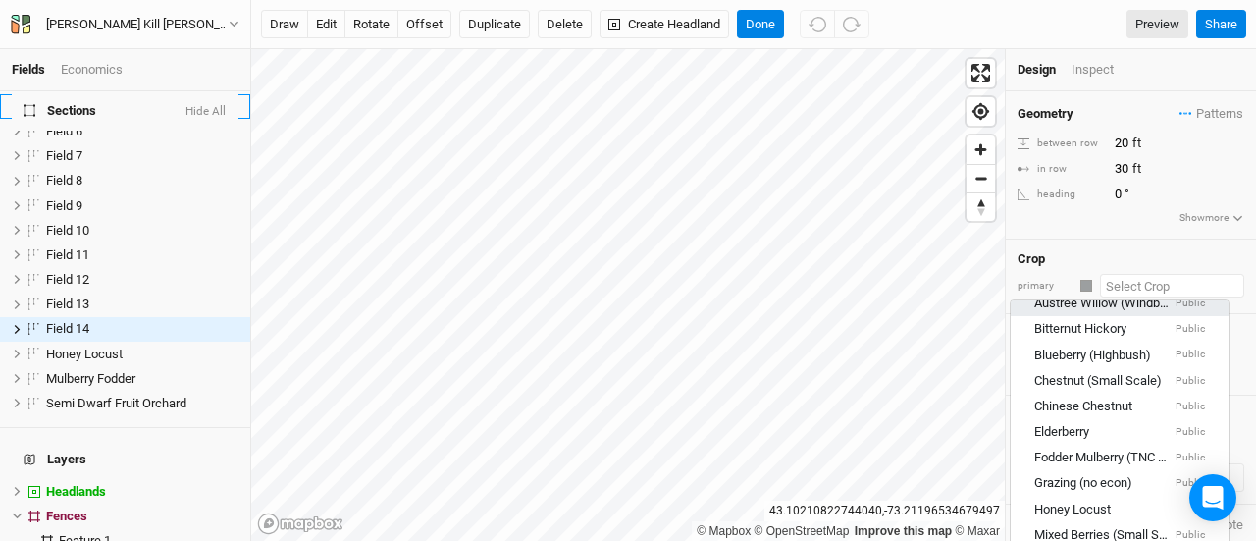
scroll to position [136, 0]
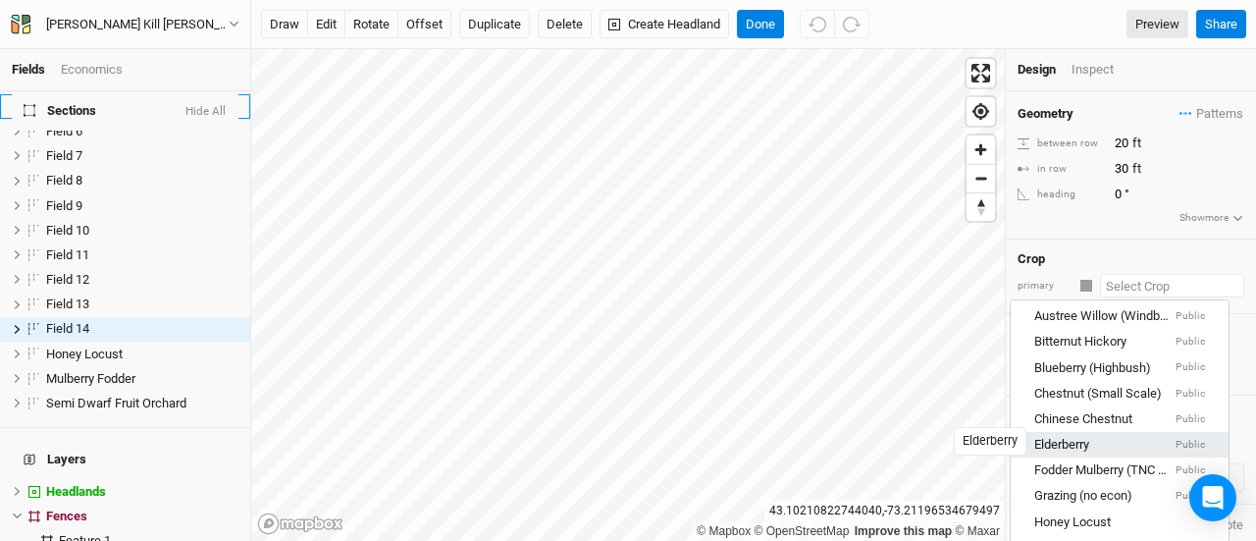
click at [1088, 437] on div "Elderberry" at bounding box center [1061, 446] width 55 height 18
type input "12"
type input "2.5"
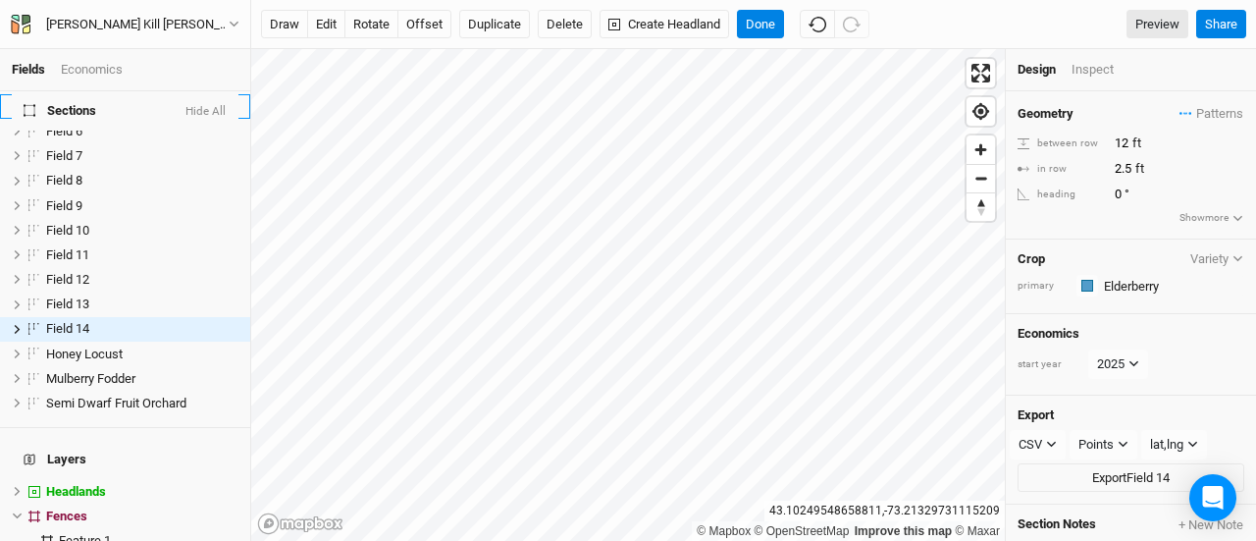
scroll to position [73, 0]
click at [765, 21] on button "Done" at bounding box center [760, 24] width 47 height 29
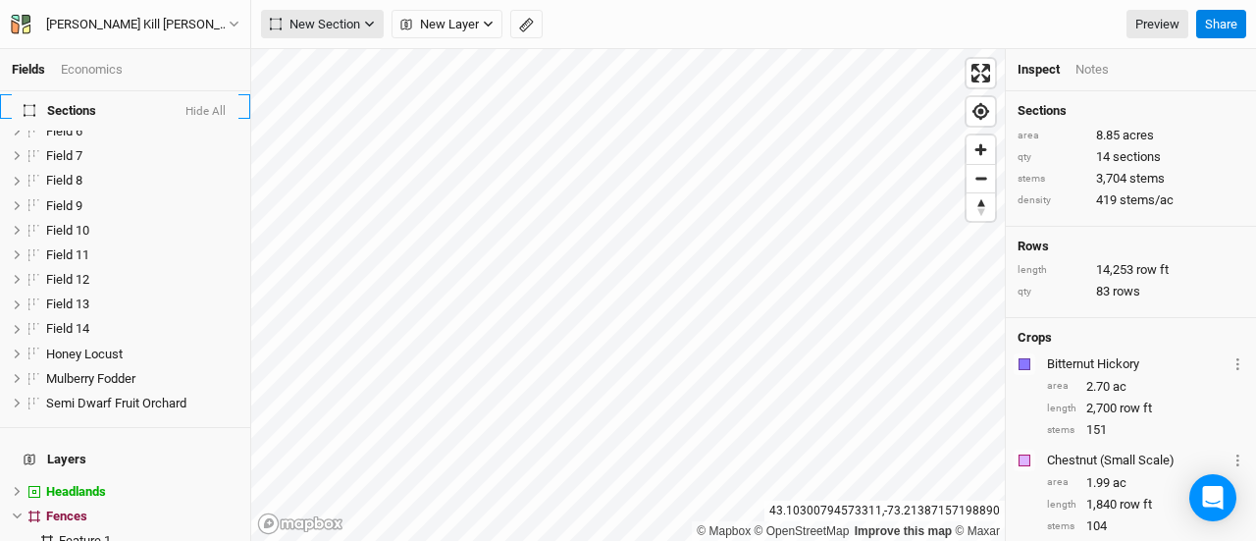
click at [334, 20] on span "New Section" at bounding box center [315, 25] width 90 height 20
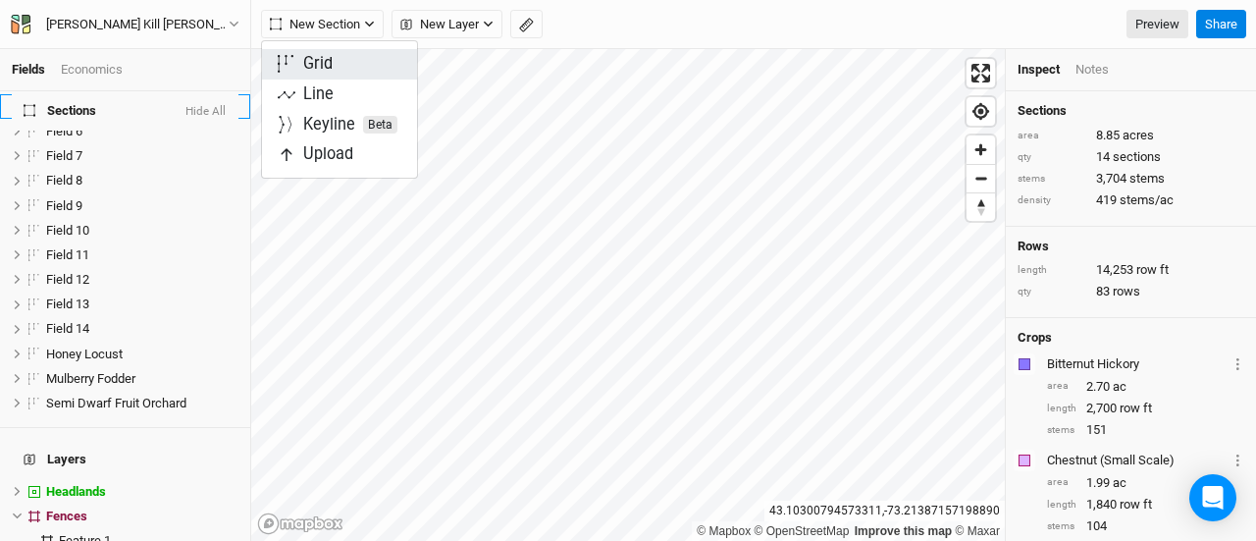
click at [327, 58] on div "Grid" at bounding box center [317, 64] width 29 height 23
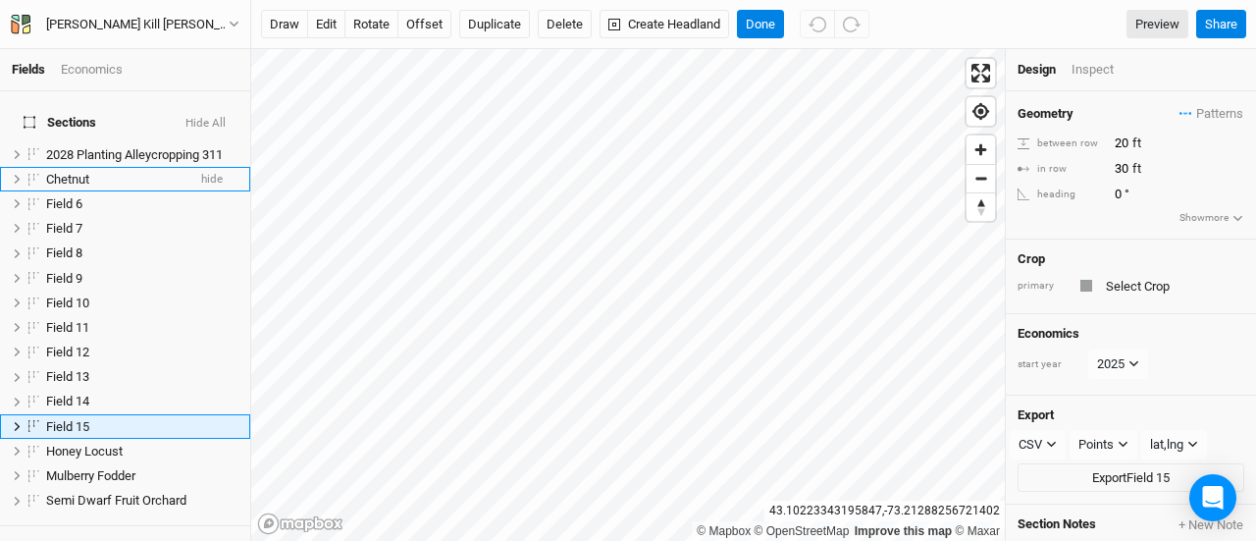
scroll to position [97, 0]
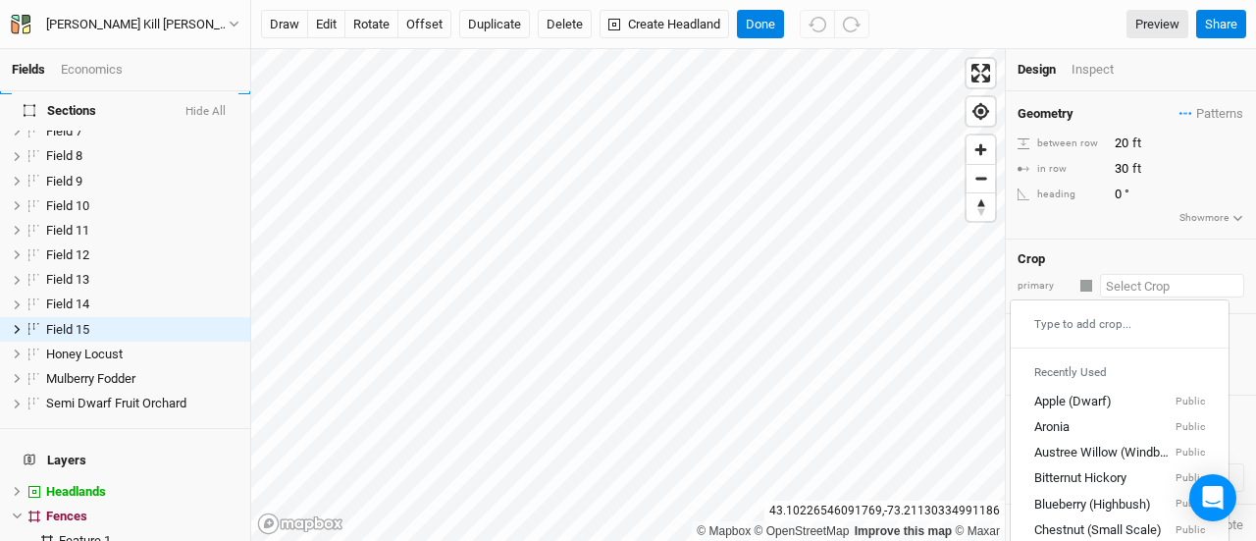
click at [1145, 283] on input "text" at bounding box center [1172, 286] width 144 height 24
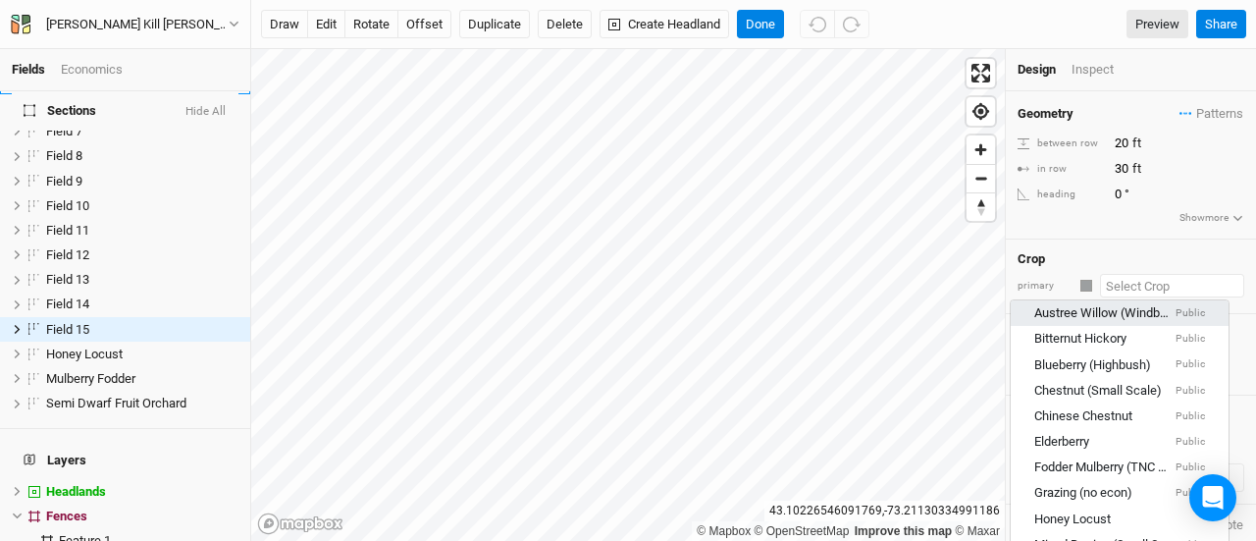
scroll to position [140, 0]
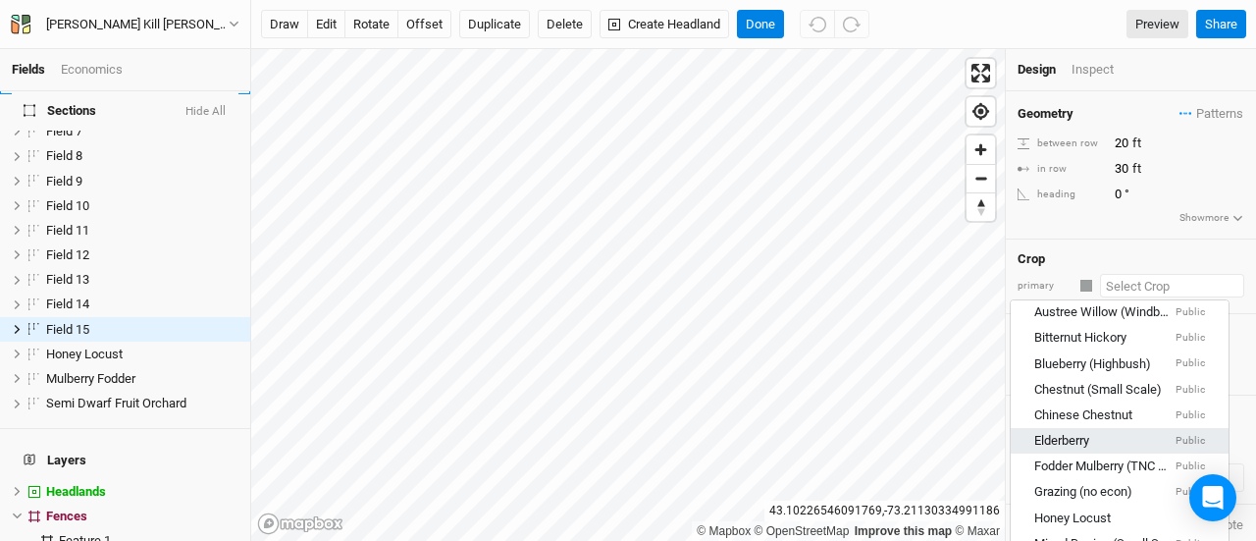
click at [1095, 433] on div "Elderberry Public" at bounding box center [1119, 442] width 171 height 18
type input "12"
type input "2.5"
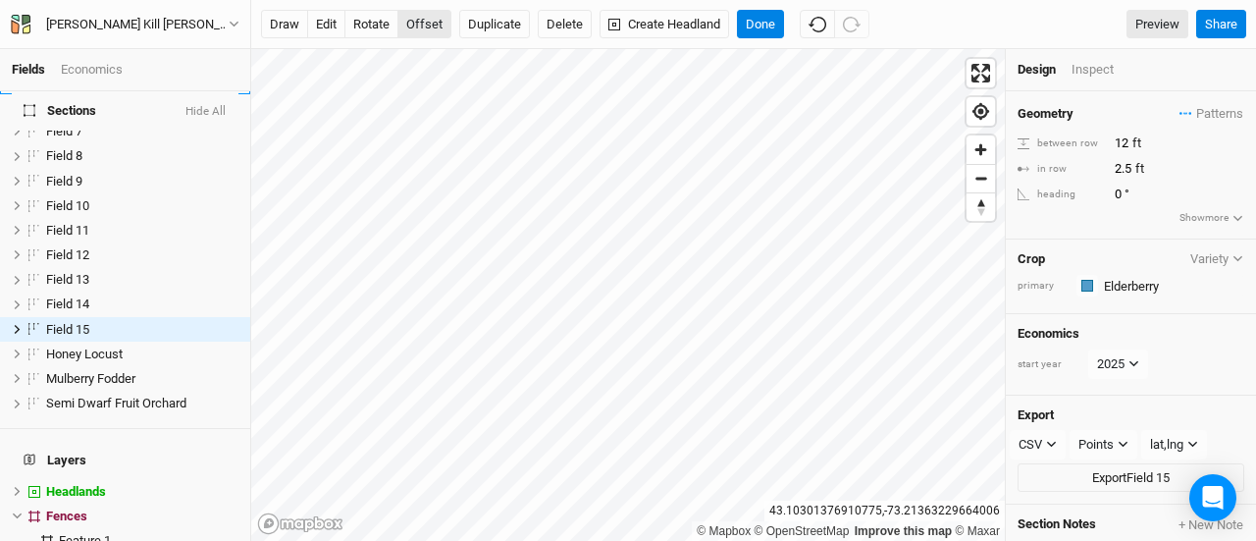
click at [430, 25] on button "offset" at bounding box center [424, 24] width 54 height 29
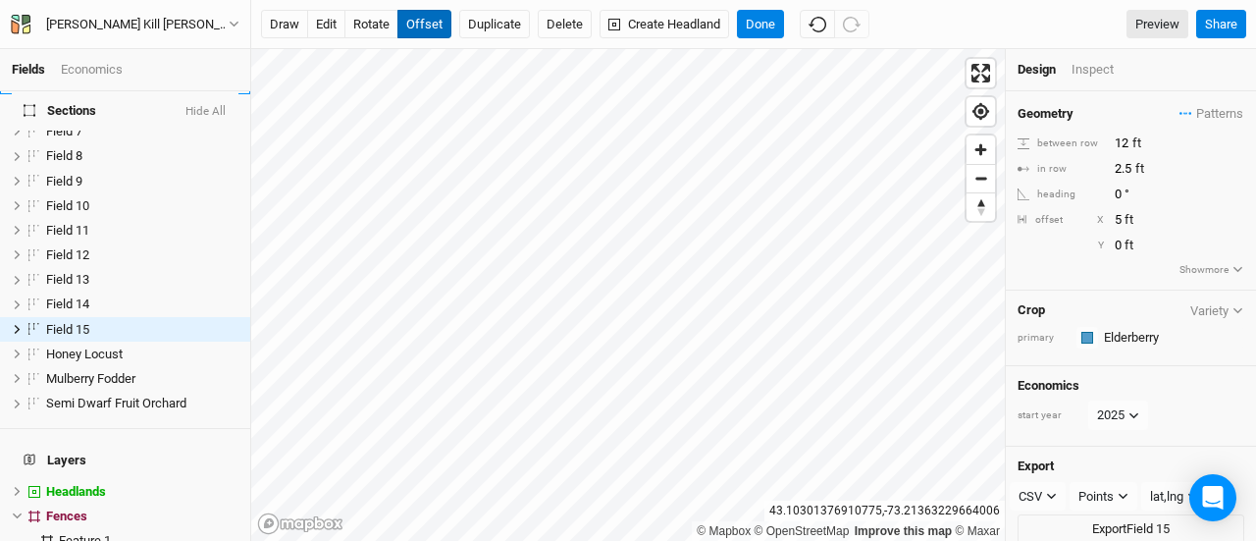
type input "6"
click at [752, 21] on button "Done" at bounding box center [760, 24] width 47 height 29
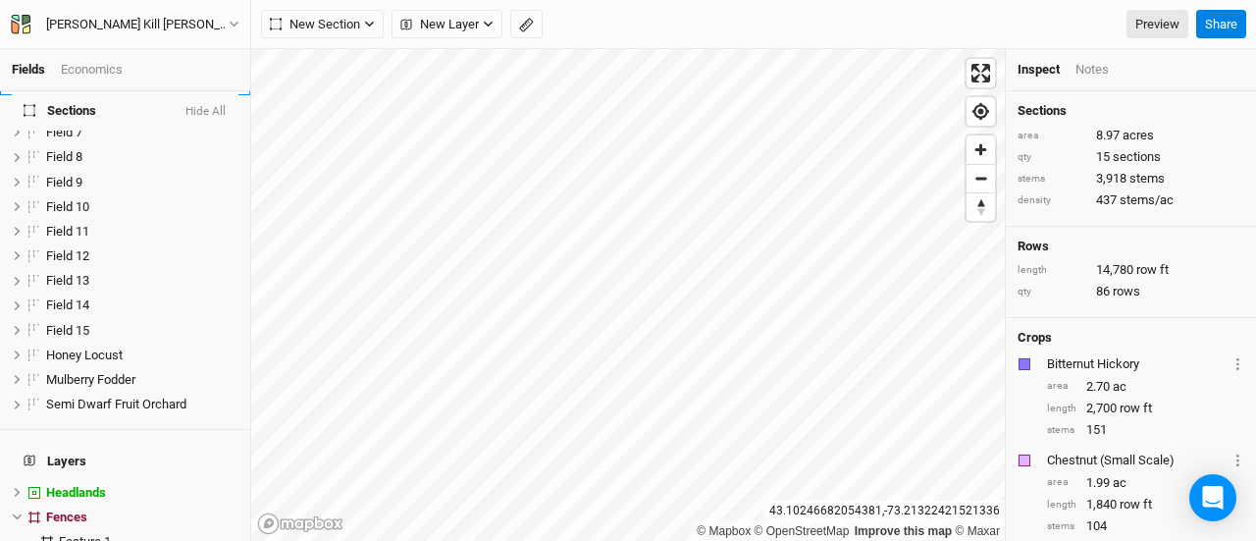
scroll to position [97, 0]
click at [319, 19] on span "New Section" at bounding box center [315, 25] width 90 height 20
click at [342, 62] on button "Grid" at bounding box center [339, 64] width 155 height 30
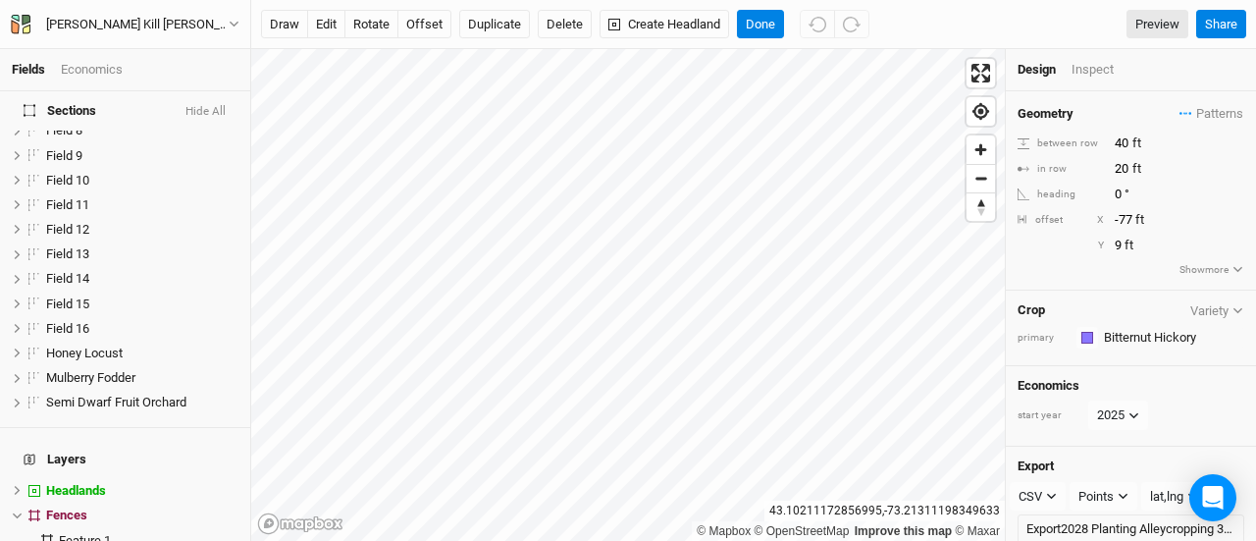
scroll to position [0, 0]
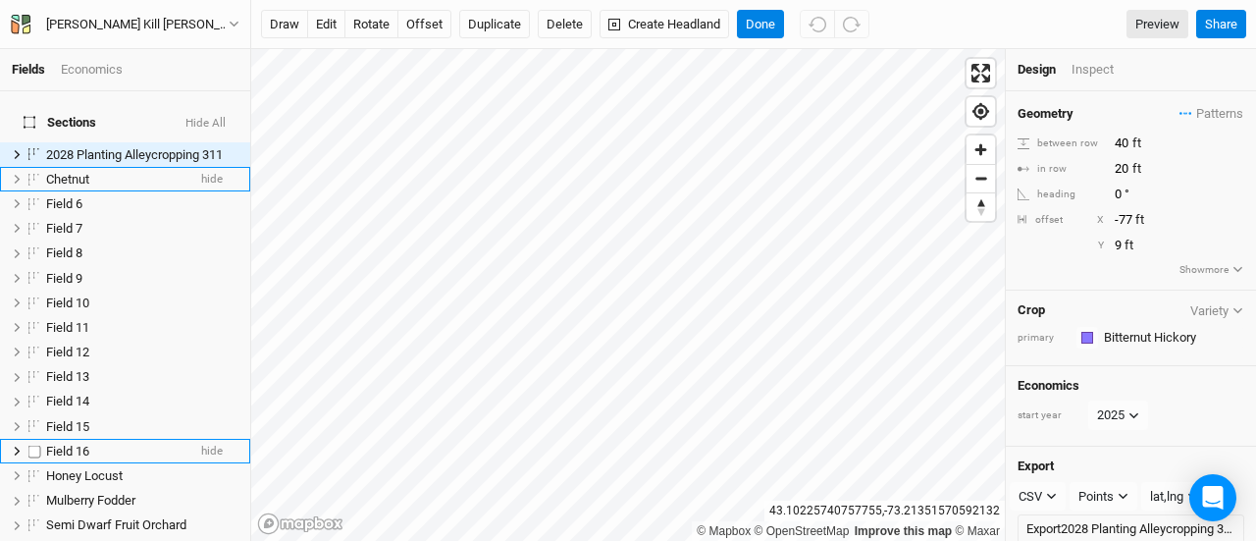
click at [118, 439] on li "Field 16 hide" at bounding box center [125, 451] width 250 height 25
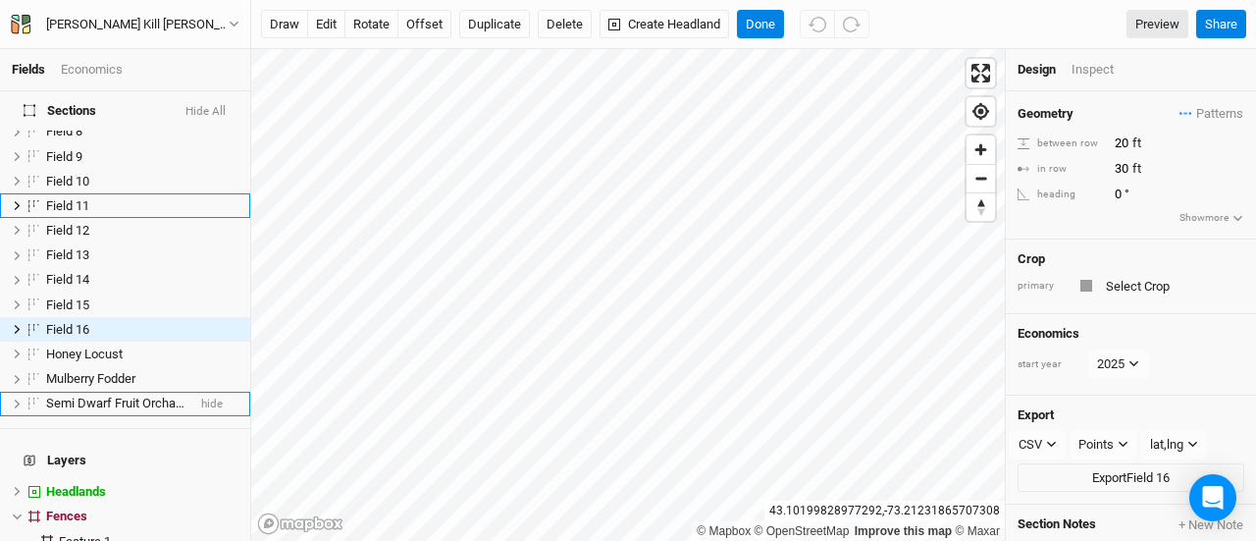
scroll to position [122, 0]
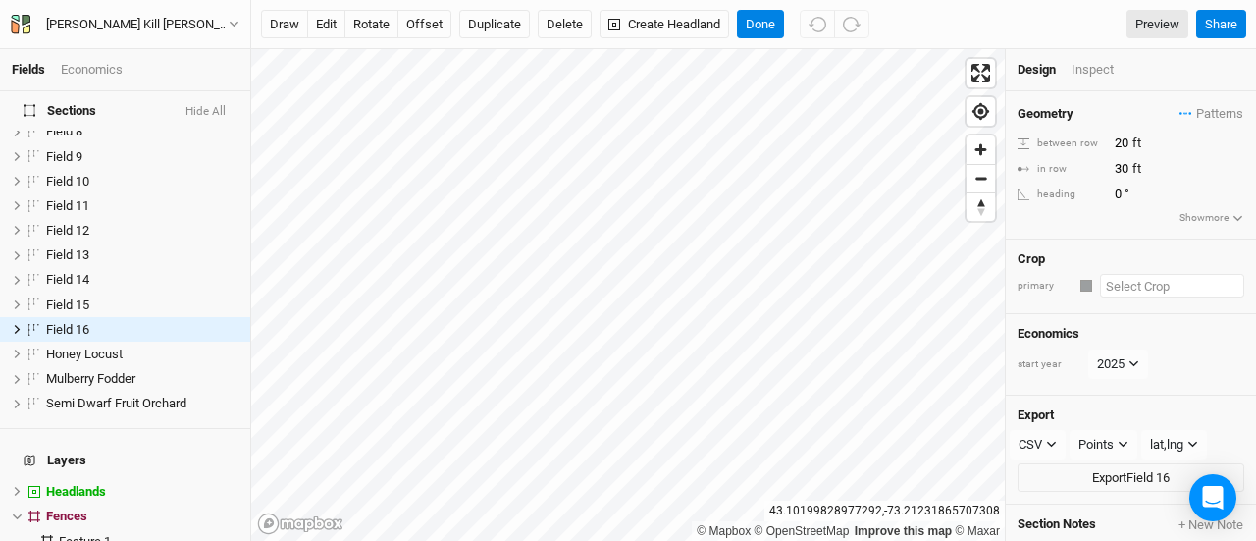
click at [1140, 283] on input "text" at bounding box center [1172, 286] width 144 height 24
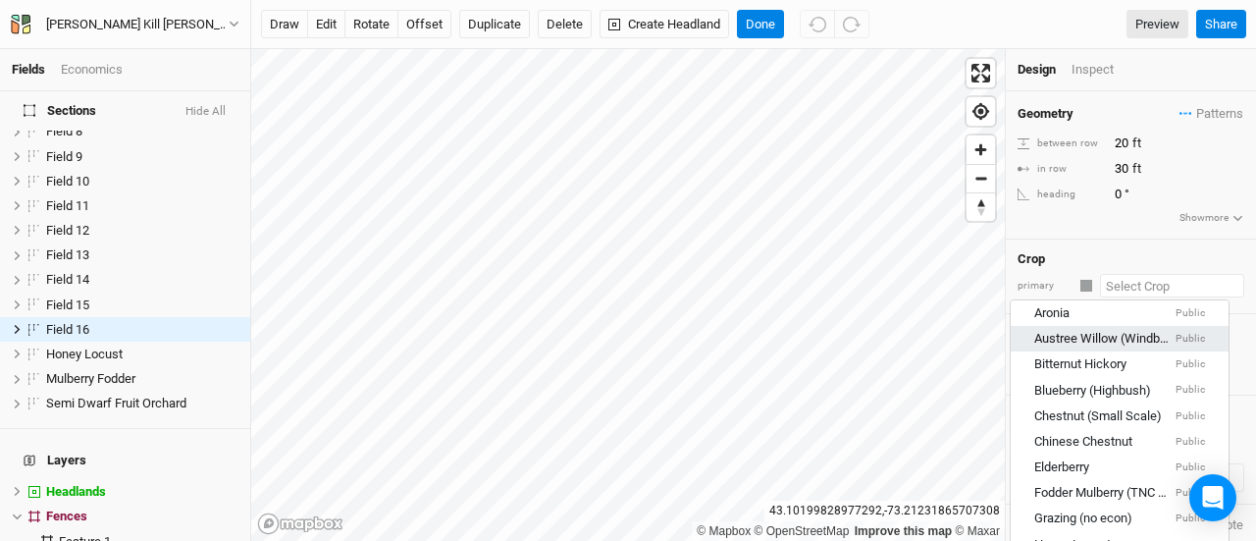
scroll to position [120, 0]
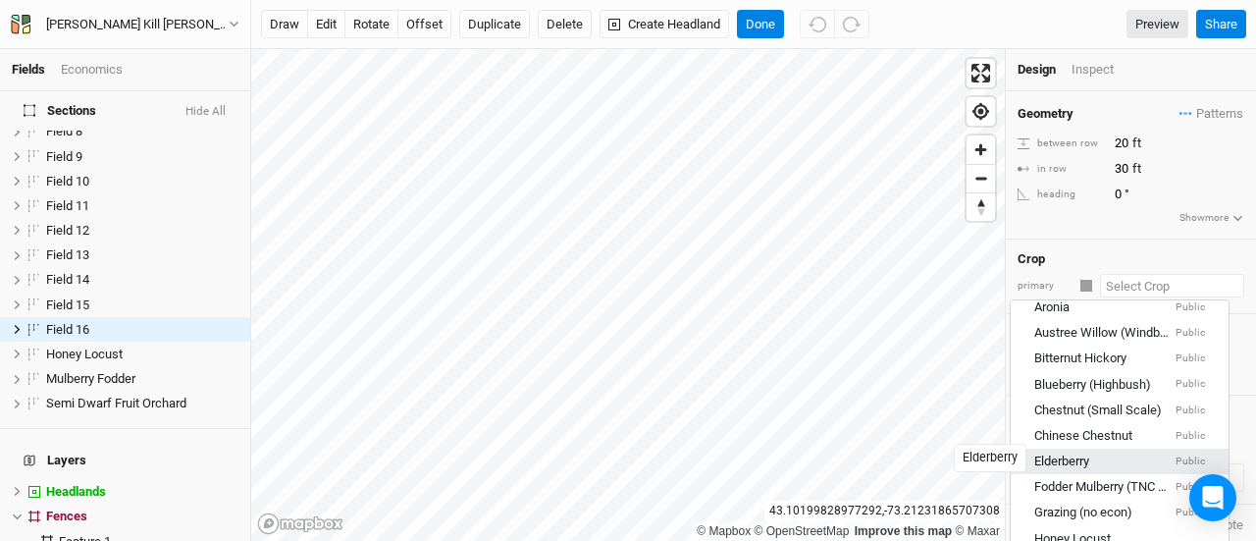
click at [1088, 454] on div "Elderberry" at bounding box center [1061, 462] width 55 height 18
type input "12"
type input "2.5"
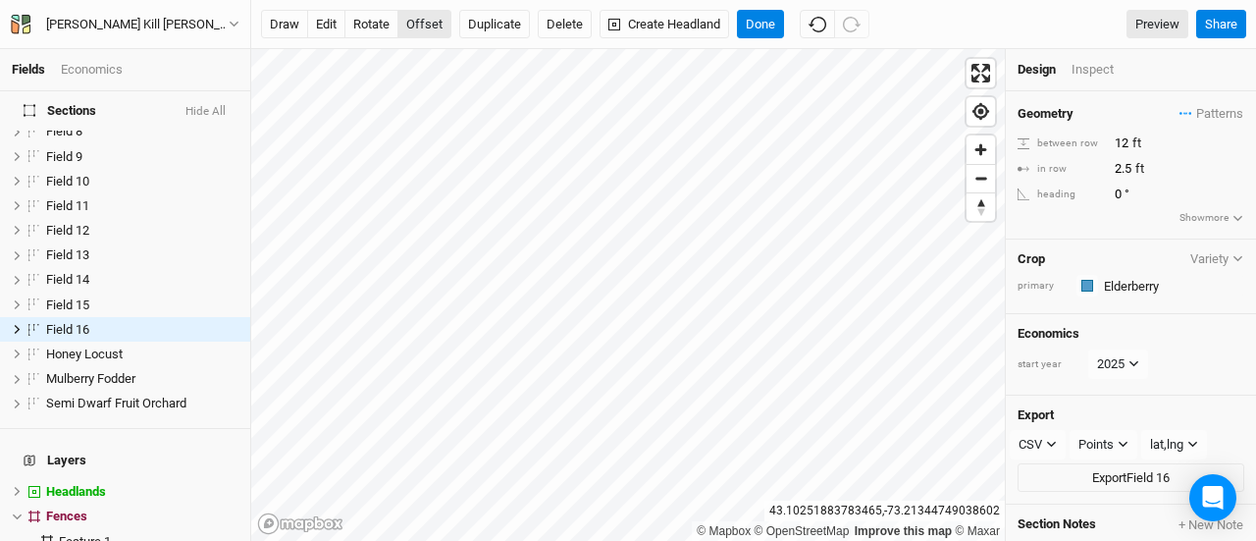
scroll to position [122, 0]
click at [421, 32] on button "offset" at bounding box center [424, 24] width 54 height 29
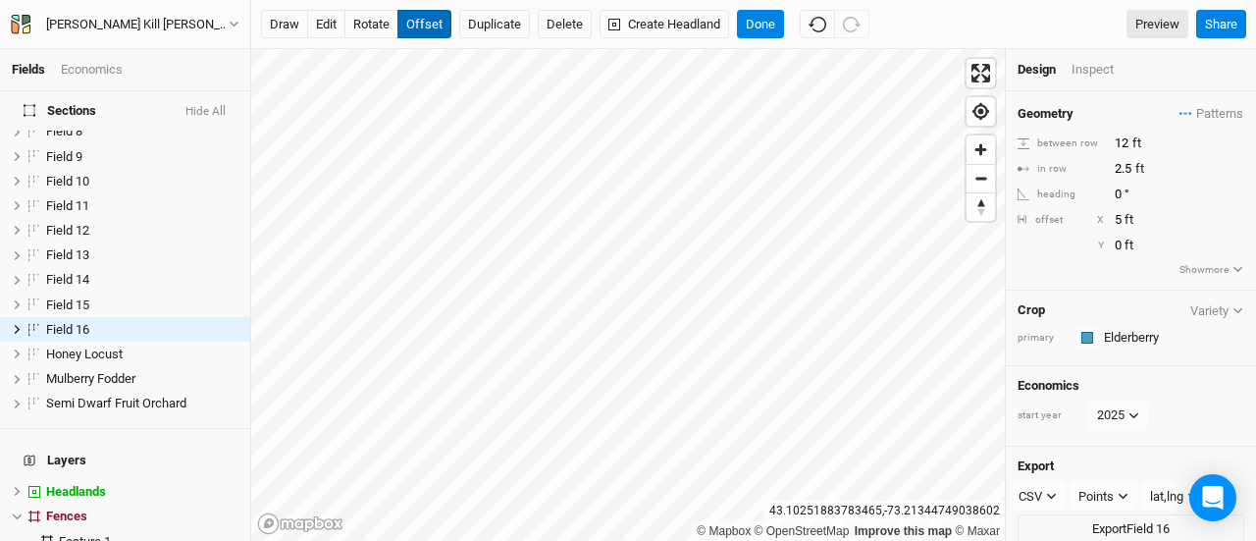
type input "6"
click at [758, 23] on button "Done" at bounding box center [760, 24] width 47 height 29
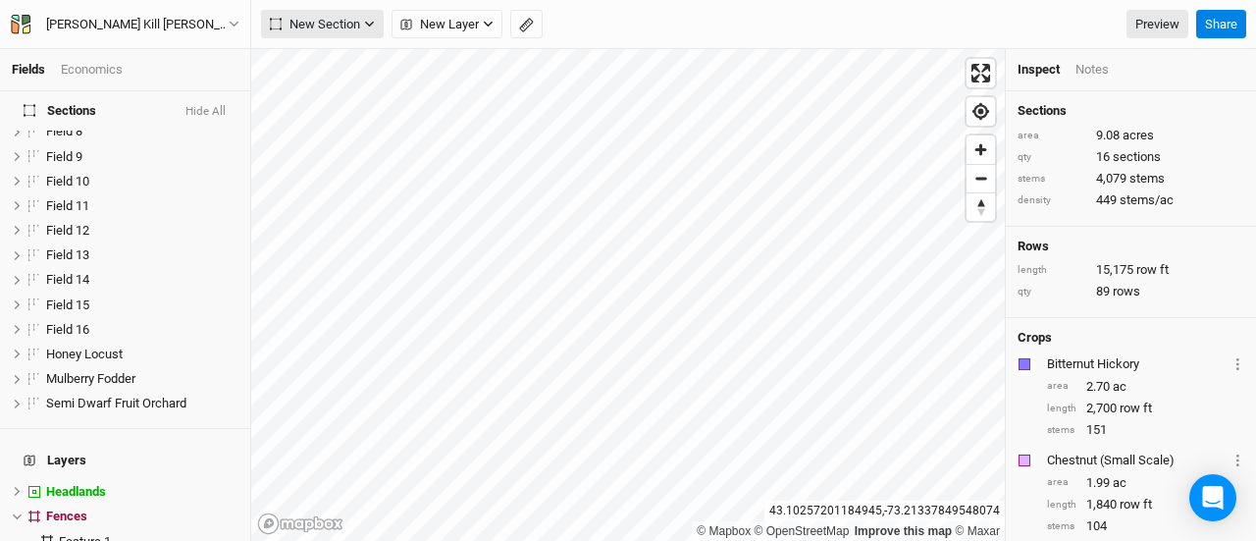
click at [328, 25] on span "New Section" at bounding box center [315, 25] width 90 height 20
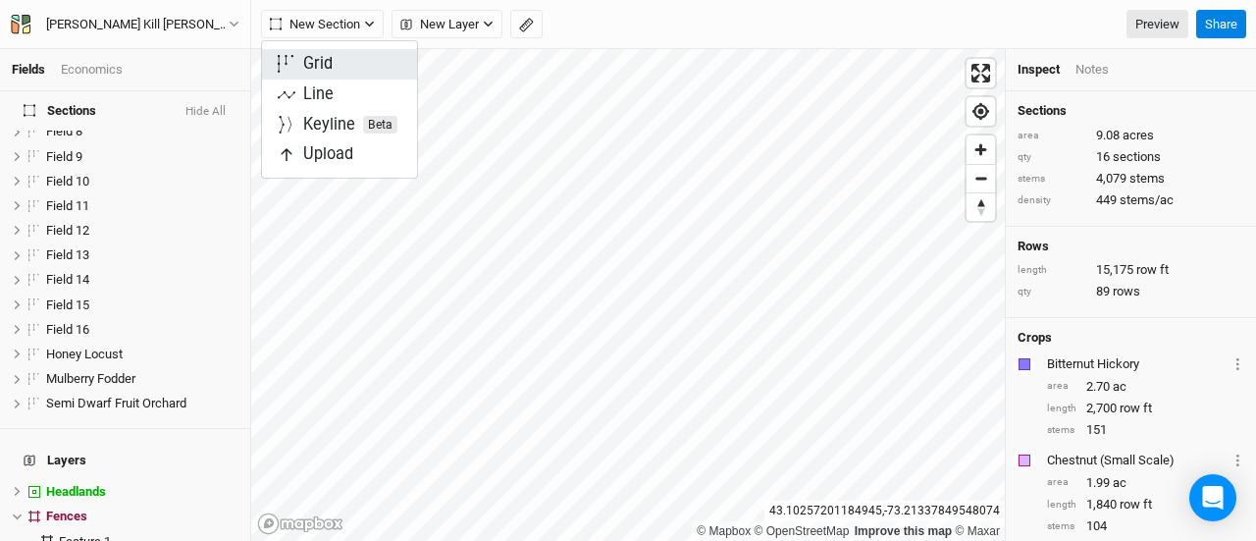
click at [326, 62] on div "Grid" at bounding box center [317, 64] width 29 height 23
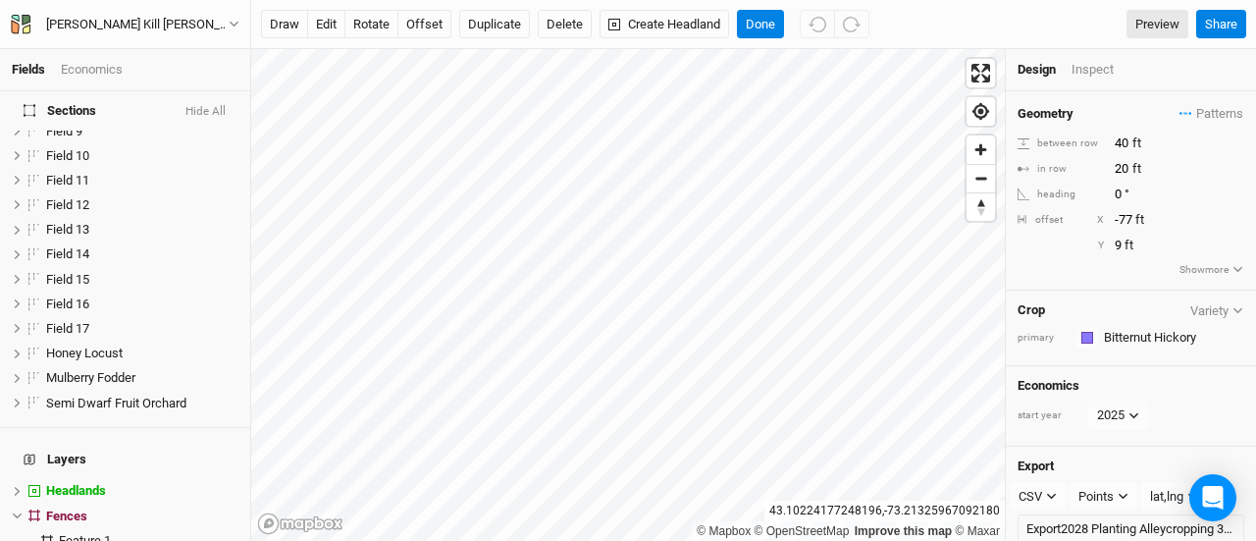
scroll to position [0, 0]
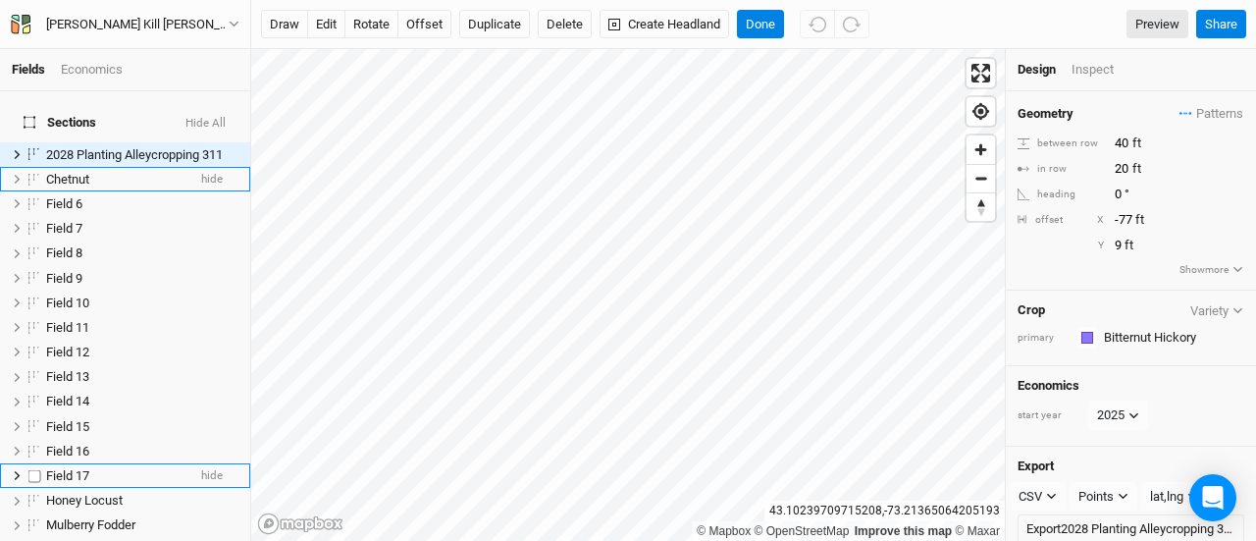
click at [85, 468] on span "Field 17" at bounding box center [67, 475] width 43 height 15
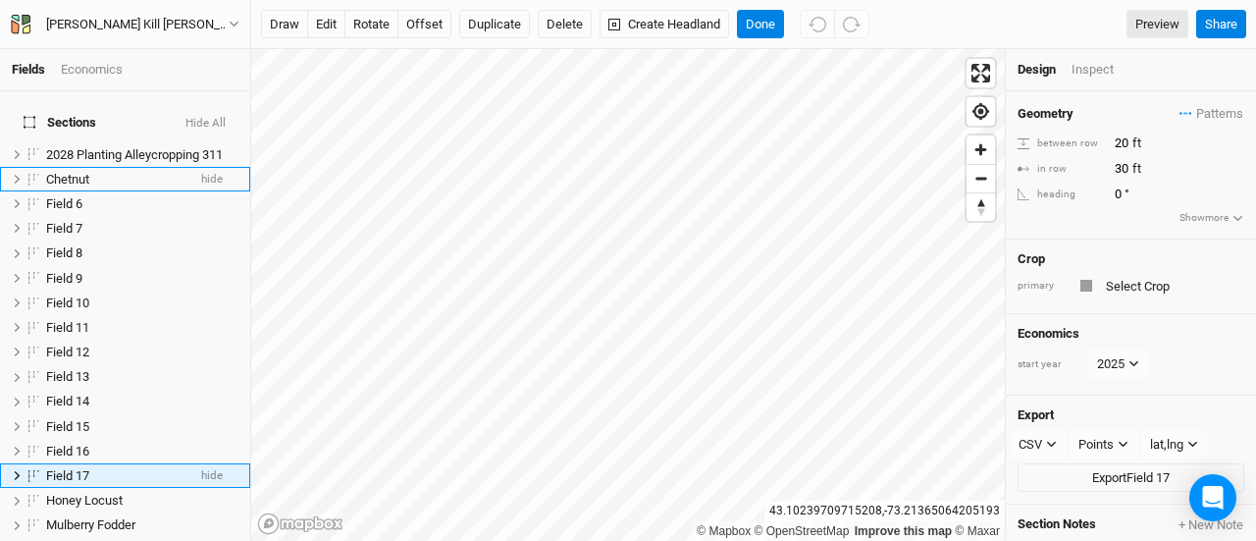
scroll to position [147, 0]
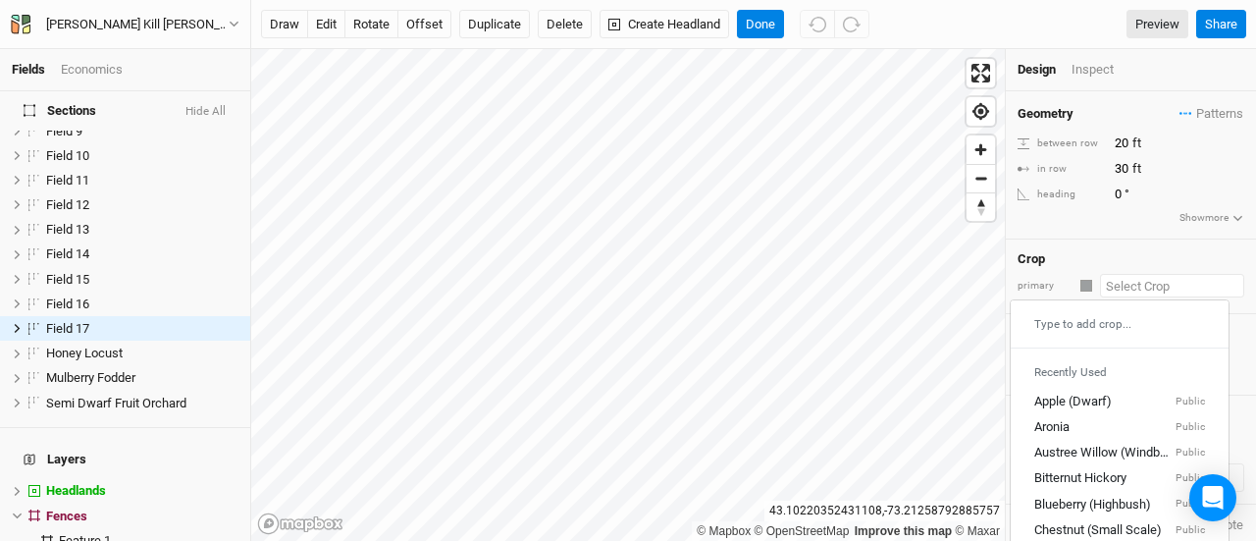
click at [1140, 291] on input "text" at bounding box center [1172, 286] width 144 height 24
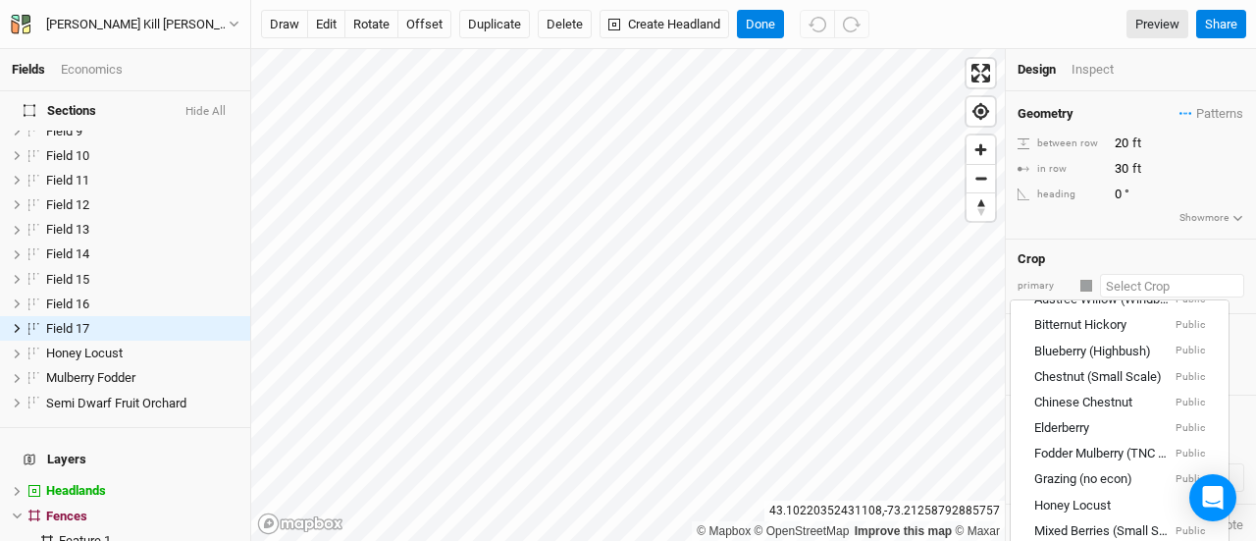
scroll to position [155, 0]
click at [1112, 419] on div "Elderberry Public" at bounding box center [1119, 427] width 171 height 18
type input "12"
type input "2.5"
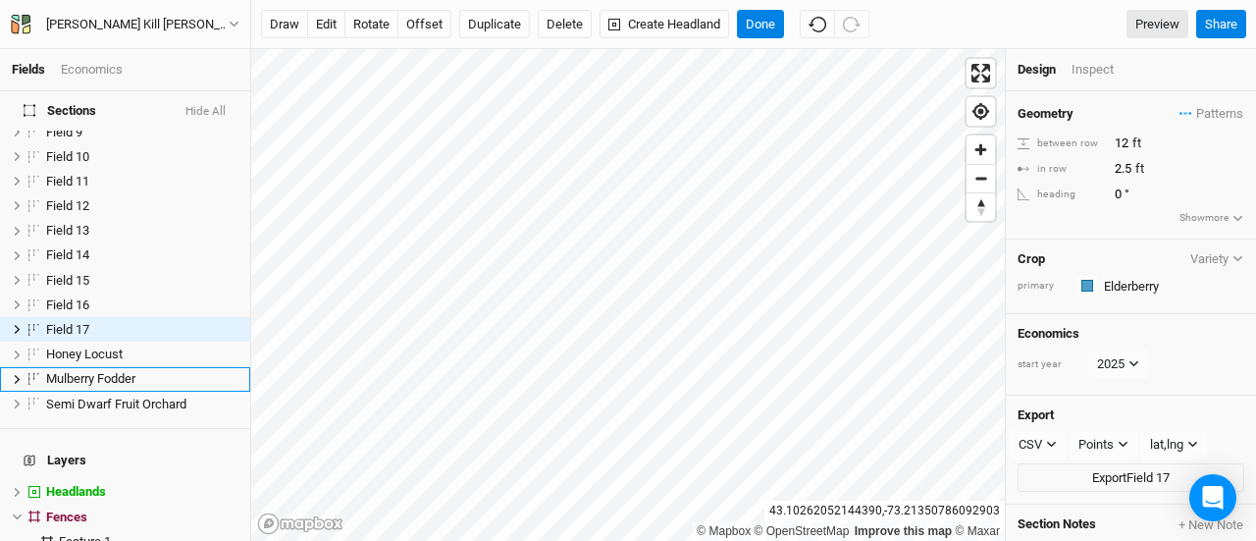
scroll to position [147, 0]
click at [420, 22] on button "offset" at bounding box center [424, 24] width 54 height 29
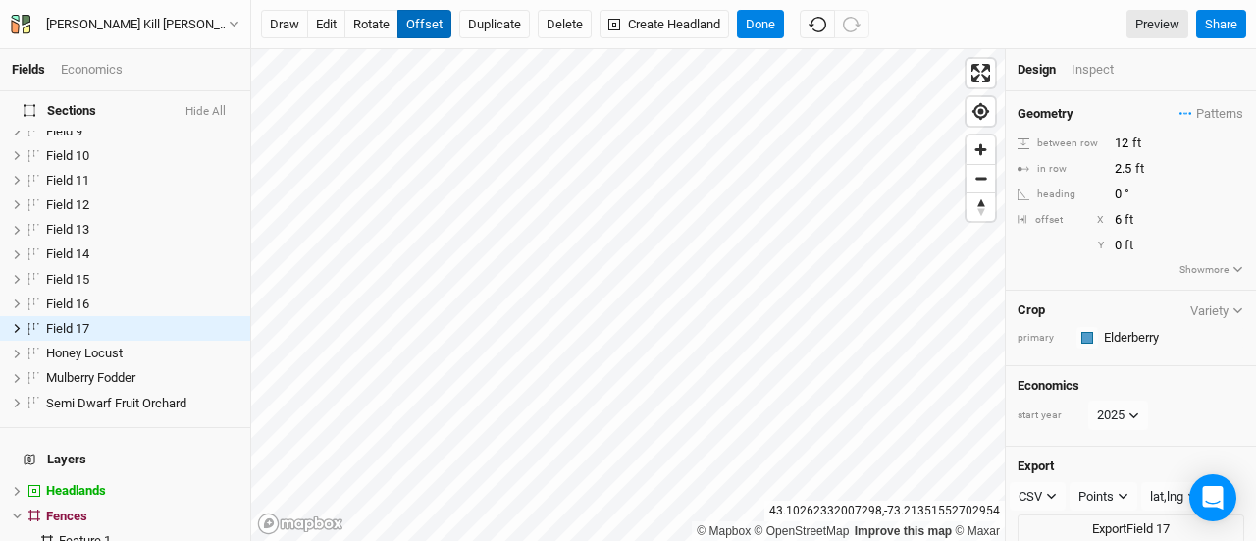
type input "5"
click at [758, 21] on button "Done" at bounding box center [760, 24] width 47 height 29
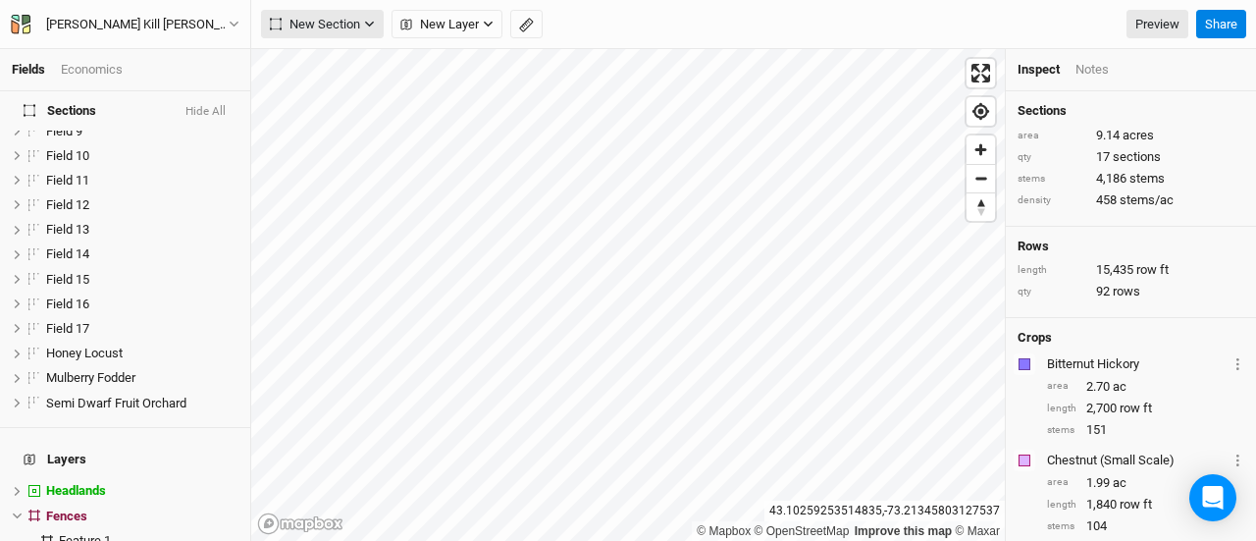
click at [312, 26] on span "New Section" at bounding box center [315, 25] width 90 height 20
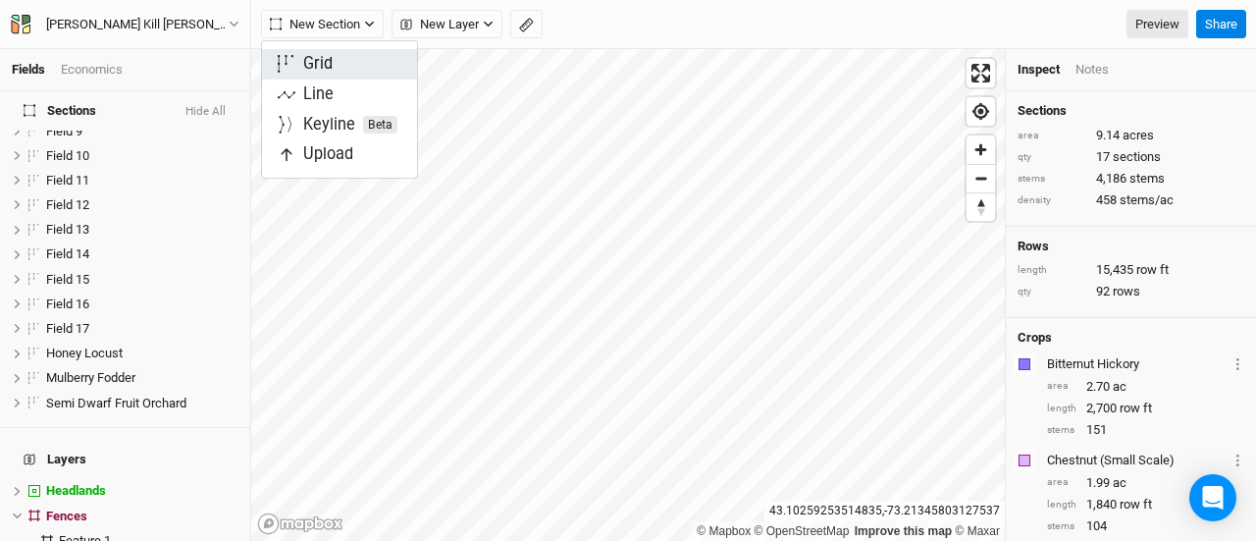
click at [310, 73] on div "Grid" at bounding box center [317, 64] width 29 height 23
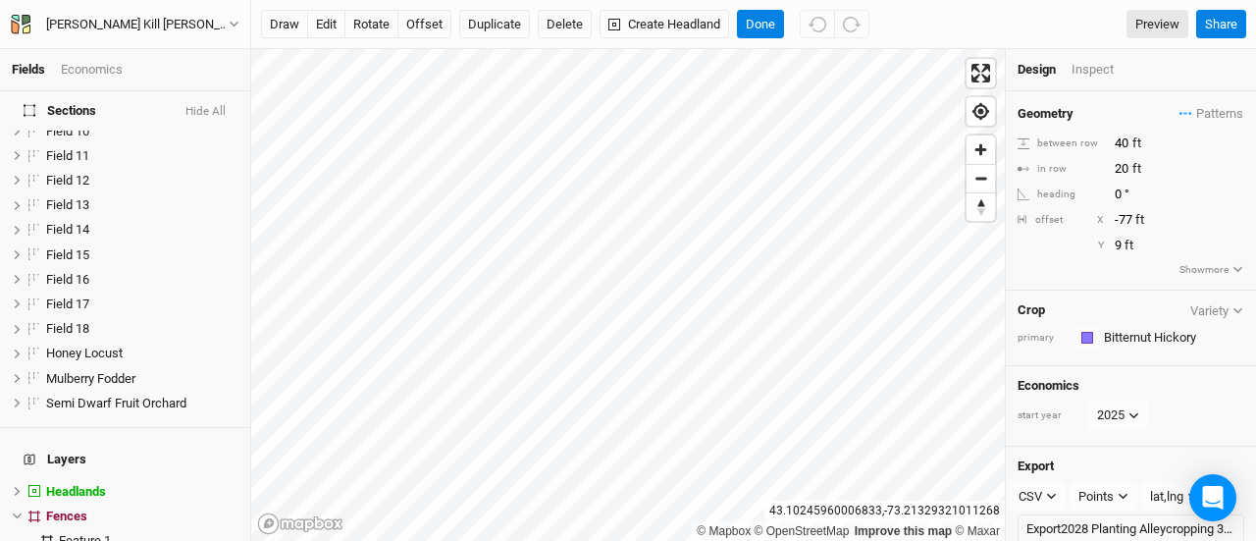
scroll to position [0, 0]
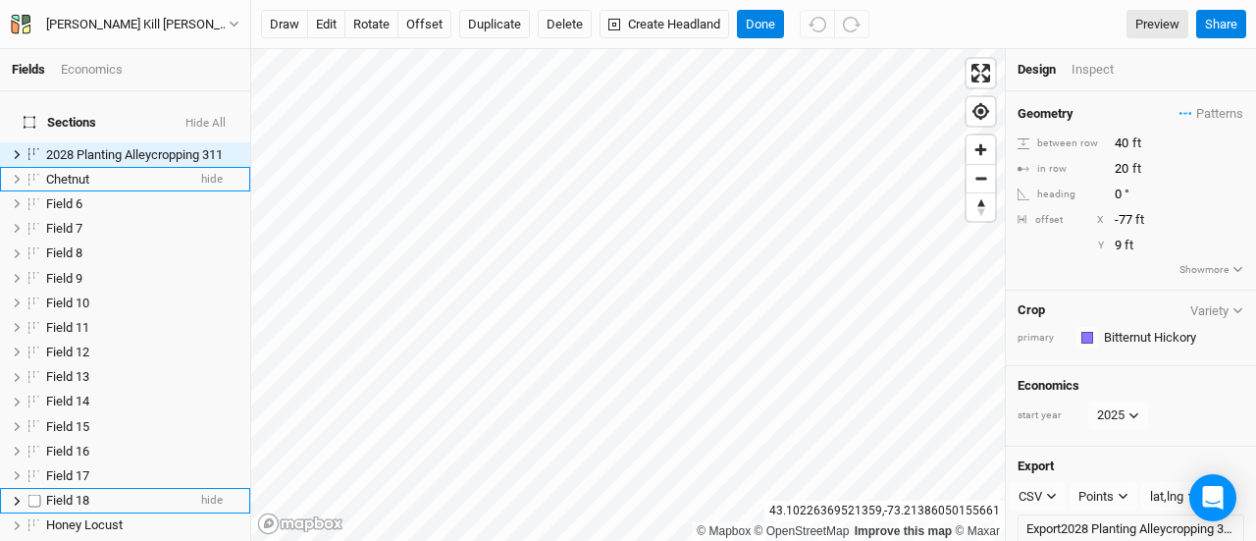
click at [118, 488] on li "Field 18 hide" at bounding box center [125, 500] width 250 height 25
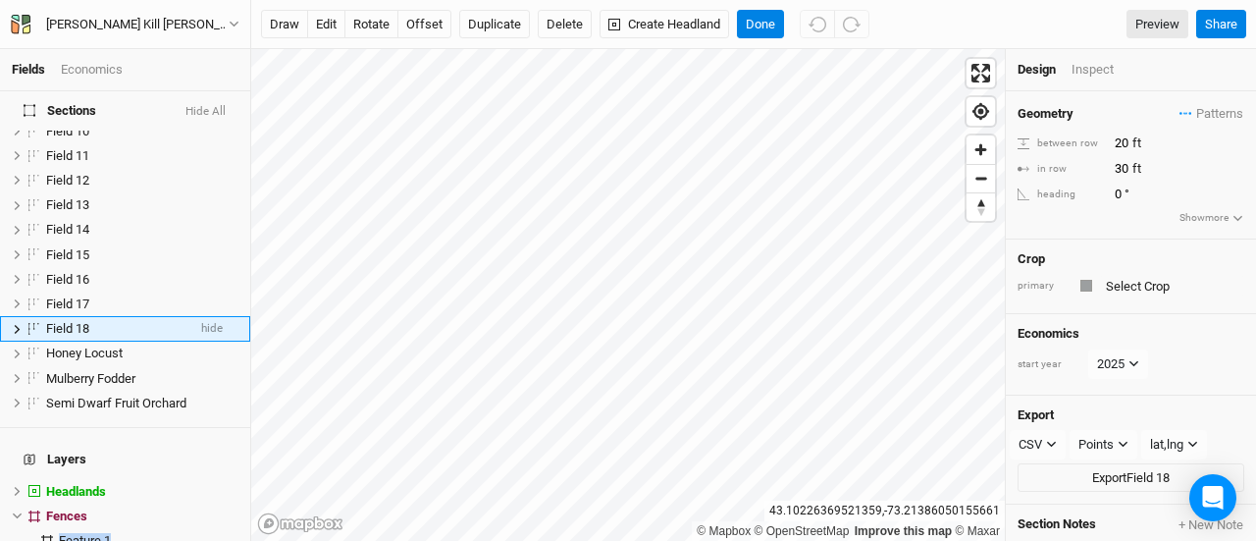
click at [911, 394] on div "Fields Economics Sections Hide All 2028 Planting Alleycropping 311 hide Chetnut…" at bounding box center [628, 270] width 1256 height 541
click at [1134, 277] on input "text" at bounding box center [1172, 286] width 144 height 24
click at [87, 321] on span "Field 18" at bounding box center [67, 328] width 43 height 15
click at [551, 16] on button "Delete" at bounding box center [565, 24] width 54 height 29
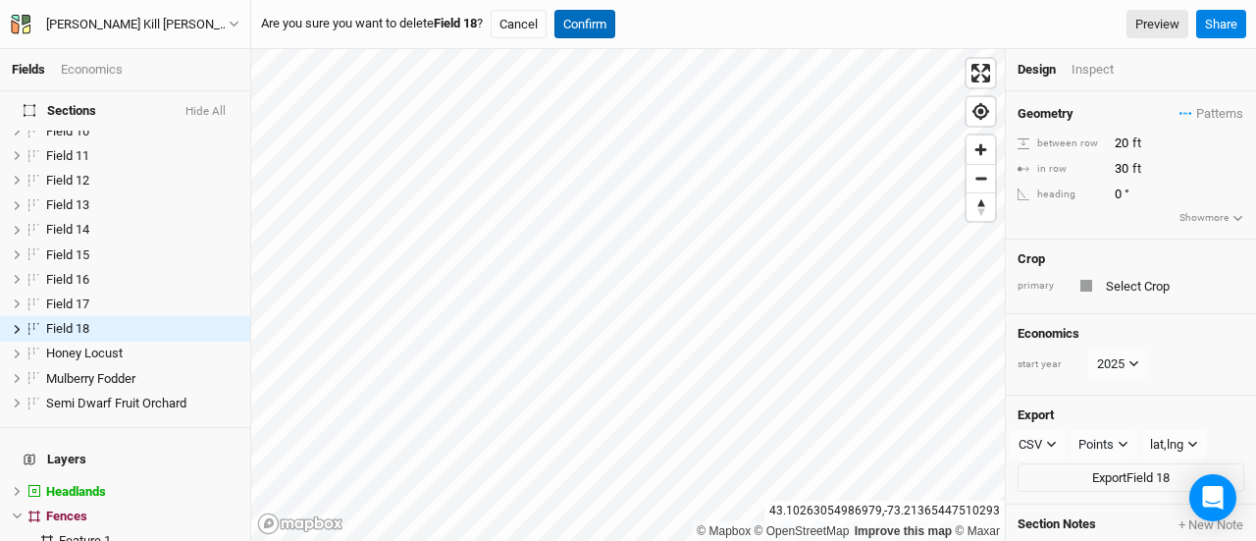
click at [608, 22] on button "Confirm" at bounding box center [584, 24] width 61 height 29
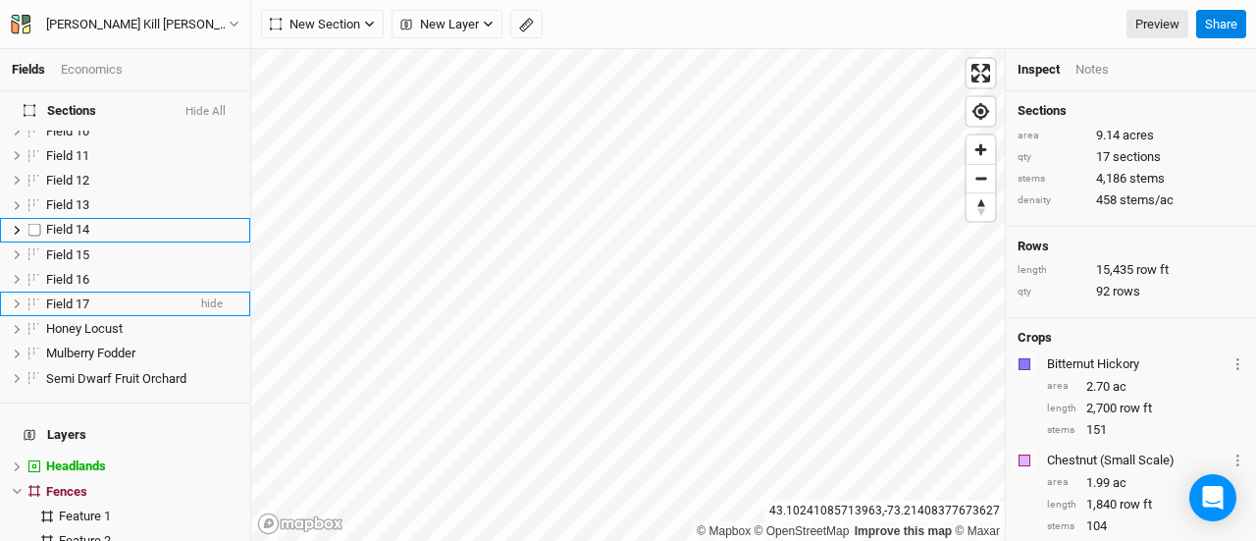
scroll to position [0, 0]
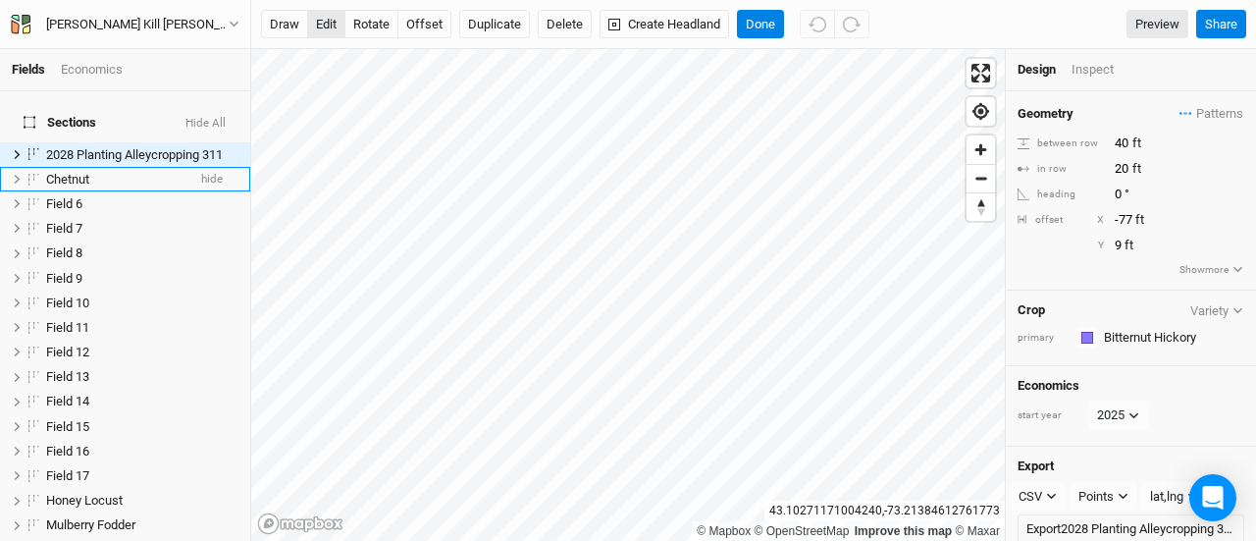
click at [324, 22] on button "edit" at bounding box center [326, 24] width 38 height 29
click at [428, 30] on button "offset" at bounding box center [424, 24] width 54 height 29
type input "-73"
click at [765, 15] on button "Done" at bounding box center [760, 24] width 47 height 29
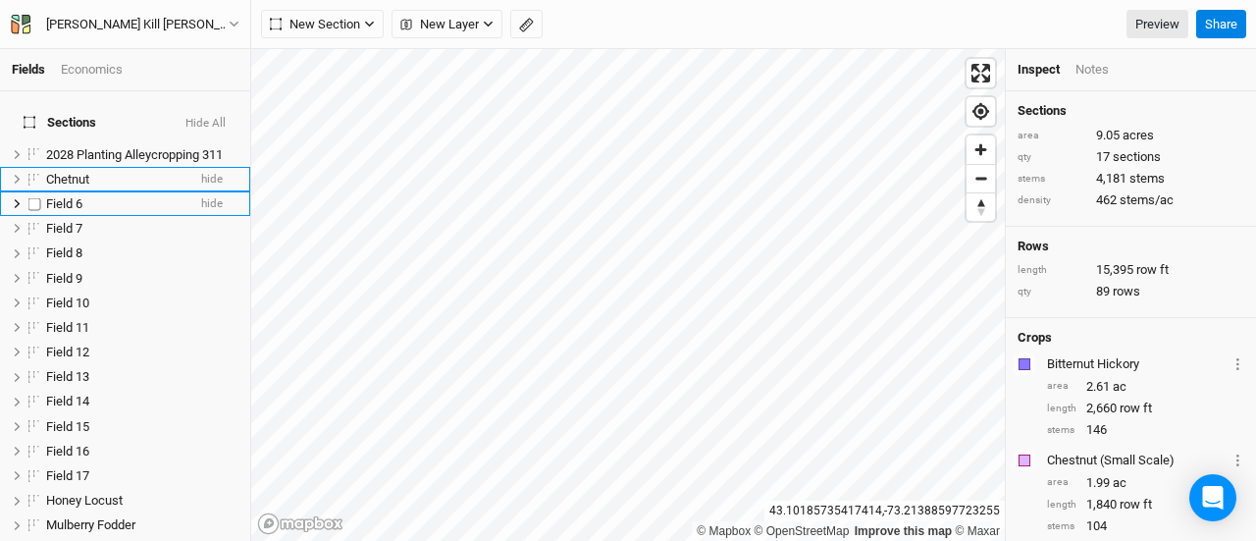
drag, startPoint x: 57, startPoint y: 185, endPoint x: 39, endPoint y: 189, distance: 18.1
click at [57, 196] on span "Field 6" at bounding box center [64, 203] width 36 height 15
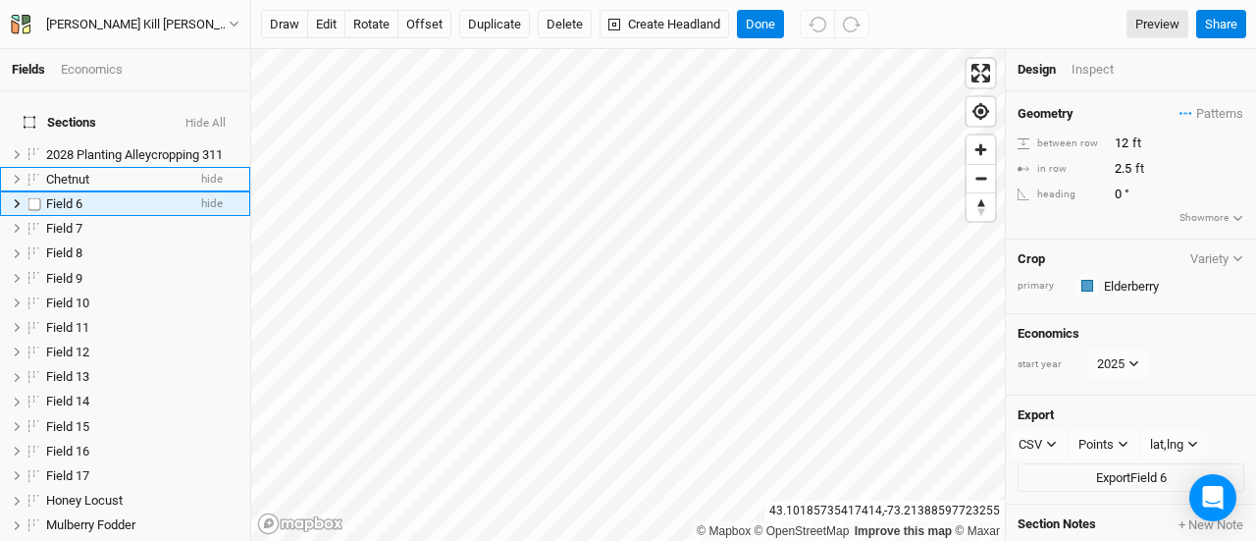
click at [36, 191] on label at bounding box center [35, 203] width 25 height 25
click at [36, 197] on input "checkbox" at bounding box center [34, 203] width 13 height 13
checkbox input "true"
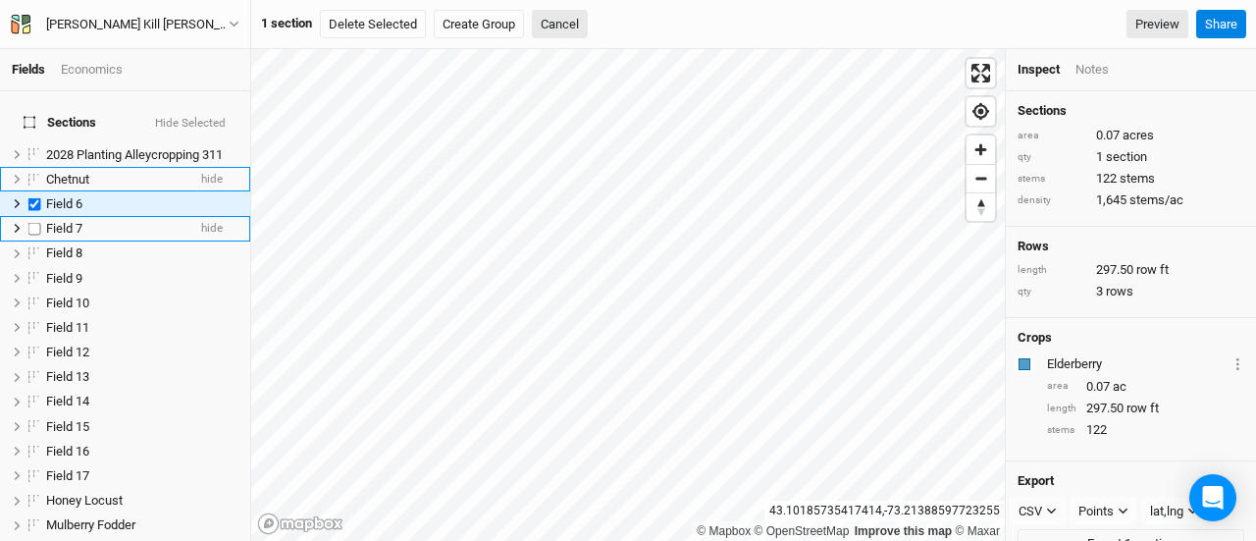
click at [36, 216] on label at bounding box center [35, 228] width 25 height 25
click at [36, 222] on input "checkbox" at bounding box center [34, 228] width 13 height 13
checkbox input "true"
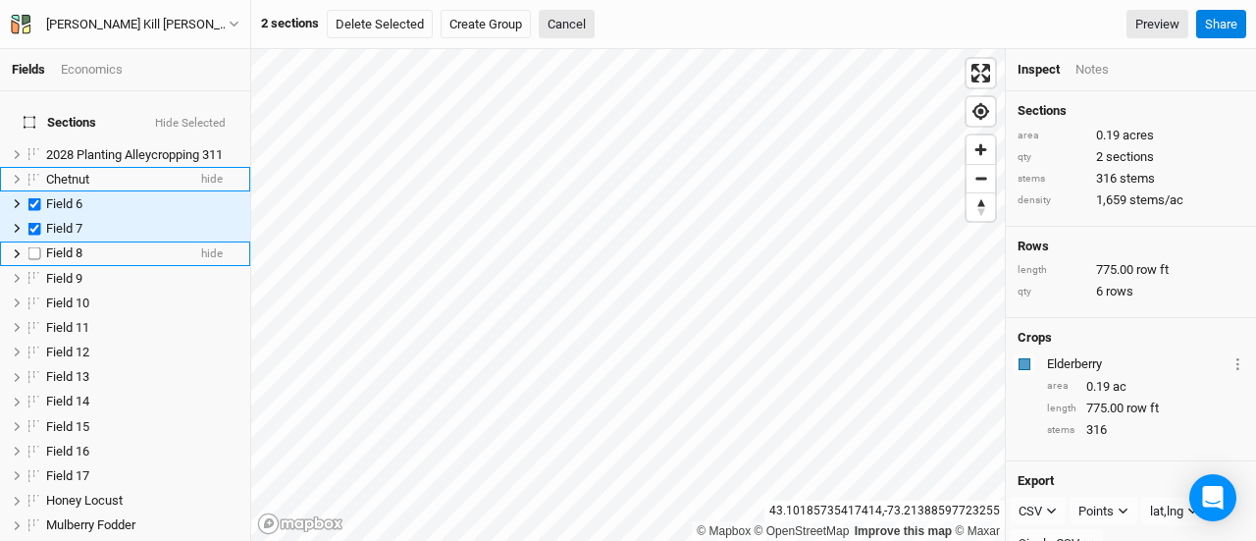
click at [35, 241] on label at bounding box center [35, 253] width 25 height 25
click at [35, 247] on input "checkbox" at bounding box center [34, 253] width 13 height 13
checkbox input "true"
click at [33, 271] on label at bounding box center [35, 278] width 25 height 25
click at [33, 272] on input "checkbox" at bounding box center [34, 278] width 13 height 13
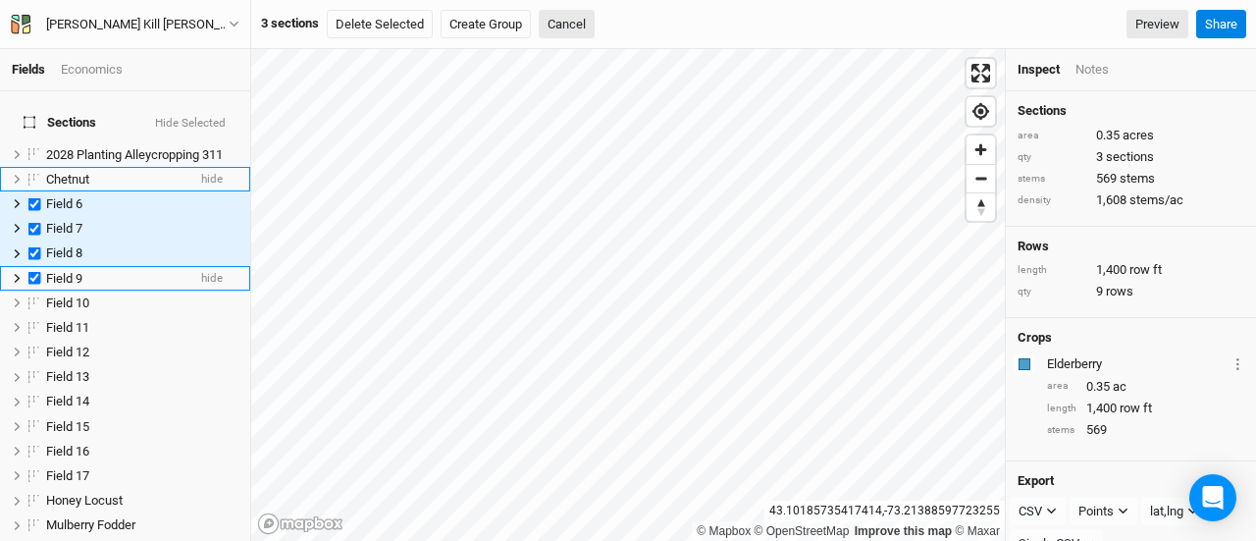
checkbox input "true"
click at [34, 293] on label at bounding box center [35, 302] width 25 height 25
click at [34, 296] on input "checkbox" at bounding box center [34, 302] width 13 height 13
checkbox input "true"
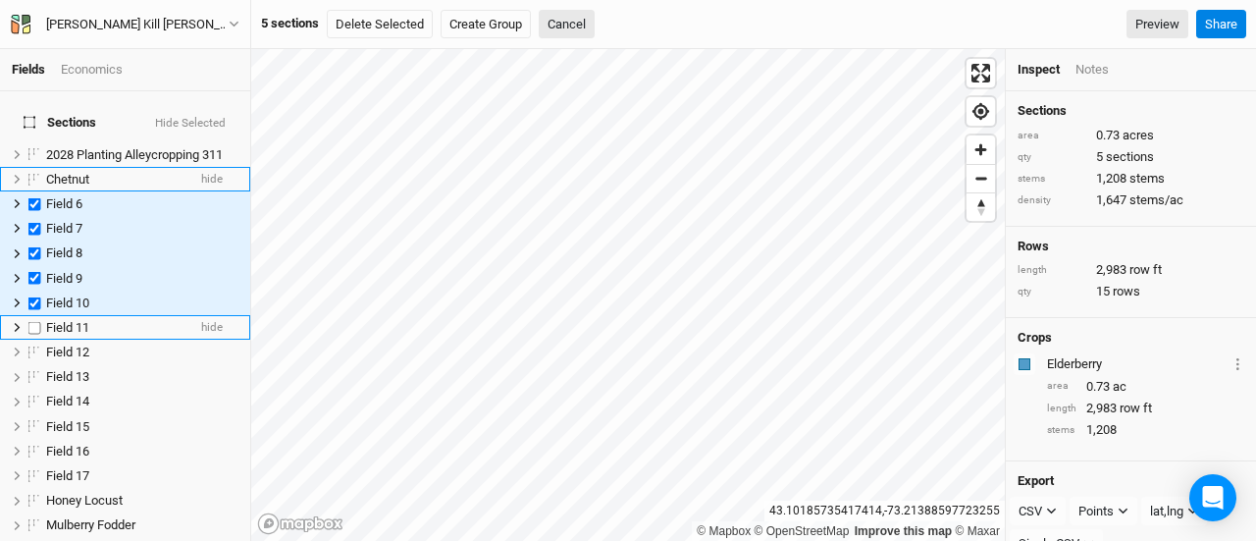
click at [34, 315] on label at bounding box center [35, 327] width 25 height 25
click at [34, 321] on input "checkbox" at bounding box center [34, 327] width 13 height 13
checkbox input "true"
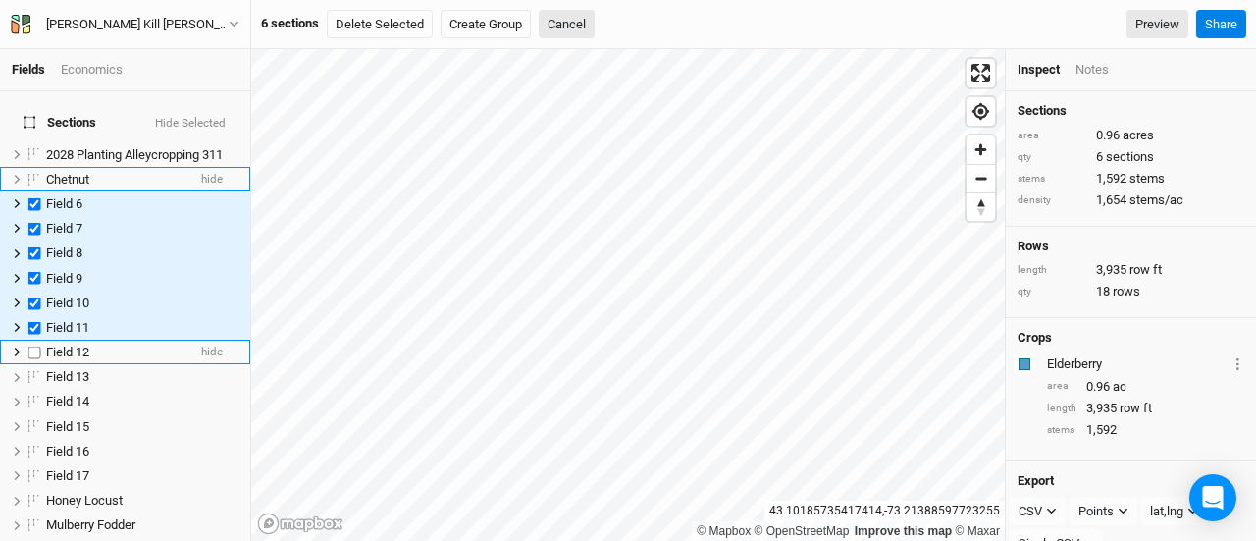
click at [34, 340] on label at bounding box center [35, 352] width 25 height 25
click at [34, 345] on input "checkbox" at bounding box center [34, 351] width 13 height 13
checkbox input "true"
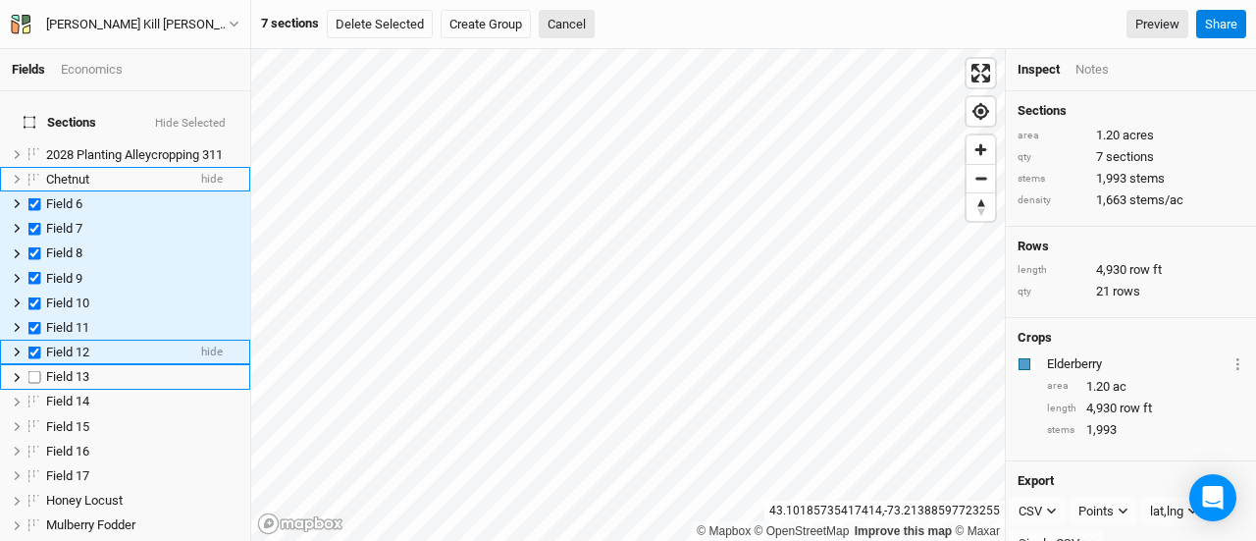
scroll to position [24, 0]
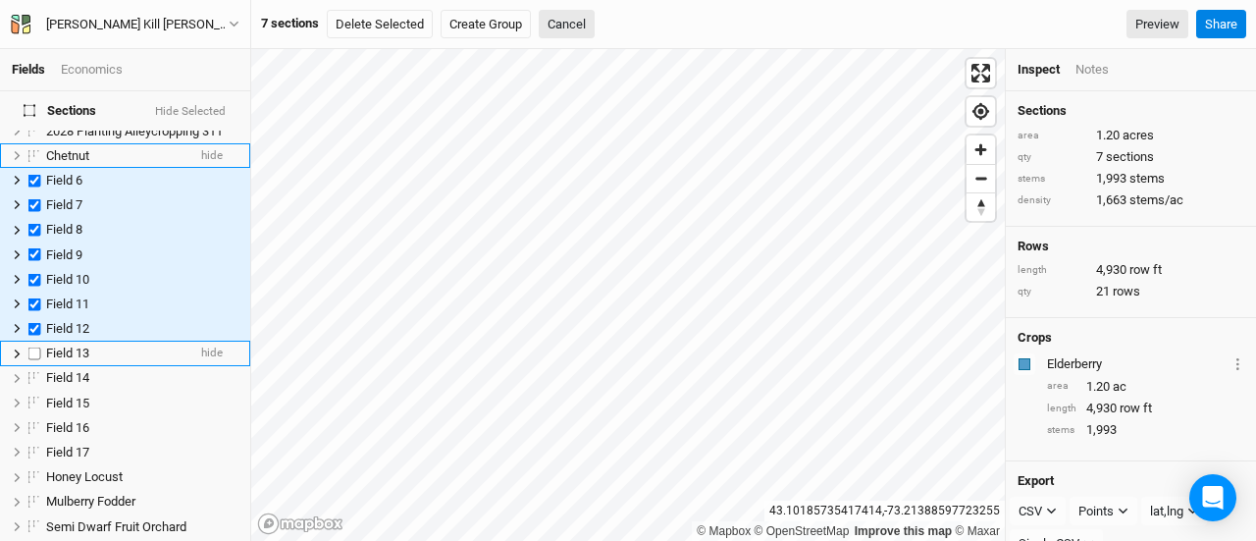
click at [34, 341] on label at bounding box center [35, 353] width 25 height 25
click at [34, 347] on input "checkbox" at bounding box center [34, 353] width 13 height 13
checkbox input "true"
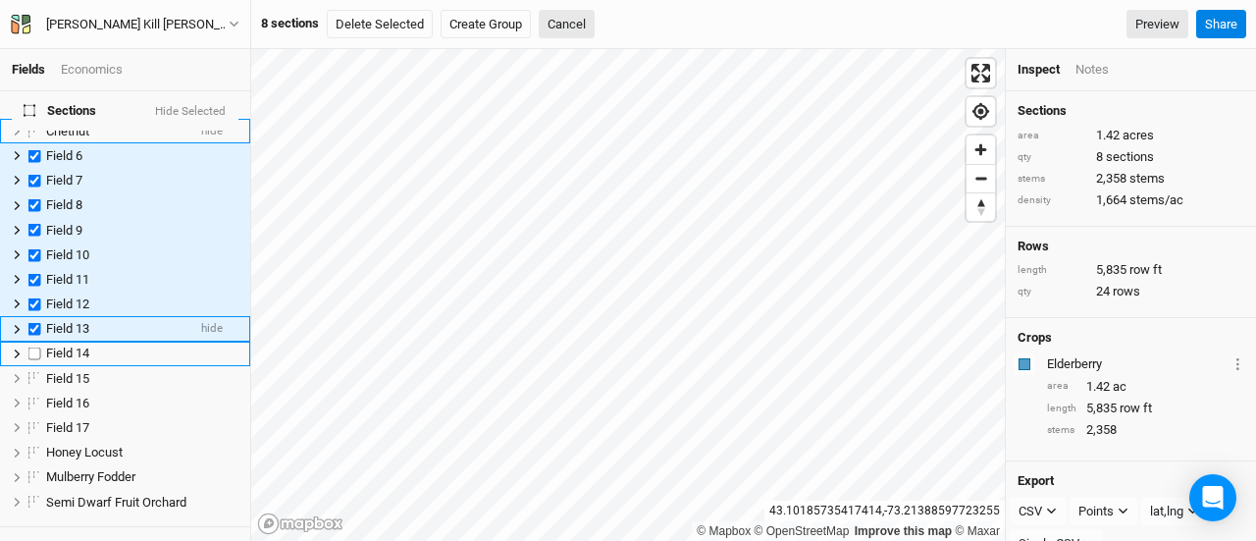
click at [34, 341] on label at bounding box center [35, 353] width 25 height 25
click at [34, 347] on input "checkbox" at bounding box center [34, 353] width 13 height 13
checkbox input "true"
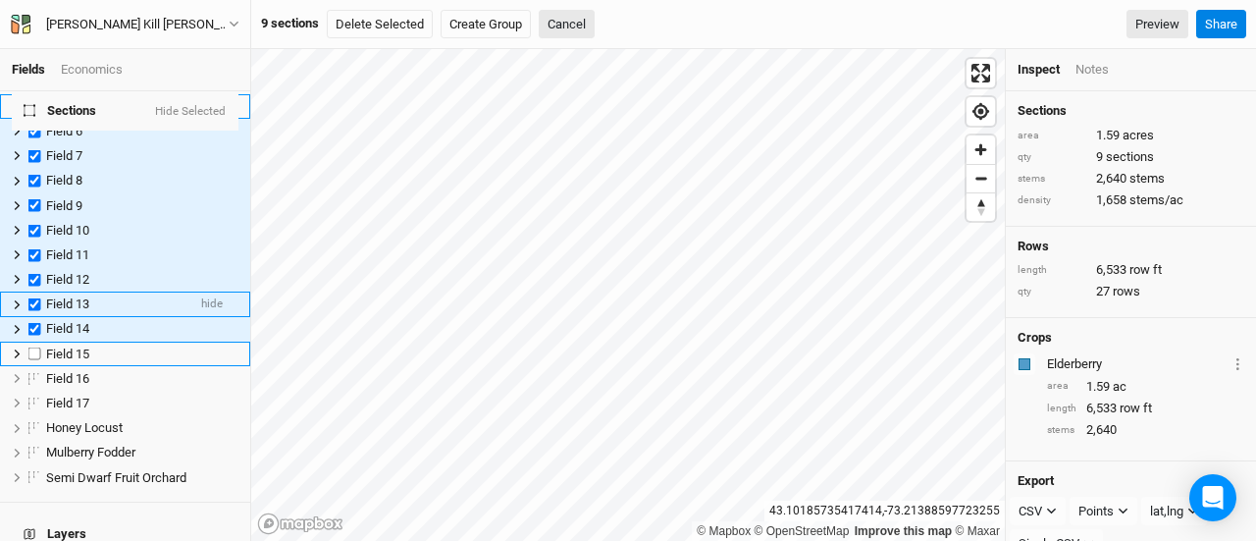
click at [34, 341] on label at bounding box center [35, 353] width 25 height 25
click at [34, 347] on input "checkbox" at bounding box center [34, 353] width 13 height 13
checkbox input "true"
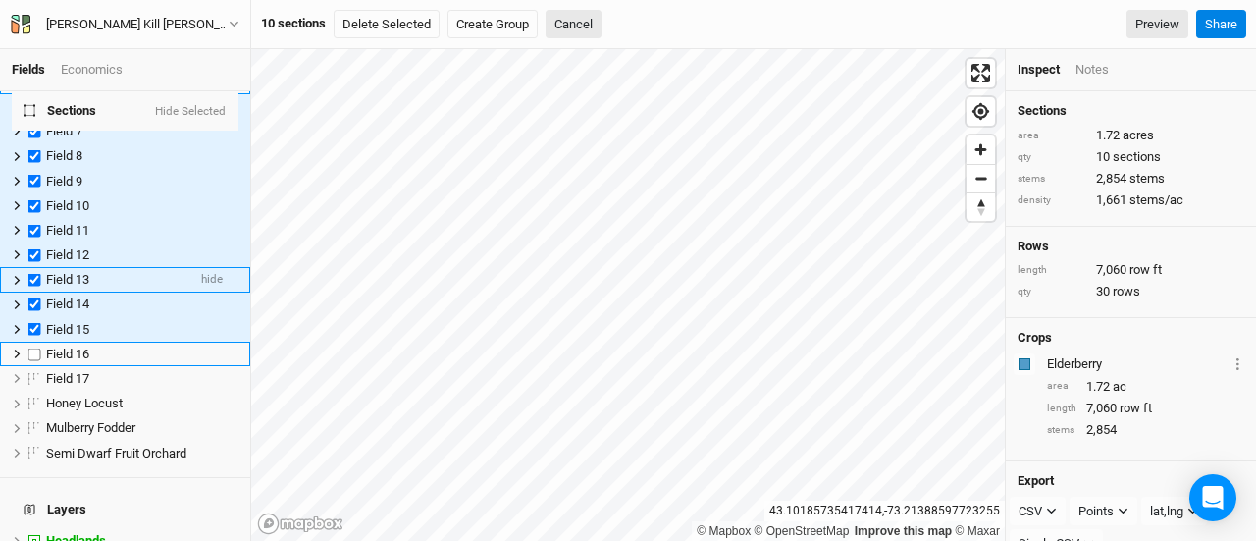
click at [34, 341] on label at bounding box center [35, 353] width 25 height 25
click at [34, 347] on input "checkbox" at bounding box center [34, 353] width 13 height 13
checkbox input "true"
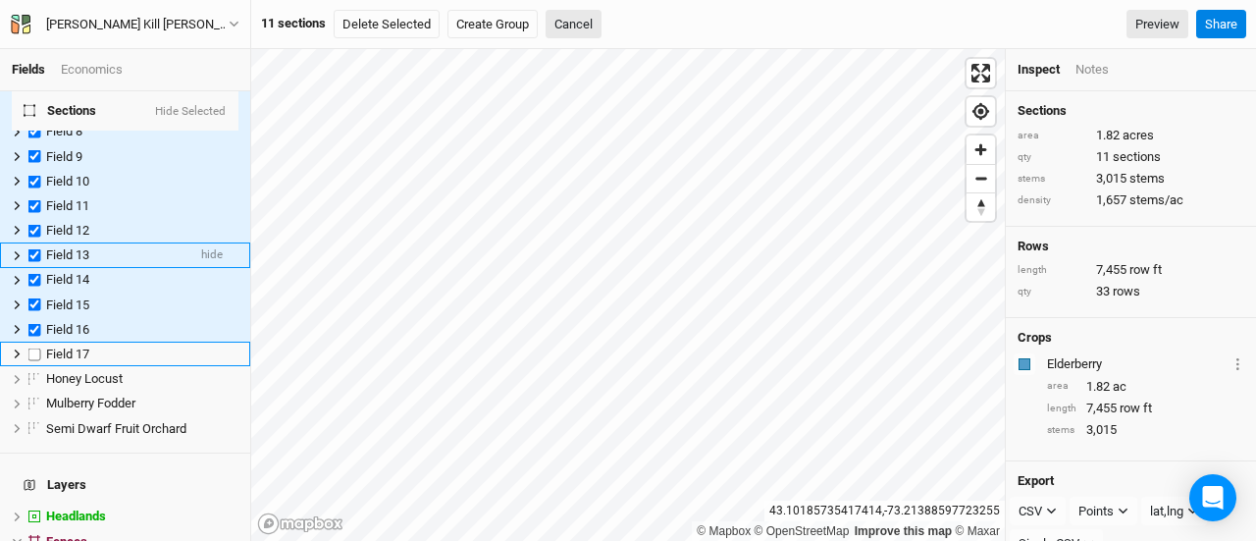
click at [34, 341] on label at bounding box center [35, 353] width 25 height 25
click at [34, 347] on input "checkbox" at bounding box center [34, 353] width 13 height 13
checkbox input "true"
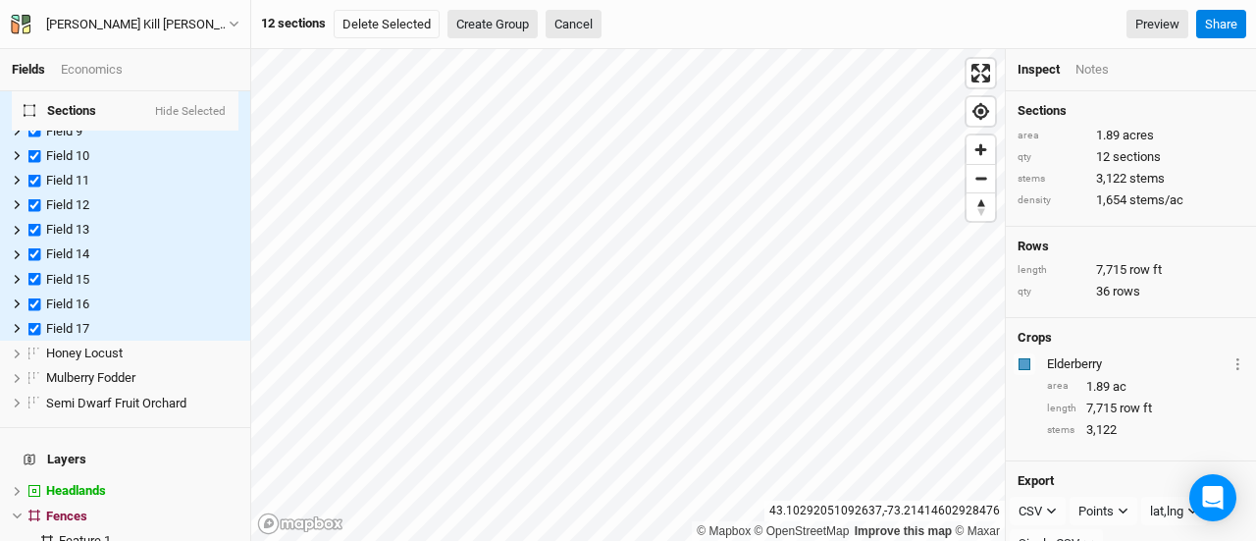
click at [476, 17] on button "Create Group" at bounding box center [492, 24] width 90 height 29
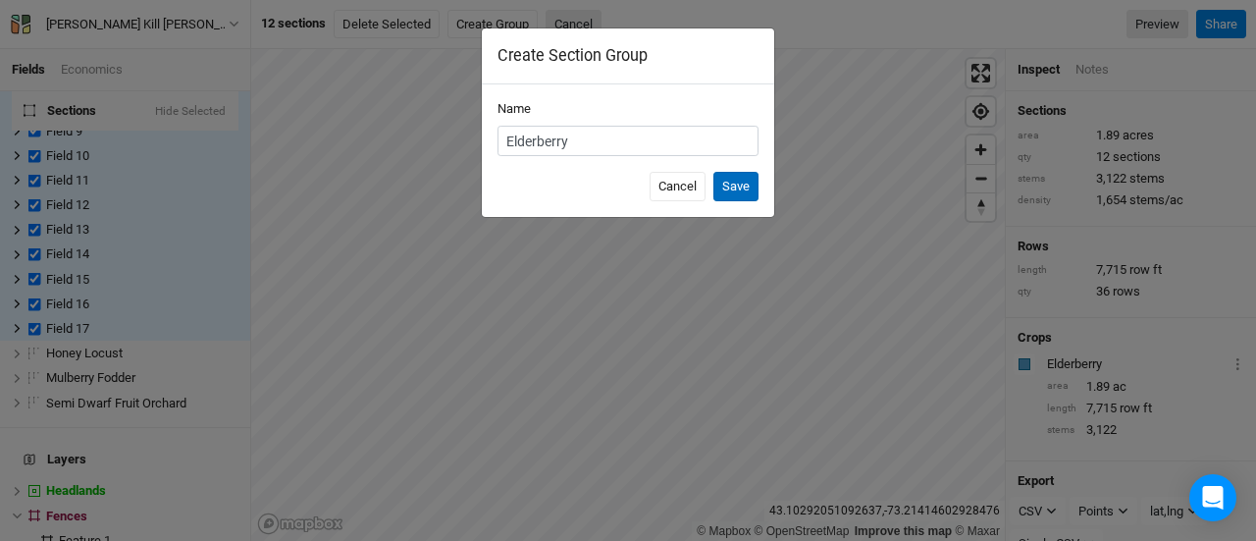
type input "Elderberry"
click at [736, 193] on button "Save" at bounding box center [735, 186] width 45 height 29
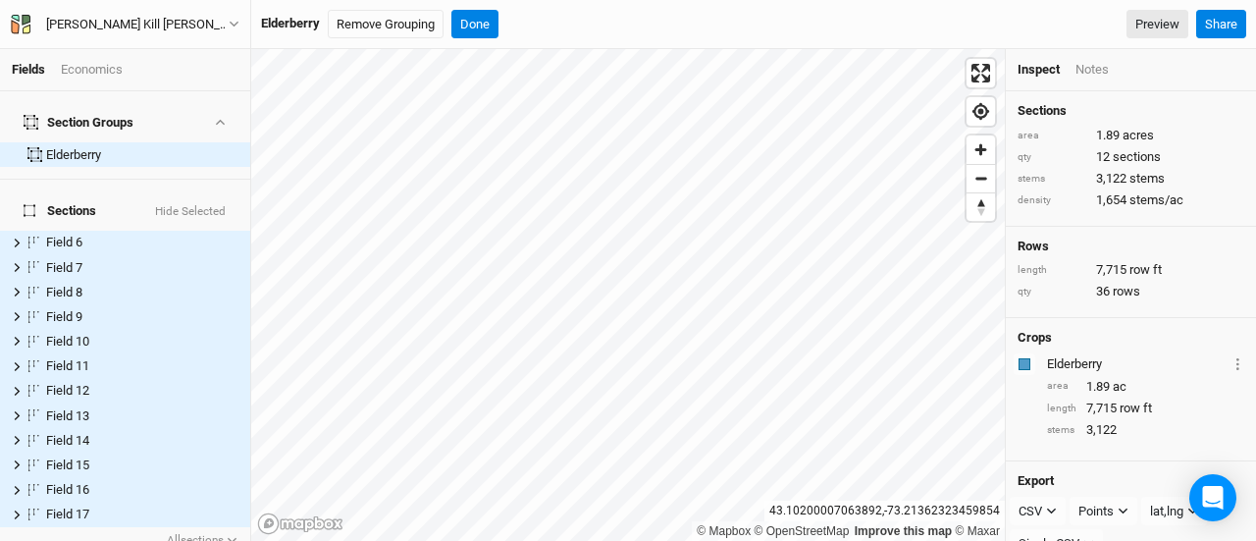
click at [177, 205] on button "Hide Selected" at bounding box center [190, 212] width 73 height 14
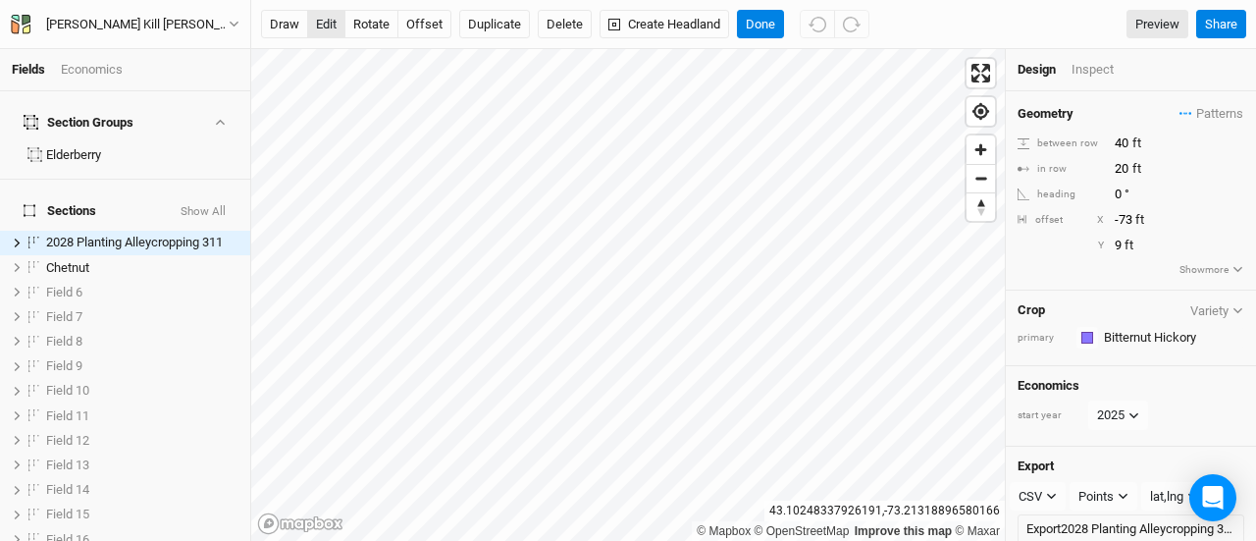
click at [336, 22] on button "edit" at bounding box center [326, 24] width 38 height 29
click at [560, 27] on button "Delete" at bounding box center [565, 24] width 54 height 29
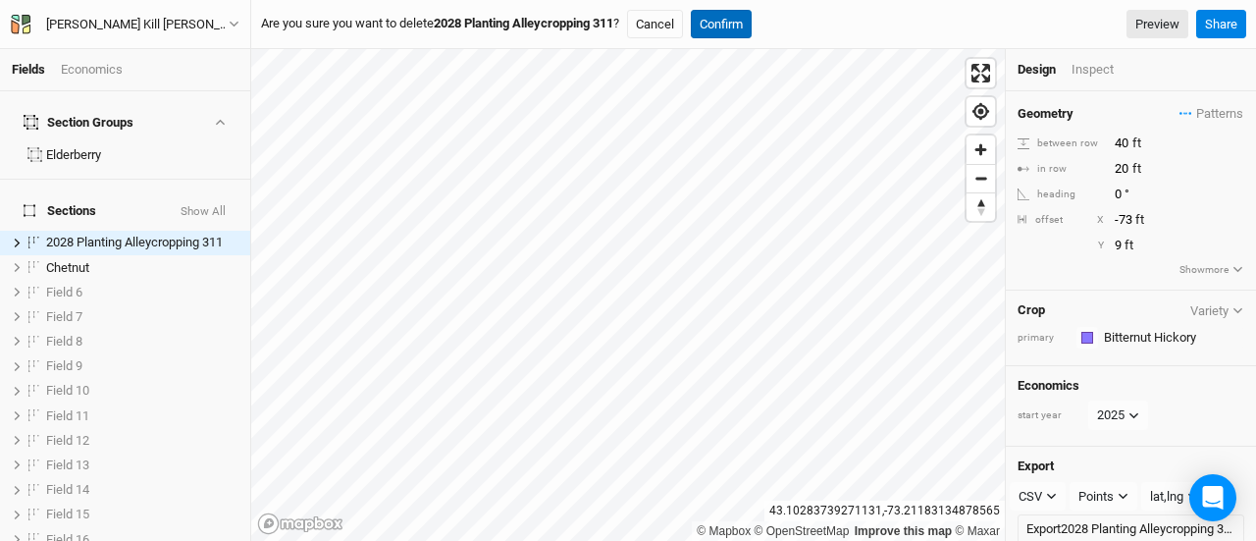
click at [752, 33] on button "Confirm" at bounding box center [721, 24] width 61 height 29
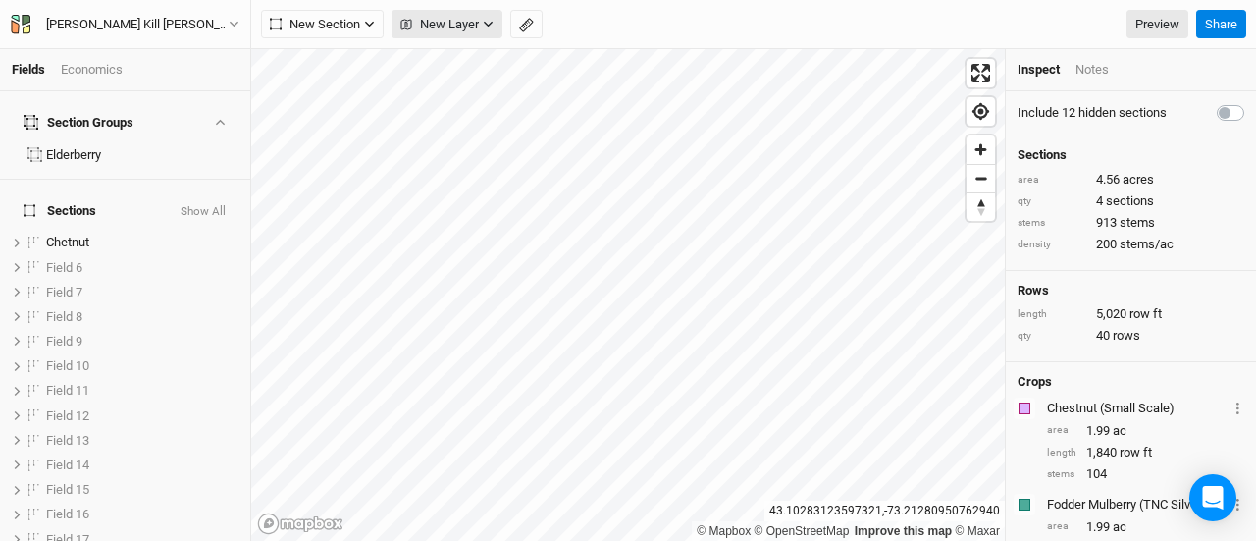
click at [448, 35] on button "New Layer" at bounding box center [447, 24] width 111 height 29
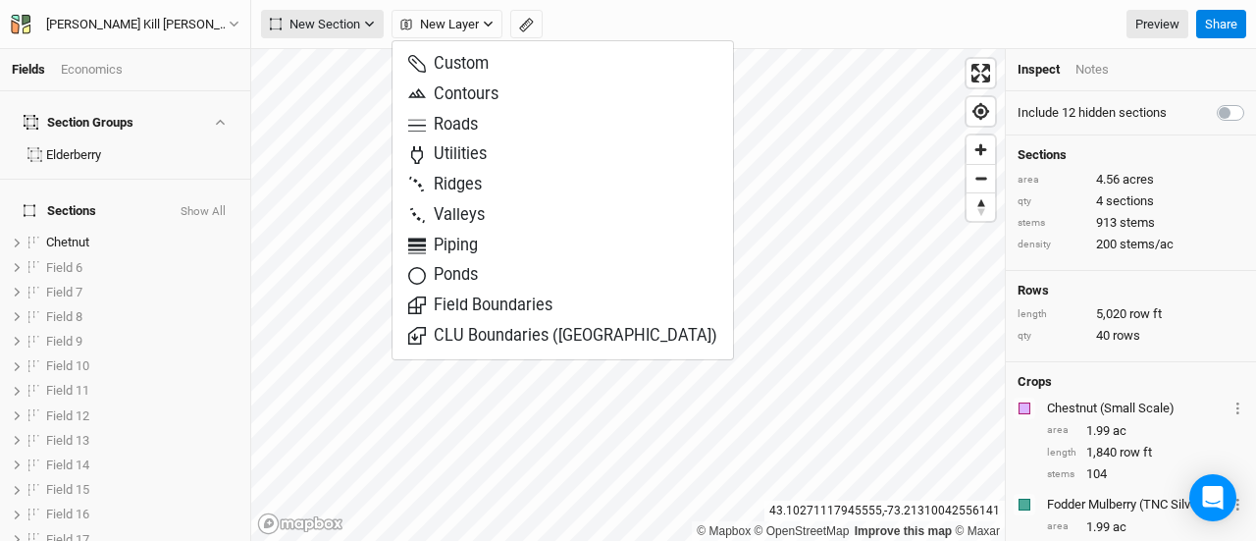
click at [326, 19] on span "New Section" at bounding box center [315, 25] width 90 height 20
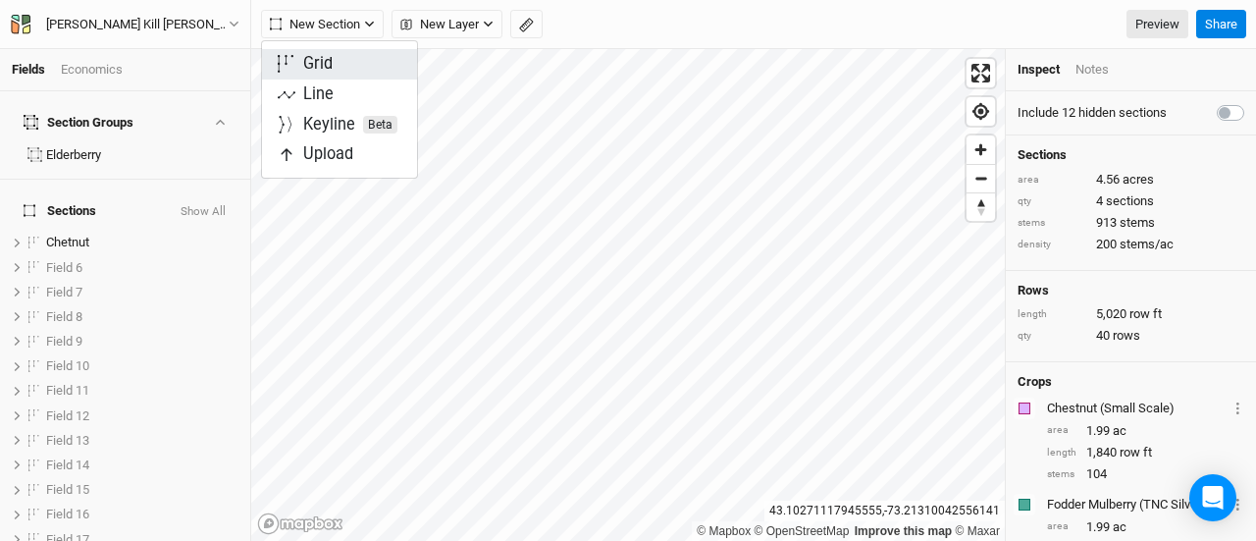
click at [327, 72] on div "Grid" at bounding box center [317, 64] width 29 height 23
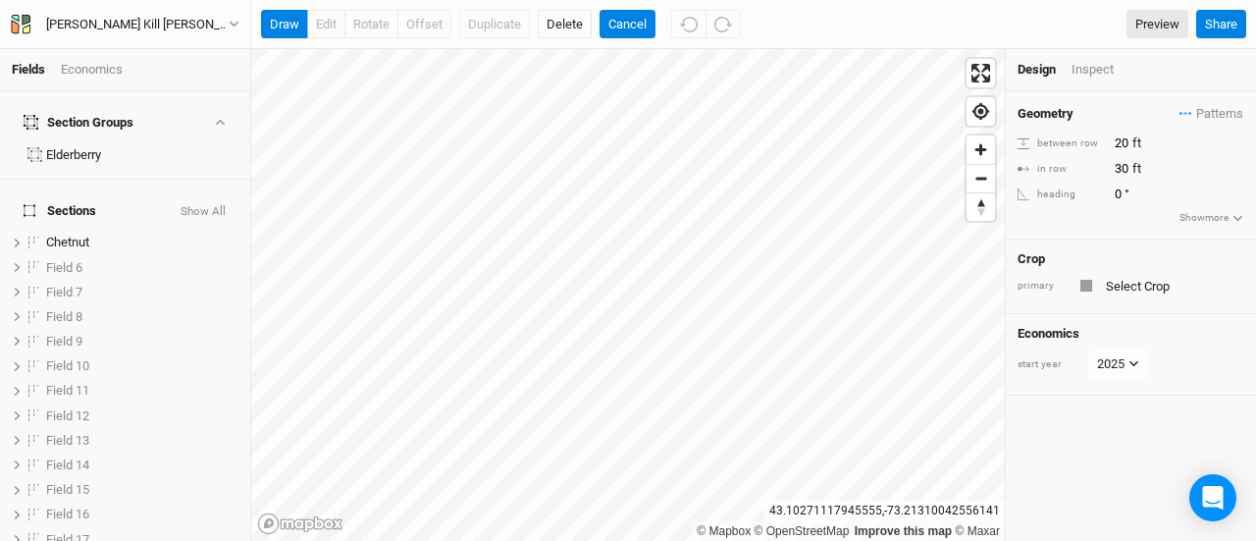
scroll to position [224, 0]
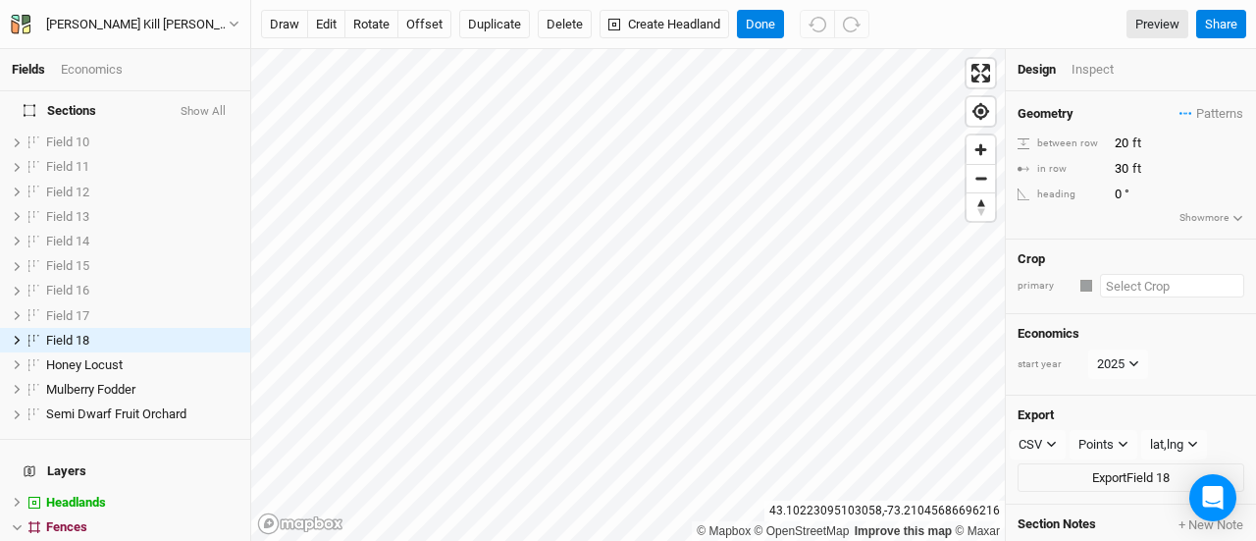
click at [1149, 285] on input "text" at bounding box center [1172, 286] width 144 height 24
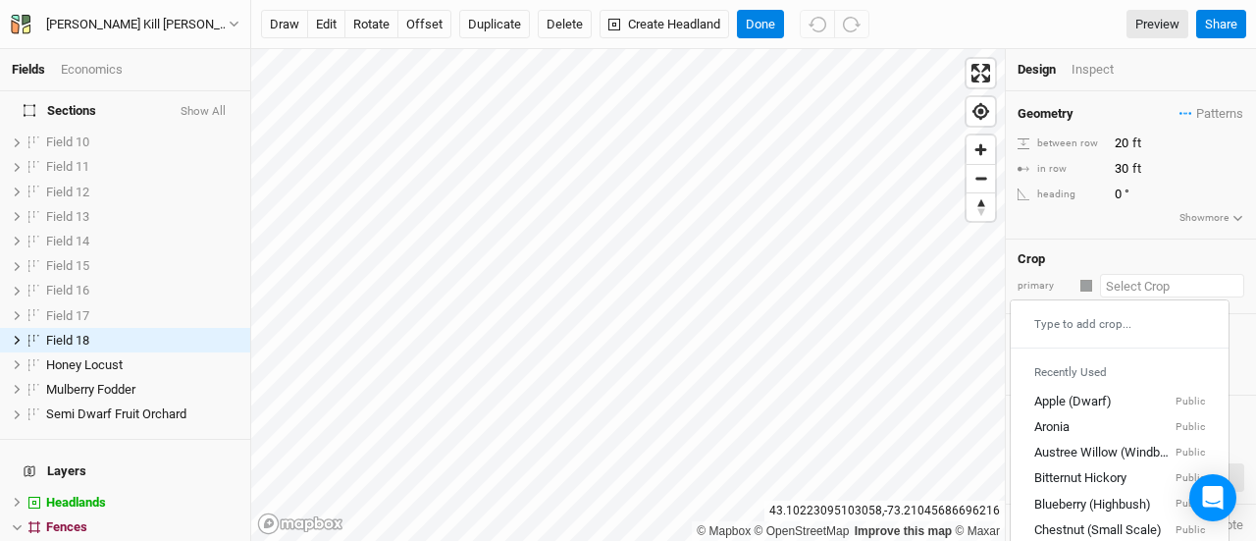
click at [1131, 470] on div "Bitternut Hickory Public" at bounding box center [1119, 479] width 171 height 18
type input "20"
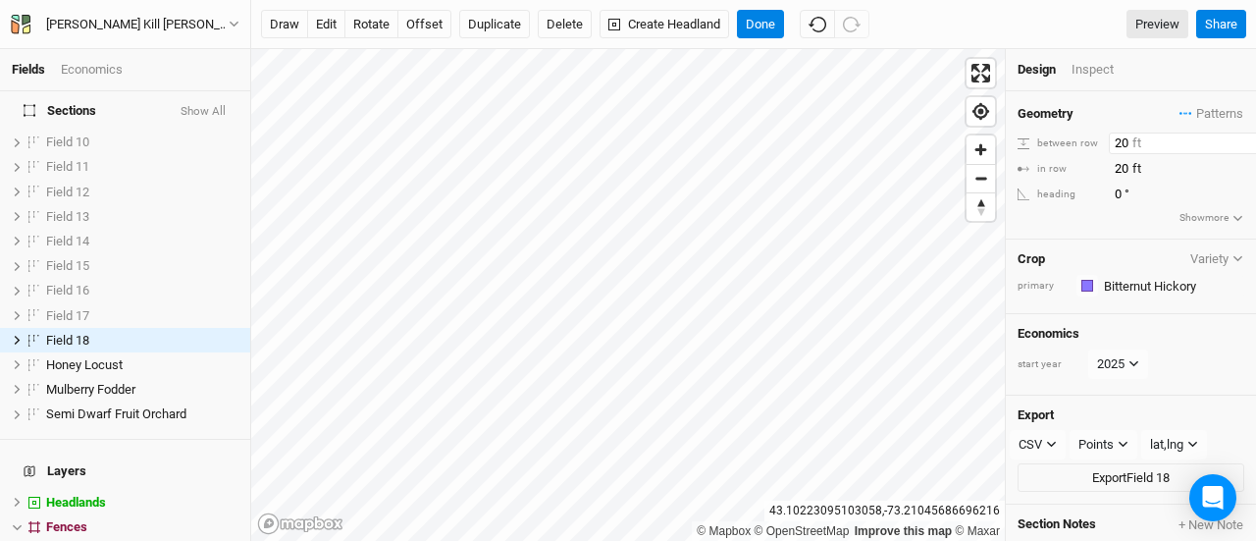
click at [1122, 144] on input "20" at bounding box center [1194, 143] width 171 height 22
click at [1125, 142] on input "400" at bounding box center [1194, 143] width 171 height 22
type input "40"
click at [1125, 142] on input "40" at bounding box center [1194, 143] width 171 height 22
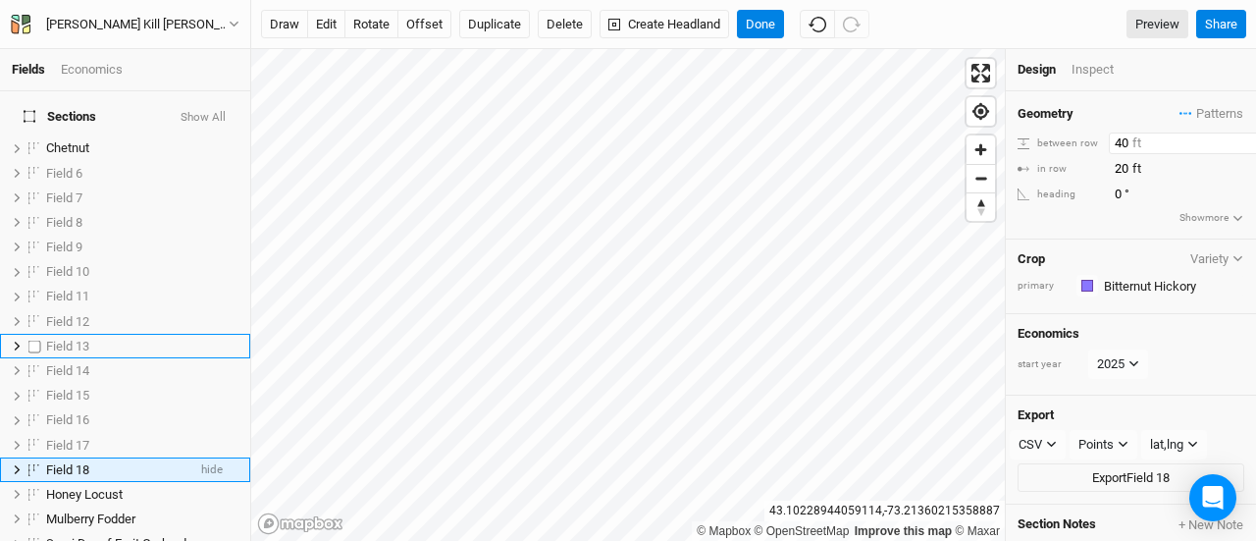
scroll to position [0, 0]
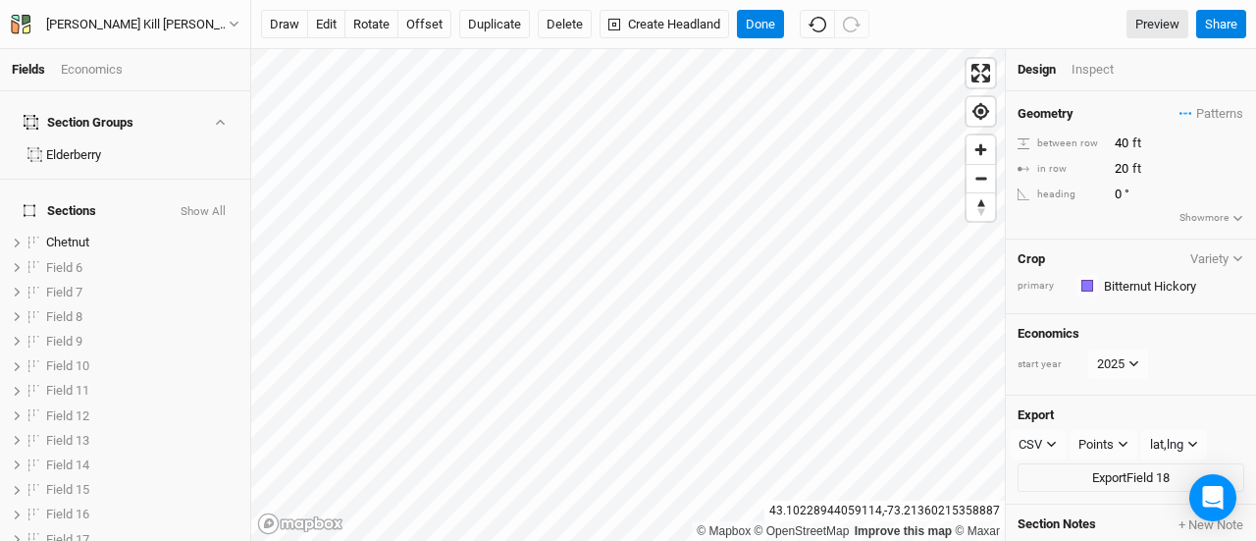
click at [191, 205] on button "Show All" at bounding box center [203, 212] width 47 height 14
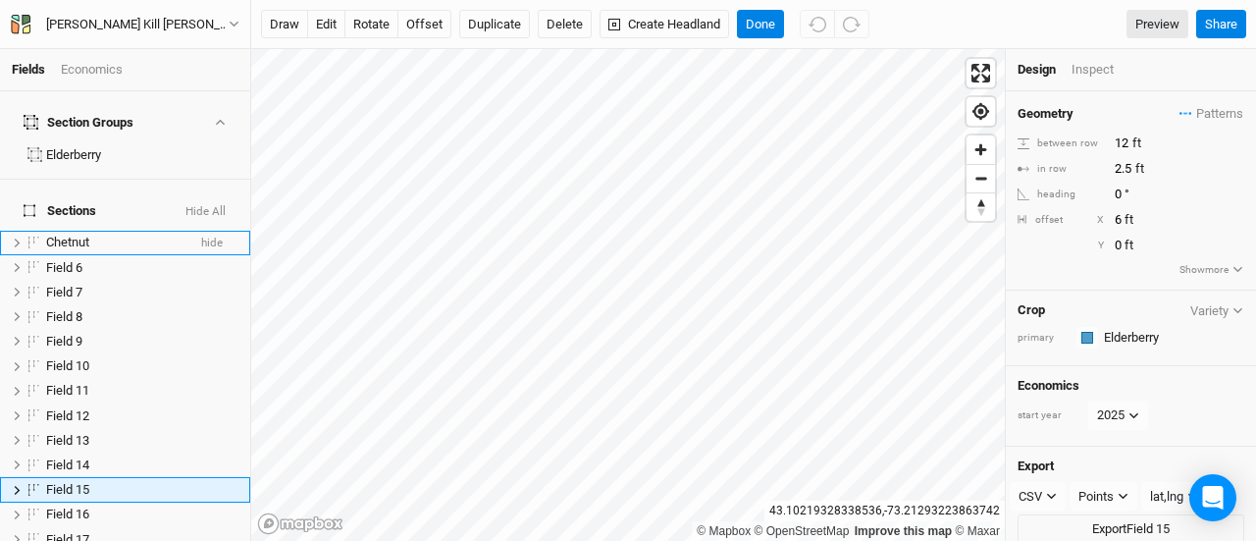
scroll to position [149, 0]
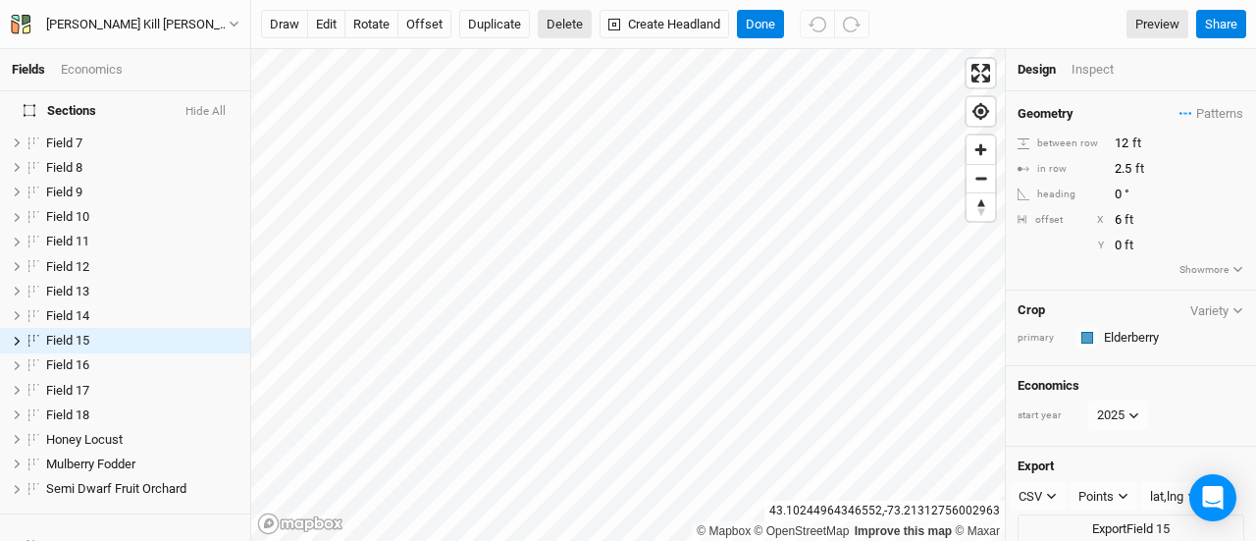
click at [575, 29] on button "Delete" at bounding box center [565, 24] width 54 height 29
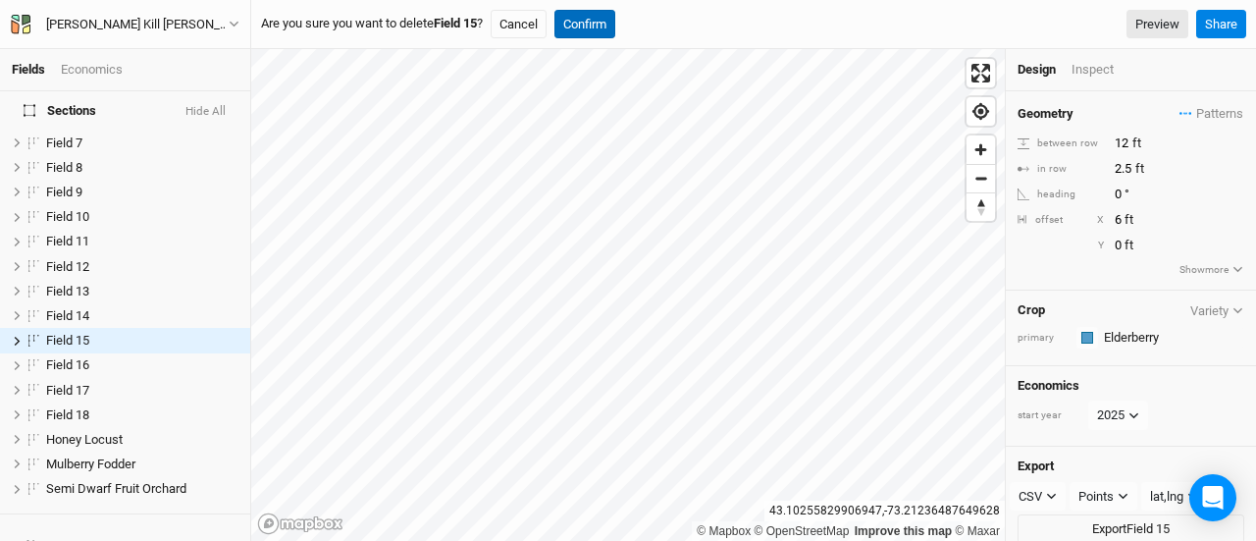
click at [604, 21] on button "Confirm" at bounding box center [584, 24] width 61 height 29
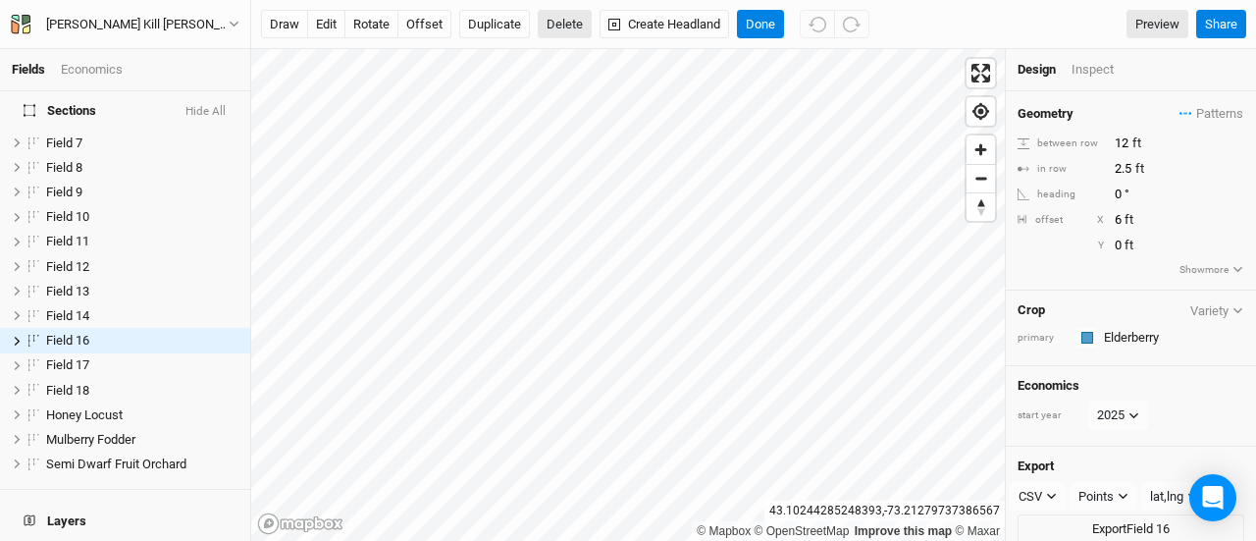
click at [548, 30] on button "Delete" at bounding box center [565, 24] width 54 height 29
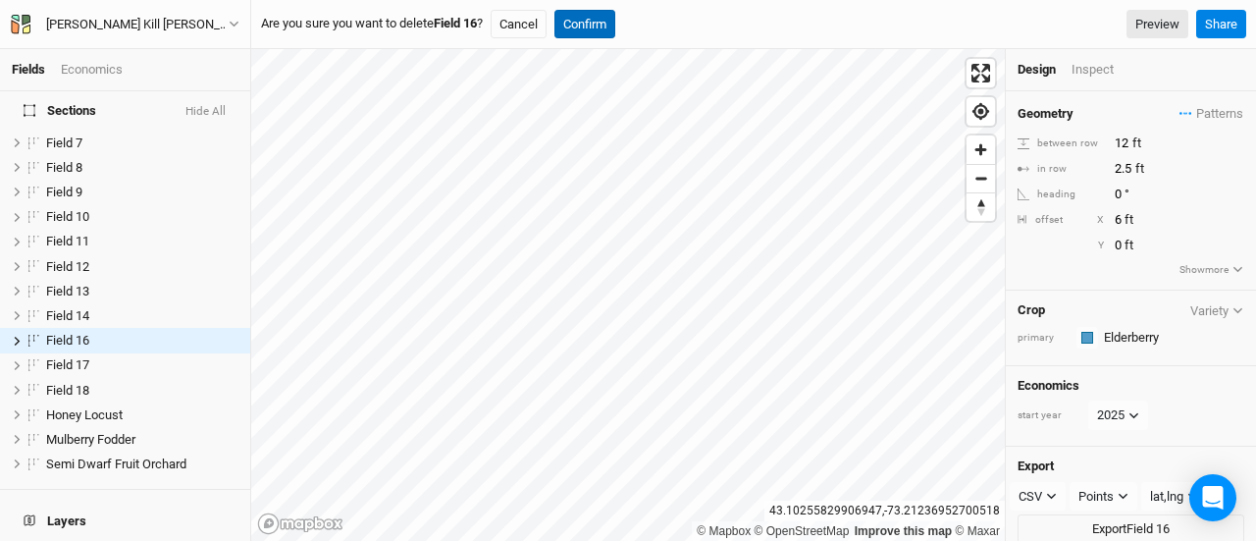
click at [611, 28] on button "Confirm" at bounding box center [584, 24] width 61 height 29
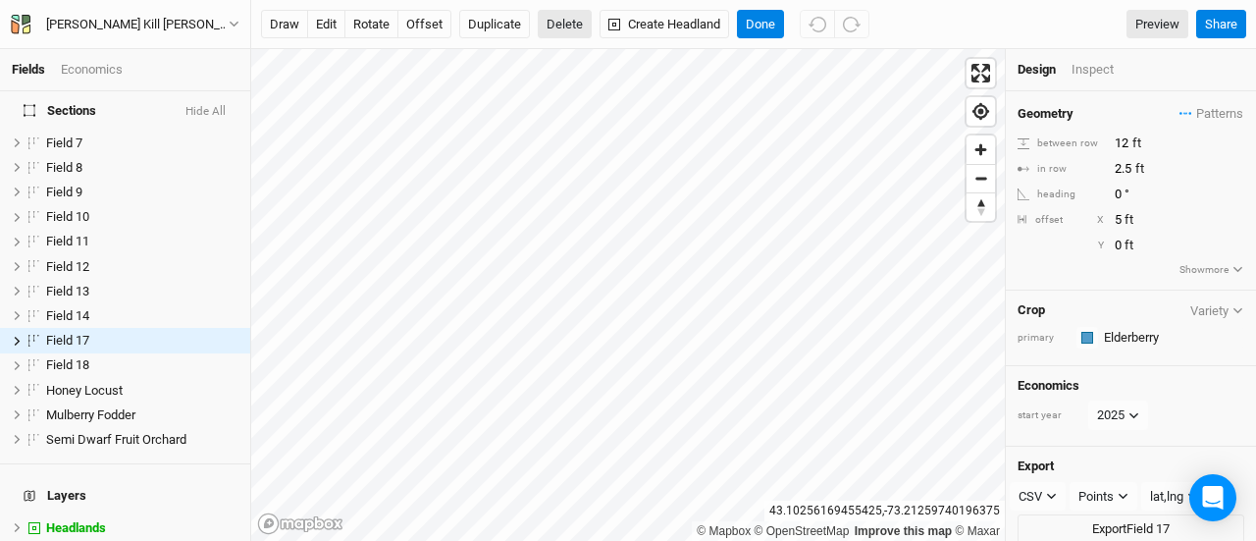
click at [557, 34] on button "Delete" at bounding box center [565, 24] width 54 height 29
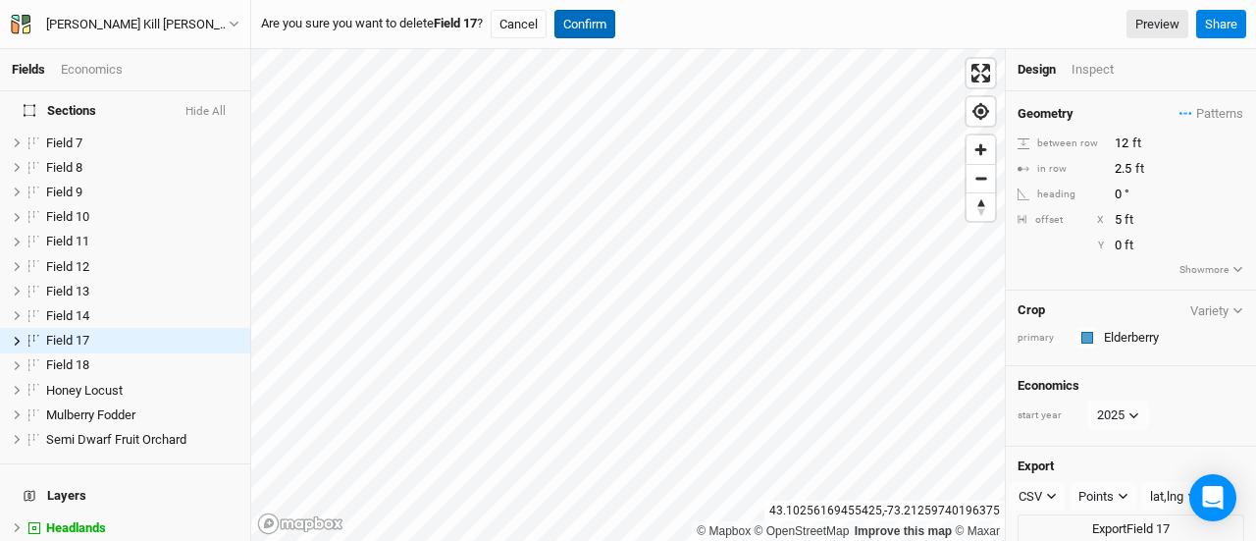
click at [593, 19] on button "Confirm" at bounding box center [584, 24] width 61 height 29
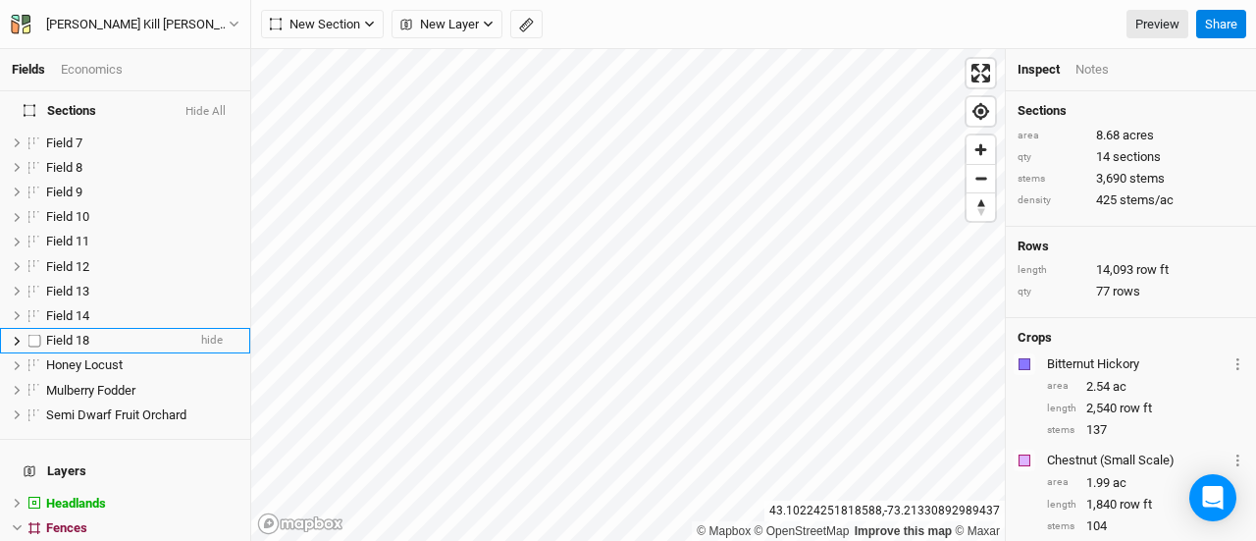
click at [112, 333] on div "Field 18" at bounding box center [115, 341] width 139 height 16
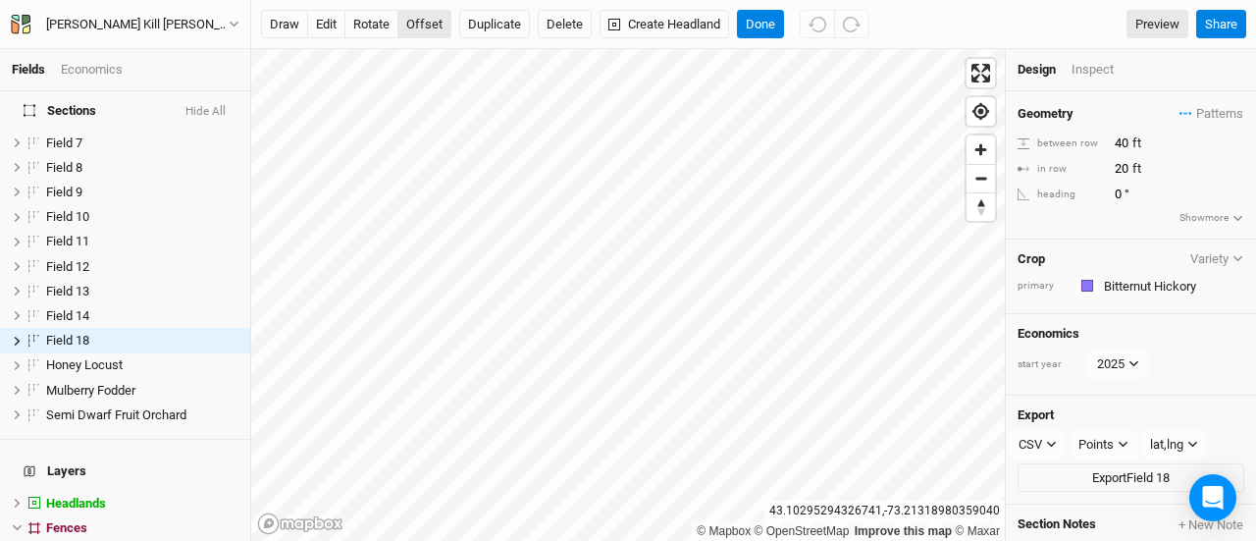
click at [424, 34] on button "offset" at bounding box center [424, 24] width 54 height 29
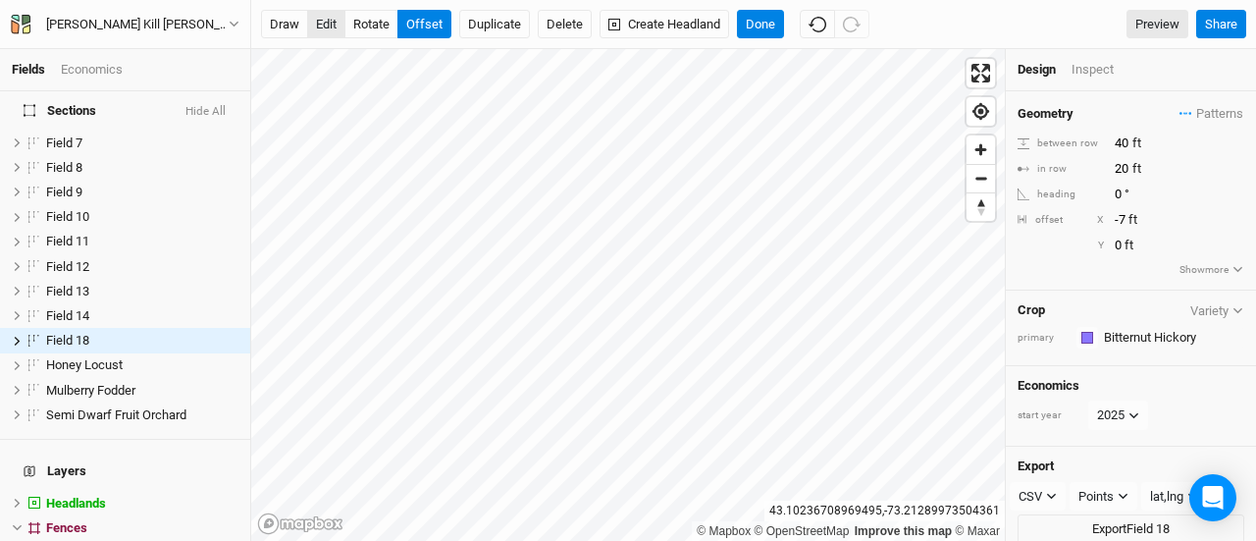
click at [324, 21] on button "edit" at bounding box center [326, 24] width 38 height 29
click at [418, 32] on button "offset" at bounding box center [424, 24] width 54 height 29
type input "-5"
click at [762, 30] on button "Done" at bounding box center [760, 24] width 47 height 29
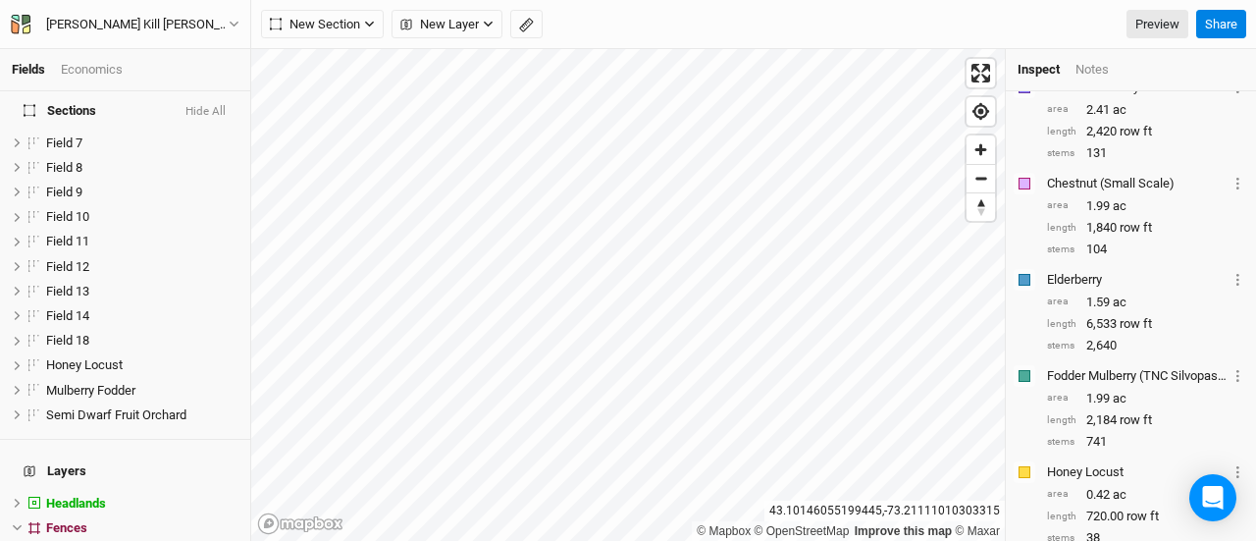
scroll to position [282, 0]
